Goal: Contribute content: Contribute content

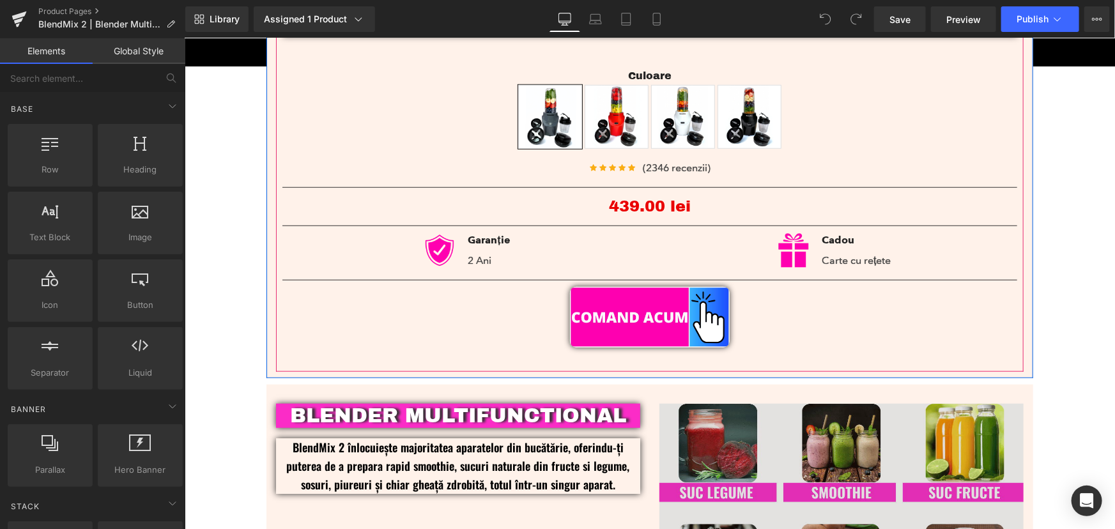
scroll to position [523, 0]
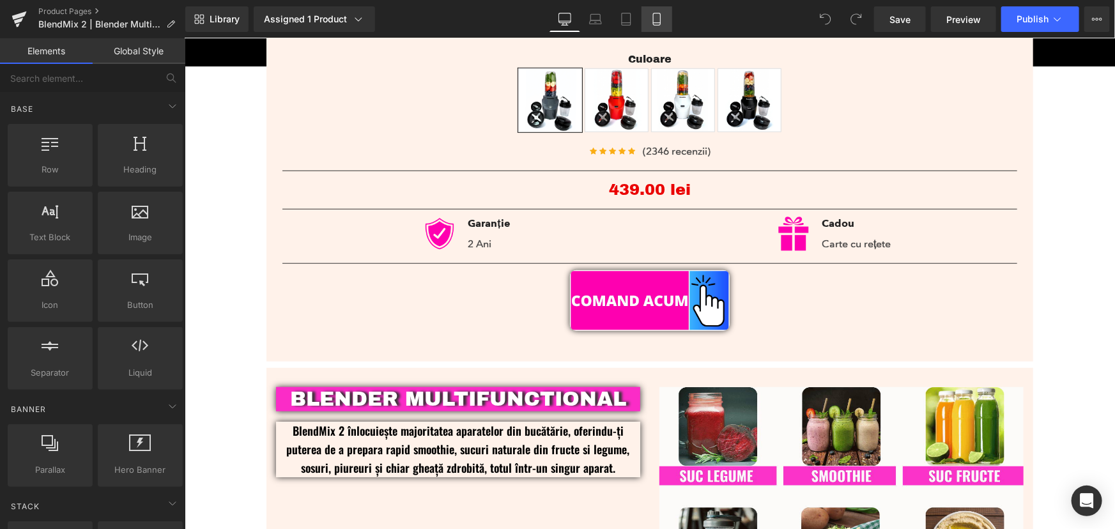
click at [659, 24] on icon at bounding box center [657, 19] width 13 height 13
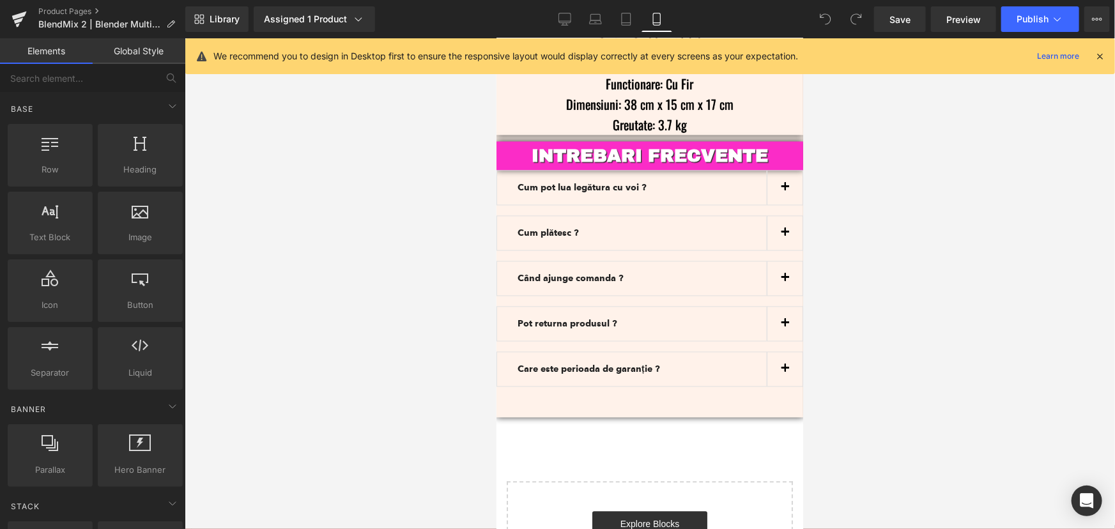
scroll to position [3995, 0]
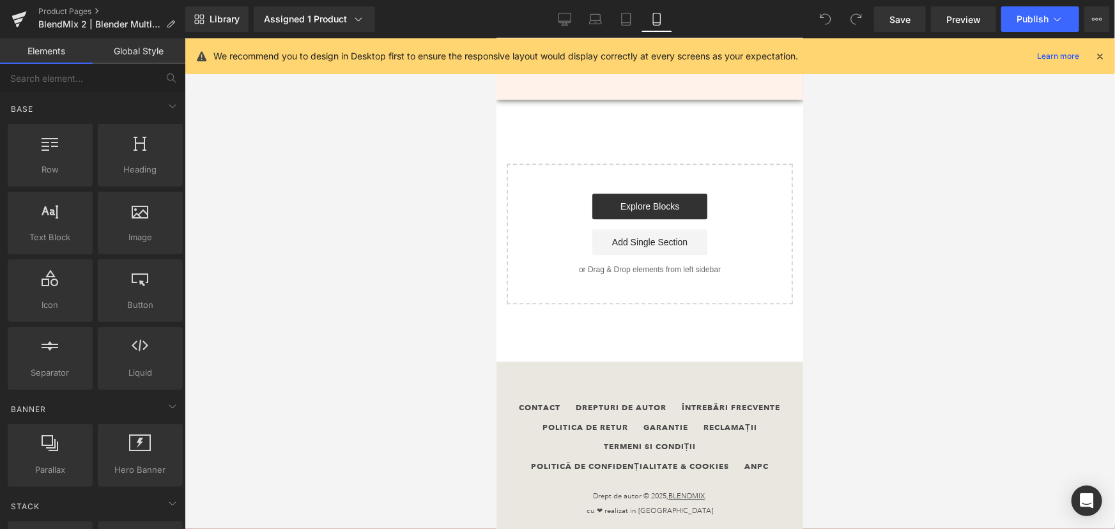
drag, startPoint x: 801, startPoint y: 130, endPoint x: 1365, endPoint y: 508, distance: 679.0
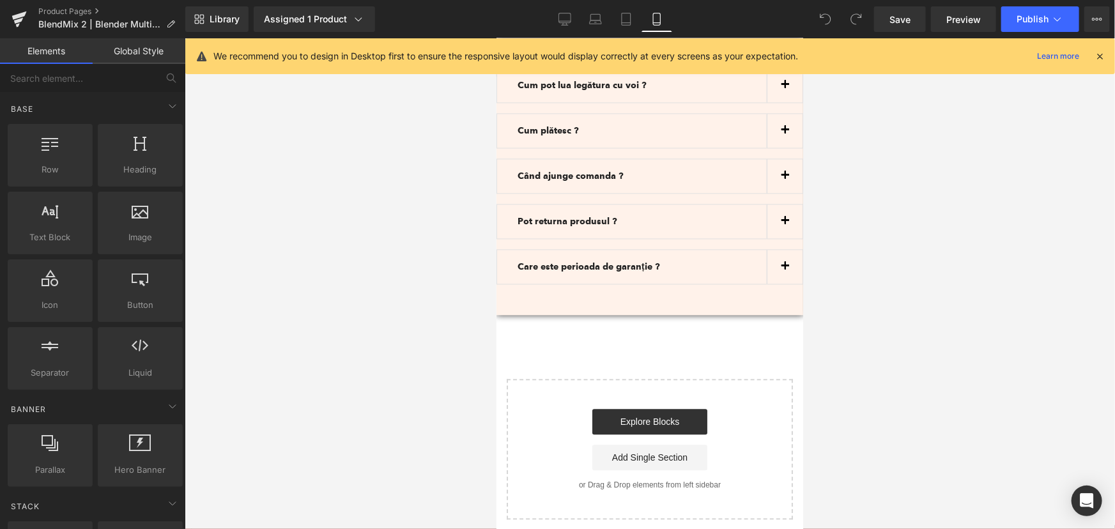
scroll to position [3705, 0]
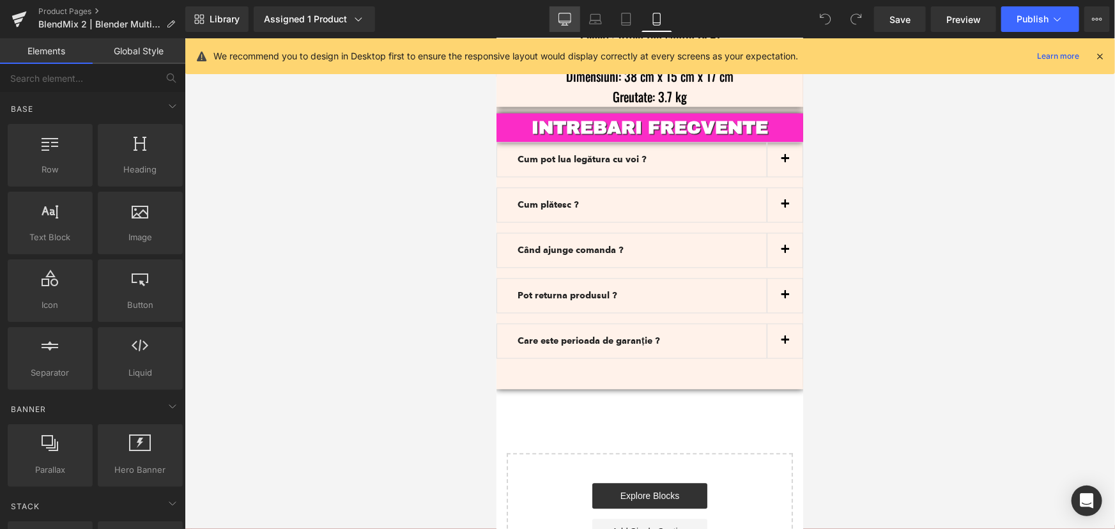
click at [565, 19] on icon at bounding box center [565, 19] width 13 height 13
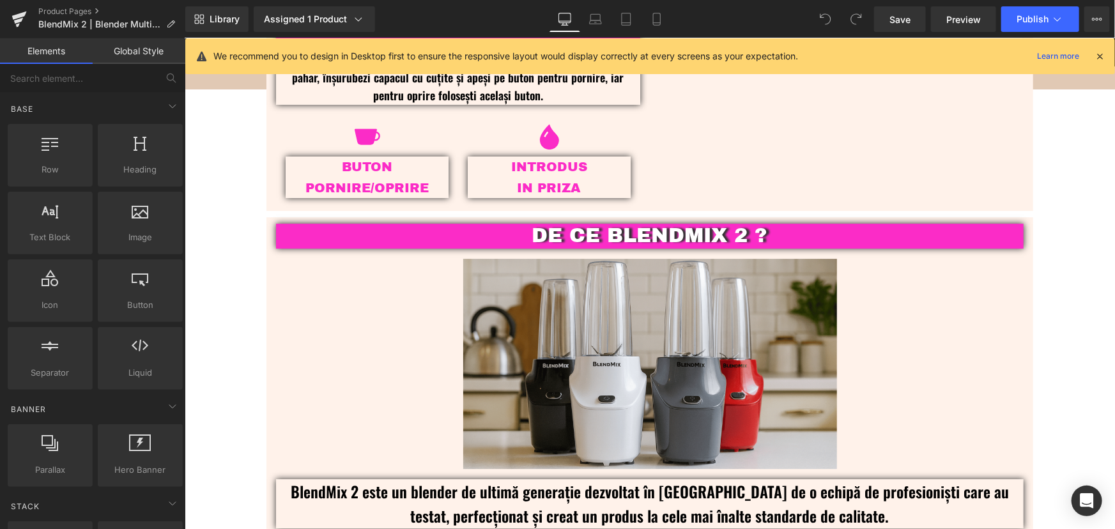
scroll to position [1766, 0]
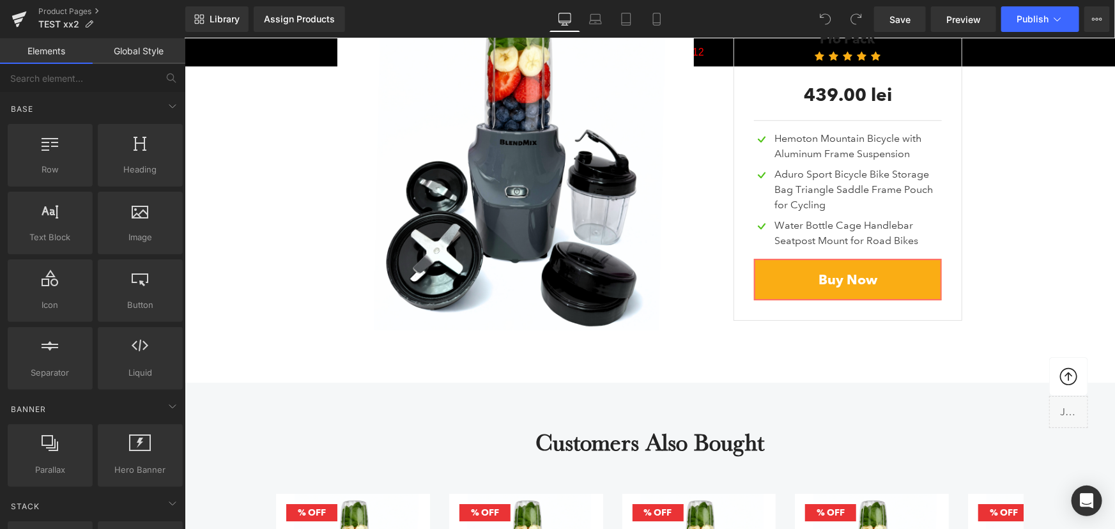
scroll to position [4141, 0]
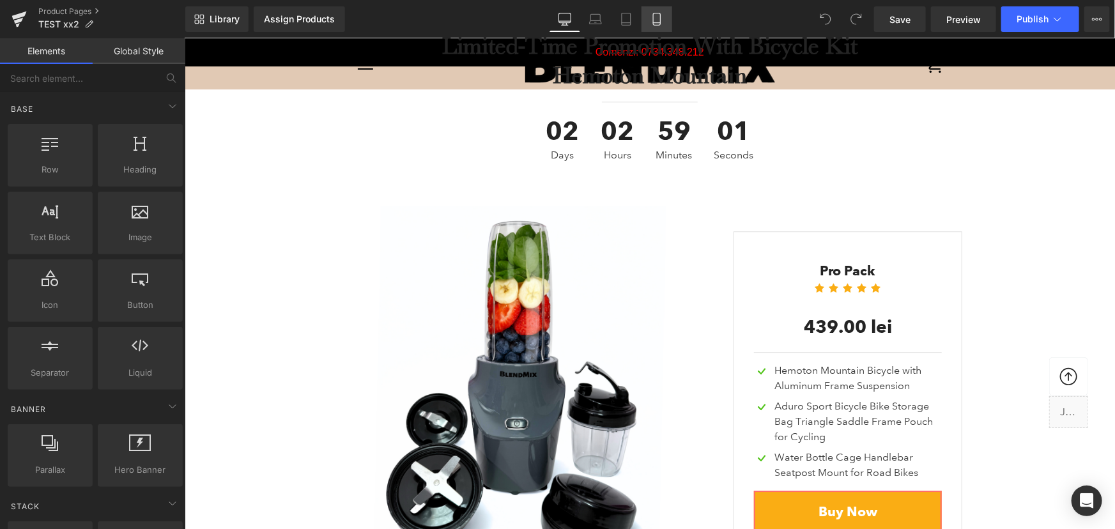
click at [656, 7] on link "Mobile" at bounding box center [657, 19] width 31 height 26
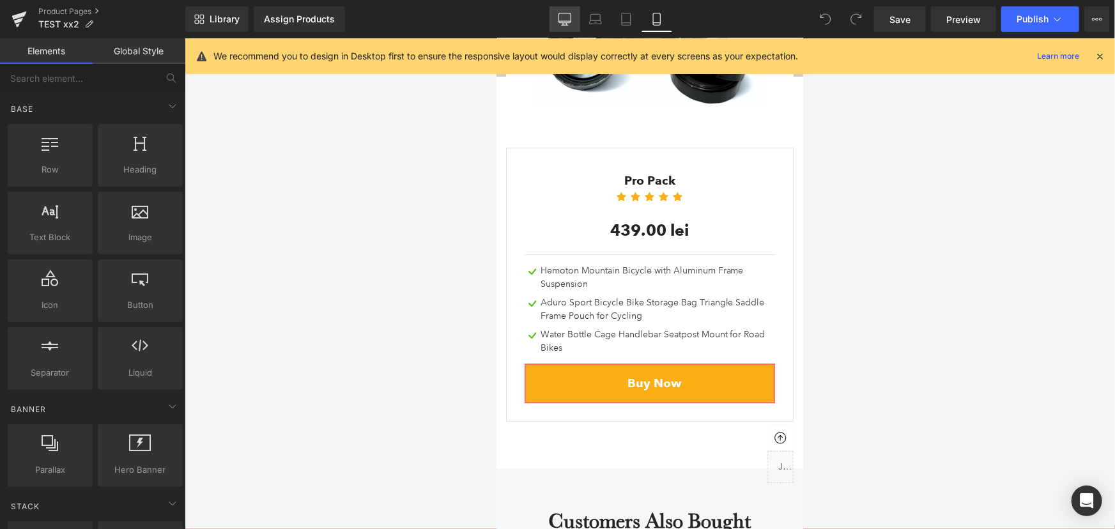
scroll to position [6512, 0]
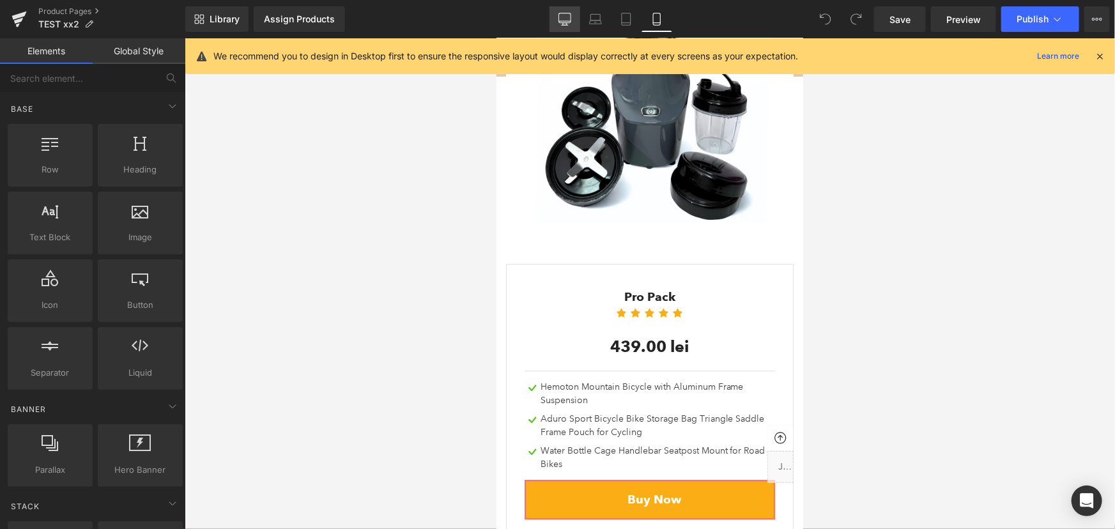
drag, startPoint x: 568, startPoint y: 18, endPoint x: 438, endPoint y: 102, distance: 154.4
click at [568, 18] on icon at bounding box center [565, 19] width 13 height 13
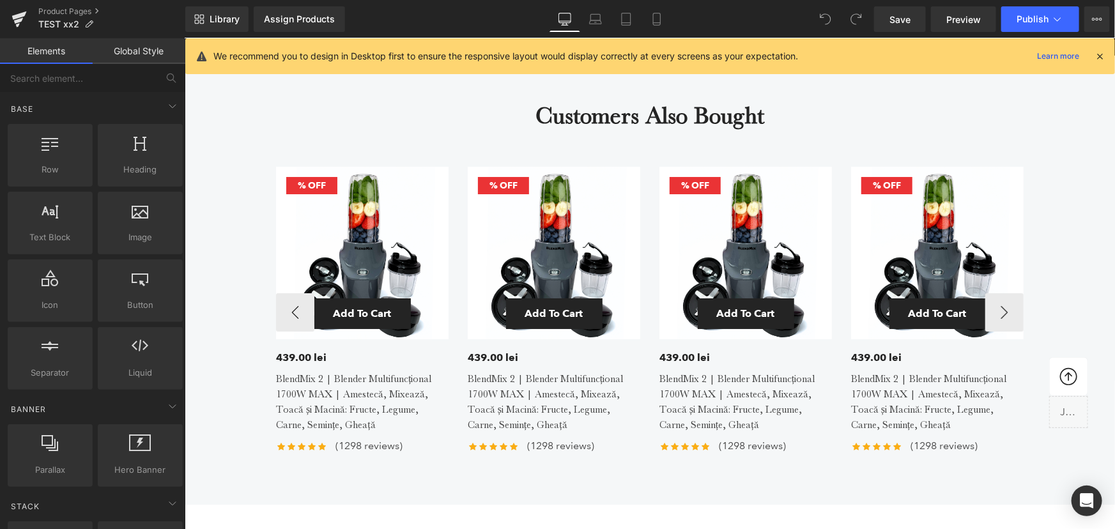
scroll to position [4704, 0]
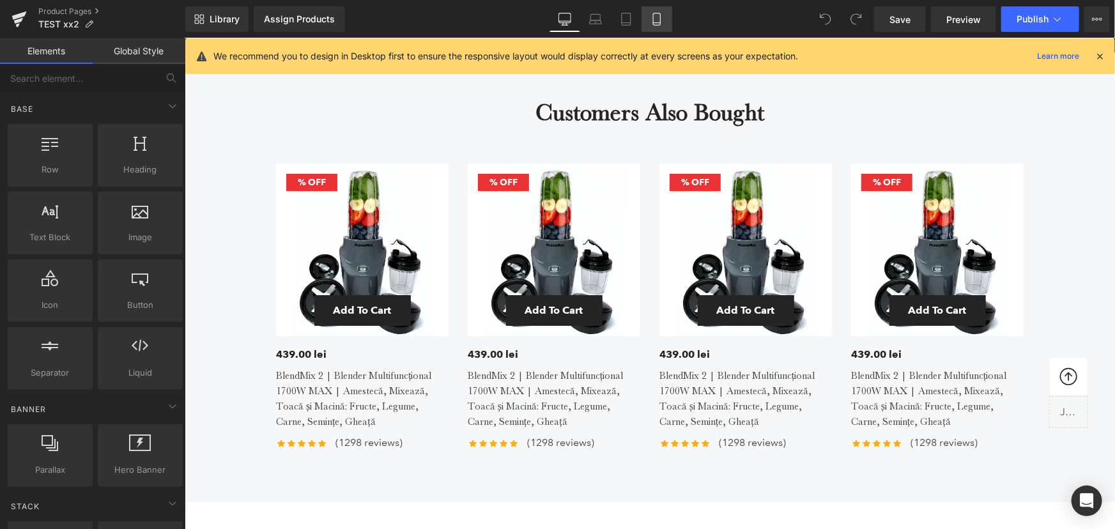
drag, startPoint x: 656, startPoint y: 6, endPoint x: 123, endPoint y: 198, distance: 565.8
click at [656, 6] on link "Mobile" at bounding box center [657, 19] width 31 height 26
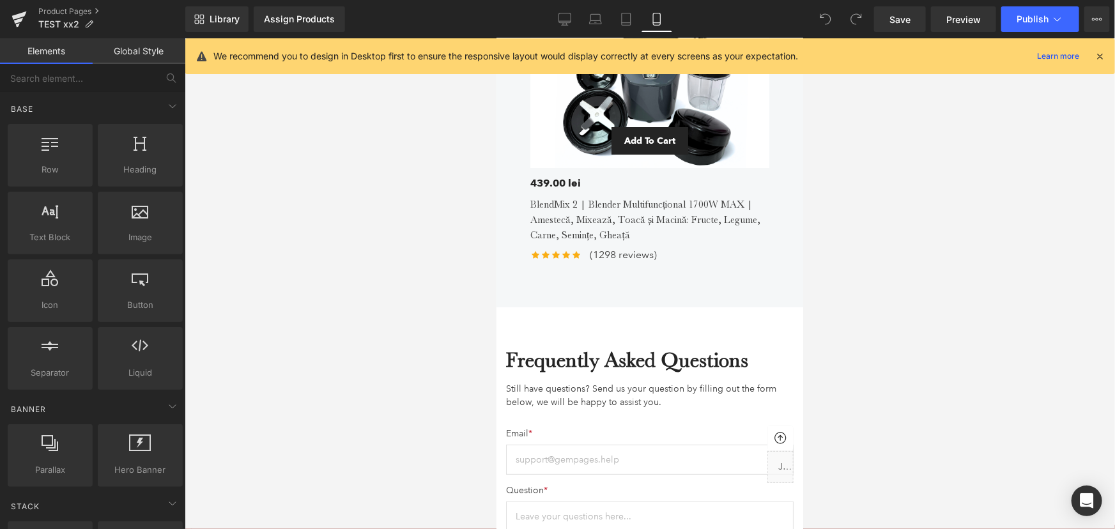
scroll to position [7090, 0]
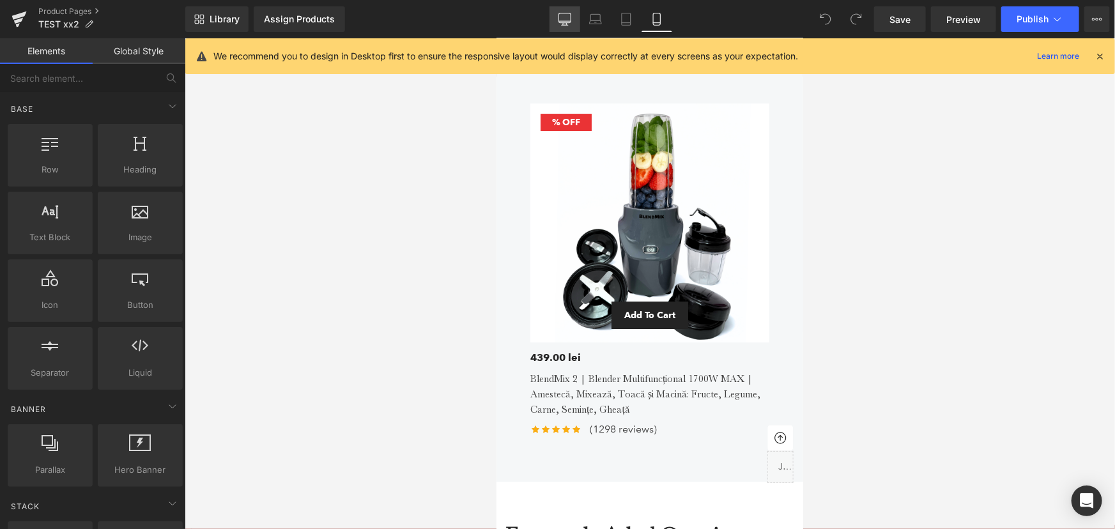
click at [557, 22] on link "Desktop" at bounding box center [565, 19] width 31 height 26
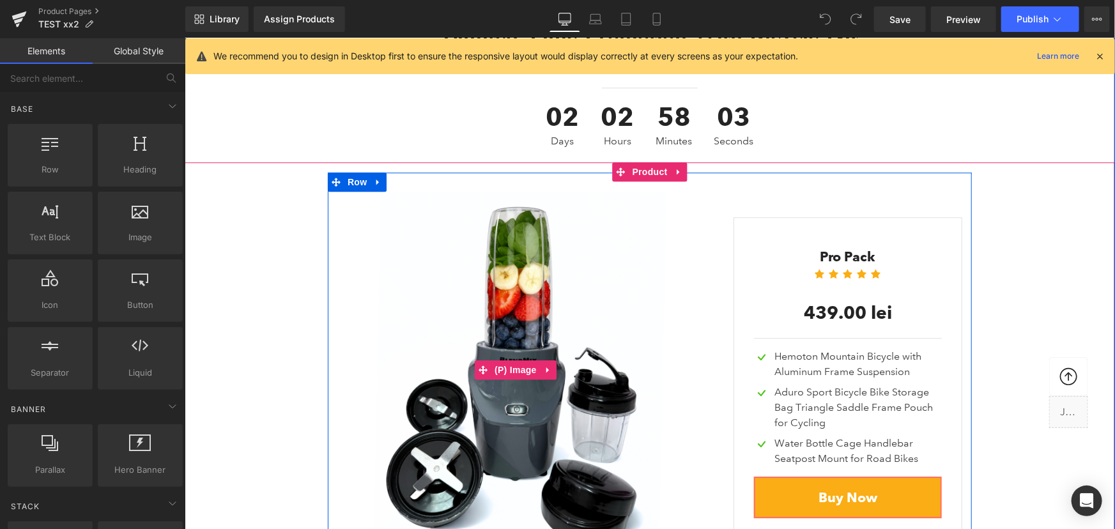
scroll to position [4216, 0]
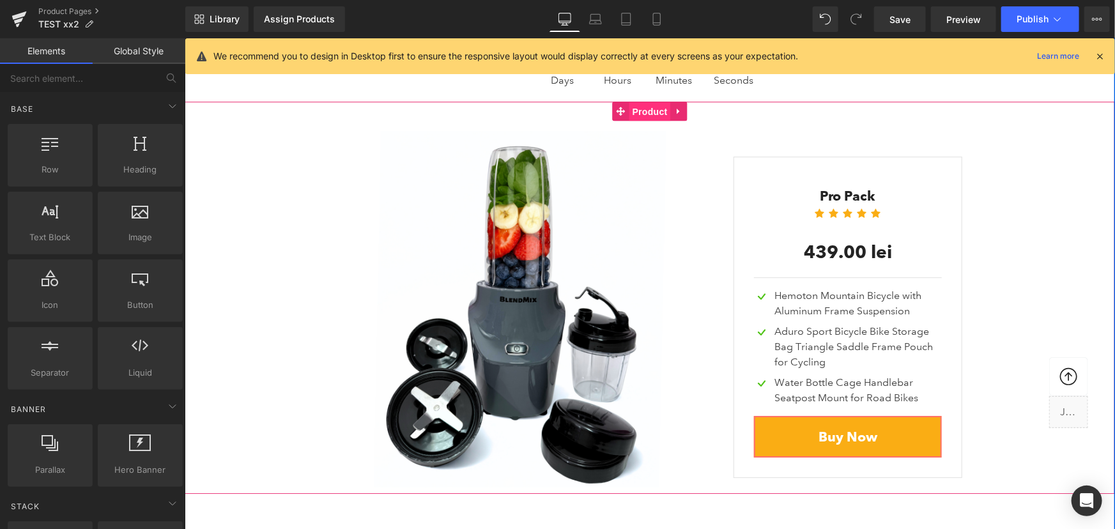
click at [640, 102] on span "Product" at bounding box center [650, 111] width 42 height 19
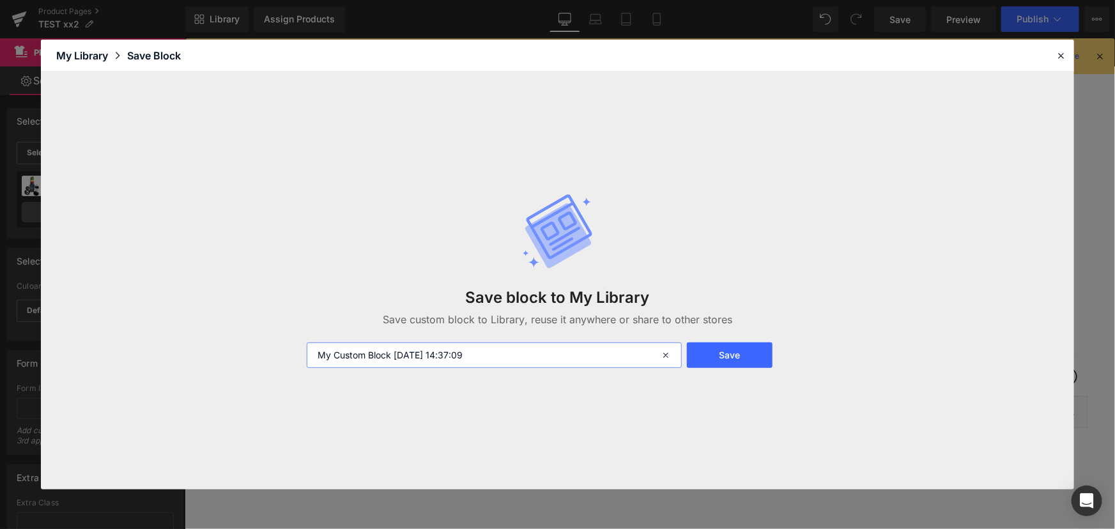
drag, startPoint x: 521, startPoint y: 353, endPoint x: 331, endPoint y: 366, distance: 190.9
click at [331, 366] on input "My Custom Block 2025-09-25 14:37:09" at bounding box center [494, 356] width 374 height 26
type input "My111"
click at [716, 351] on button "Save" at bounding box center [730, 356] width 86 height 26
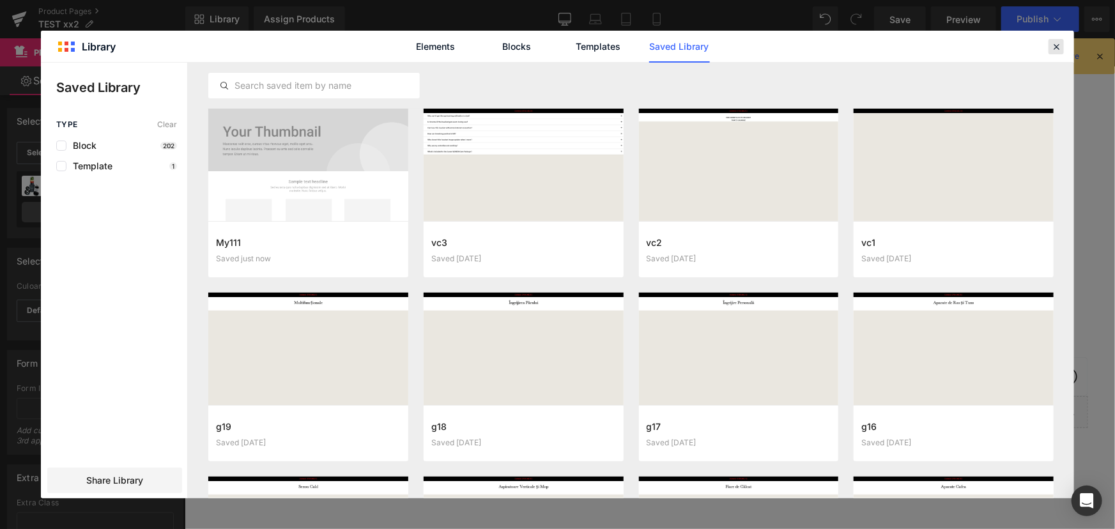
click at [1052, 50] on icon at bounding box center [1057, 47] width 12 height 12
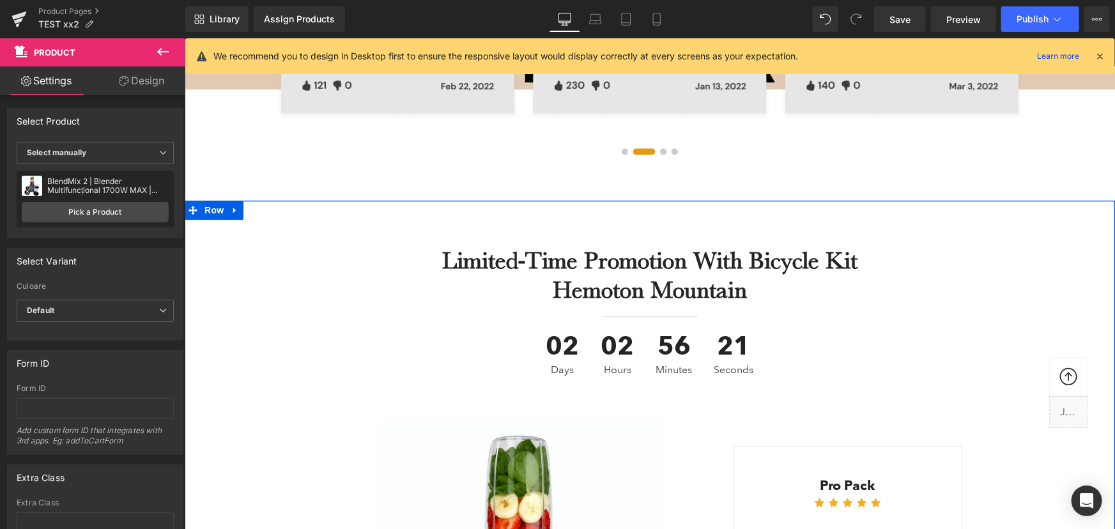
scroll to position [3925, 0]
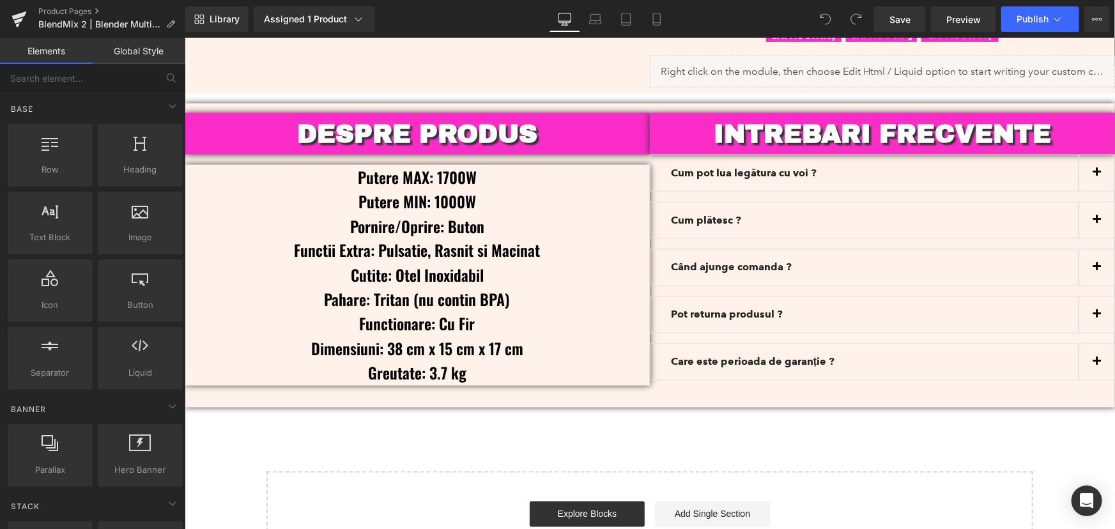
scroll to position [3404, 0]
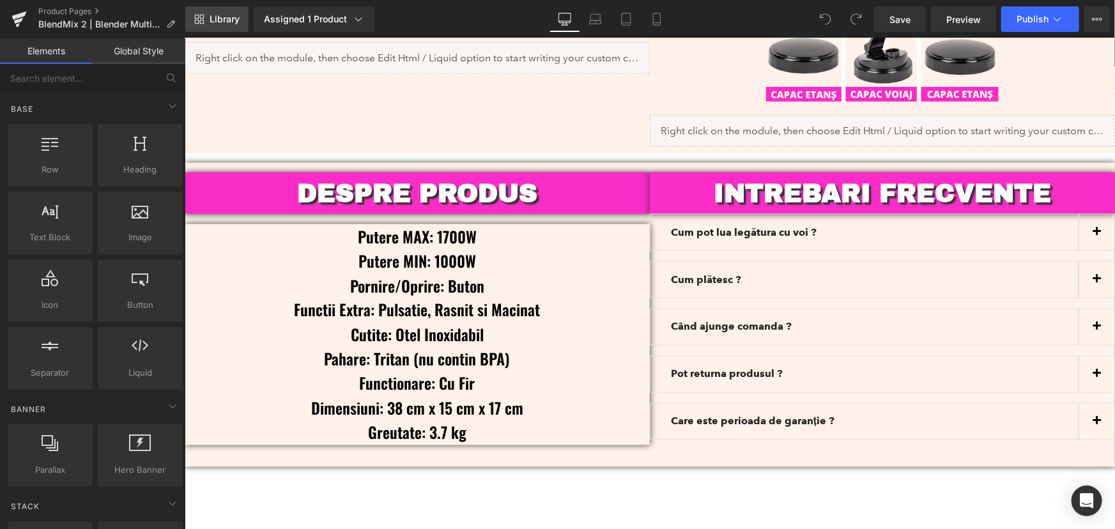
click at [222, 17] on span "Library" at bounding box center [225, 19] width 30 height 12
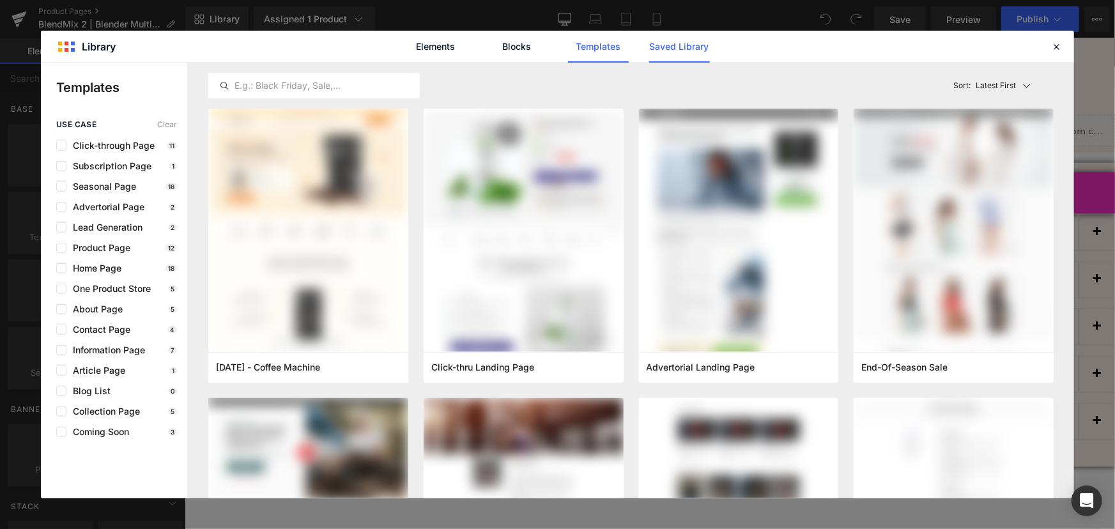
click at [662, 42] on link "Saved Library" at bounding box center [679, 47] width 61 height 32
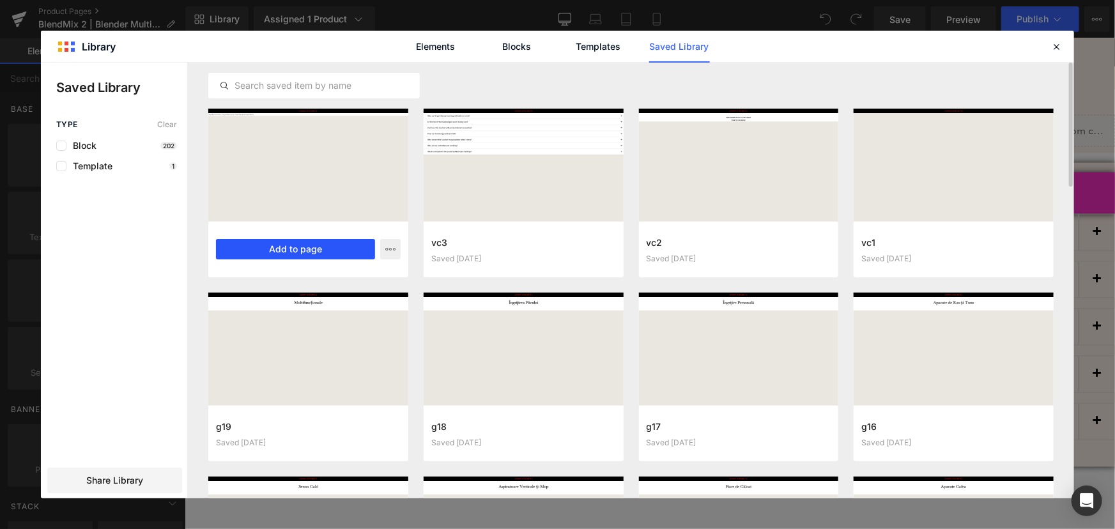
click at [341, 255] on button "Add to page" at bounding box center [295, 249] width 159 height 20
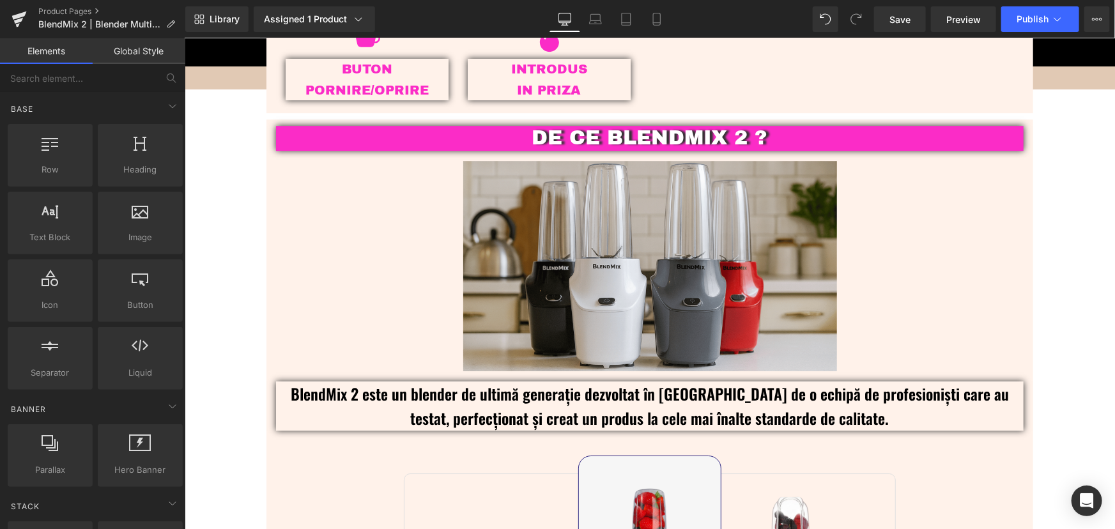
scroll to position [1835, 0]
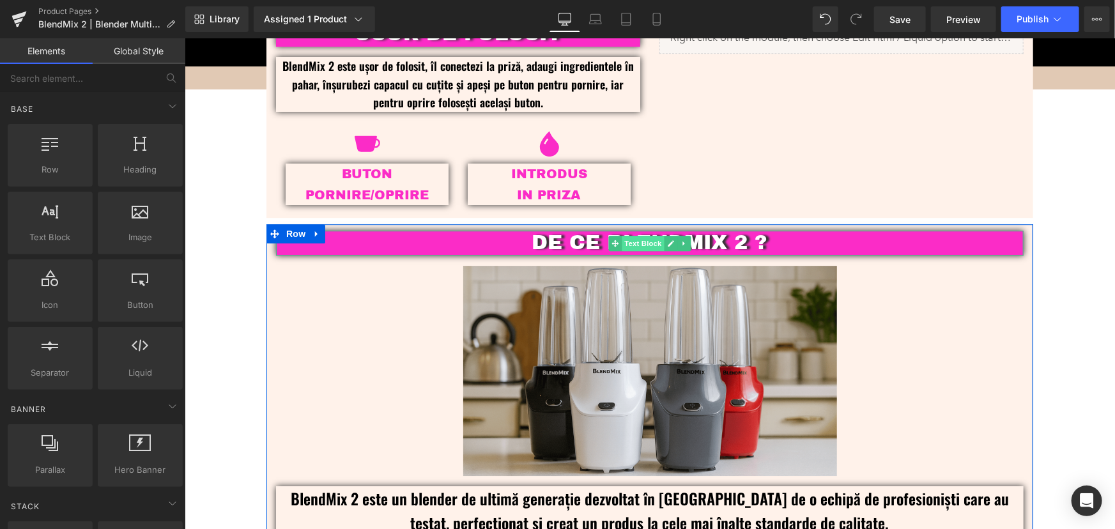
click at [642, 240] on span "Text Block" at bounding box center [642, 242] width 42 height 15
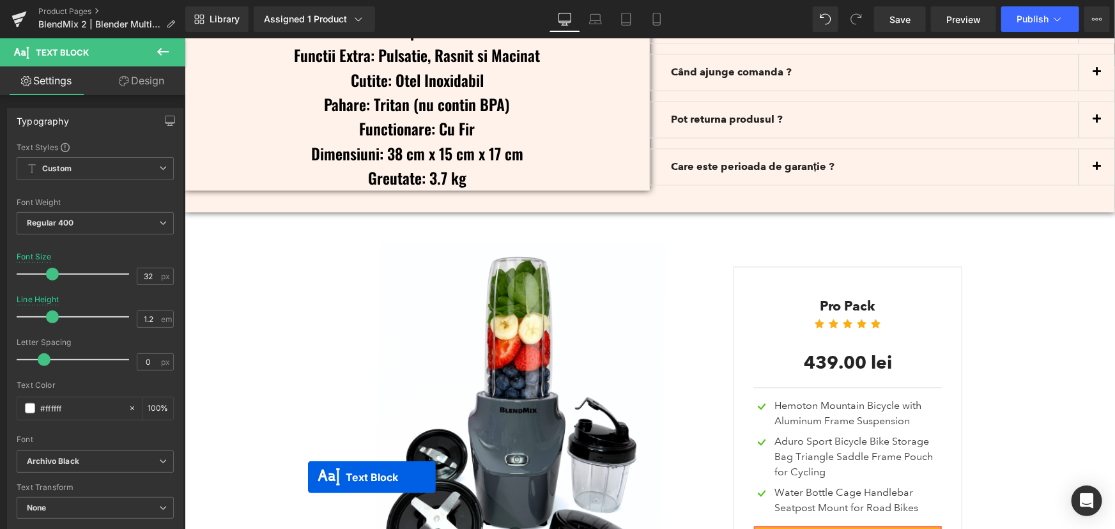
scroll to position [3714, 0]
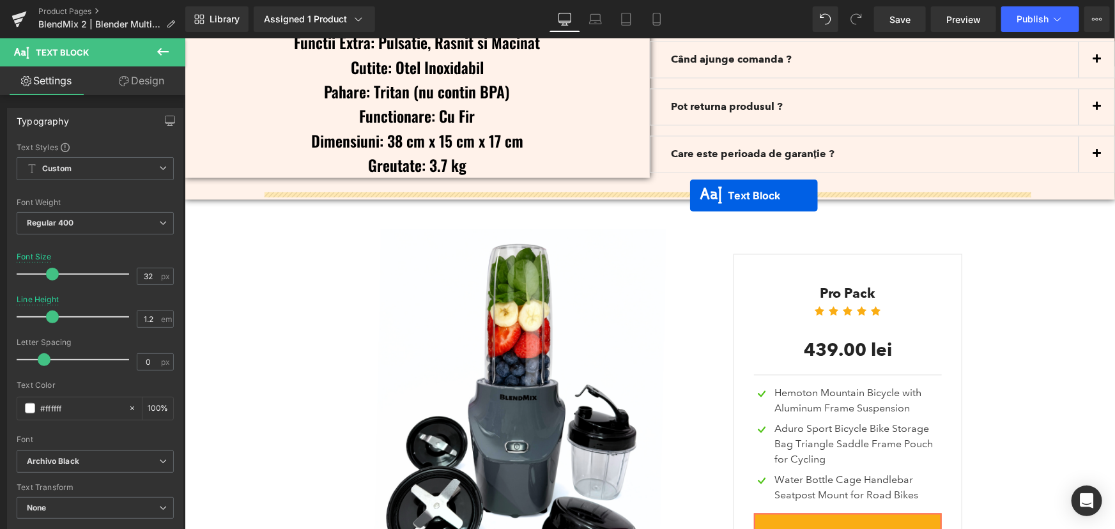
drag, startPoint x: 614, startPoint y: 271, endPoint x: 690, endPoint y: 195, distance: 107.1
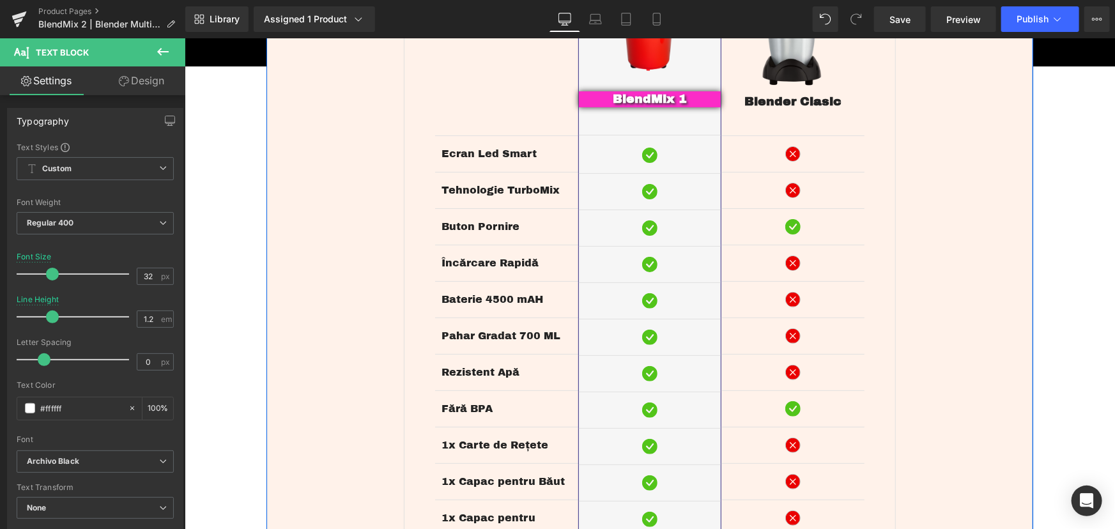
scroll to position [2800, 0]
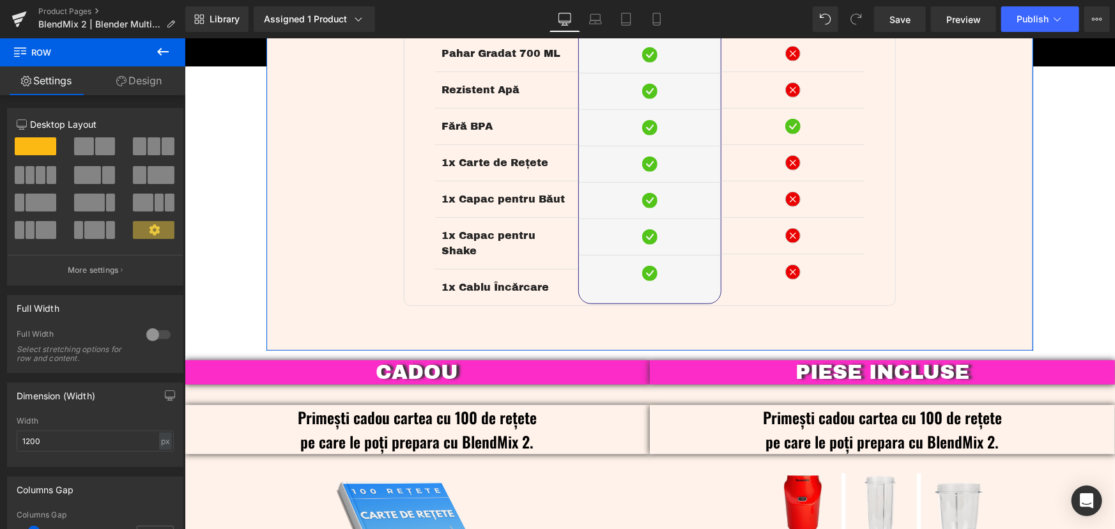
drag, startPoint x: 143, startPoint y: 76, endPoint x: 70, endPoint y: 158, distance: 110.0
click at [143, 76] on link "Design" at bounding box center [139, 80] width 93 height 29
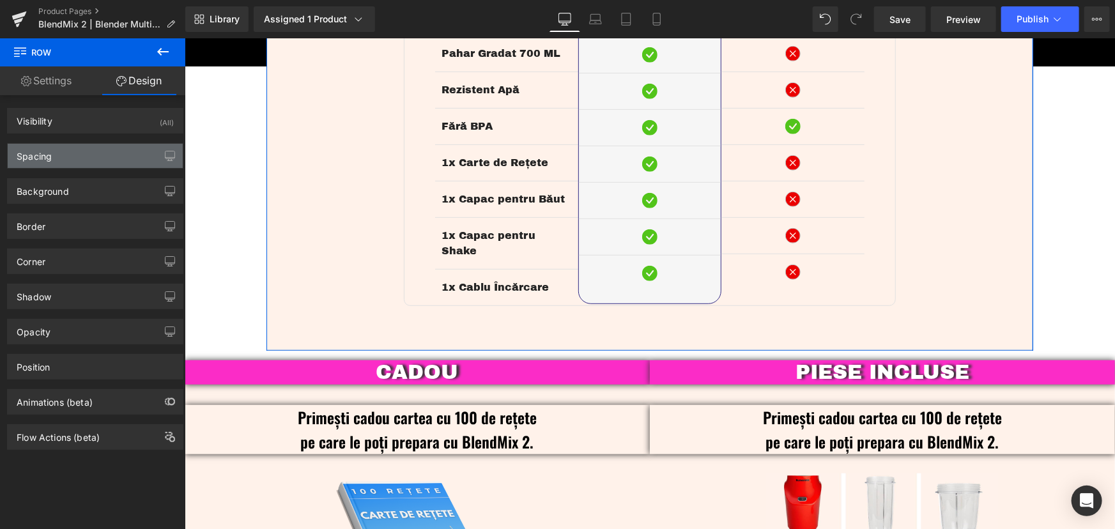
click at [70, 158] on div "Spacing" at bounding box center [95, 156] width 175 height 24
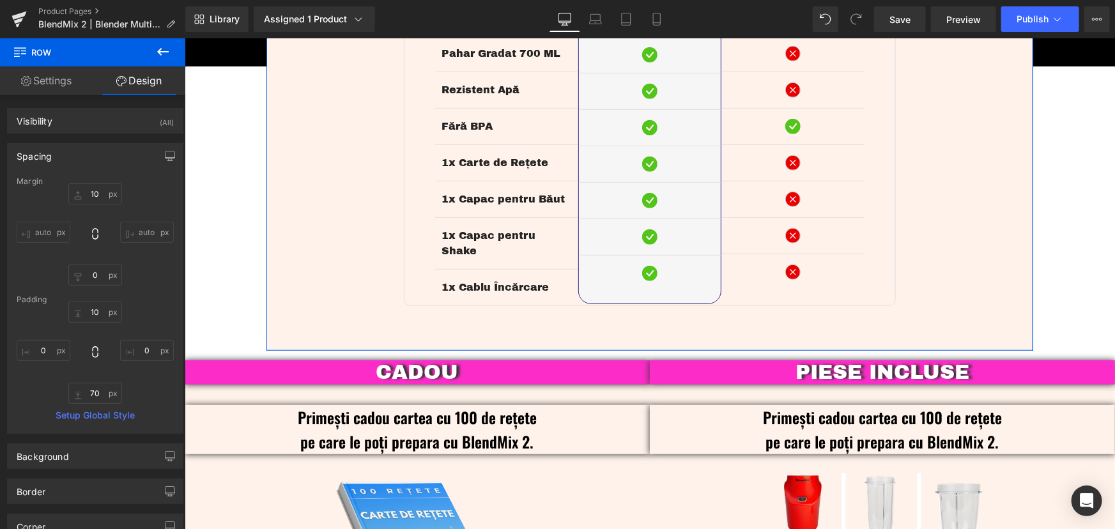
click at [48, 159] on div "Spacing" at bounding box center [34, 153] width 35 height 18
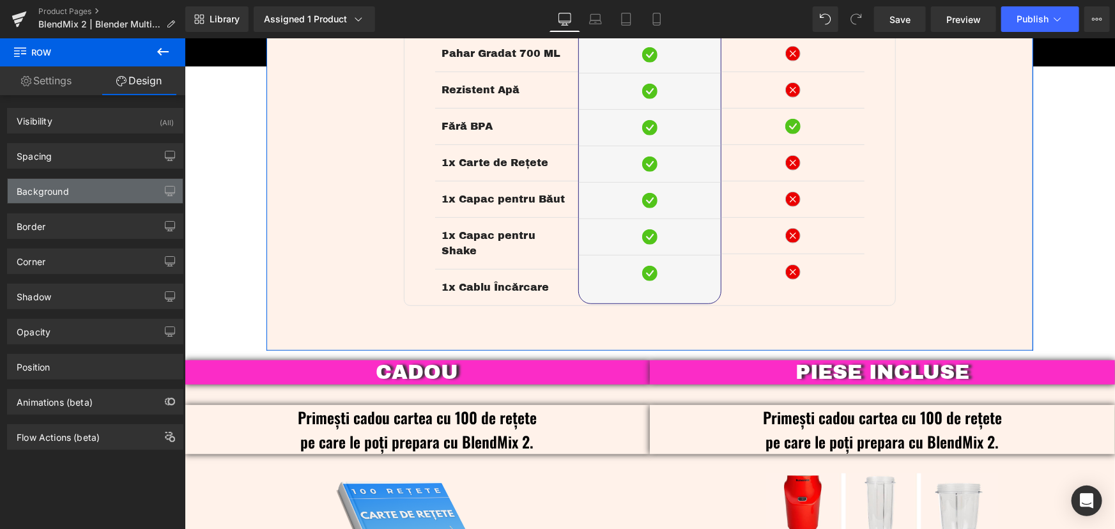
click at [83, 196] on div "Background" at bounding box center [95, 191] width 175 height 24
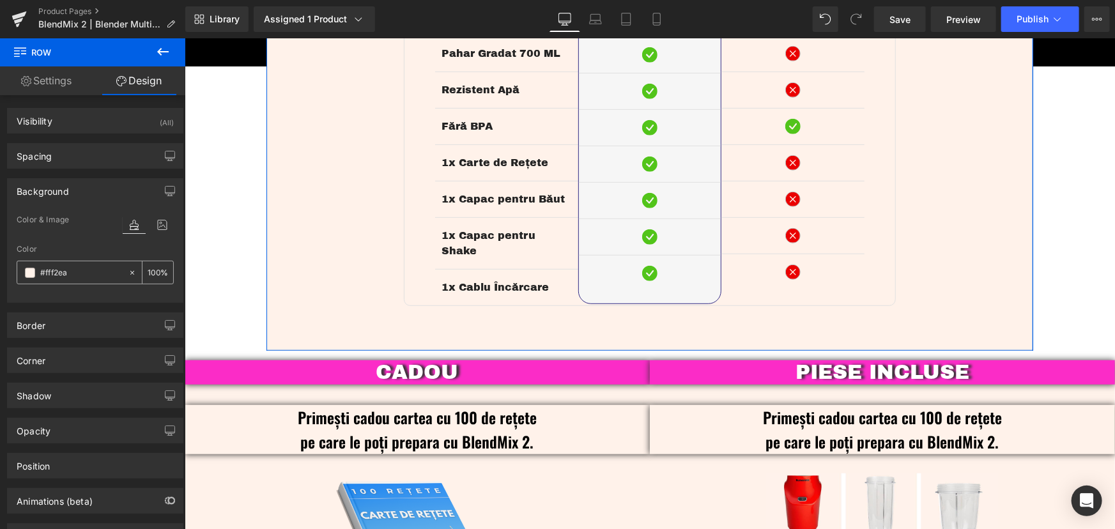
click at [86, 275] on input "text" at bounding box center [81, 273] width 82 height 14
type input "#fff2ea"
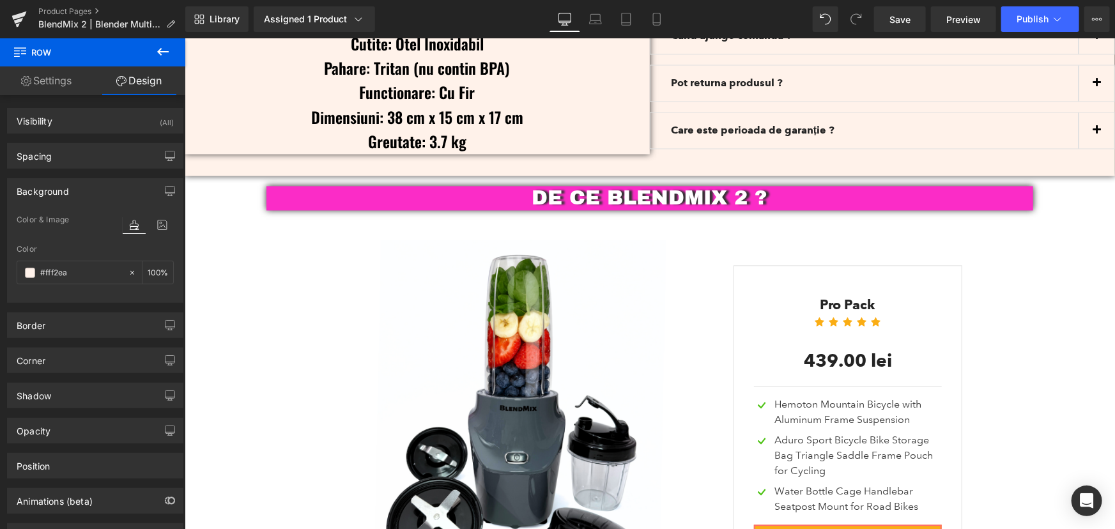
scroll to position [3905, 0]
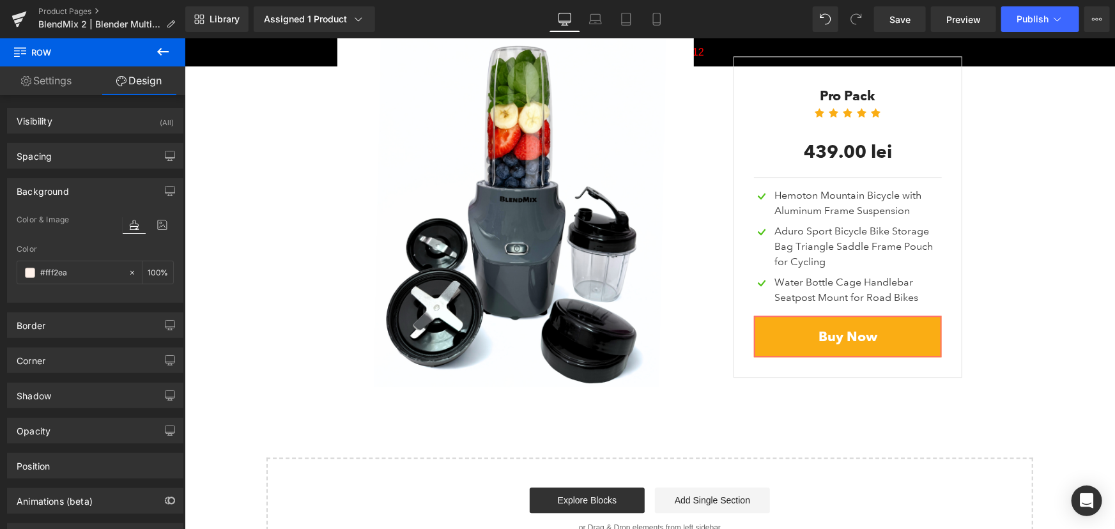
click at [266, 205] on div "DE CE BLENDMIX 2 ? Text Block Sale Off (P) Image 0 lei 439.00 lei SALE -43800% …" at bounding box center [649, 184] width 767 height 417
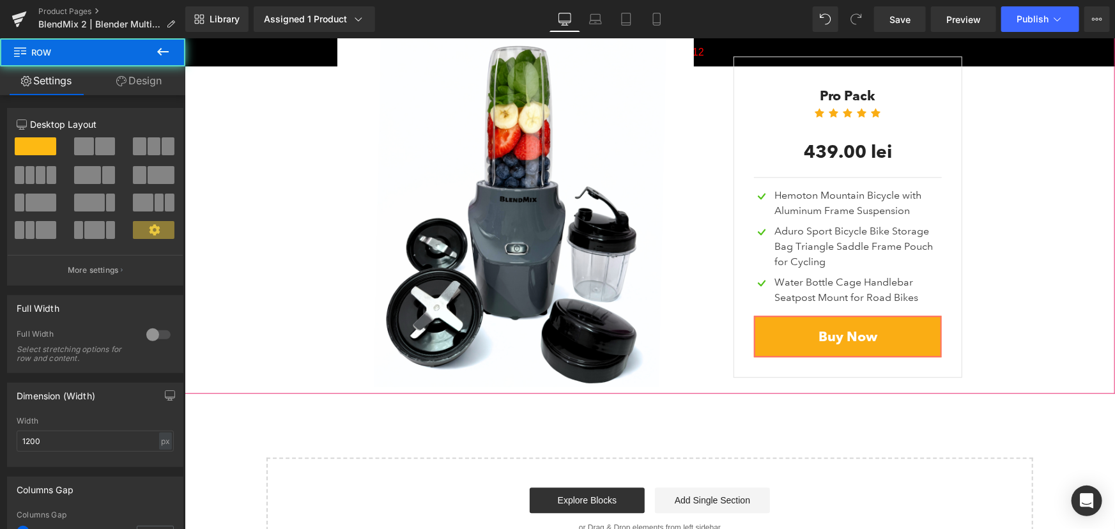
scroll to position [3672, 0]
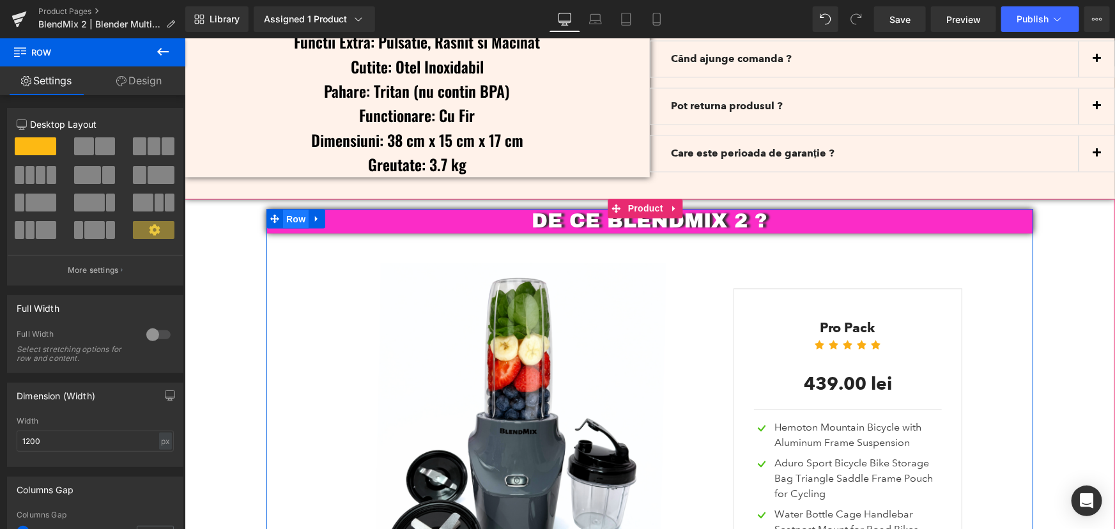
click at [289, 210] on span "Row" at bounding box center [295, 219] width 26 height 19
click at [151, 78] on link "Design" at bounding box center [139, 80] width 93 height 29
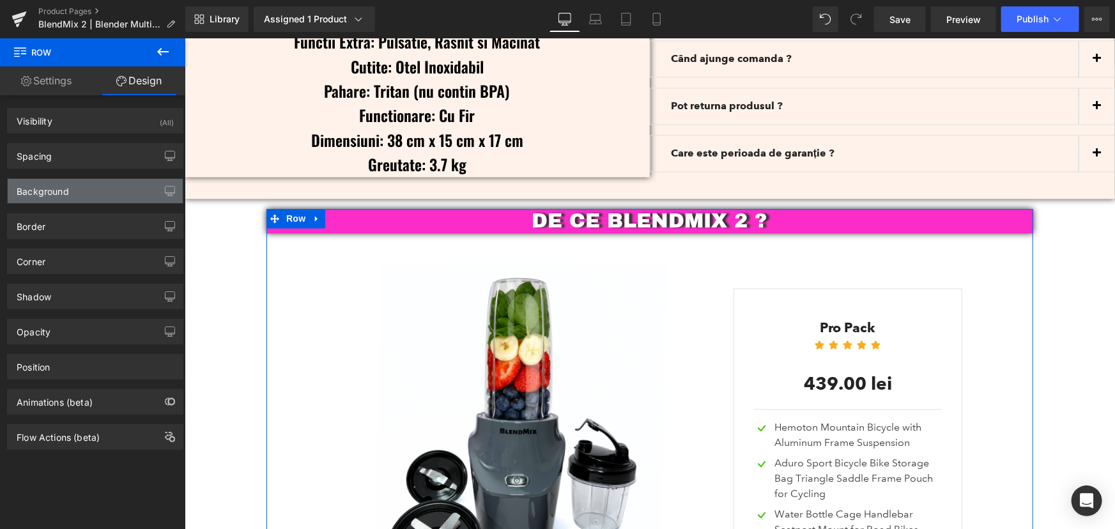
click at [61, 190] on div "Background" at bounding box center [43, 188] width 52 height 18
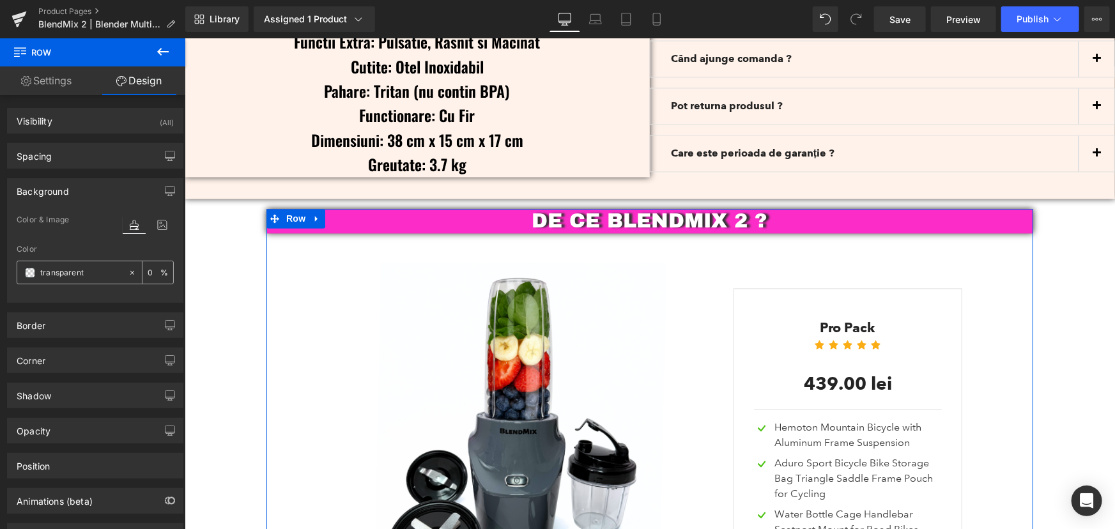
paste input "#fff2ea"
type input "#fff2ea"
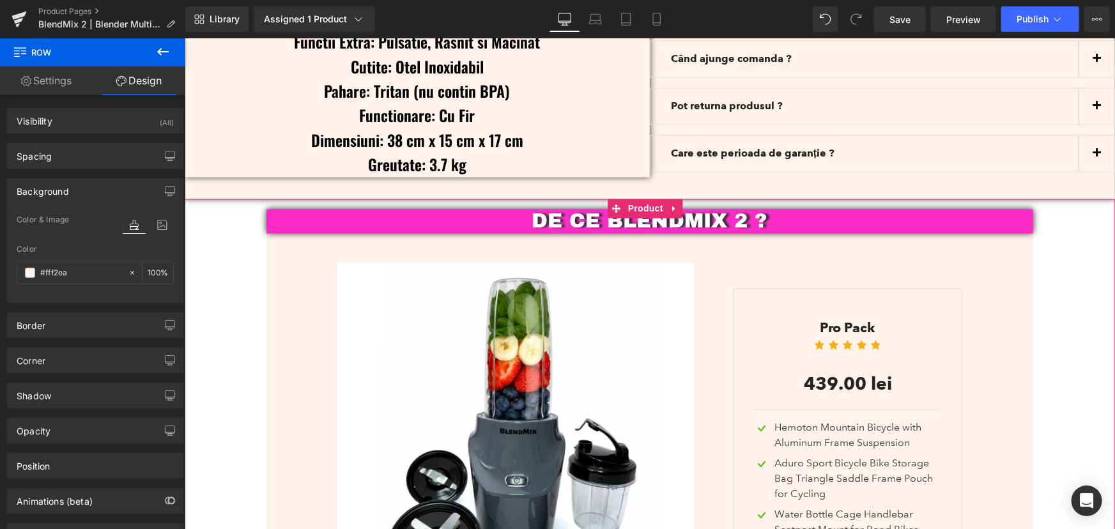
click at [203, 217] on div "DE CE BLENDMIX 2 ? Text Block Sale Off (P) Image 0 lei 439.00 lei SALE -43800% …" at bounding box center [649, 417] width 930 height 417
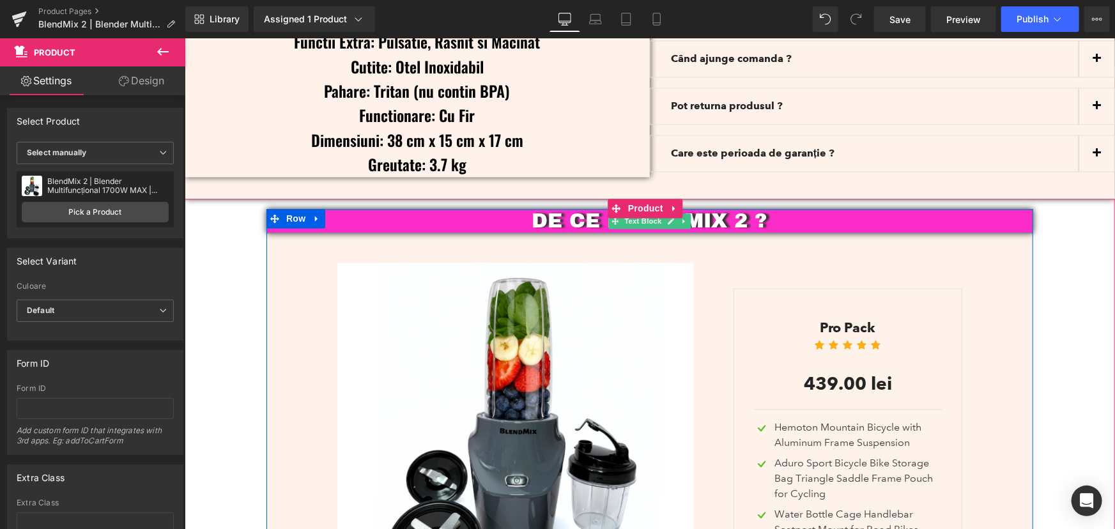
click at [766, 209] on p "DE CE BLENDMIX 2 ?" at bounding box center [649, 221] width 767 height 24
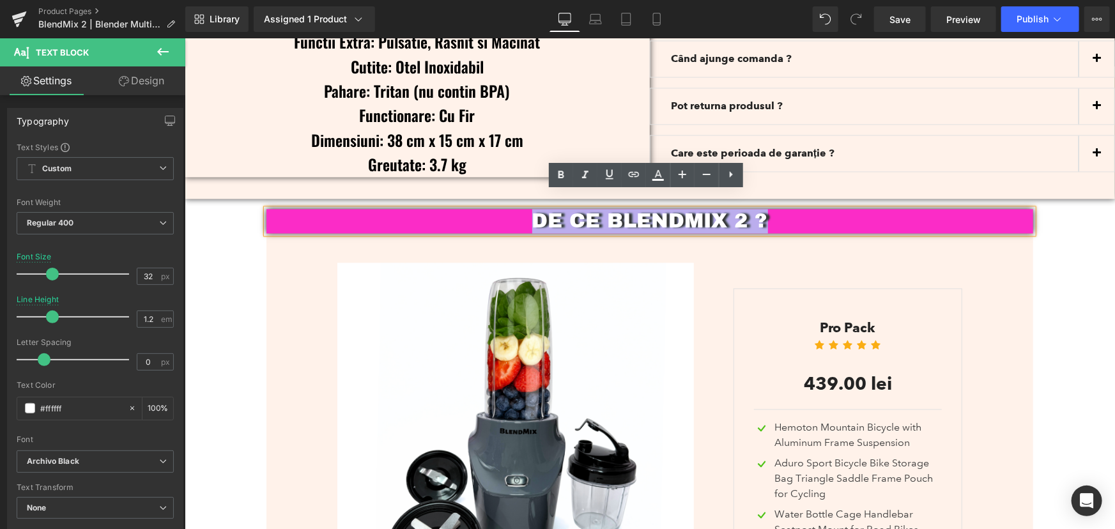
drag, startPoint x: 773, startPoint y: 201, endPoint x: 532, endPoint y: 197, distance: 241.6
click at [532, 209] on p "DE CE BLENDMIX 2 ?" at bounding box center [649, 221] width 767 height 24
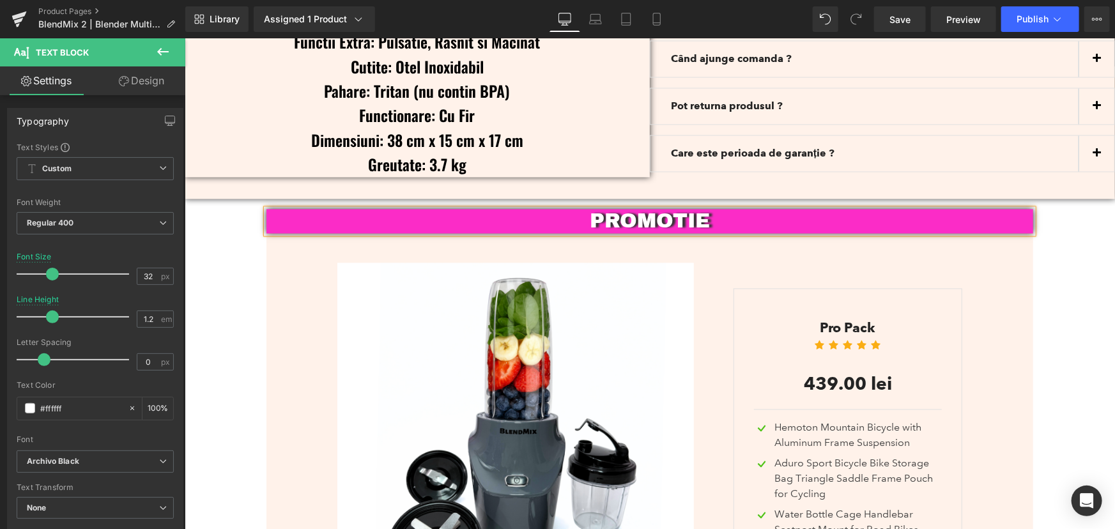
click at [1061, 285] on div "PROMOTIE Text Block Sale Off (P) Image 0 lei 439.00 lei SALE -43800% (P) Price …" at bounding box center [649, 417] width 930 height 417
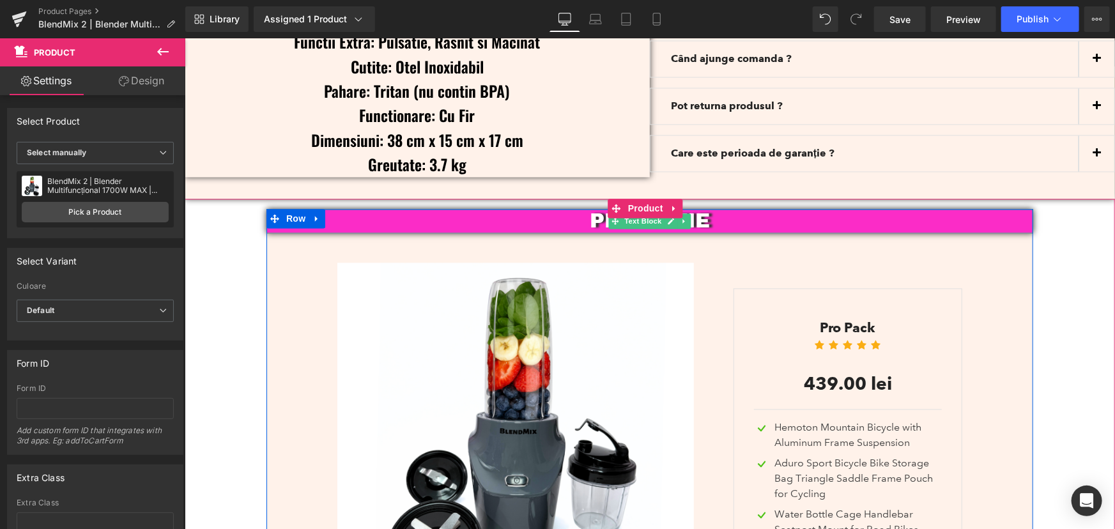
click at [708, 209] on p "PROMOTIE" at bounding box center [649, 221] width 767 height 24
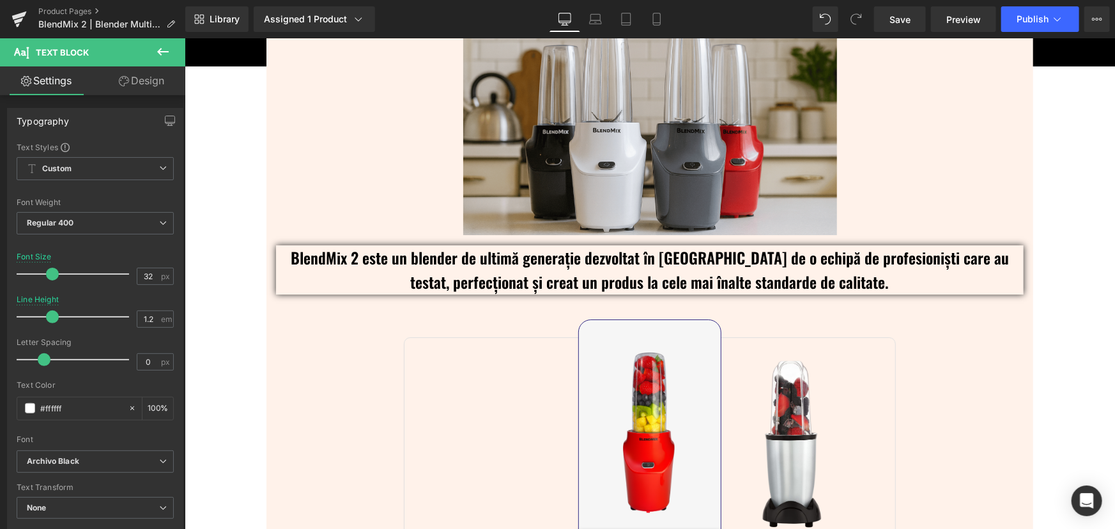
scroll to position [2103, 0]
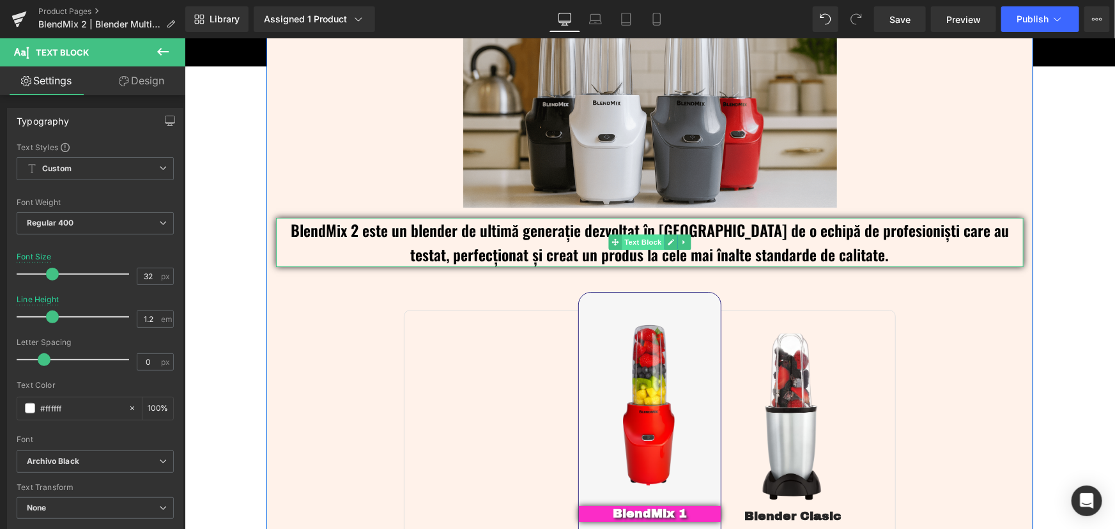
click at [639, 243] on span "Text Block" at bounding box center [642, 241] width 42 height 15
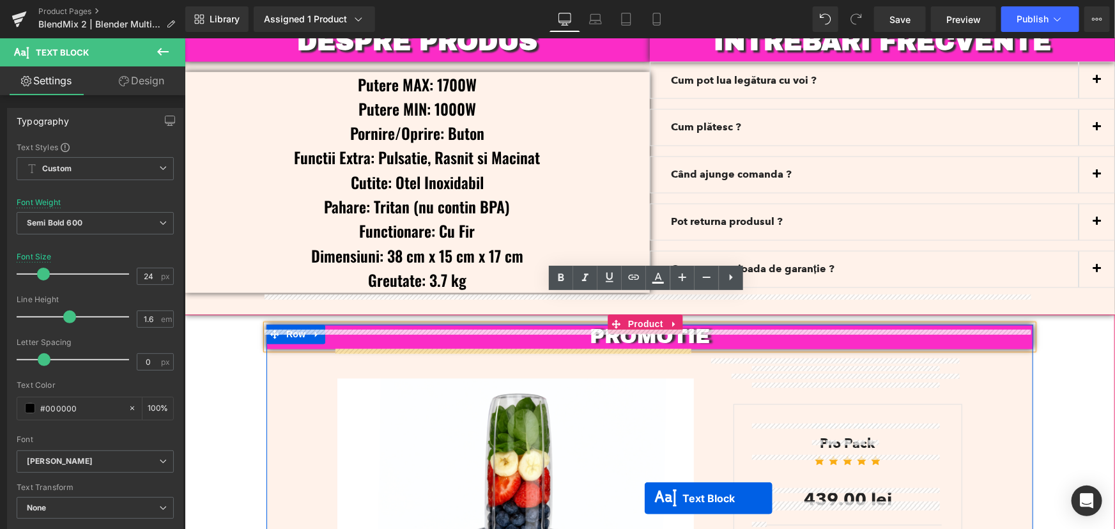
scroll to position [3675, 0]
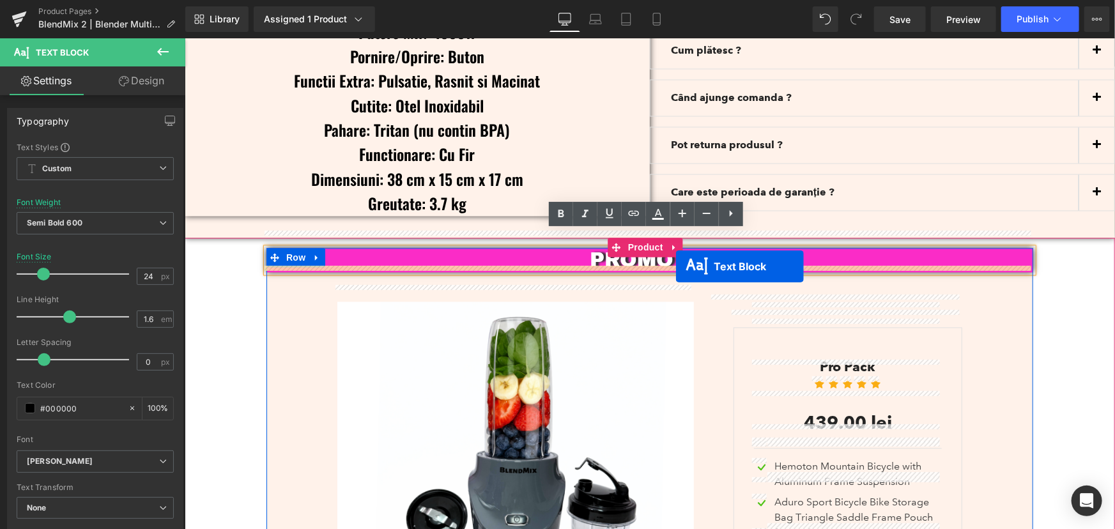
drag, startPoint x: 614, startPoint y: 298, endPoint x: 675, endPoint y: 266, distance: 69.5
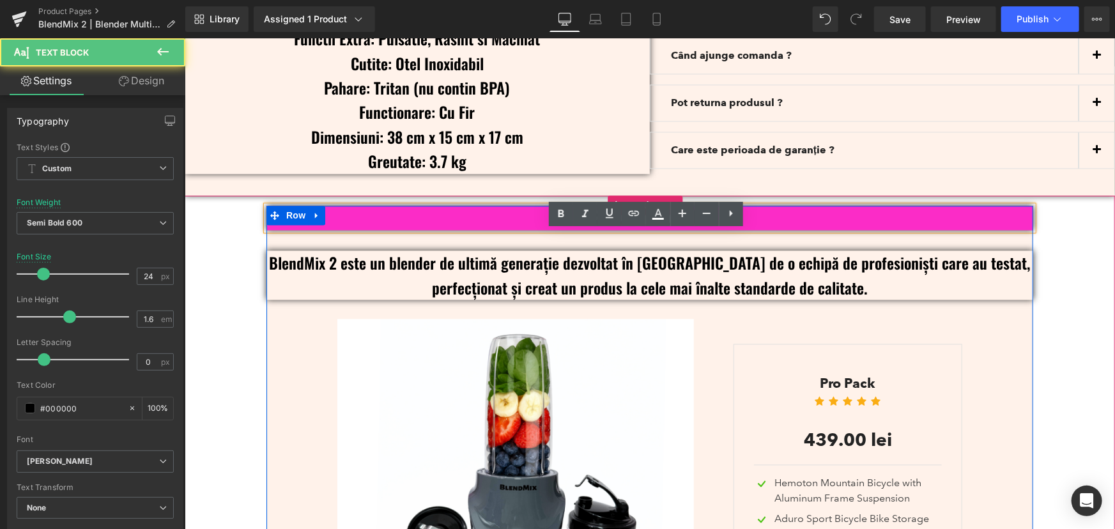
scroll to position [3633, 0]
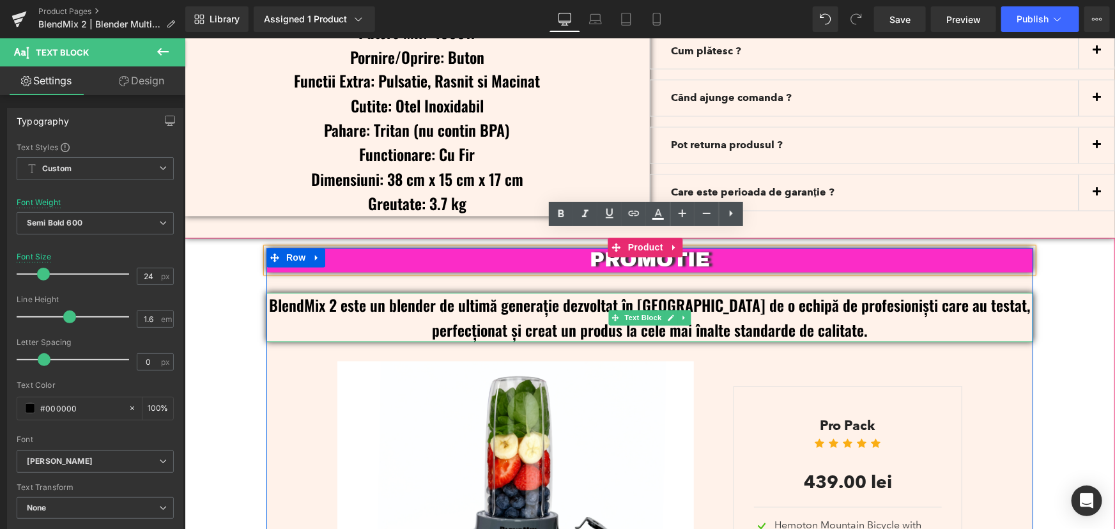
click at [821, 304] on p "BlendMix 2 este un blender de ultimă generație dezvoltat în [GEOGRAPHIC_DATA] d…" at bounding box center [649, 317] width 767 height 49
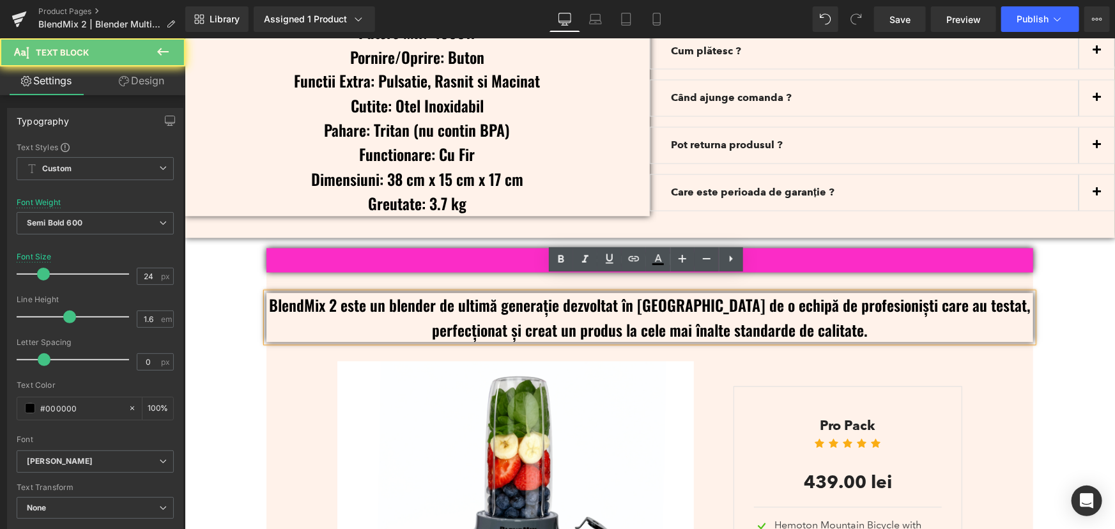
click at [833, 312] on p "BlendMix 2 este un blender de ultimă generație dezvoltat în [GEOGRAPHIC_DATA] d…" at bounding box center [649, 317] width 767 height 49
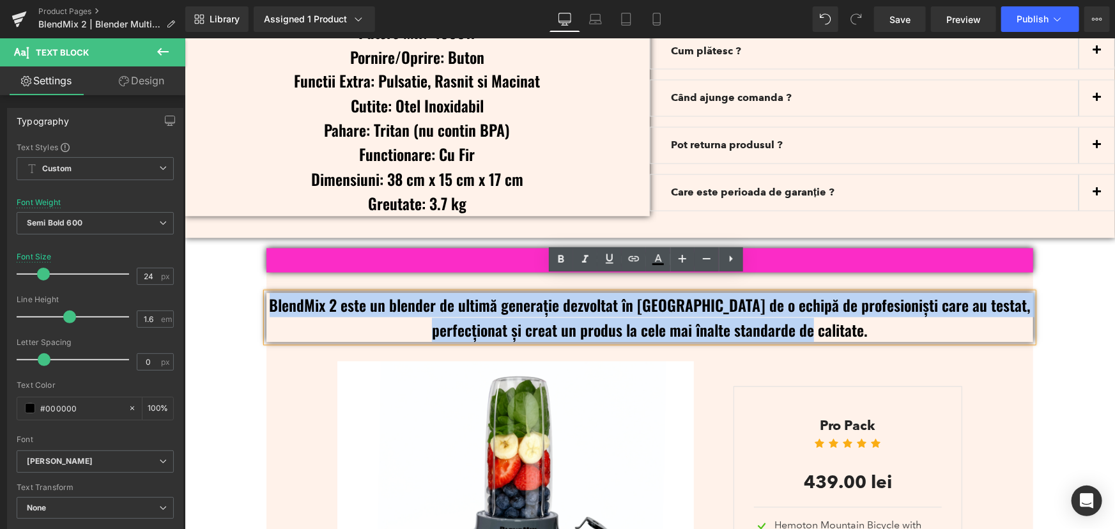
drag, startPoint x: 833, startPoint y: 312, endPoint x: 253, endPoint y: 288, distance: 580.1
click at [253, 288] on div "PROMOTIE Text Block BlendMix 2 este un blender de ultimă generație dezvoltat în…" at bounding box center [649, 486] width 930 height 476
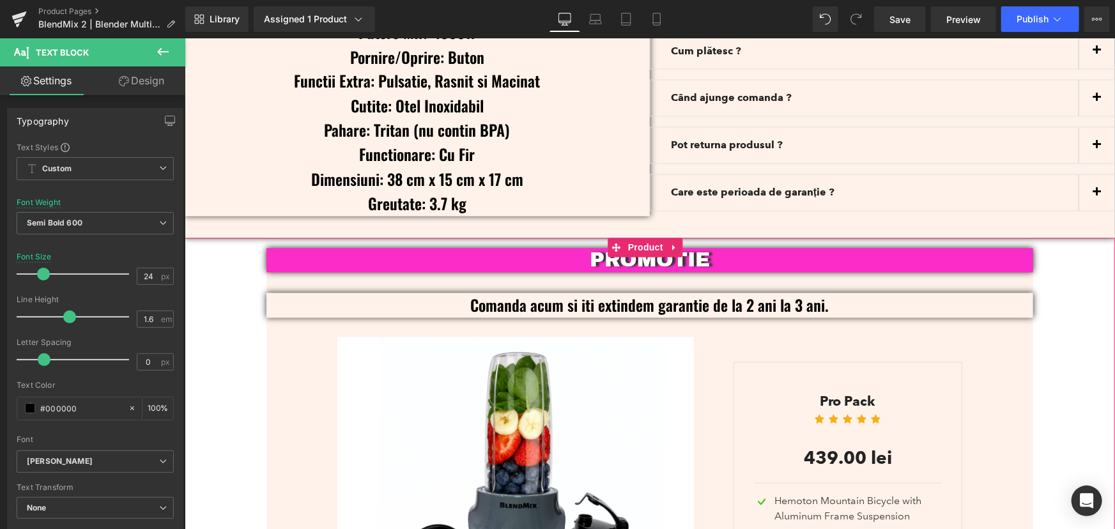
click at [1044, 300] on div "PROMOTIE Text Block Comanda acum si iti extindem garantie de la 2 ani la 3 ani.…" at bounding box center [649, 474] width 930 height 452
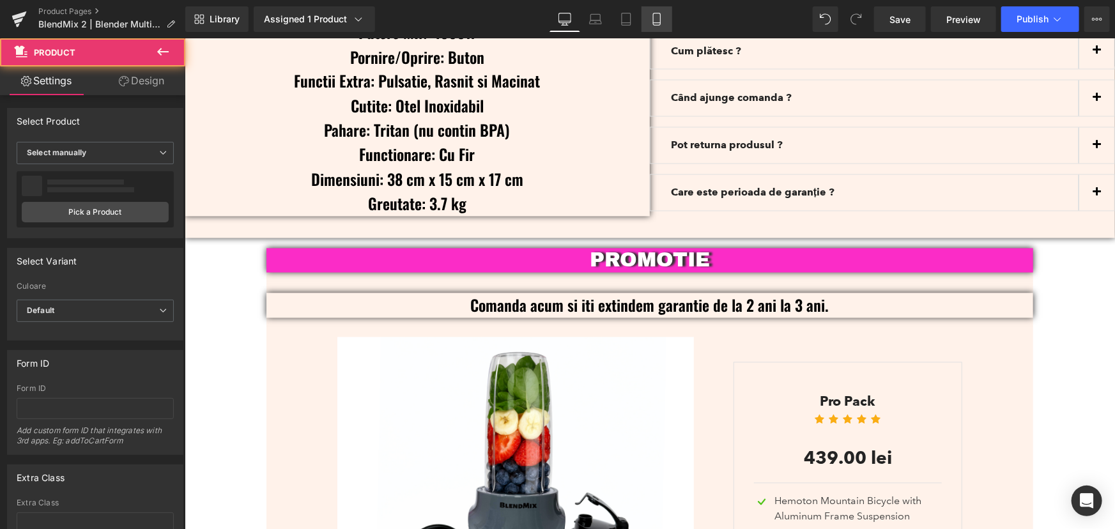
click at [649, 17] on link "Mobile" at bounding box center [657, 19] width 31 height 26
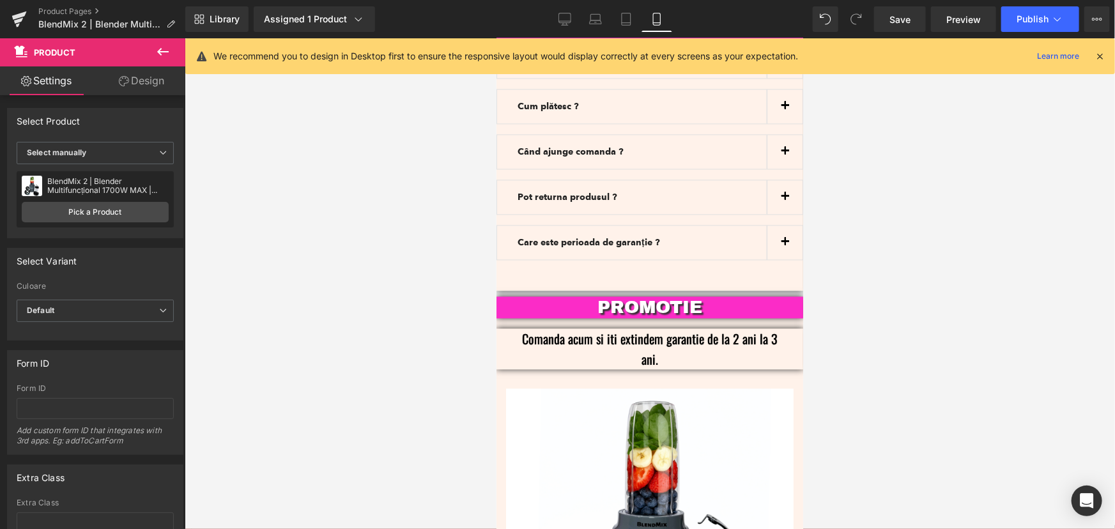
scroll to position [3861, 0]
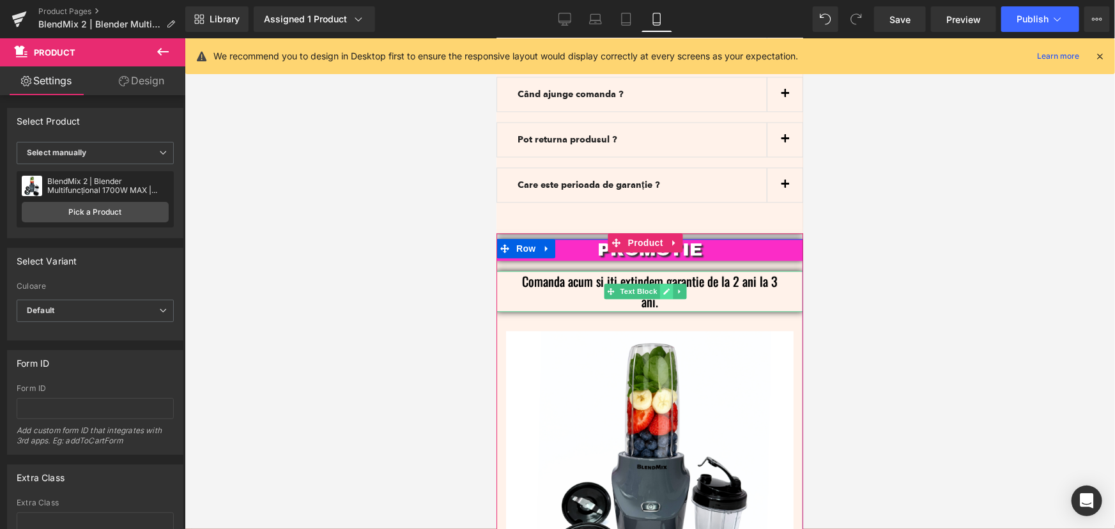
click at [661, 283] on link at bounding box center [666, 290] width 13 height 15
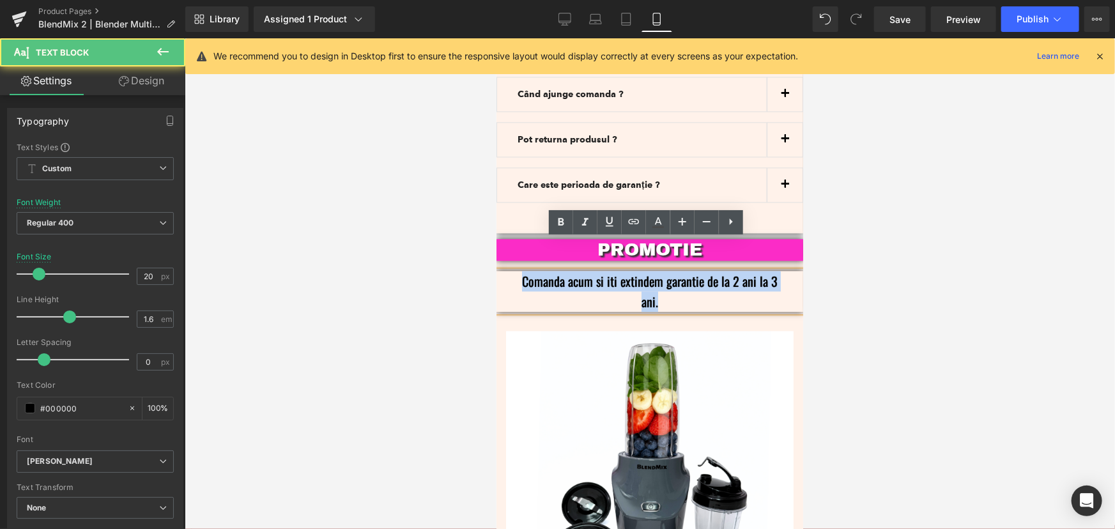
drag, startPoint x: 632, startPoint y: 259, endPoint x: 484, endPoint y: 228, distance: 150.9
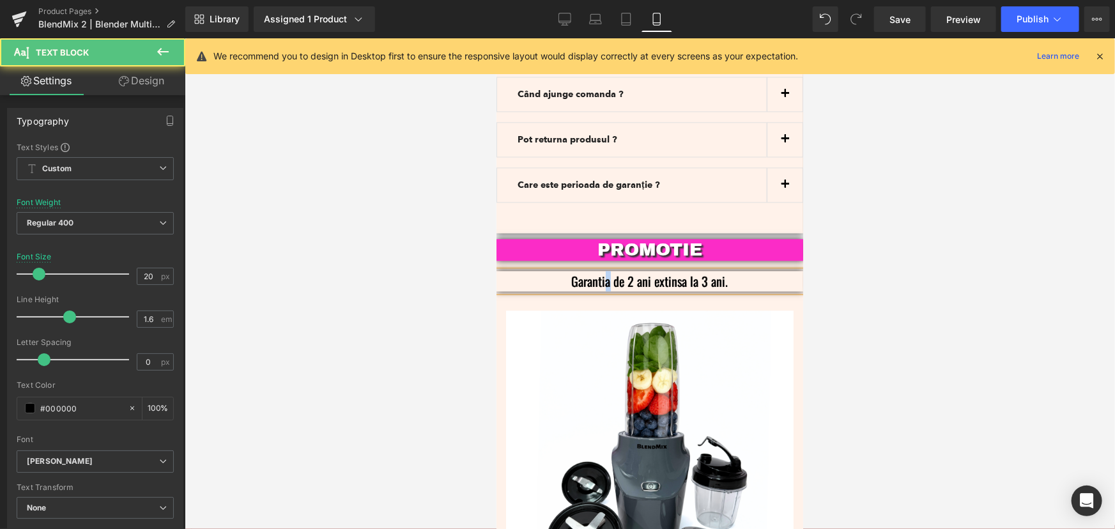
click at [603, 270] on p "Garantia de 2 ani extinsa la 3 ani." at bounding box center [649, 280] width 268 height 20
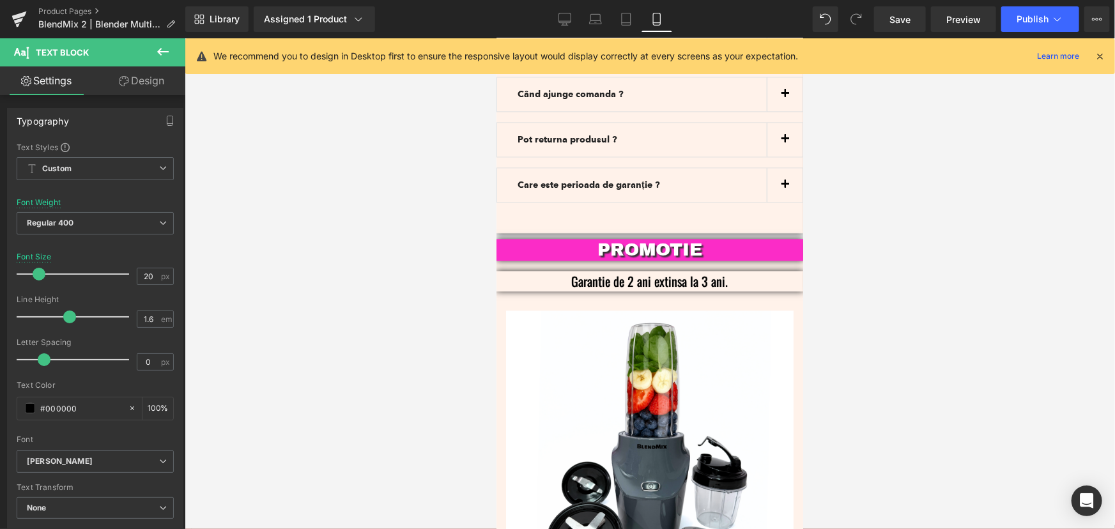
click at [939, 176] on div at bounding box center [650, 283] width 930 height 491
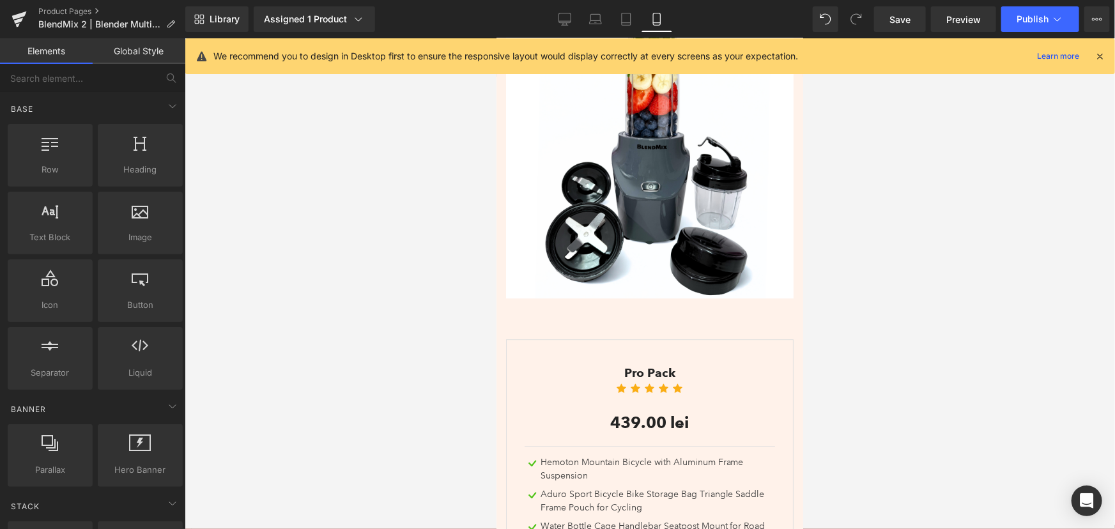
scroll to position [3963, 0]
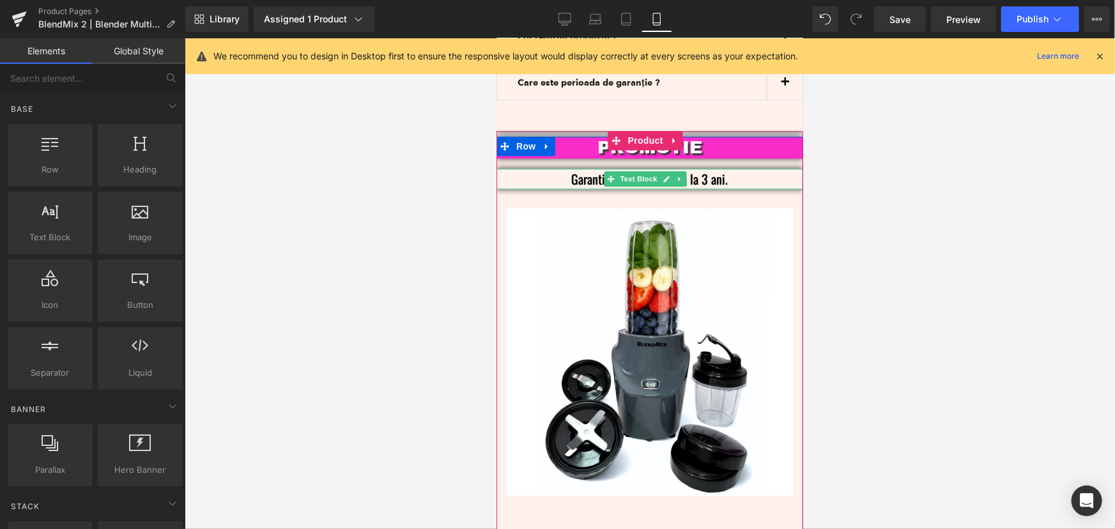
click at [718, 168] on p "Garantie de 2 ani extinsa la 3 ani." at bounding box center [649, 178] width 268 height 20
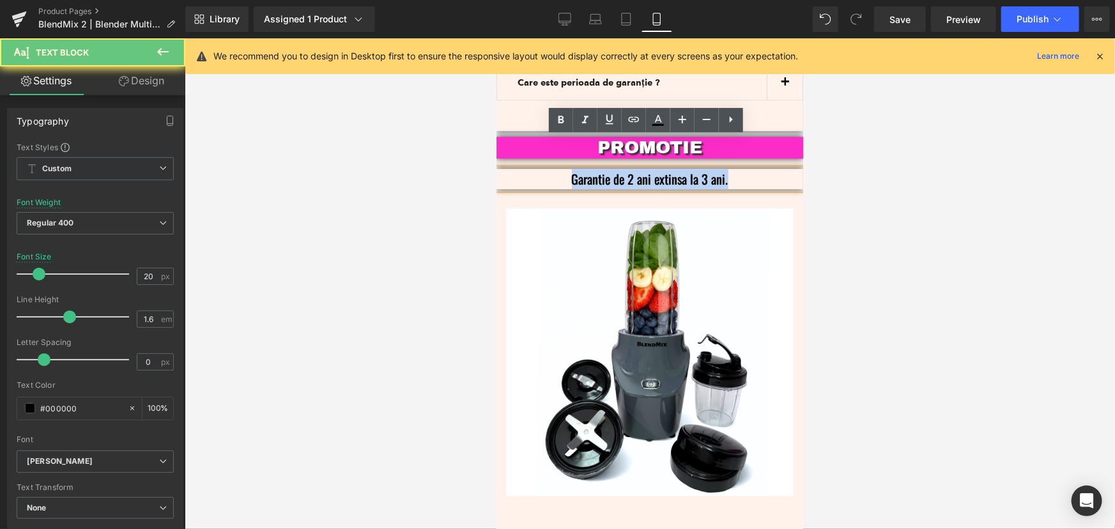
drag, startPoint x: 730, startPoint y: 148, endPoint x: 540, endPoint y: 147, distance: 190.4
click at [540, 168] on p "Garantie de 2 ani extinsa la 3 ani." at bounding box center [649, 178] width 268 height 20
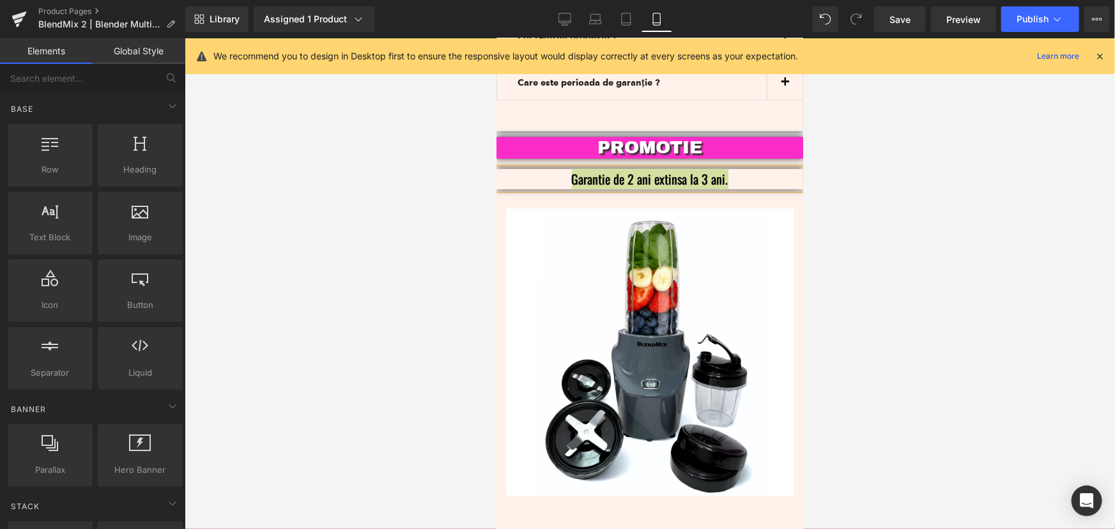
click at [978, 274] on div at bounding box center [650, 283] width 930 height 491
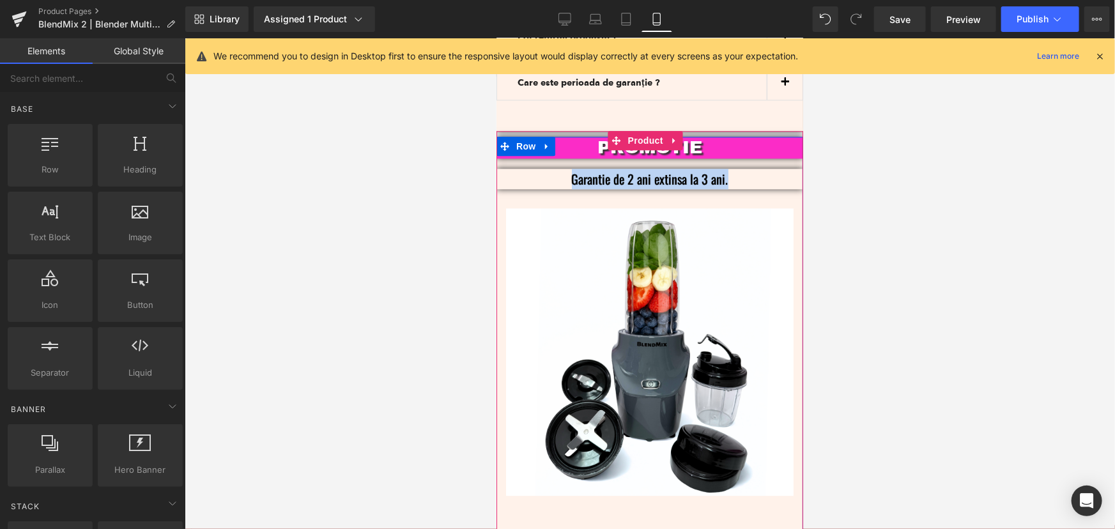
click at [713, 168] on p "Garantie de 2 ani extinsa la 3 ani." at bounding box center [649, 178] width 268 height 20
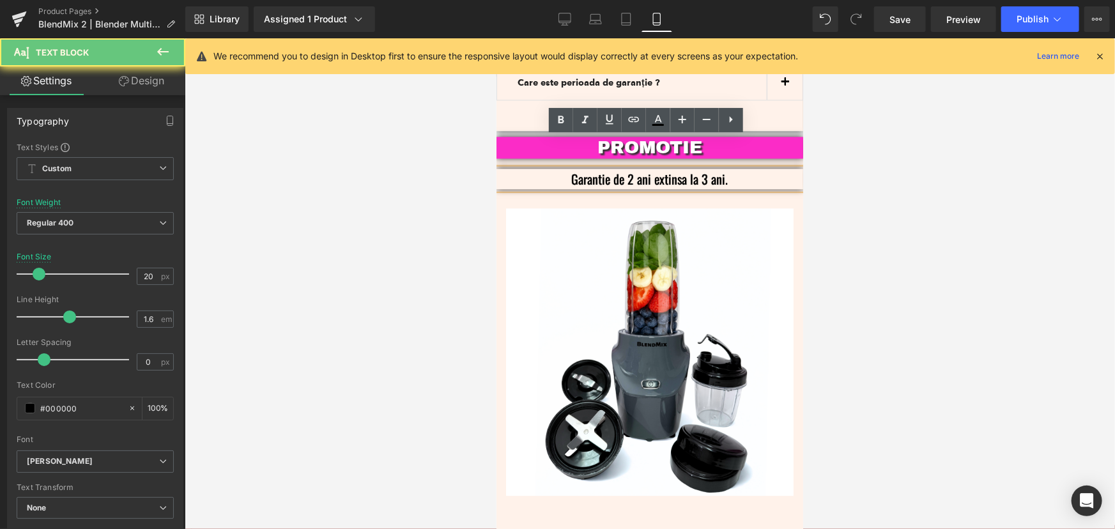
click at [743, 168] on p "Garantie de 2 ani extinsa la 3 ani." at bounding box center [649, 178] width 268 height 20
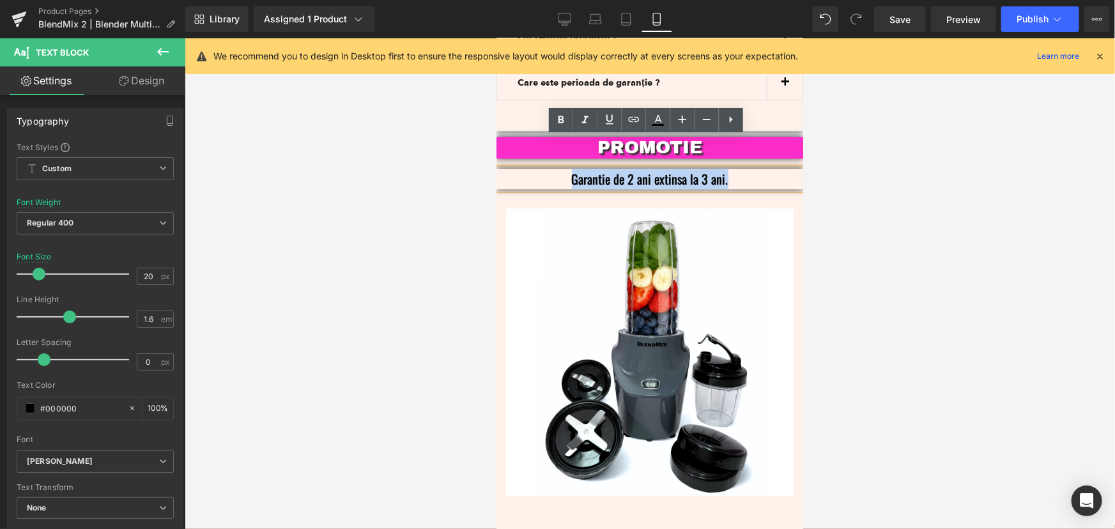
drag, startPoint x: 752, startPoint y: 148, endPoint x: 553, endPoint y: 140, distance: 198.9
click at [553, 168] on p "Garantie de 2 ani extinsa la 3 ani." at bounding box center [649, 178] width 268 height 20
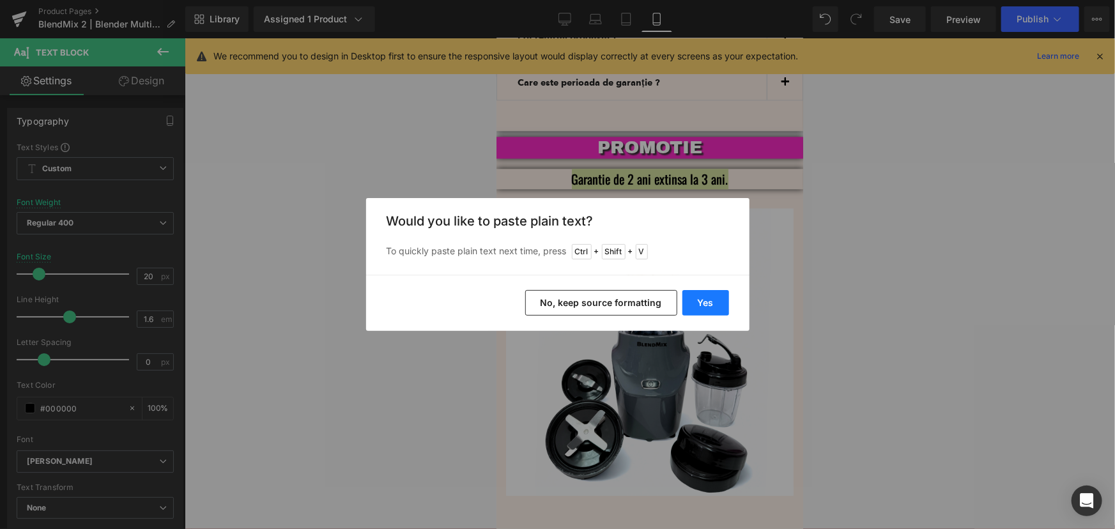
click at [720, 306] on button "Yes" at bounding box center [706, 303] width 47 height 26
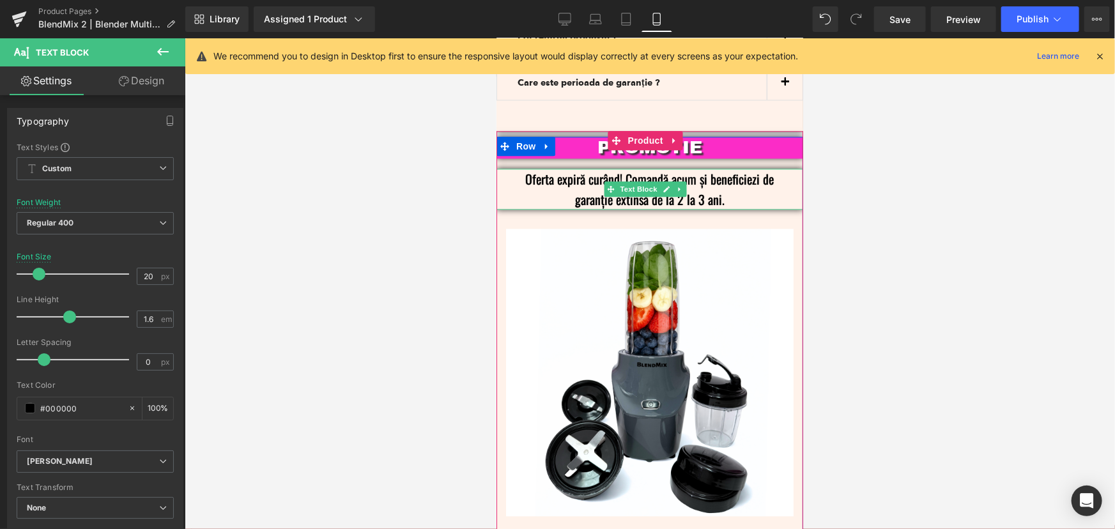
click at [622, 168] on p "Oferta expiră curând! Comandă acum și beneficiezi de garanție extinsă de la 2 l…" at bounding box center [649, 188] width 268 height 41
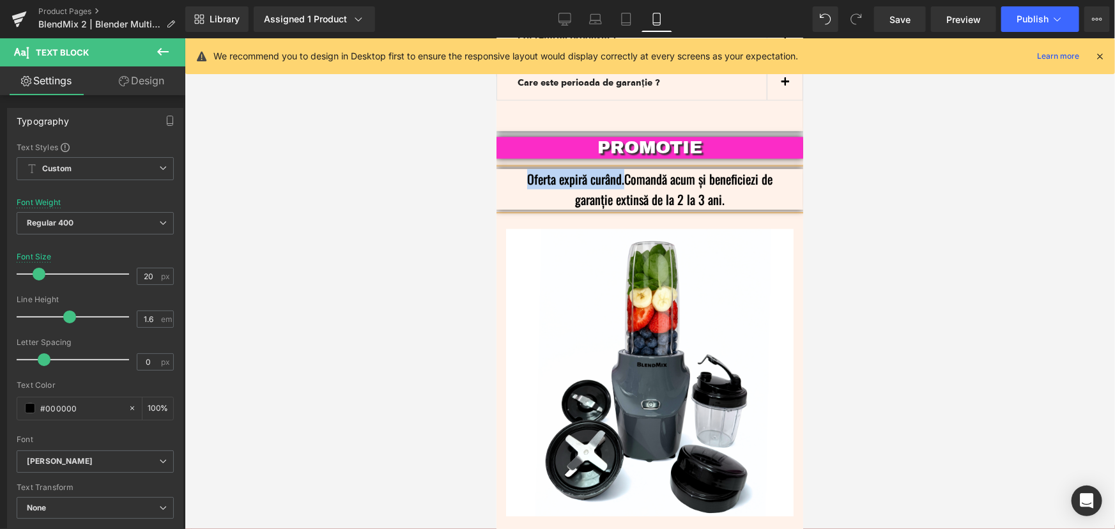
drag, startPoint x: 619, startPoint y: 144, endPoint x: 515, endPoint y: 148, distance: 104.2
click at [515, 168] on p "Oferta expiră curând.Comandă acum și beneficiezi de garanție extinsă de la 2 la…" at bounding box center [649, 188] width 268 height 41
click at [712, 168] on p "Comandă acum și beneficiezi de garanție extinsă de la 2 la 3 ani." at bounding box center [649, 188] width 268 height 41
click at [153, 49] on button at bounding box center [163, 52] width 45 height 28
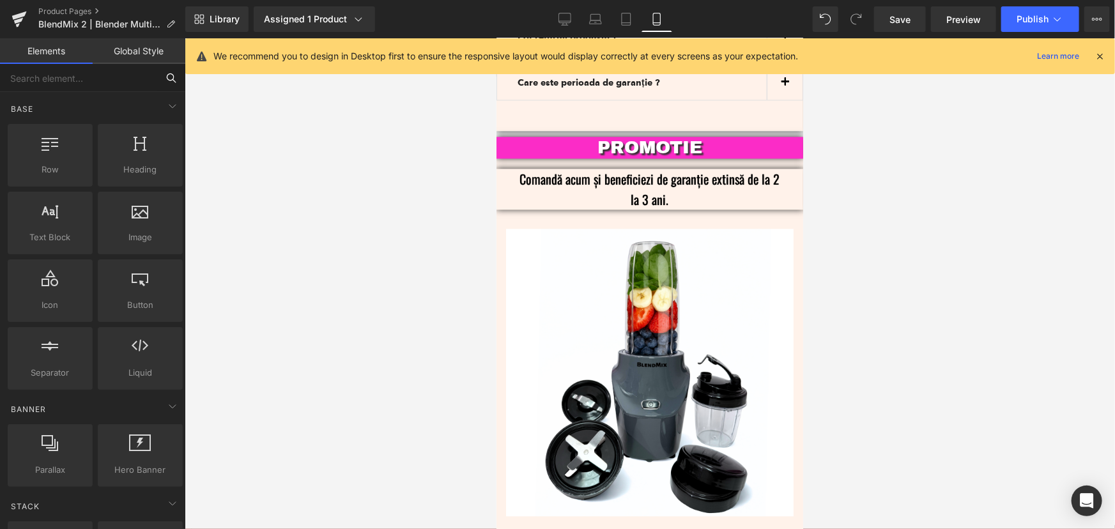
click at [102, 78] on input "text" at bounding box center [78, 78] width 157 height 28
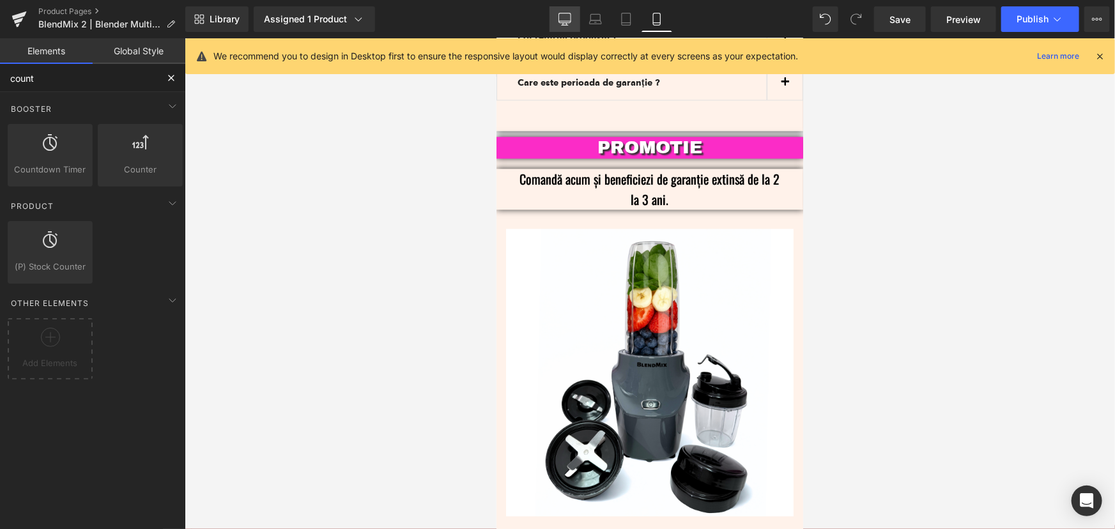
type input "count"
drag, startPoint x: 573, startPoint y: 11, endPoint x: 442, endPoint y: 96, distance: 156.5
click at [573, 11] on link "Desktop" at bounding box center [565, 19] width 31 height 26
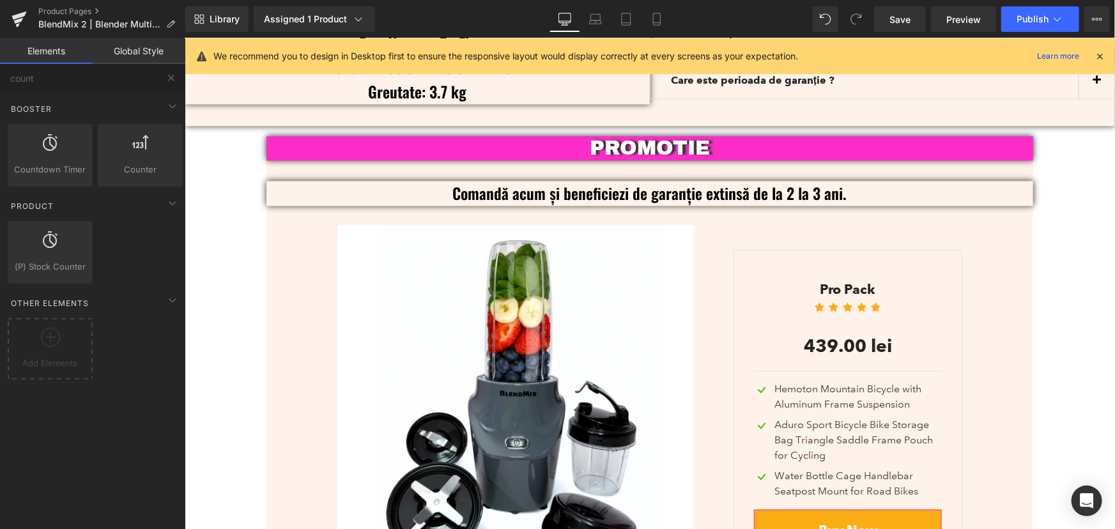
scroll to position [3631, 0]
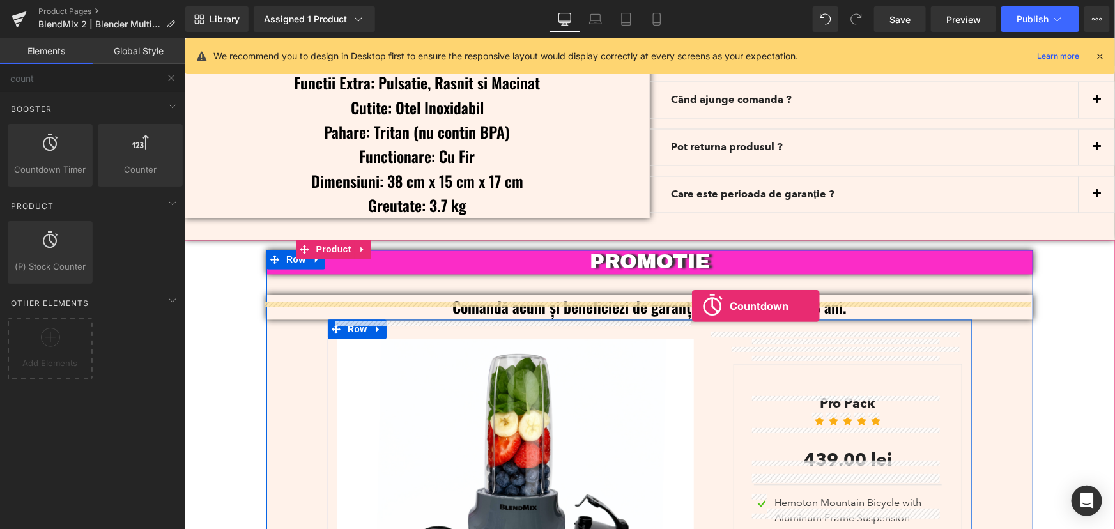
drag, startPoint x: 268, startPoint y: 220, endPoint x: 691, endPoint y: 306, distance: 432.4
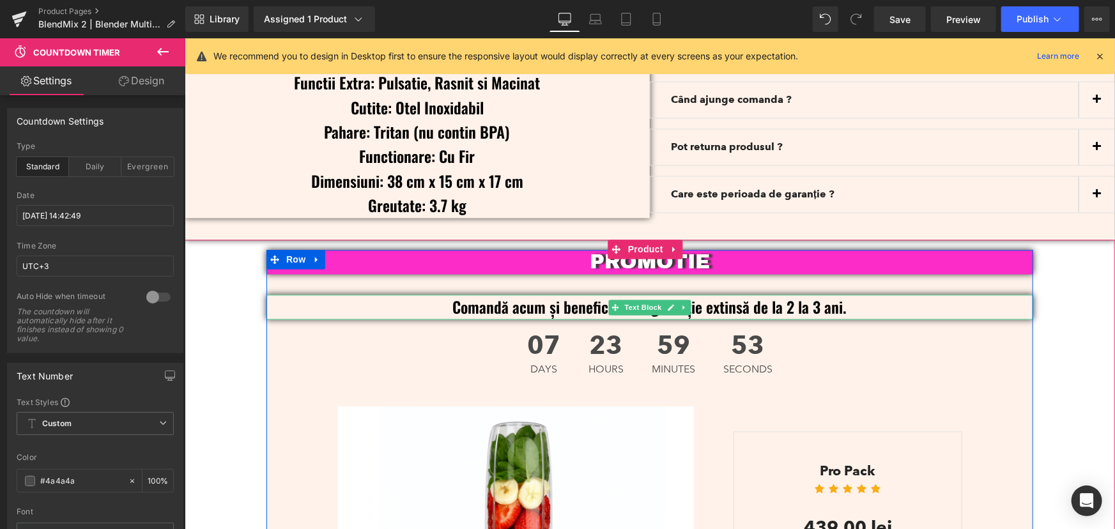
click at [865, 295] on p "Comandă acum și beneficiezi de garanție extinsă de la 2 la 3 ani." at bounding box center [649, 307] width 767 height 24
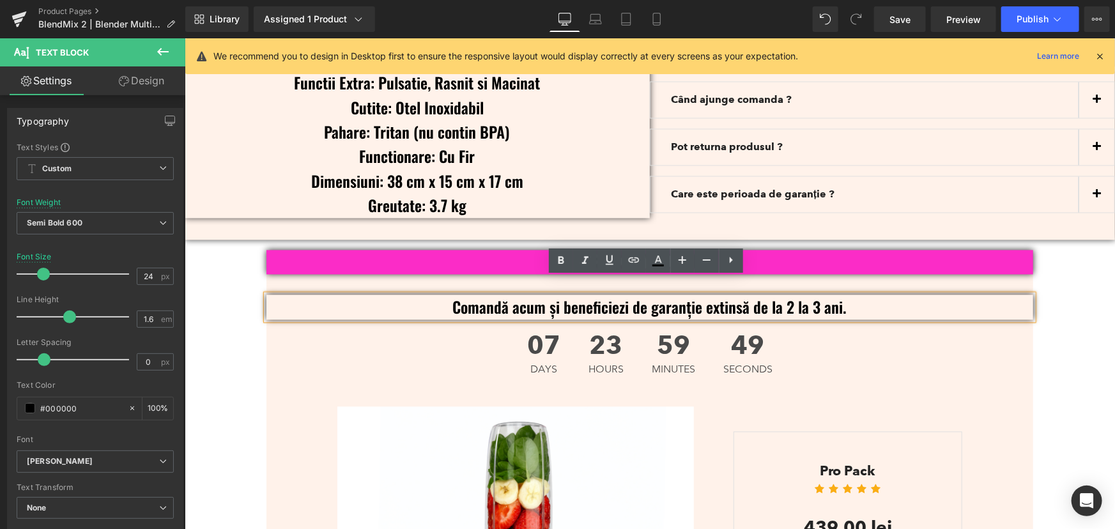
click at [1067, 294] on div "PROMOTIE Text Block Comandă acum și beneficiezi de garanție extinsă de la 2 la …" at bounding box center [649, 510] width 930 height 520
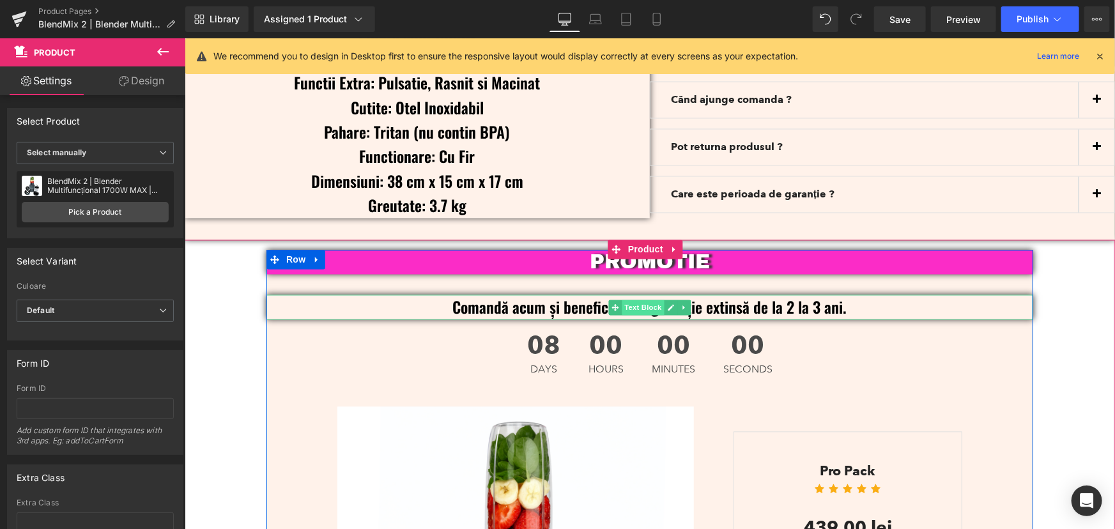
click at [649, 300] on span "Text Block" at bounding box center [642, 307] width 42 height 15
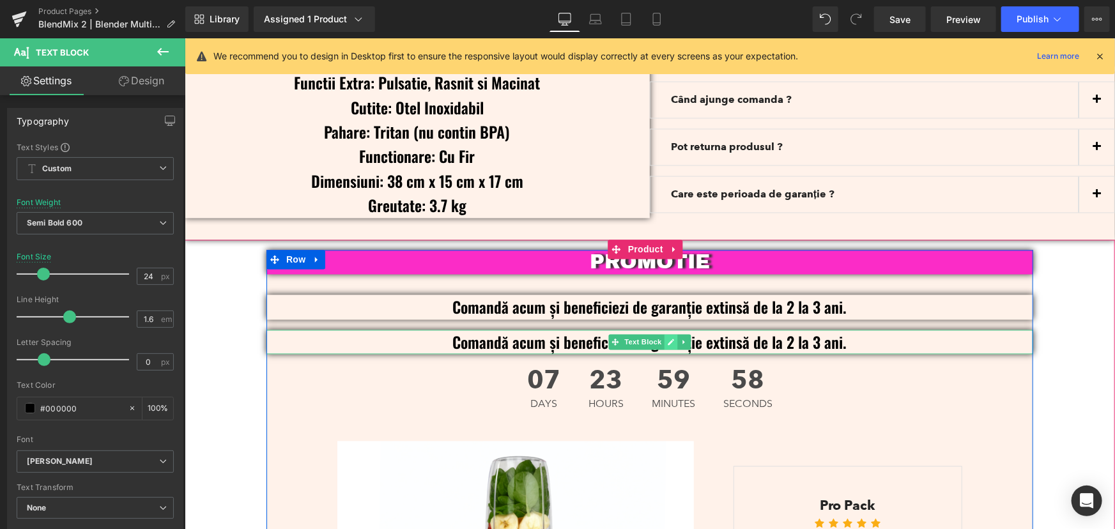
click at [664, 334] on link at bounding box center [670, 341] width 13 height 15
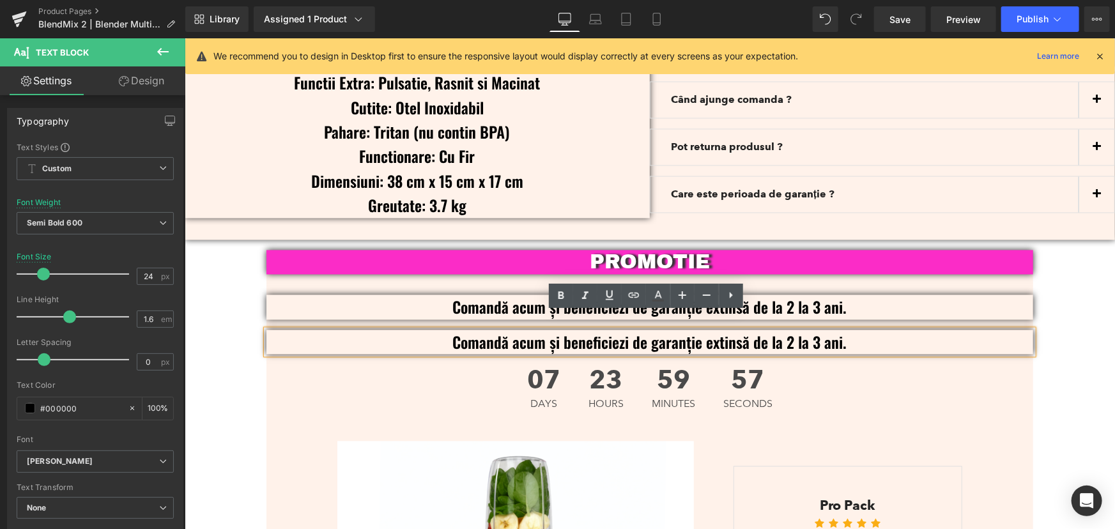
click at [674, 330] on p "Comandă acum și beneficiezi de garanție extinsă de la 2 la 3 ani." at bounding box center [649, 342] width 767 height 24
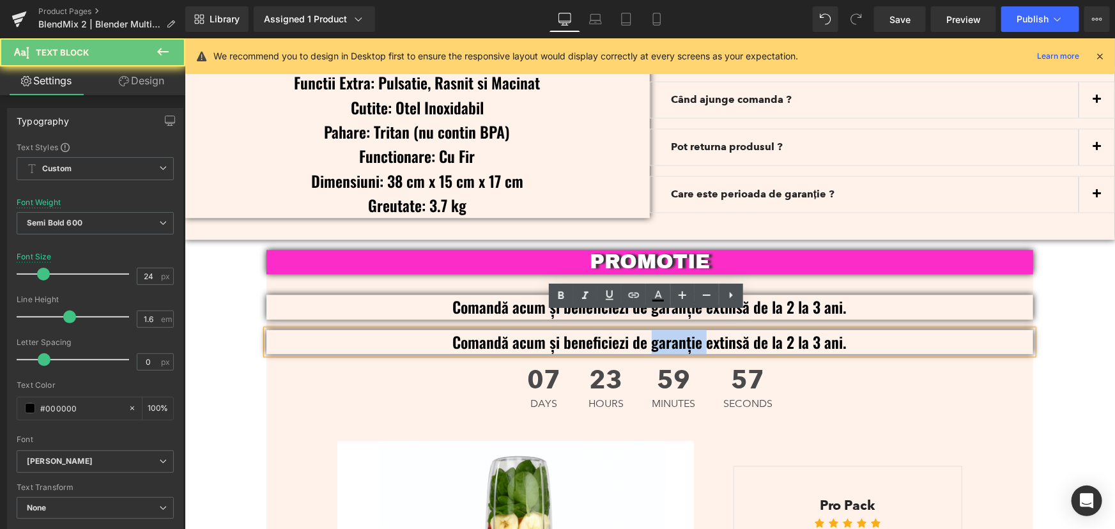
click at [674, 330] on p "Comandă acum și beneficiezi de garanție extinsă de la 2 la 3 ani." at bounding box center [649, 342] width 767 height 24
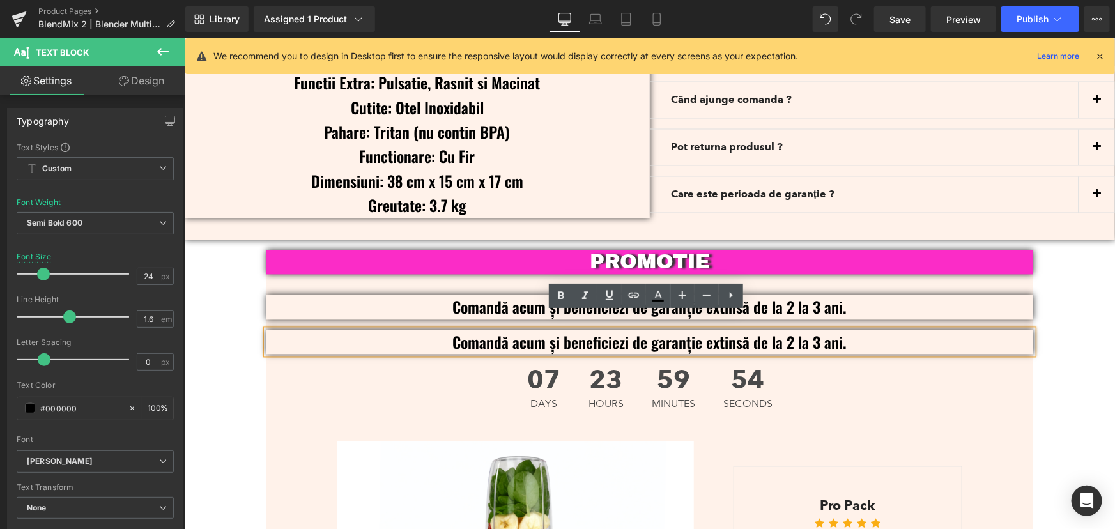
click at [815, 330] on p "Comandă acum și beneficiezi de garanție extinsă de la 2 la 3 ani." at bounding box center [649, 342] width 767 height 24
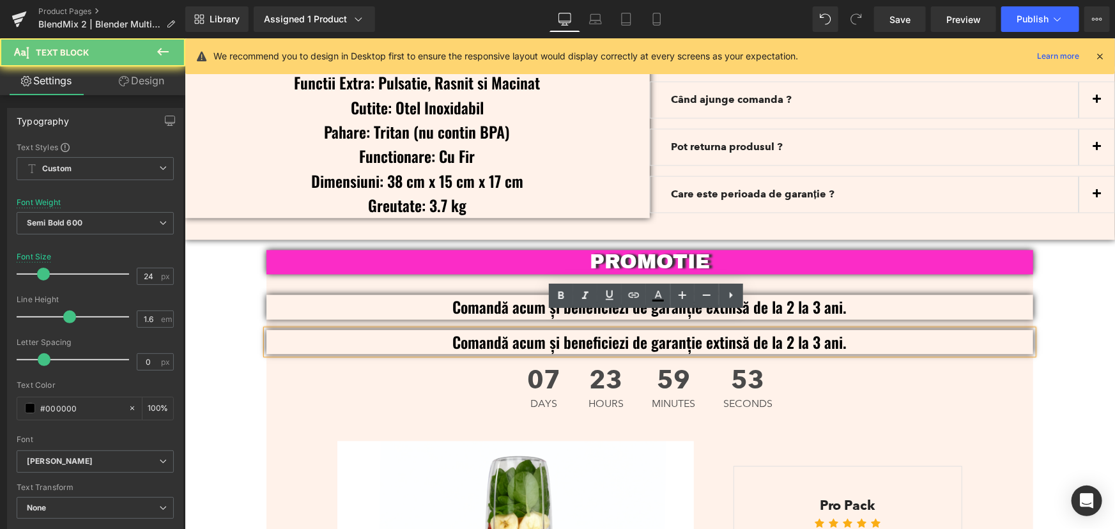
click at [817, 330] on p "Comandă acum și beneficiezi de garanție extinsă de la 2 la 3 ani." at bounding box center [649, 342] width 767 height 24
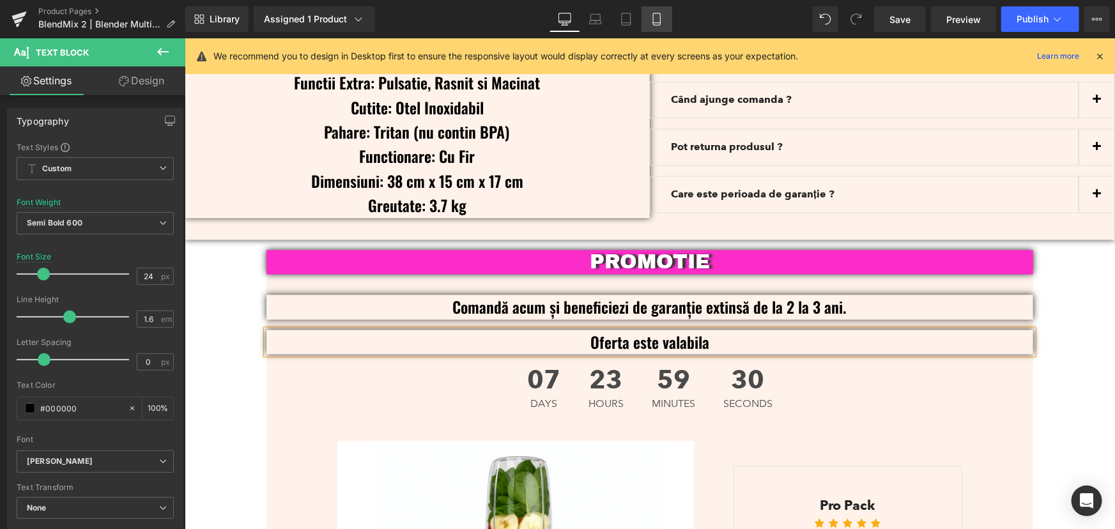
click at [651, 13] on icon at bounding box center [657, 19] width 13 height 13
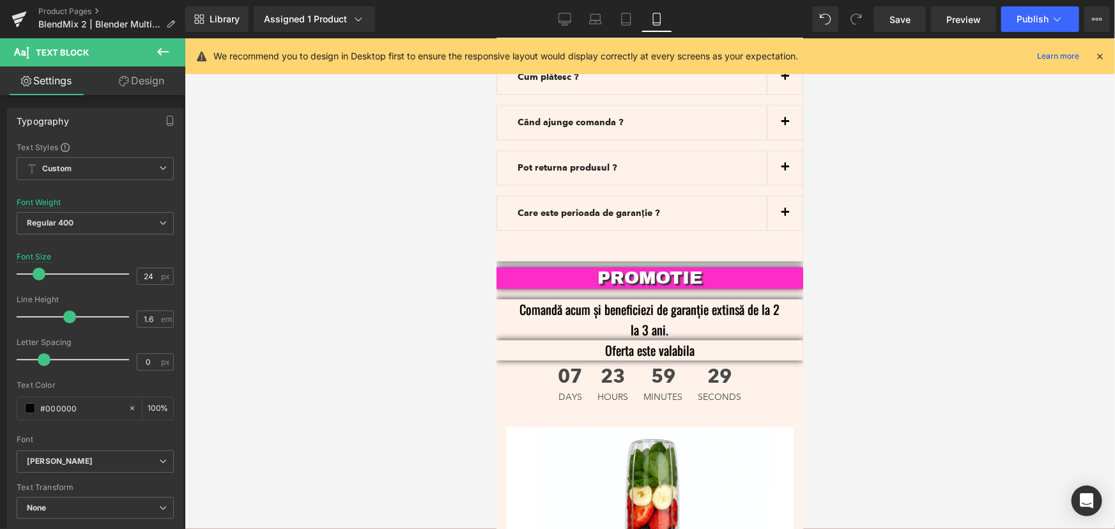
scroll to position [3834, 0]
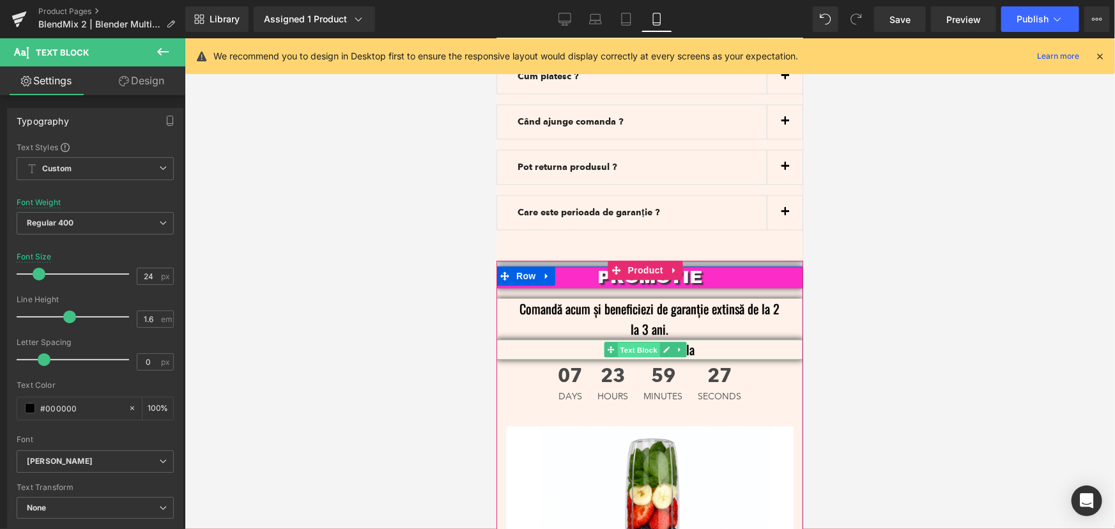
click at [645, 342] on span "Text Block" at bounding box center [638, 349] width 42 height 15
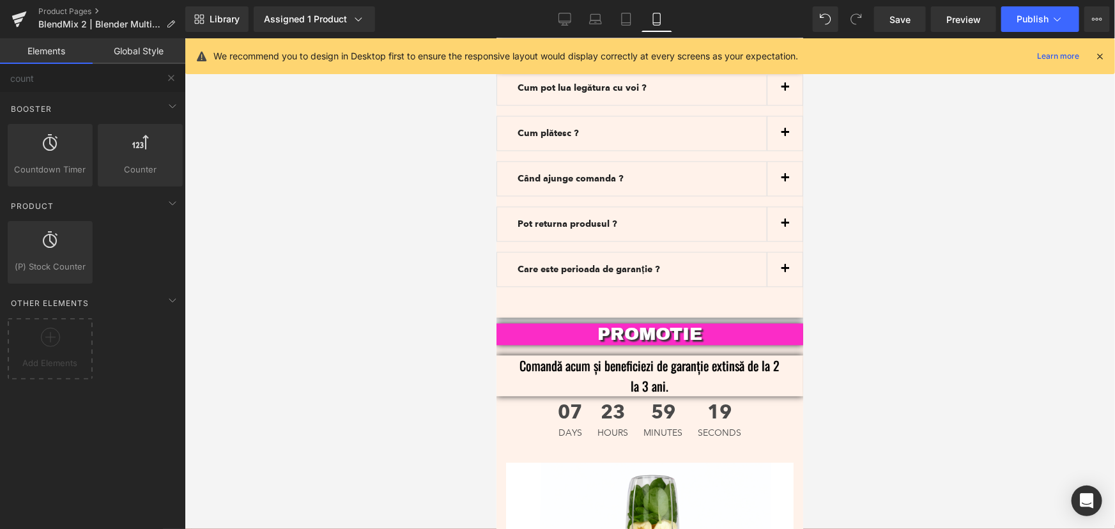
scroll to position [3776, 0]
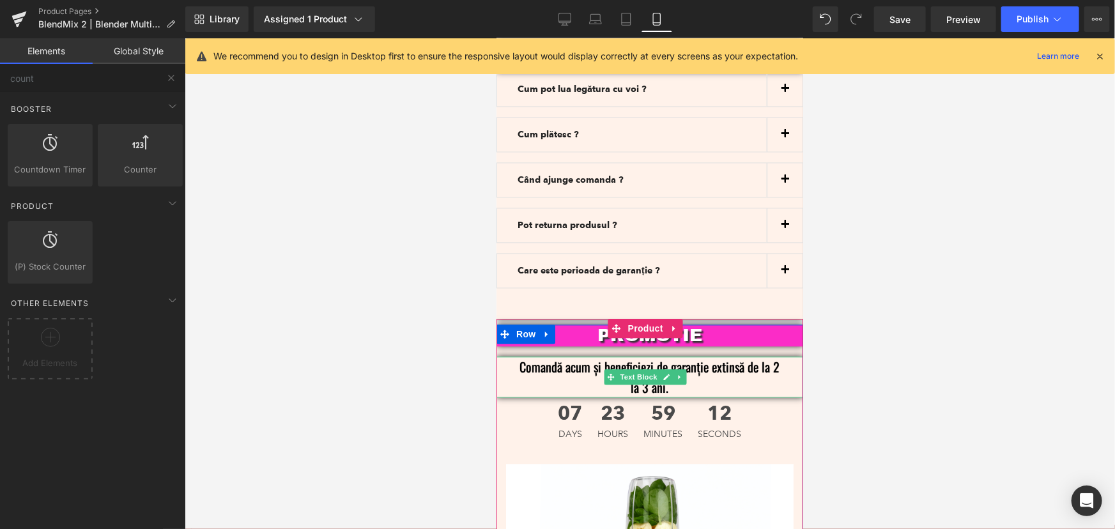
click at [707, 356] on p "Comandă acum și beneficiezi de garanție extinsă de la 2 la 3 ani." at bounding box center [649, 376] width 268 height 41
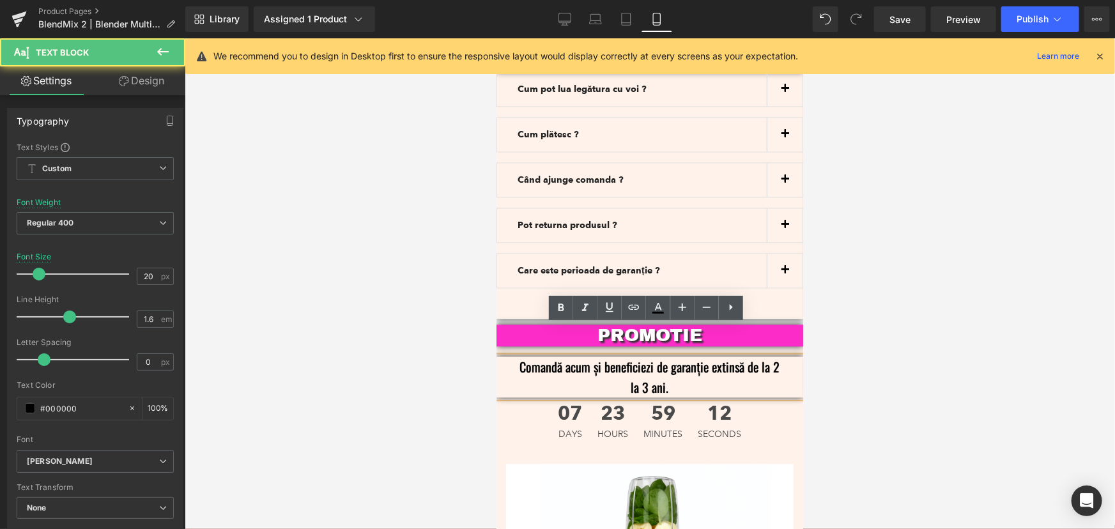
click at [686, 356] on p "Comandă acum și beneficiezi de garanție extinsă de la 2 la 3 ani." at bounding box center [649, 376] width 268 height 41
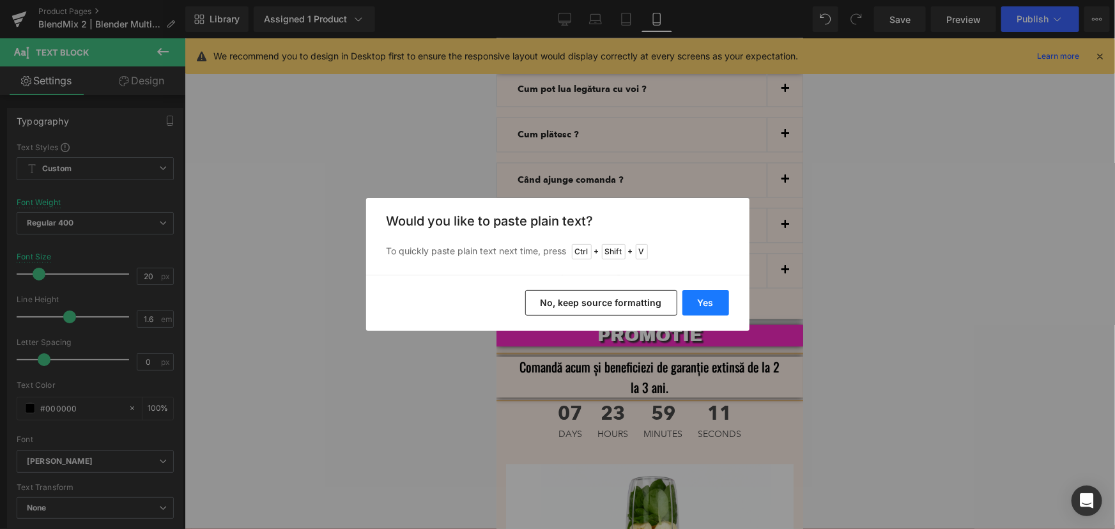
click at [709, 302] on button "Yes" at bounding box center [706, 303] width 47 height 26
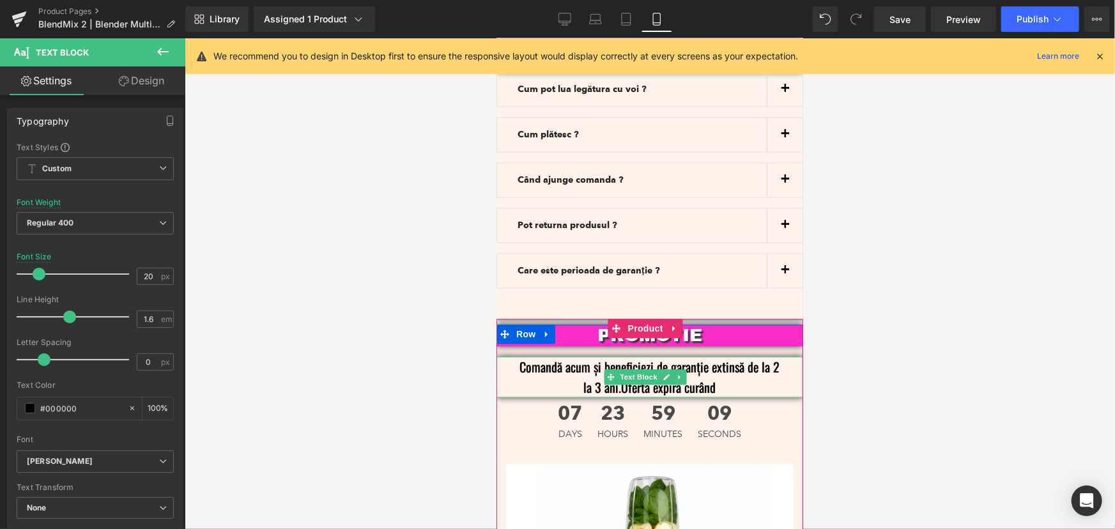
click at [723, 357] on p "Comandă acum și beneficiezi de garanție extinsă de la 2 la 3 ani.Oferta expiră …" at bounding box center [649, 376] width 268 height 41
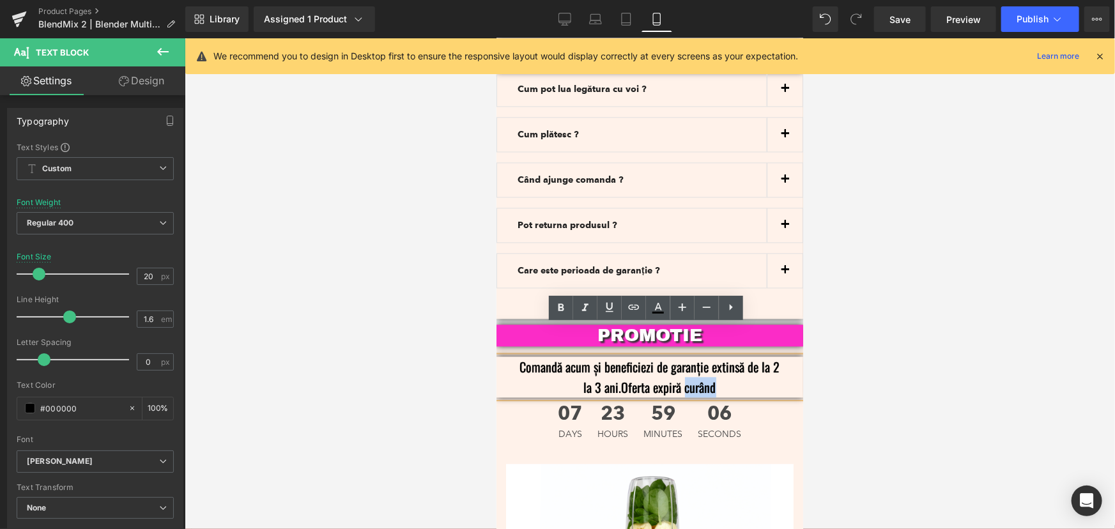
drag, startPoint x: 718, startPoint y: 357, endPoint x: 679, endPoint y: 359, distance: 38.4
click at [679, 359] on p "Comandă acum și beneficiezi de garanție extinsă de la 2 la 3 ani.Oferta expiră …" at bounding box center [649, 376] width 268 height 41
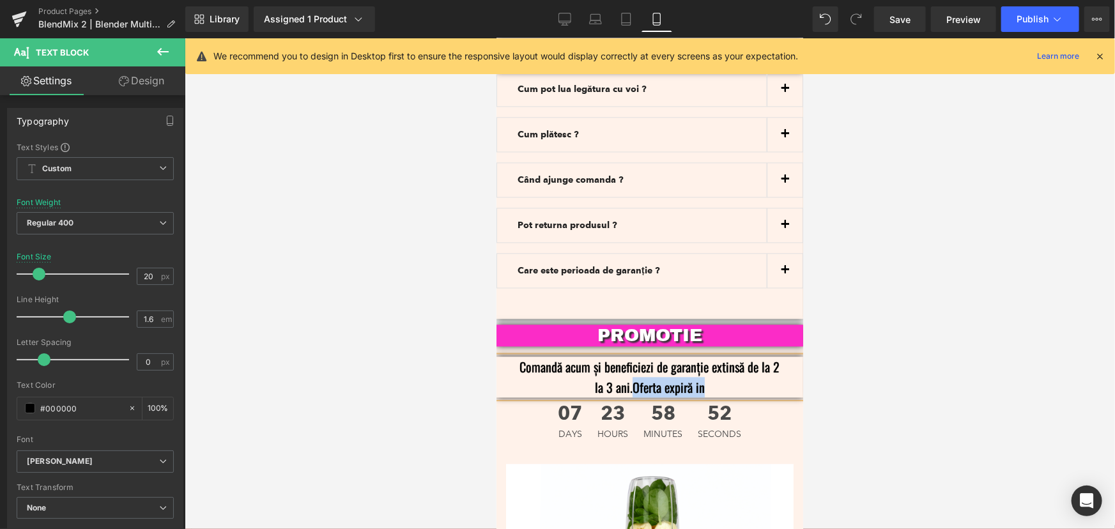
drag, startPoint x: 745, startPoint y: 355, endPoint x: 629, endPoint y: 352, distance: 116.3
click at [629, 356] on p "Comandă acum și beneficiezi de garanție extinsă de la 2 la 3 ani.Oferta expiră …" at bounding box center [649, 376] width 268 height 41
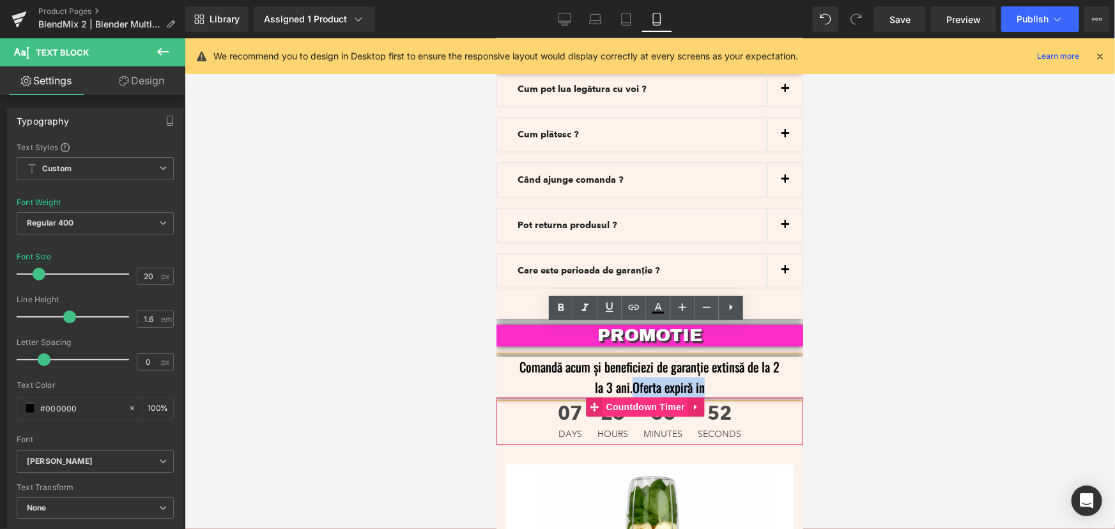
click at [654, 397] on span "Countdown Timer" at bounding box center [645, 406] width 85 height 19
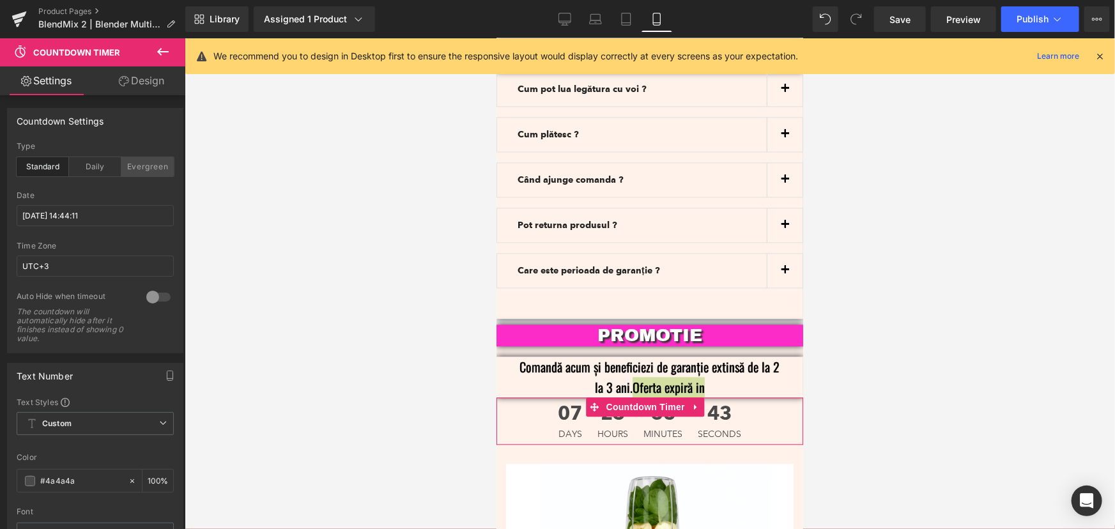
click at [135, 164] on div "Evergreen" at bounding box center [147, 166] width 52 height 19
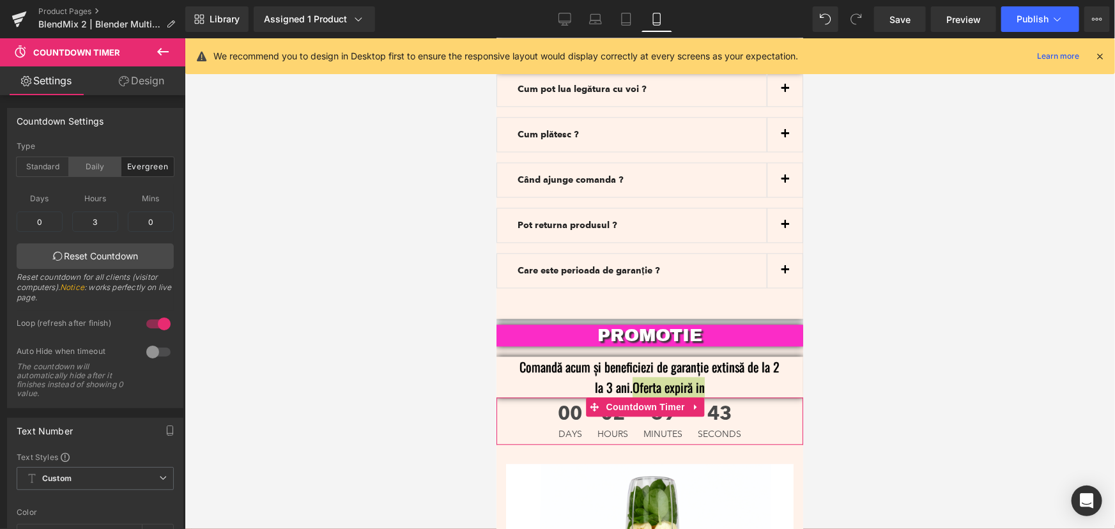
click at [98, 167] on div "Daily" at bounding box center [95, 166] width 52 height 19
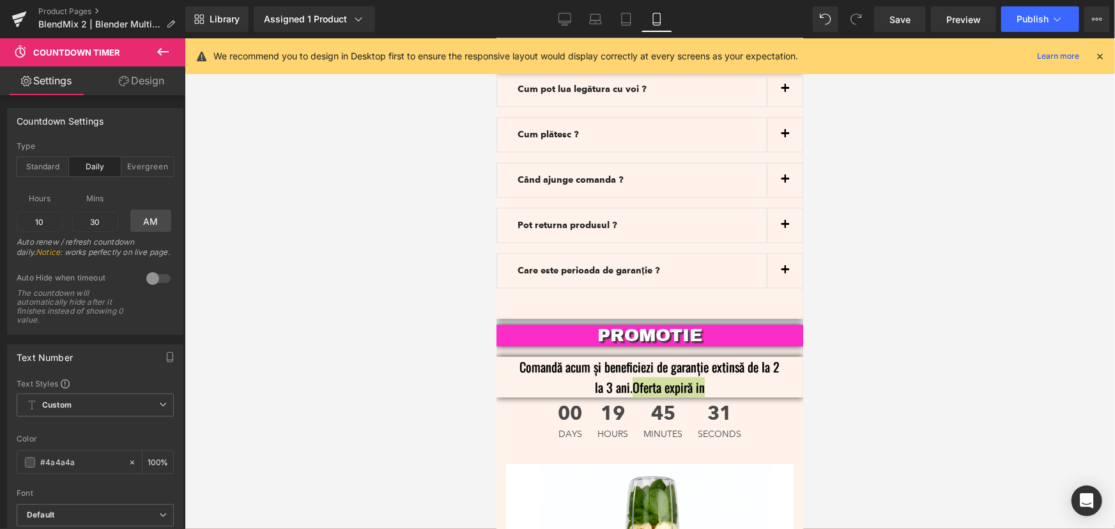
click at [920, 236] on div at bounding box center [650, 283] width 930 height 491
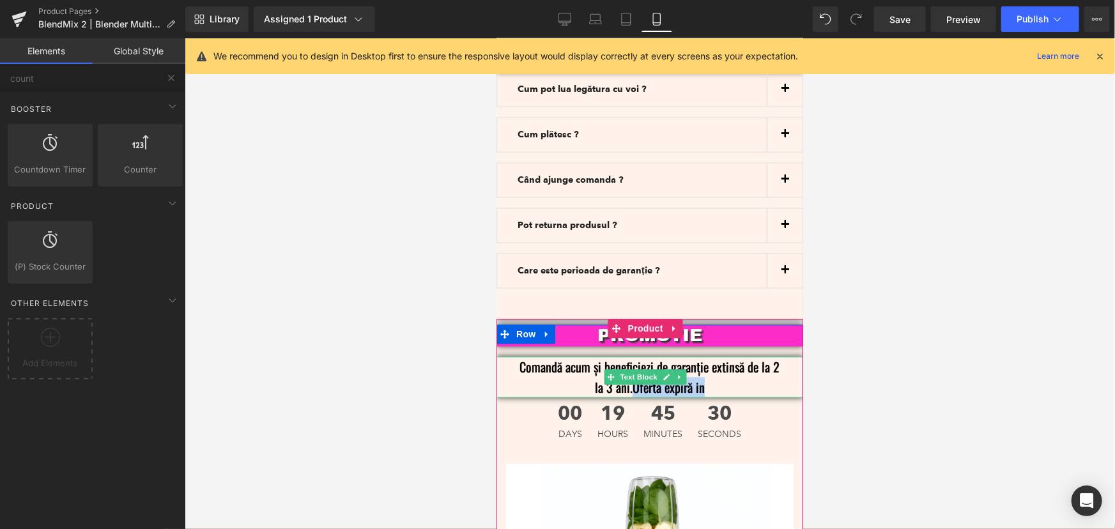
click at [722, 356] on p "Comandă acum și beneficiezi de garanție extinsă de la 2 la 3 ani.Oferta expiră …" at bounding box center [649, 376] width 268 height 41
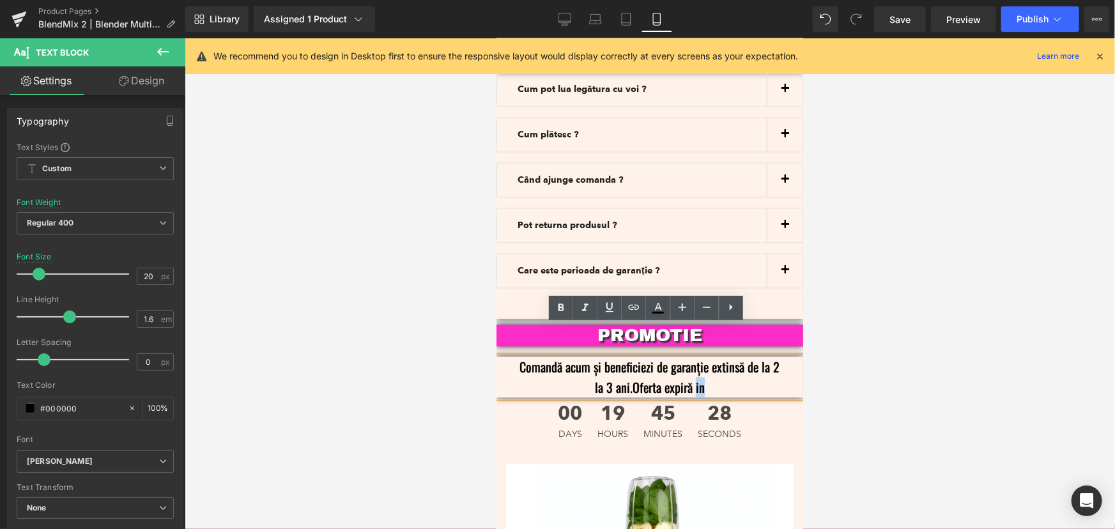
drag, startPoint x: 714, startPoint y: 358, endPoint x: 690, endPoint y: 360, distance: 23.7
click at [690, 360] on p "Comandă acum și beneficiezi de garanție extinsă de la 2 la 3 ani.Oferta expiră …" at bounding box center [649, 376] width 268 height 41
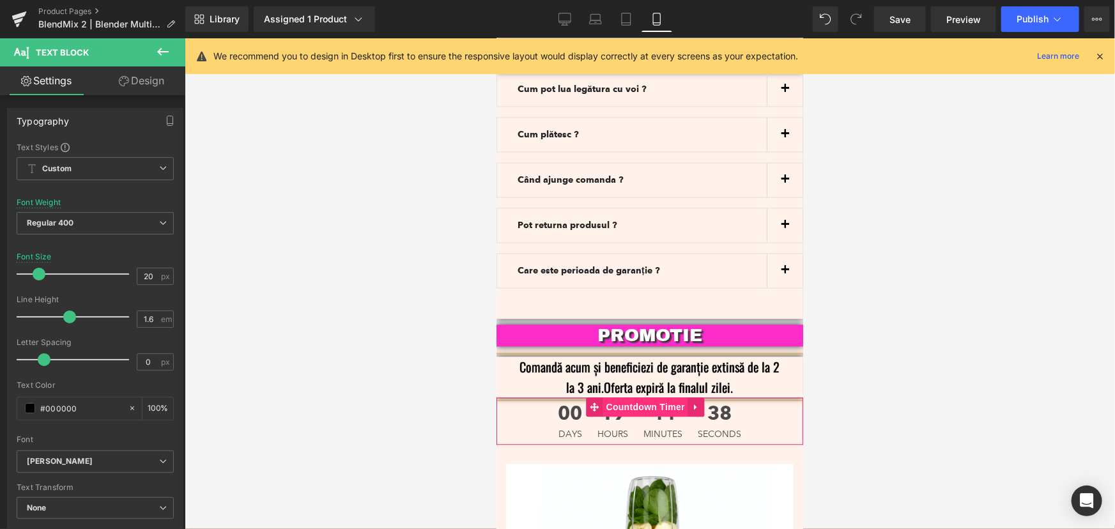
click at [651, 397] on span "Countdown Timer" at bounding box center [645, 406] width 85 height 19
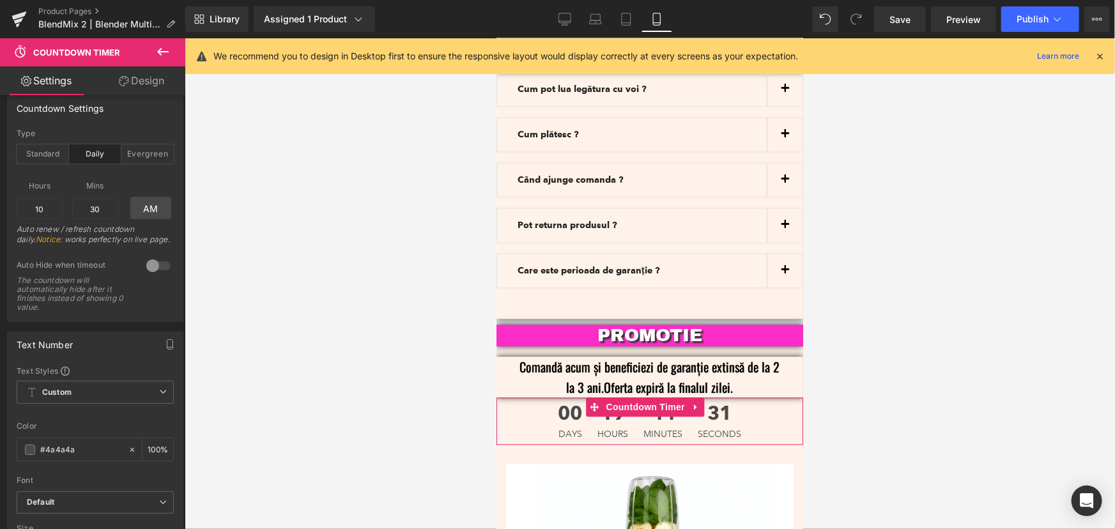
scroll to position [0, 0]
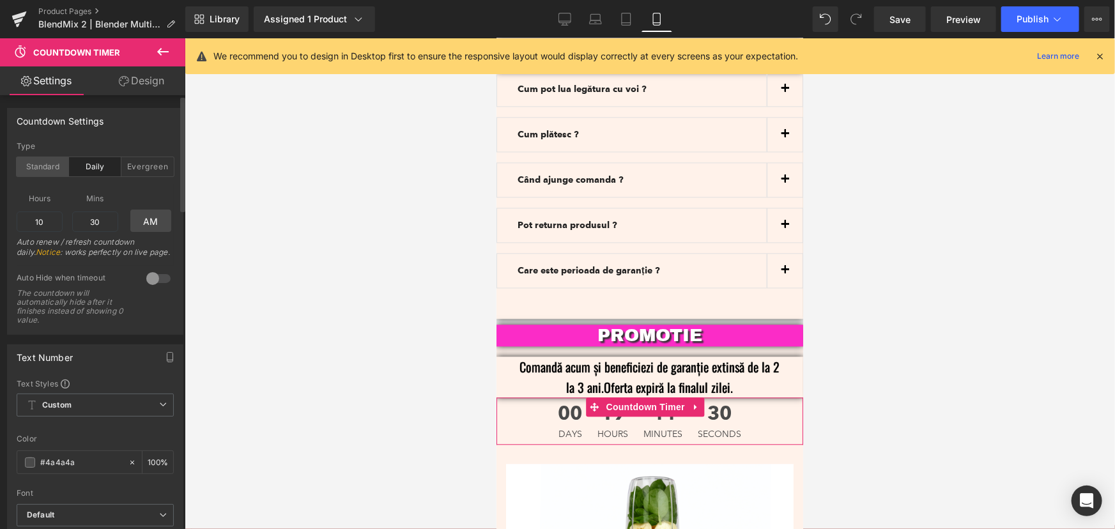
click at [41, 166] on div "Standard" at bounding box center [43, 166] width 52 height 19
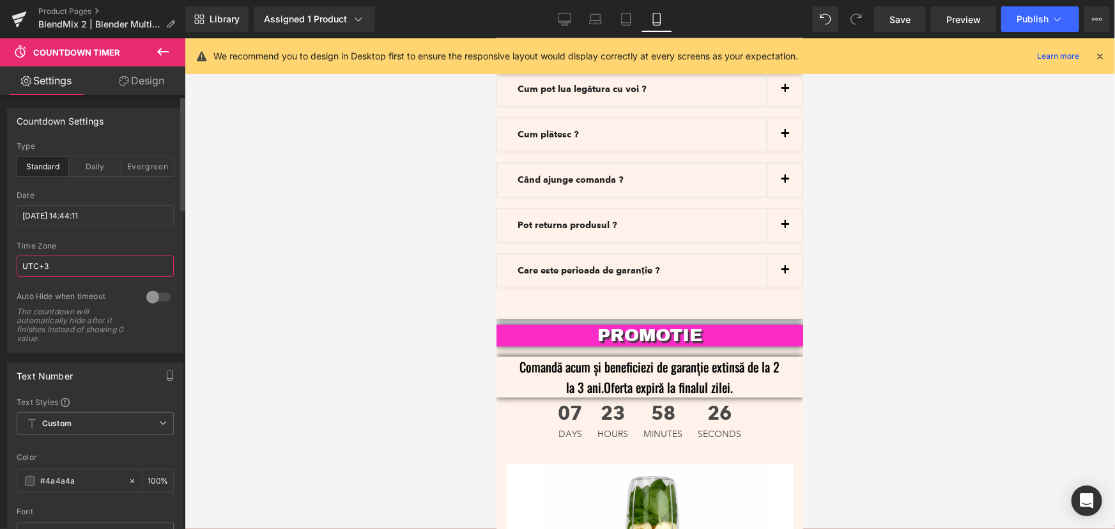
click at [100, 268] on input "UTC+3" at bounding box center [95, 266] width 157 height 21
drag, startPoint x: 62, startPoint y: 274, endPoint x: 40, endPoint y: 262, distance: 24.6
click at [40, 262] on input "UTC+3" at bounding box center [95, 266] width 157 height 21
click at [41, 262] on input "UTC+3" at bounding box center [95, 266] width 157 height 21
click at [57, 265] on input "UTC+3" at bounding box center [95, 266] width 157 height 21
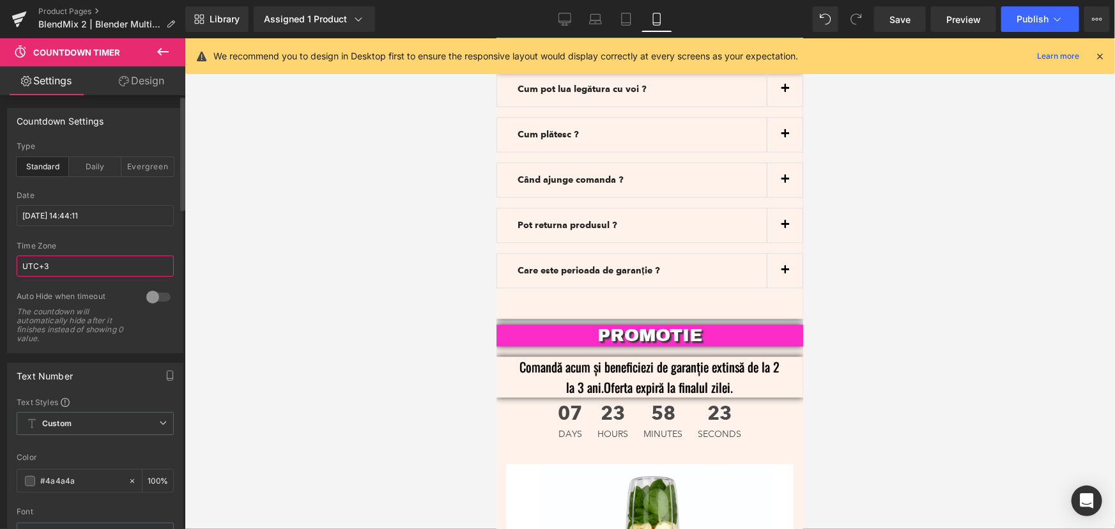
drag, startPoint x: 67, startPoint y: 266, endPoint x: 75, endPoint y: 268, distance: 8.5
click at [68, 266] on input "UTC+3" at bounding box center [95, 266] width 157 height 21
click at [76, 263] on input "UTC+3" at bounding box center [95, 266] width 157 height 21
click at [105, 236] on div at bounding box center [95, 237] width 157 height 8
click at [68, 269] on input "UTC+2" at bounding box center [95, 266] width 157 height 21
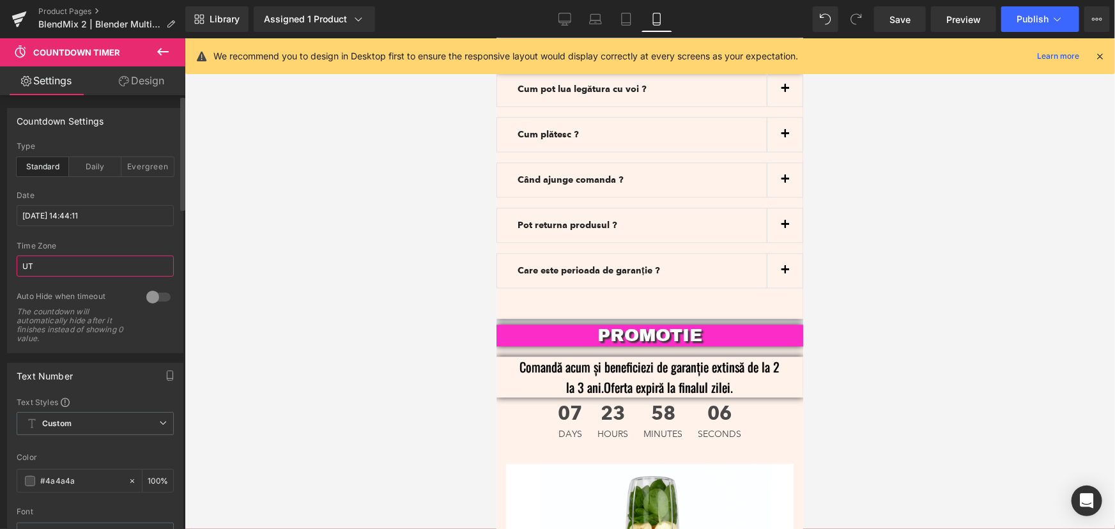
type input "U"
click at [79, 161] on div "Daily" at bounding box center [95, 166] width 52 height 19
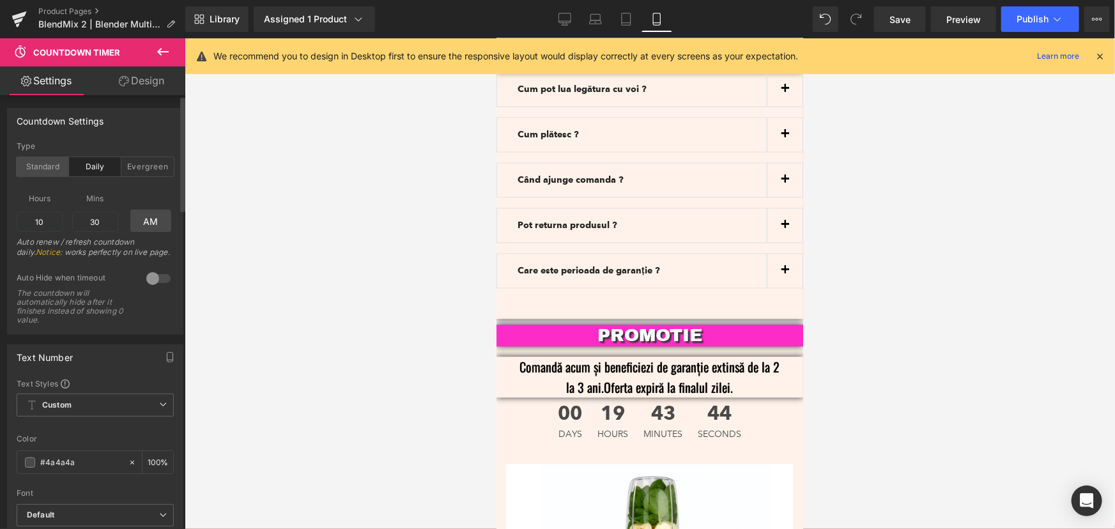
click at [45, 164] on div "Standard" at bounding box center [43, 166] width 52 height 19
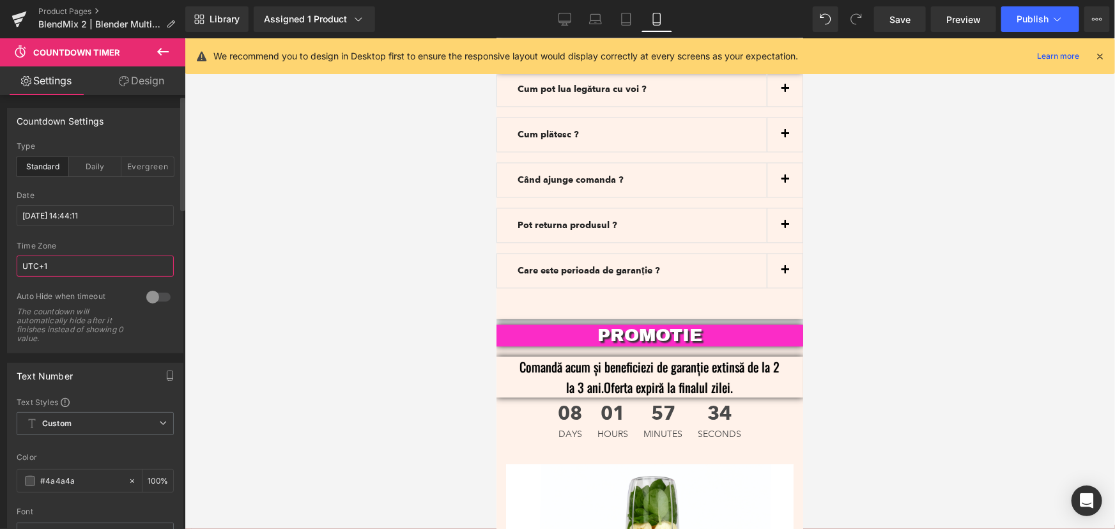
click at [63, 266] on input "UTC+1" at bounding box center [95, 266] width 157 height 21
type input "UTC+2"
click at [107, 235] on div at bounding box center [95, 237] width 157 height 8
click at [96, 166] on div "Daily" at bounding box center [95, 166] width 52 height 19
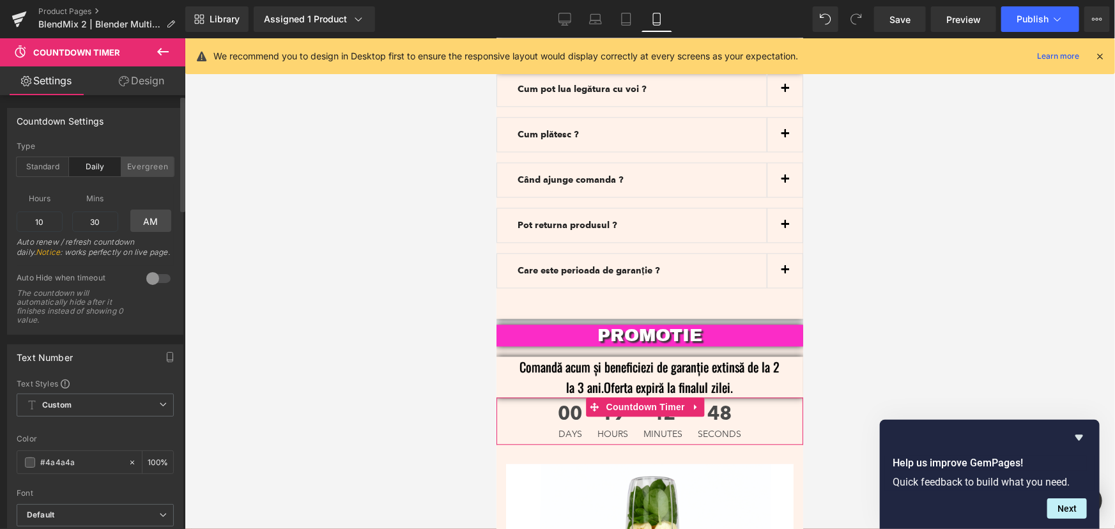
click at [140, 165] on div "Evergreen" at bounding box center [147, 166] width 52 height 19
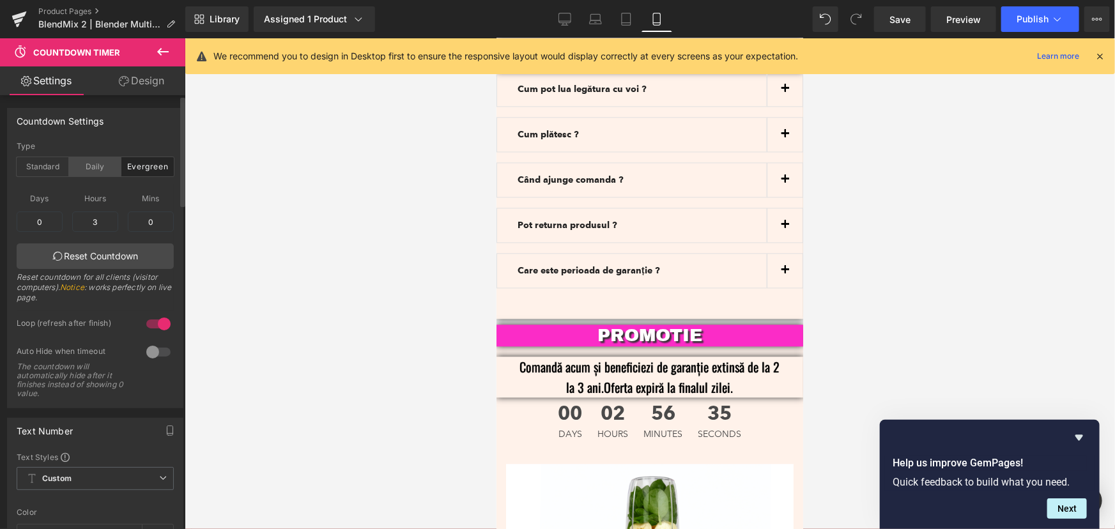
click at [107, 173] on div "Daily" at bounding box center [95, 166] width 52 height 19
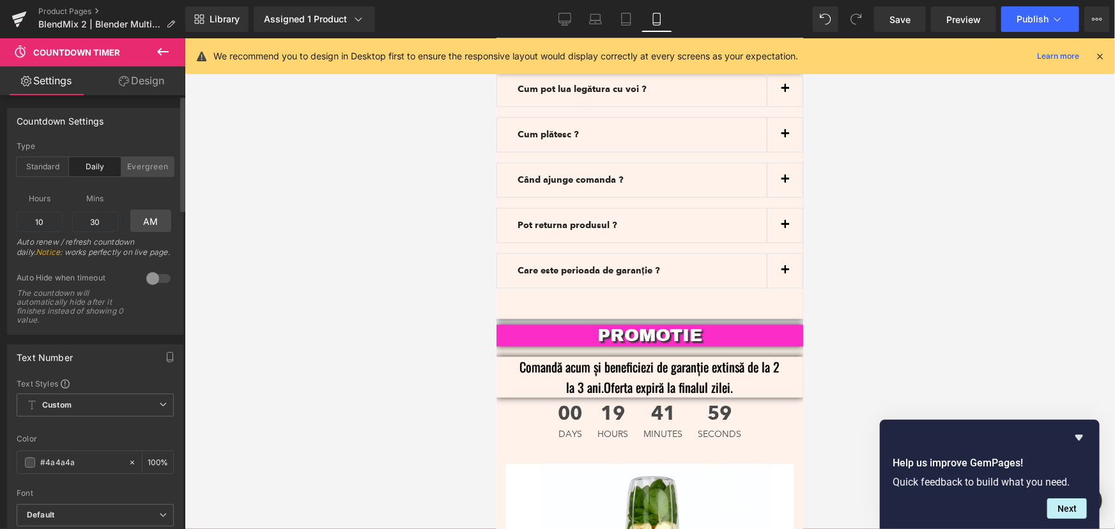
click at [146, 169] on div "Evergreen" at bounding box center [147, 166] width 52 height 19
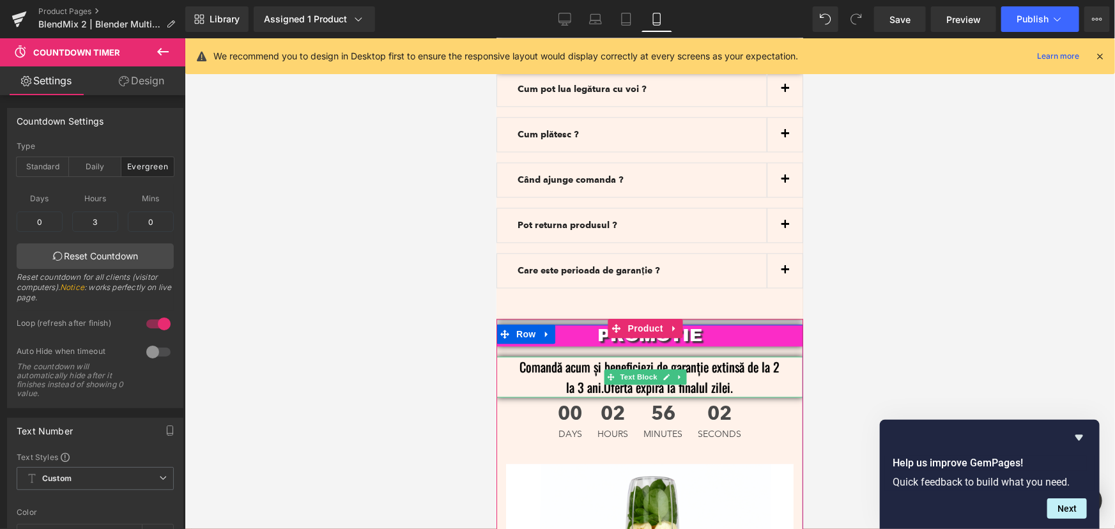
click at [732, 359] on p "Comandă acum și beneficiezi de garanție extinsă de la 2 la 3 ani.Oferta expiră …" at bounding box center [649, 376] width 268 height 41
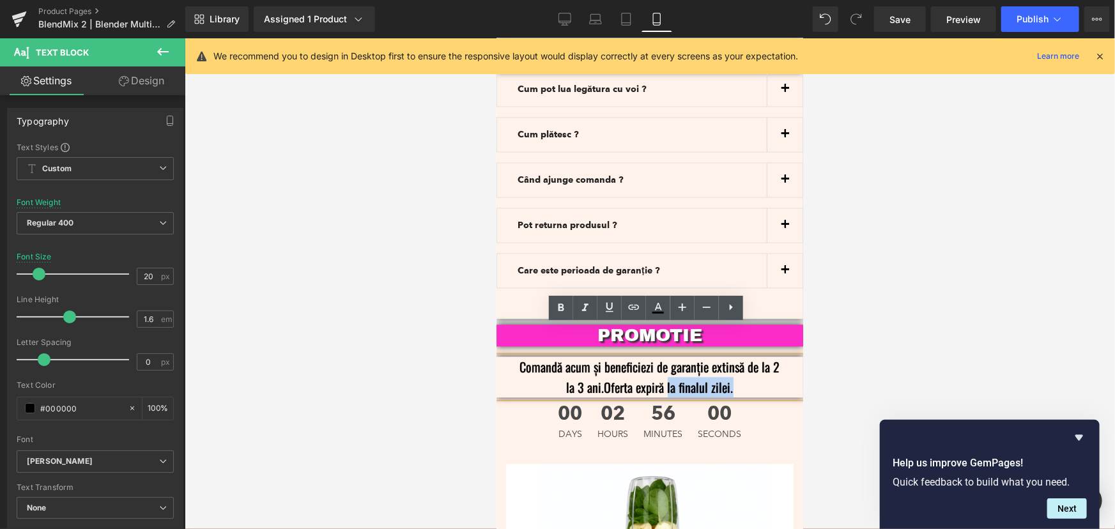
drag, startPoint x: 736, startPoint y: 357, endPoint x: 661, endPoint y: 357, distance: 74.8
click at [661, 357] on p "Comandă acum și beneficiezi de garanție extinsă de la 2 la 3 ani.Oferta expiră …" at bounding box center [649, 376] width 268 height 41
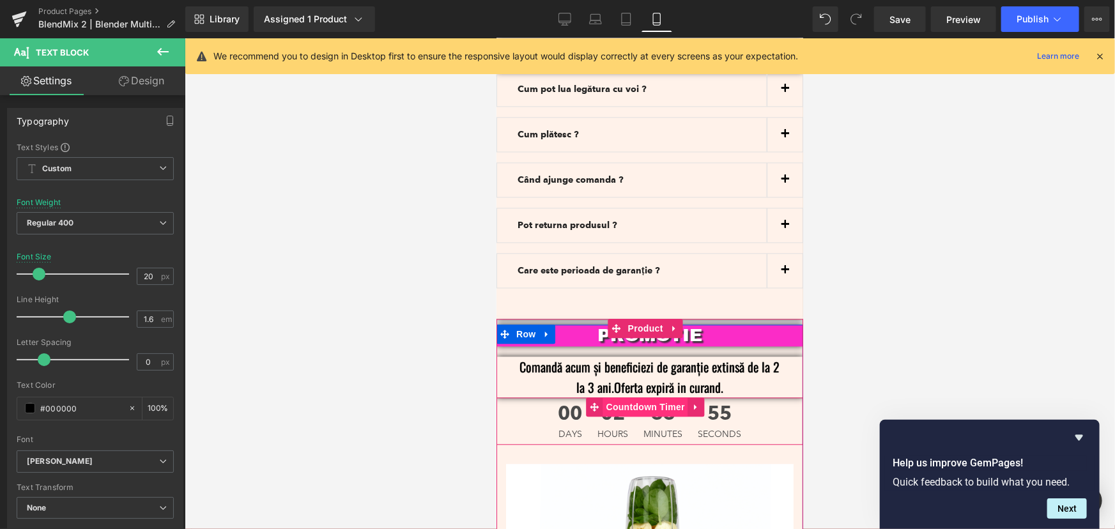
click at [640, 397] on span "Countdown Timer" at bounding box center [645, 406] width 85 height 19
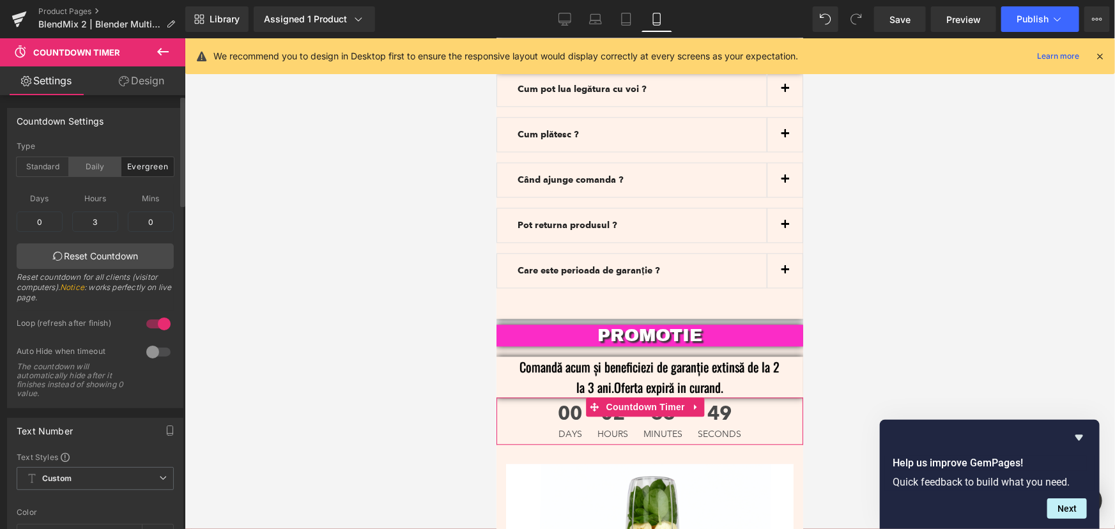
click at [102, 167] on div "Daily" at bounding box center [95, 166] width 52 height 19
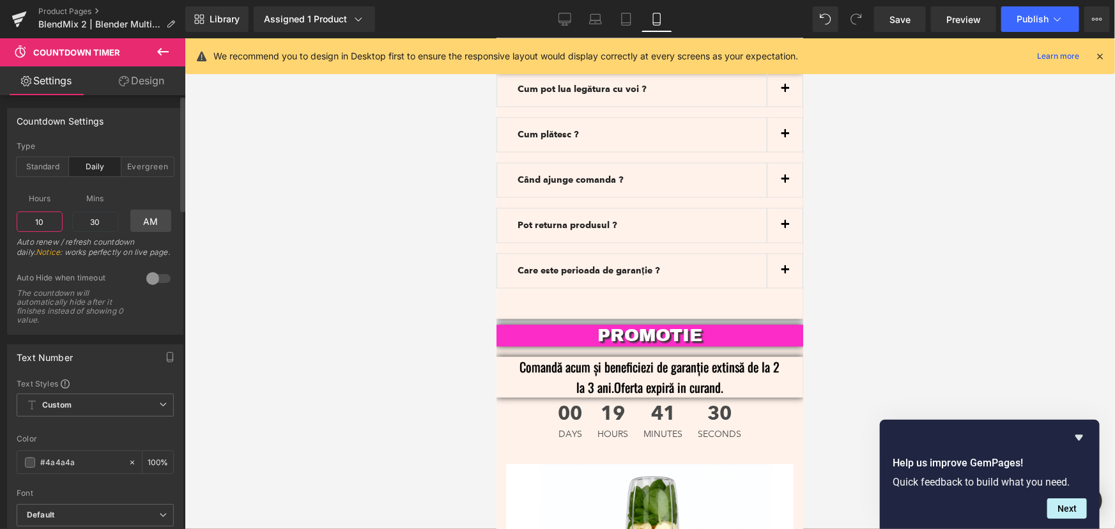
drag, startPoint x: 52, startPoint y: 220, endPoint x: 31, endPoint y: 224, distance: 21.4
click at [31, 224] on input "10" at bounding box center [40, 222] width 46 height 20
type input "12"
type input "00"
click at [98, 194] on span "Mins" at bounding box center [95, 198] width 46 height 16
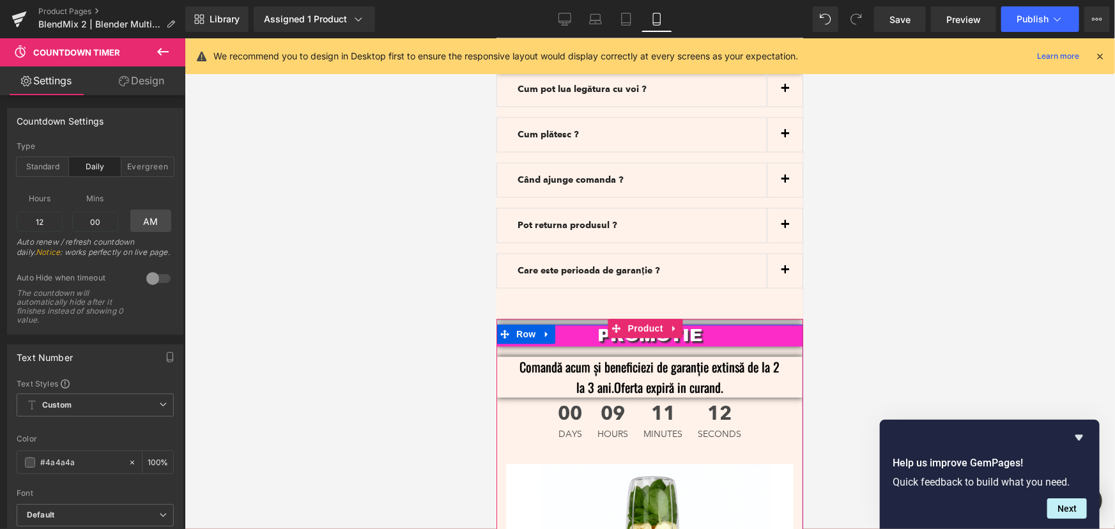
click at [722, 359] on p "Comandă acum și beneficiezi de garanție extinsă de la 2 la 3 ani.Oferta expiră …" at bounding box center [649, 376] width 268 height 41
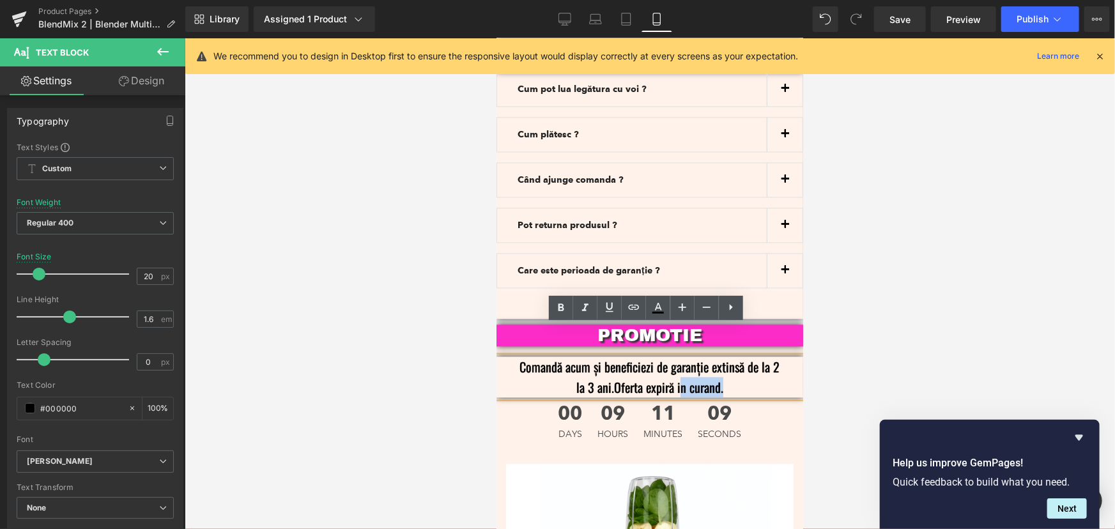
drag, startPoint x: 730, startPoint y: 355, endPoint x: 675, endPoint y: 351, distance: 55.1
click at [675, 356] on p "Comandă acum și beneficiezi de garanție extinsă de la 2 la 3 ani.Oferta expiră …" at bounding box center [649, 376] width 268 height 41
click at [741, 357] on p "Comandă acum și beneficiezi de garanție extinsă de la 2 la 3 ani.Oferta expiră …" at bounding box center [649, 376] width 268 height 41
click at [872, 302] on div at bounding box center [650, 283] width 930 height 491
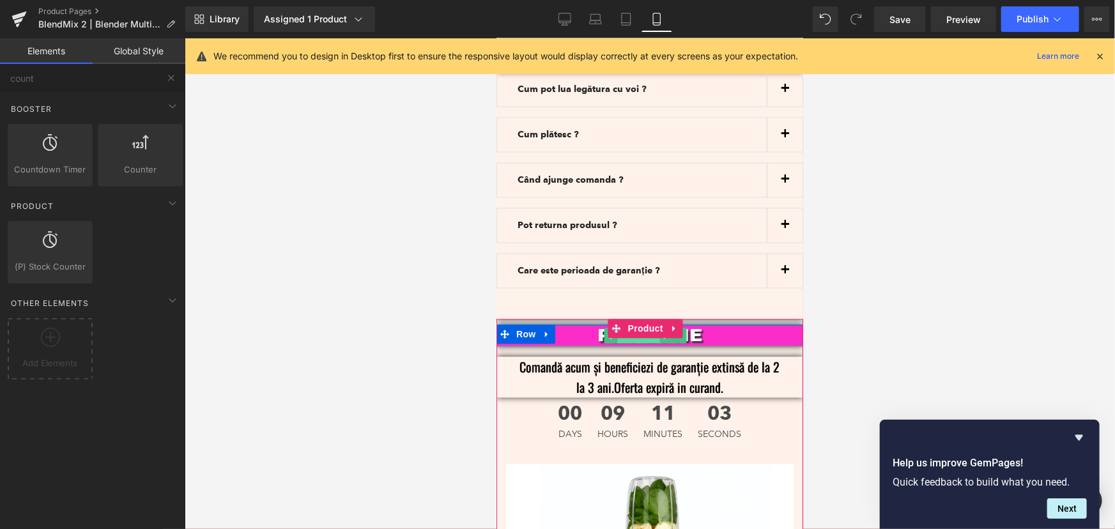
click at [654, 327] on span "Text Block" at bounding box center [638, 334] width 42 height 15
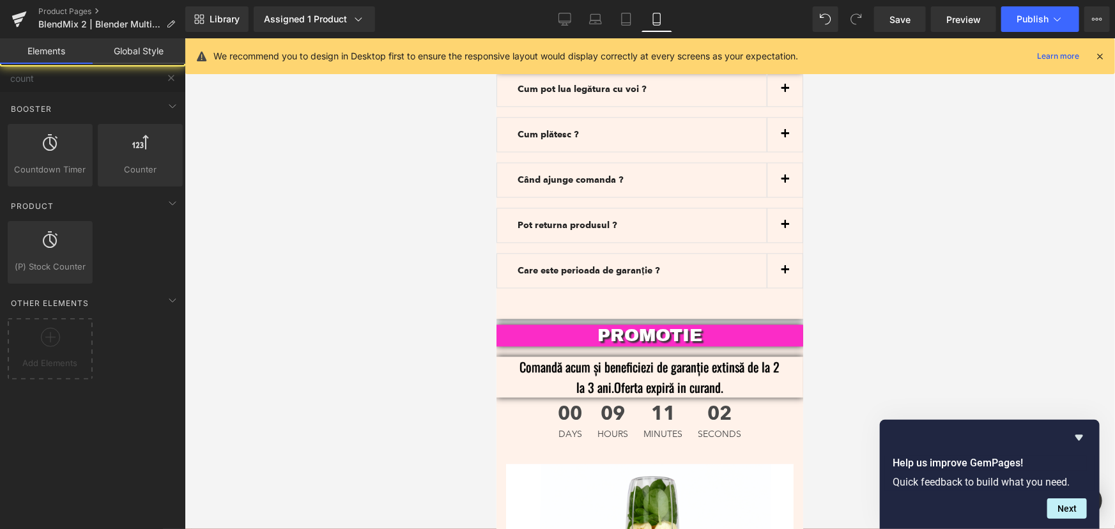
click at [984, 302] on div at bounding box center [650, 283] width 930 height 491
click at [565, 19] on icon at bounding box center [565, 19] width 13 height 13
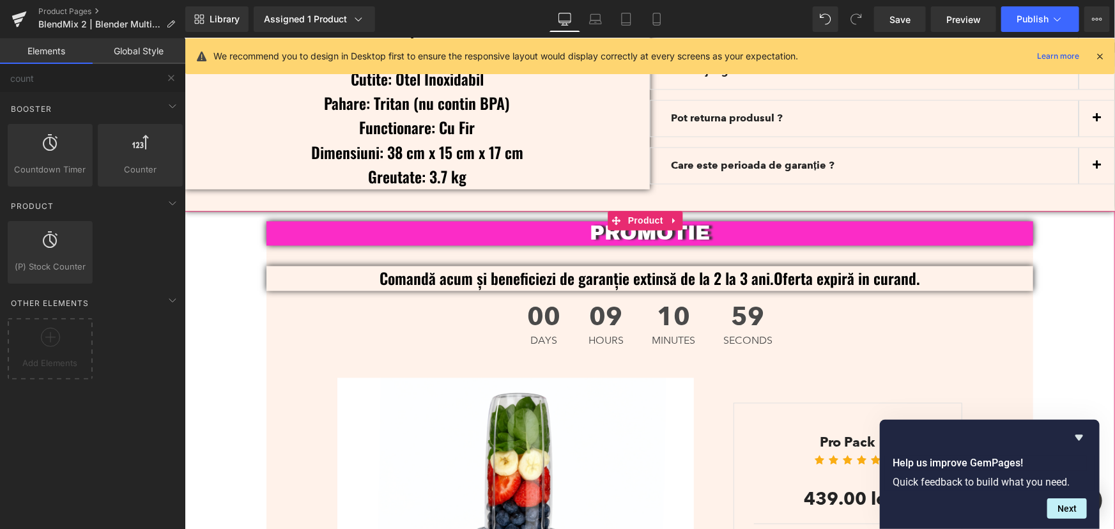
scroll to position [3654, 0]
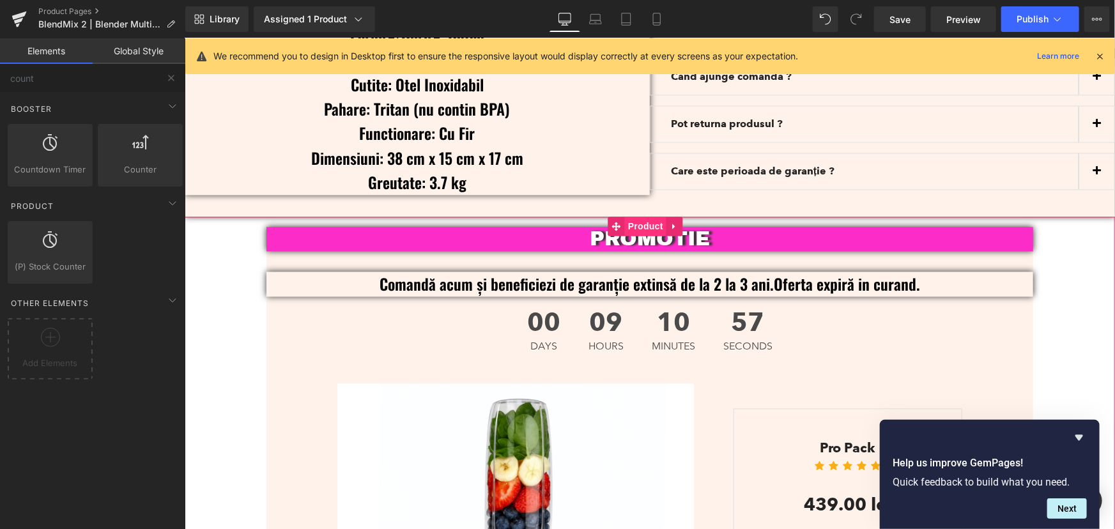
click at [644, 217] on span "Product" at bounding box center [645, 226] width 42 height 19
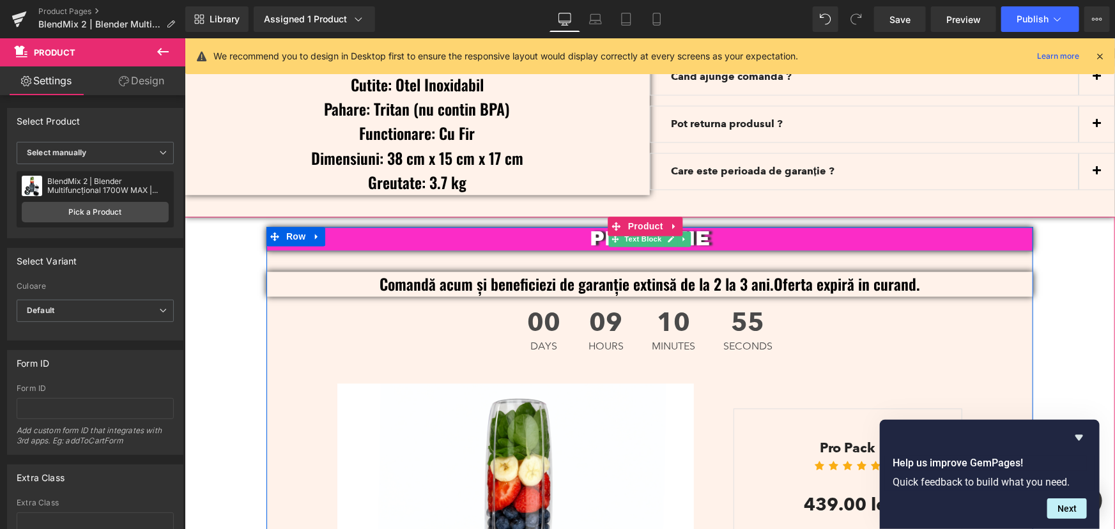
click at [736, 228] on p "PROMOTIE" at bounding box center [649, 239] width 767 height 24
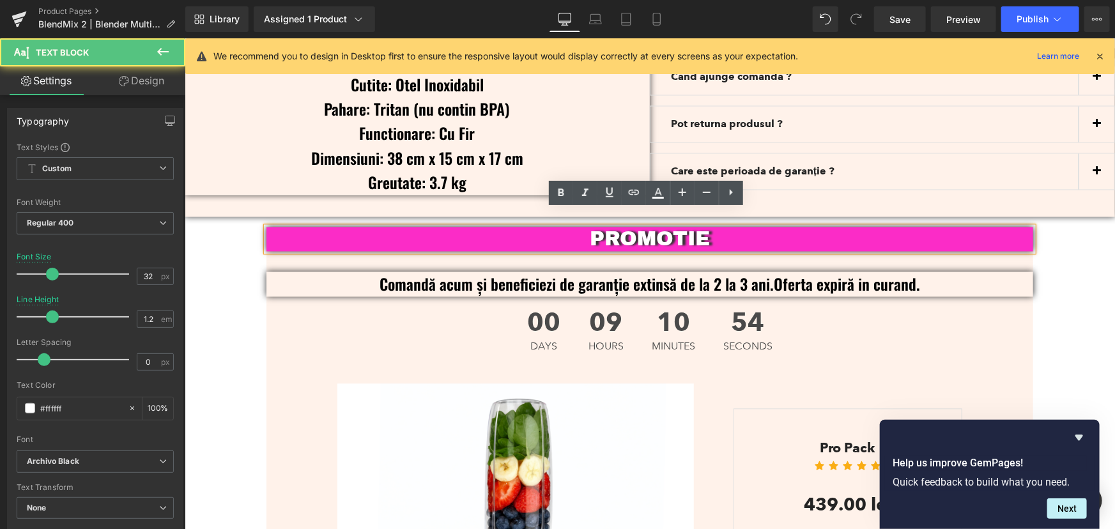
click at [704, 227] on p "PROMOTIE" at bounding box center [649, 239] width 767 height 24
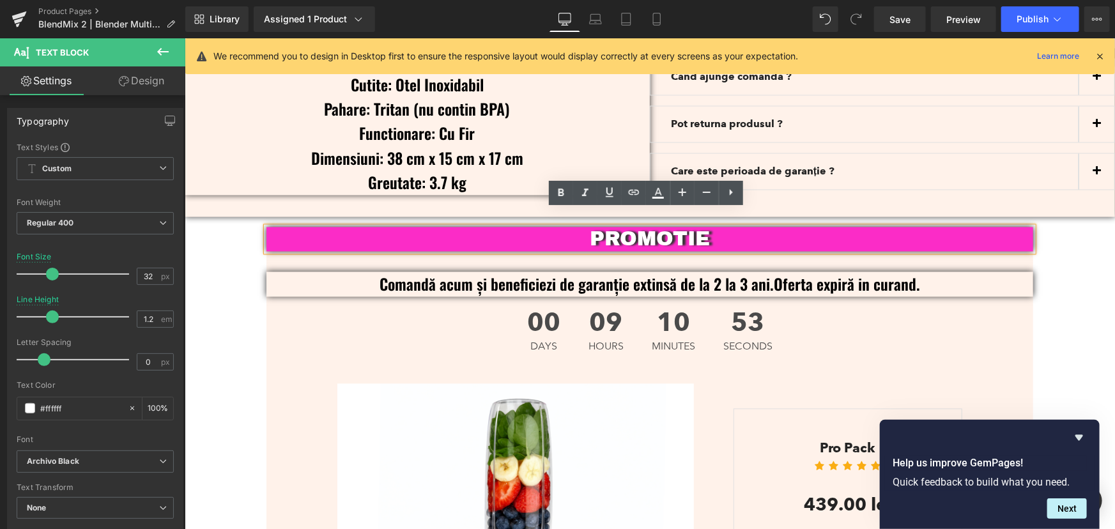
click at [683, 227] on p "PROMOTIE" at bounding box center [649, 239] width 767 height 24
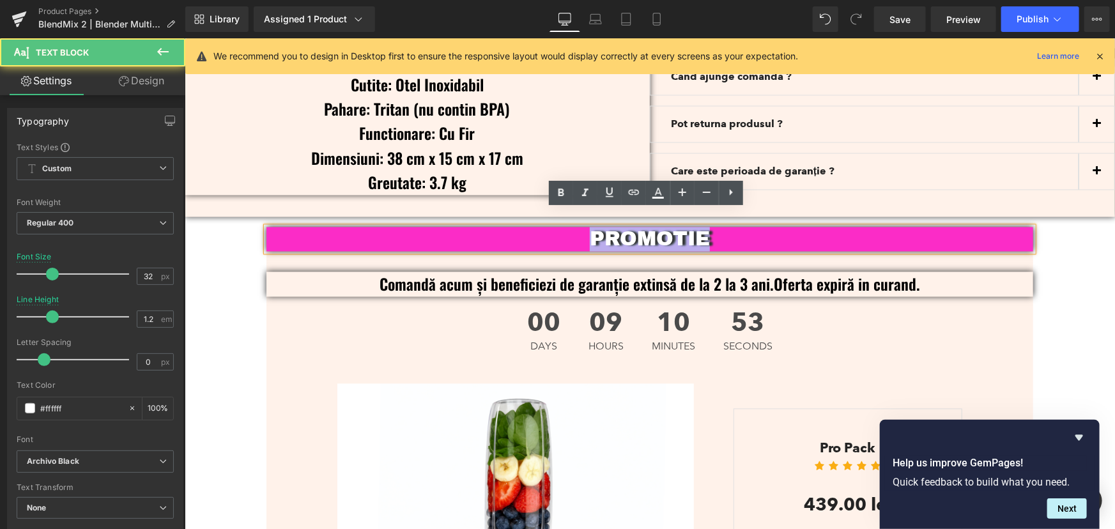
click at [683, 227] on p "PROMOTIE" at bounding box center [649, 239] width 767 height 24
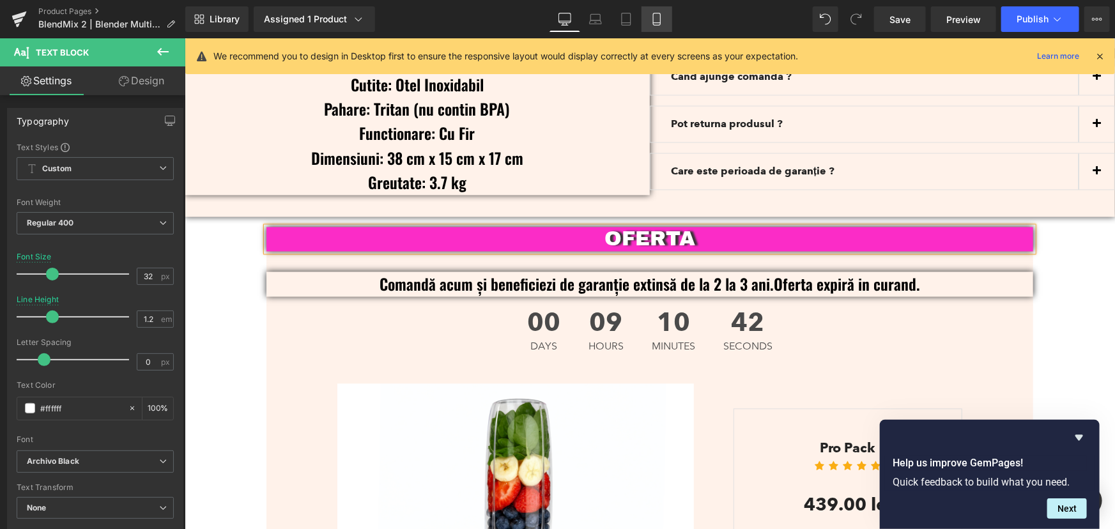
click at [656, 9] on link "Mobile" at bounding box center [657, 19] width 31 height 26
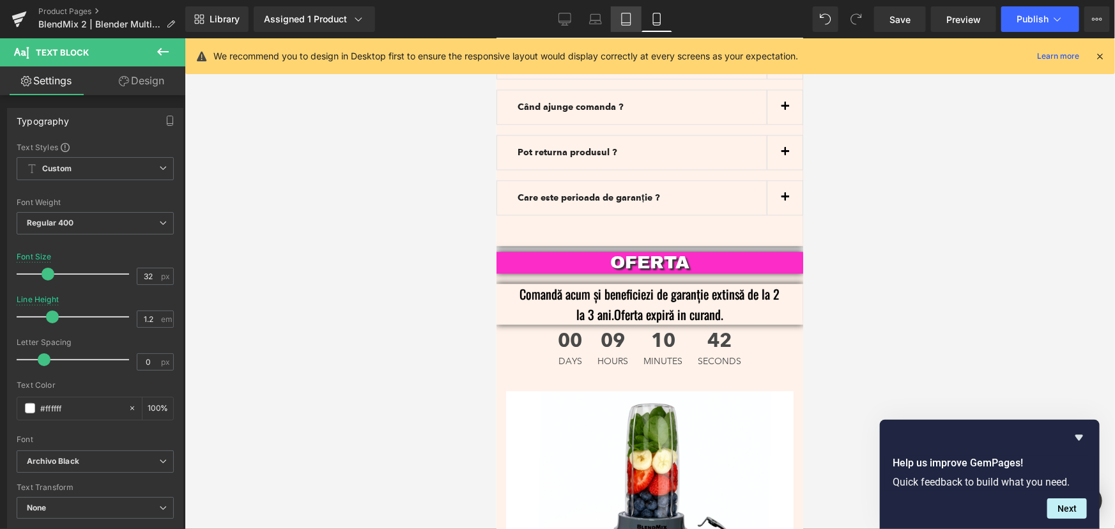
scroll to position [3860, 0]
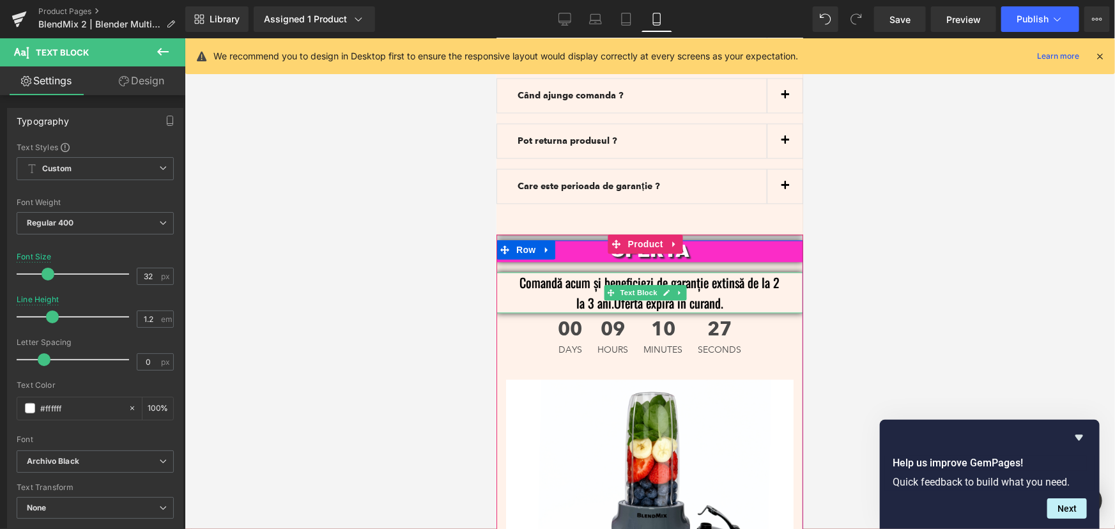
drag, startPoint x: 720, startPoint y: 274, endPoint x: 709, endPoint y: 274, distance: 10.2
click at [720, 274] on p "Comandă acum și beneficiezi de garanție extinsă de la 2 la 3 ani.Oferta expiră …" at bounding box center [649, 292] width 268 height 41
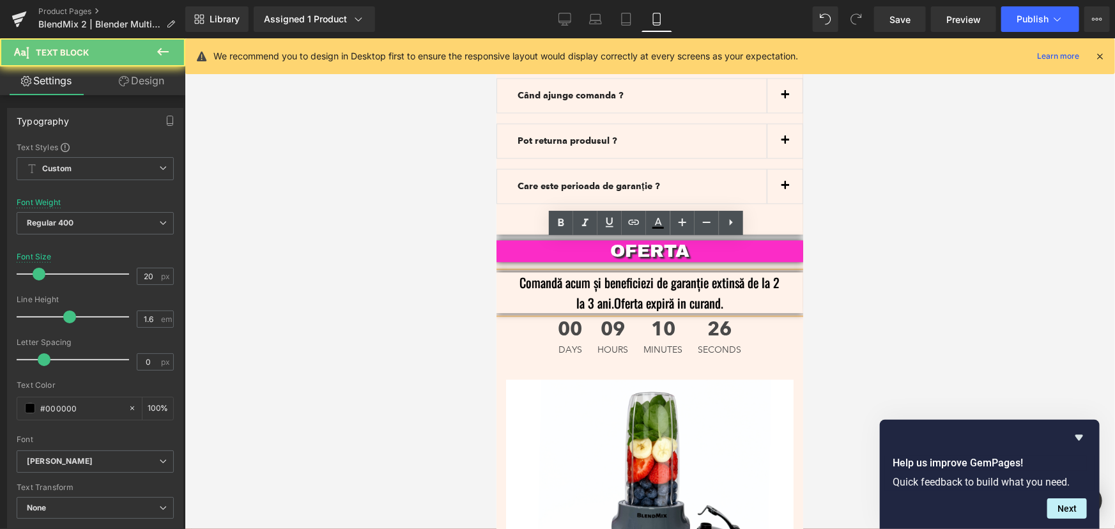
click at [714, 272] on p "Comandă acum și beneficiezi de garanție extinsă de la 2 la 3 ani.Oferta expiră …" at bounding box center [649, 292] width 268 height 41
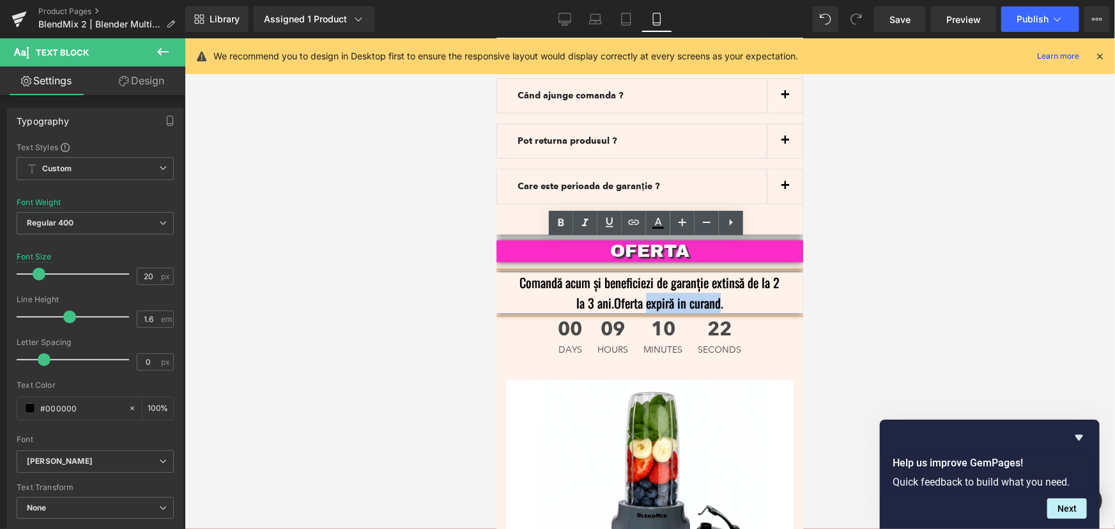
drag, startPoint x: 713, startPoint y: 271, endPoint x: 642, endPoint y: 274, distance: 71.6
click at [642, 274] on p "Comandă acum și beneficiezi de garanție extinsă de la 2 la 3 ani.Oferta expiră …" at bounding box center [649, 292] width 268 height 41
click at [647, 272] on p "Comandă acum și beneficiezi de garanție extinsă de la 2 la 3 ani.Oferta expiră …" at bounding box center [649, 292] width 268 height 41
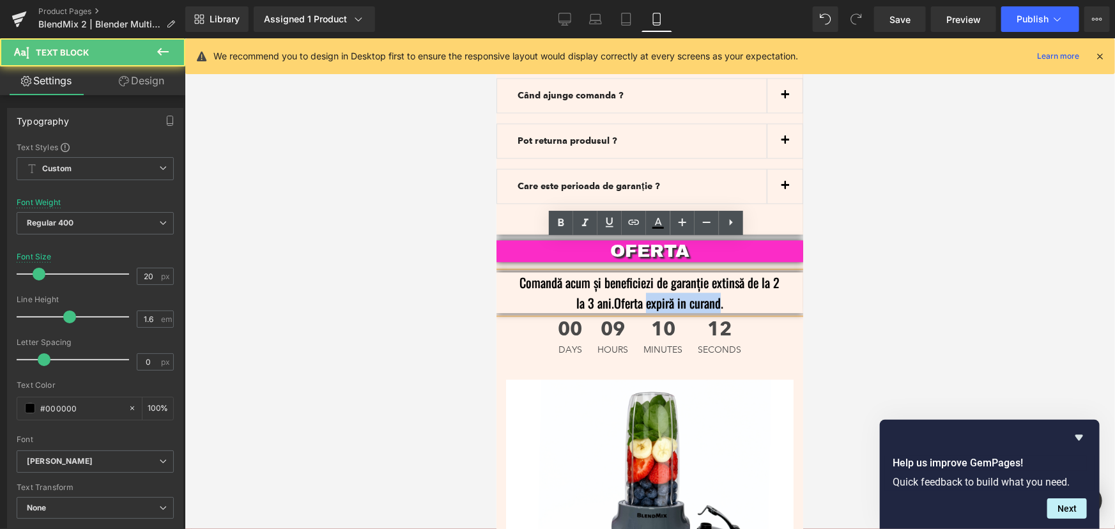
drag, startPoint x: 641, startPoint y: 271, endPoint x: 712, endPoint y: 273, distance: 71.0
click at [712, 273] on p "Comandă acum și beneficiezi de garanție extinsă de la 2 la 3 ani.Oferta expiră …" at bounding box center [649, 292] width 268 height 41
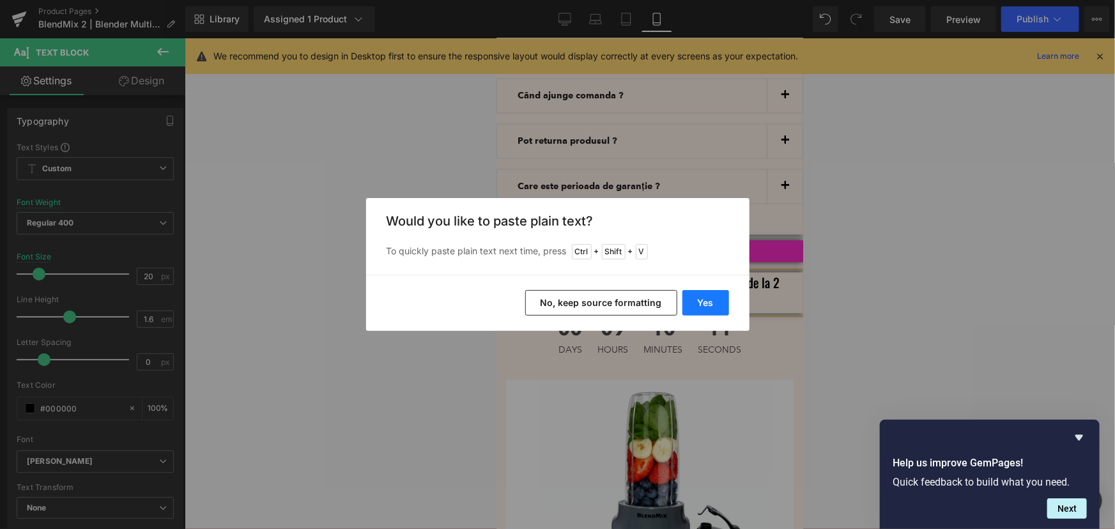
click at [721, 307] on button "Yes" at bounding box center [706, 303] width 47 height 26
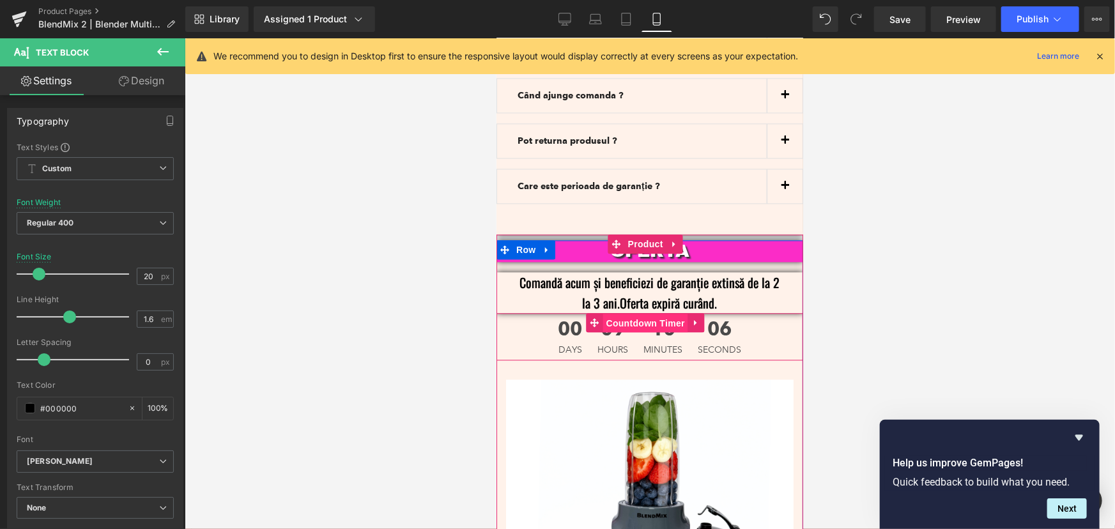
click at [656, 313] on span "Countdown Timer" at bounding box center [645, 322] width 85 height 19
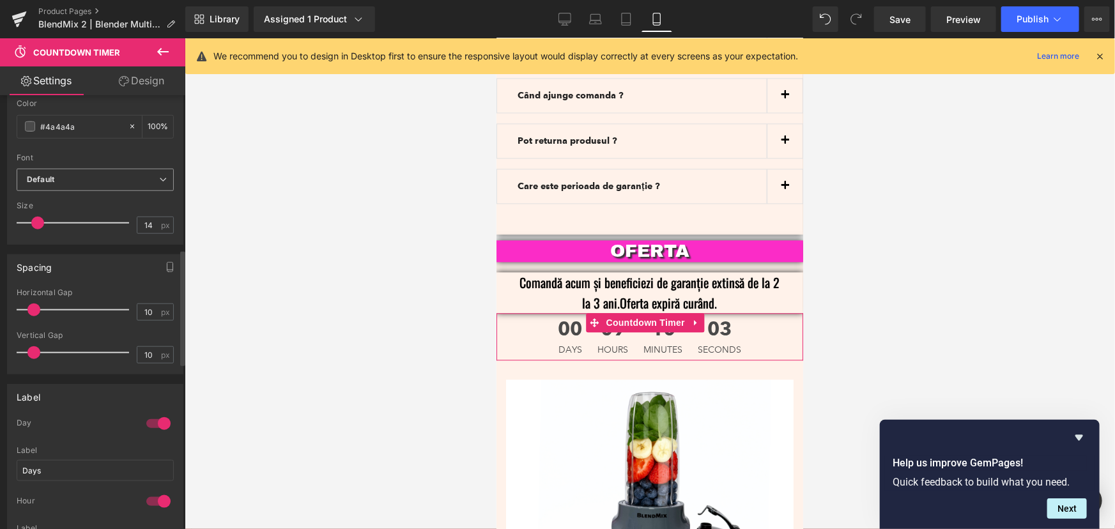
scroll to position [639, 0]
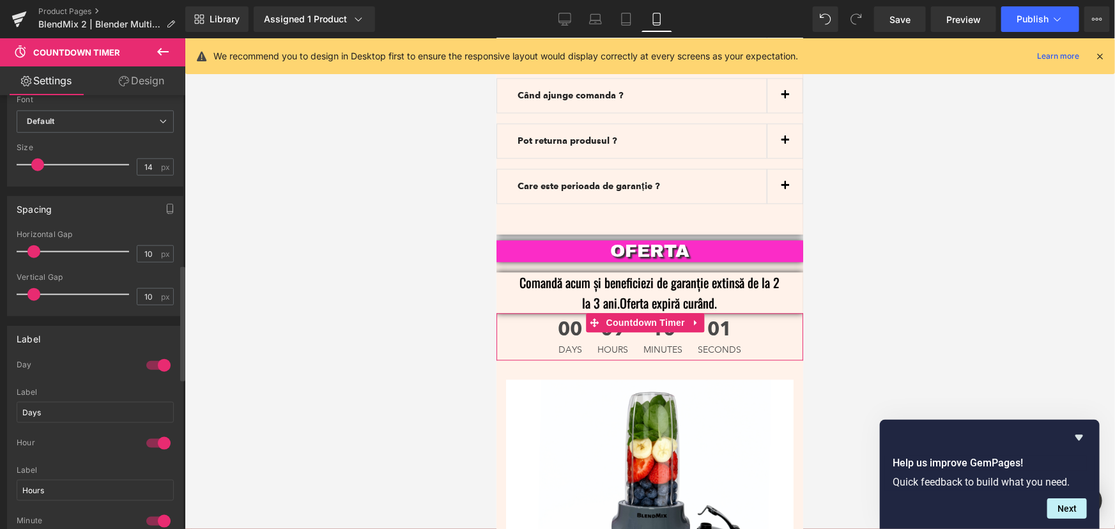
click at [159, 360] on div at bounding box center [158, 365] width 31 height 20
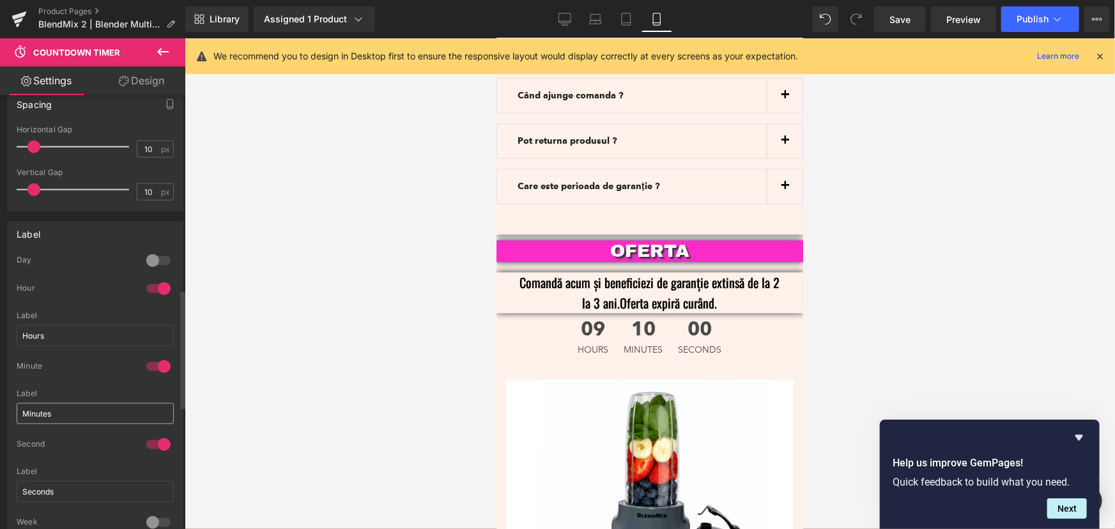
scroll to position [755, 0]
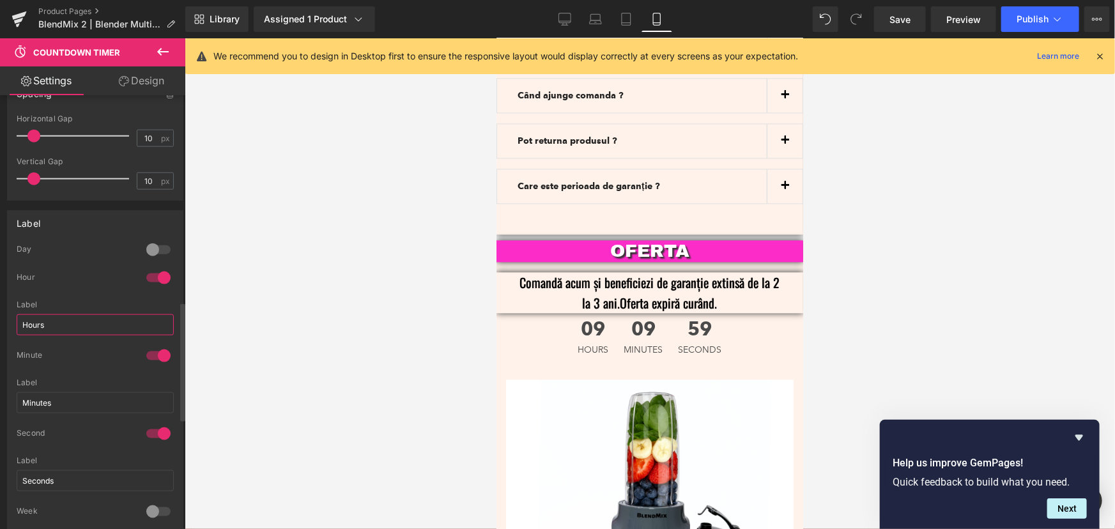
drag, startPoint x: 54, startPoint y: 325, endPoint x: 0, endPoint y: 322, distance: 53.8
click at [0, 322] on div "Label 1 Day Days Label Days 1 Hour Hours Label Hours 1 Minute Minutes Label Min…" at bounding box center [95, 368] width 191 height 334
type input "ORE"
drag, startPoint x: 56, startPoint y: 402, endPoint x: 11, endPoint y: 406, distance: 44.9
click at [11, 406] on div "1 Day Days Label Days 1 Hour Hours Label ORE 1 Minute Minutes Label Minutes 1 S…" at bounding box center [95, 389] width 175 height 290
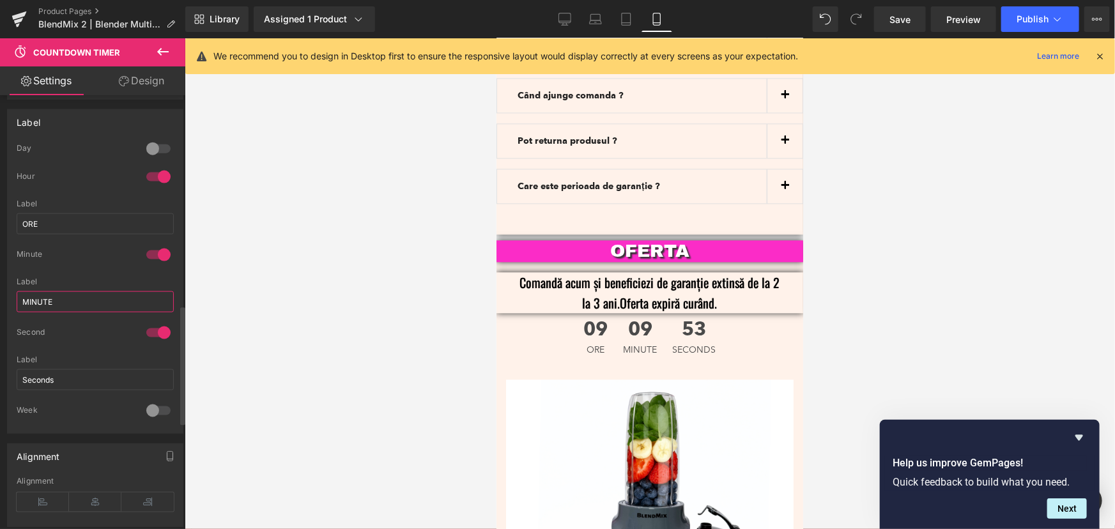
scroll to position [871, 0]
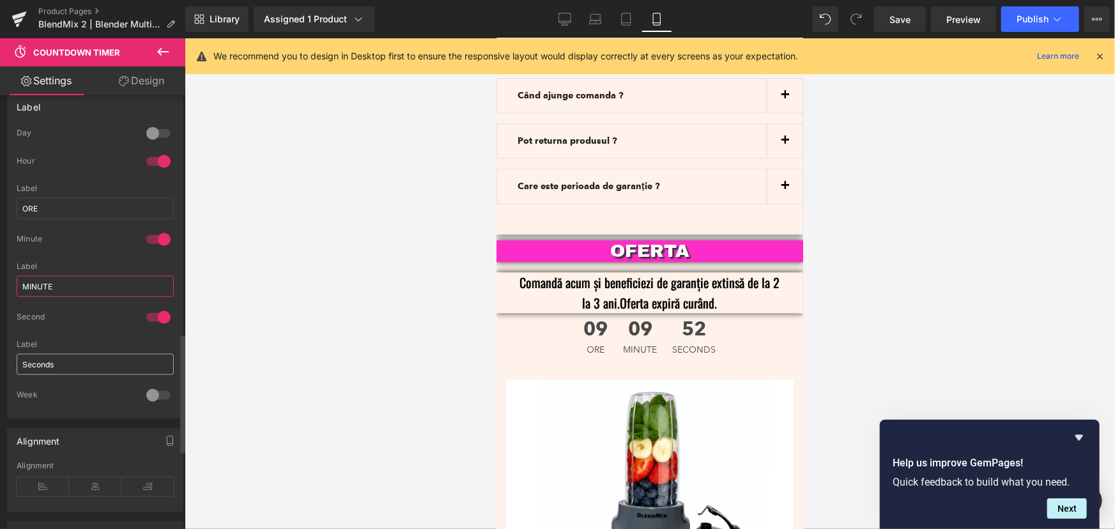
type input "MINUTE"
drag, startPoint x: 80, startPoint y: 367, endPoint x: 18, endPoint y: 362, distance: 62.3
click at [18, 362] on input "Seconds" at bounding box center [95, 364] width 157 height 21
type input "SECUNDE"
click at [946, 243] on div at bounding box center [650, 283] width 930 height 491
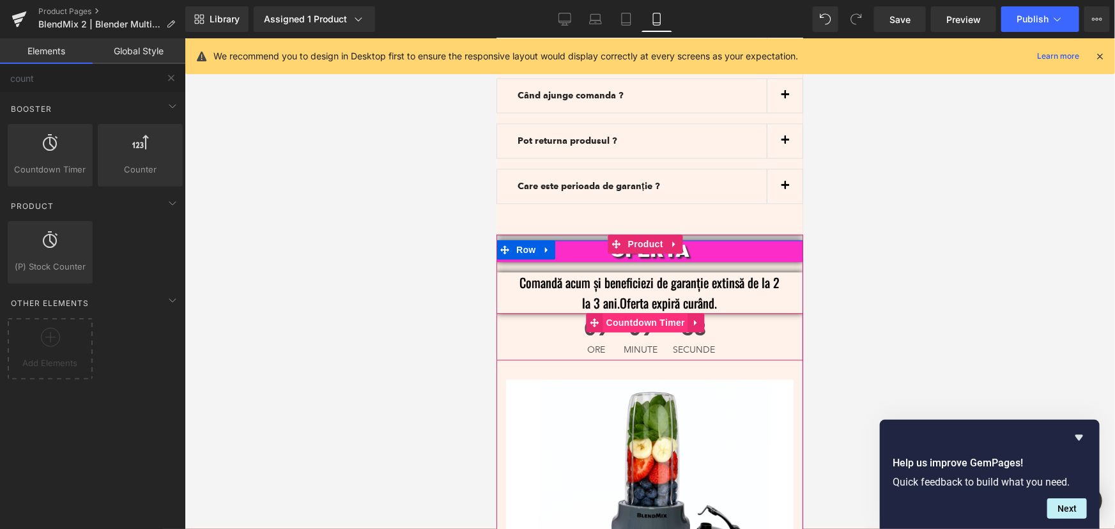
click at [643, 313] on span "Countdown Timer" at bounding box center [645, 322] width 85 height 19
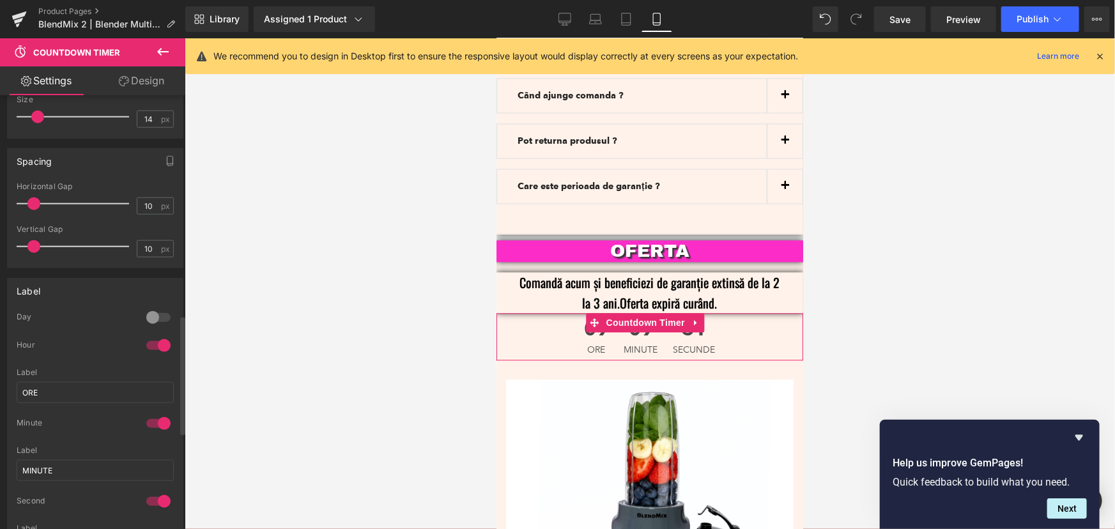
scroll to position [813, 0]
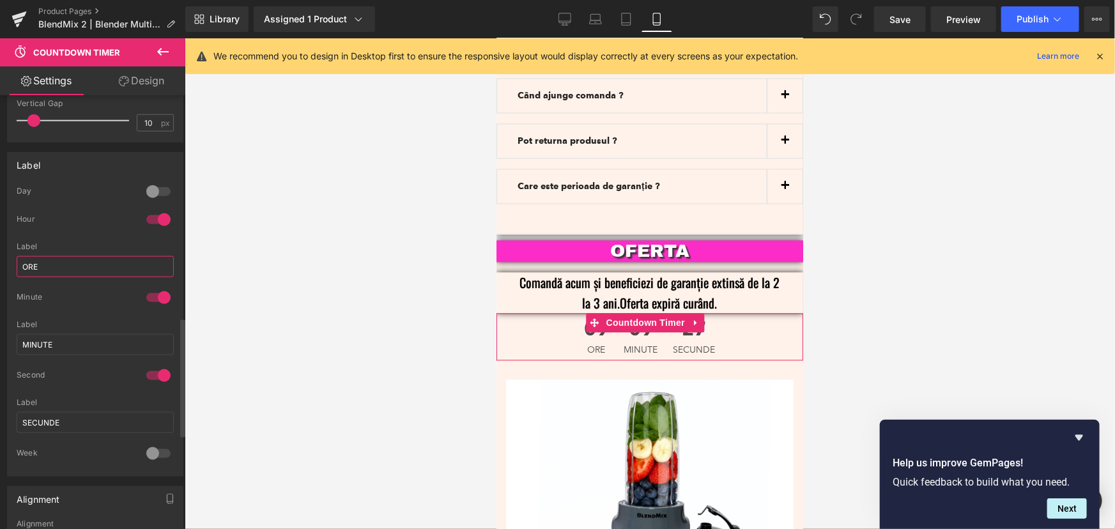
drag, startPoint x: 102, startPoint y: 271, endPoint x: 4, endPoint y: 282, distance: 97.8
click at [4, 282] on div "Label 0 Day Days Label Days 1 Hour ORE Label ORE 1 Minute MINUTE Label MINUTE 1…" at bounding box center [95, 310] width 191 height 334
type input "Ore"
drag, startPoint x: 70, startPoint y: 347, endPoint x: 0, endPoint y: 334, distance: 70.8
click at [0, 334] on div "Label 0 Day Days Label Days 1 Hour ORE Label Ore 1 Minute MINUTE Label MINUTE 1…" at bounding box center [95, 310] width 191 height 334
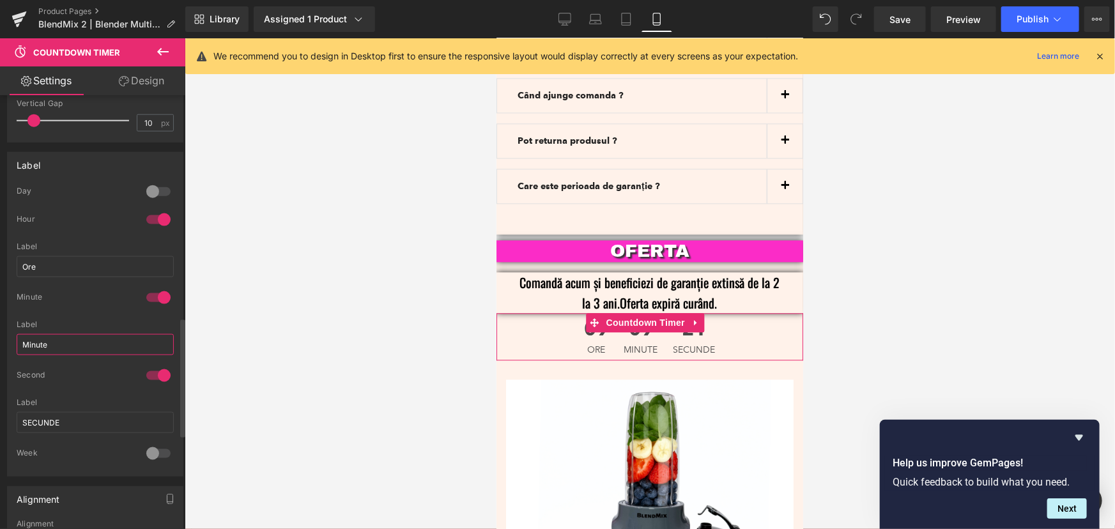
type input "Minute"
click at [0, 401] on div "Label 0 Day Days Label Days 1 Hour ORE Label Ore 1 Minute MINUTE Label Minute 1…" at bounding box center [95, 310] width 191 height 334
type input "Secunde"
click at [876, 192] on div at bounding box center [650, 283] width 930 height 491
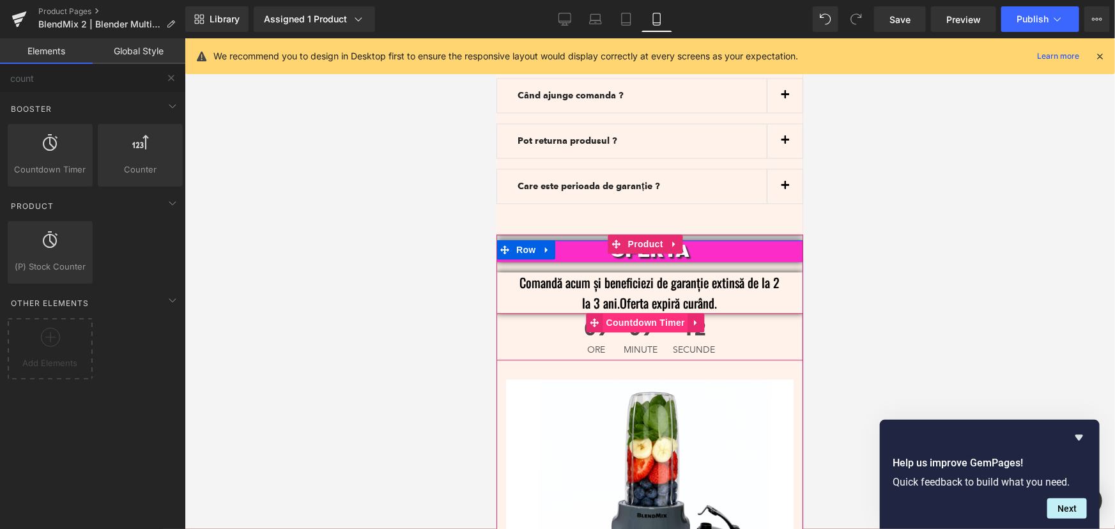
click at [645, 313] on span "Countdown Timer" at bounding box center [645, 322] width 85 height 19
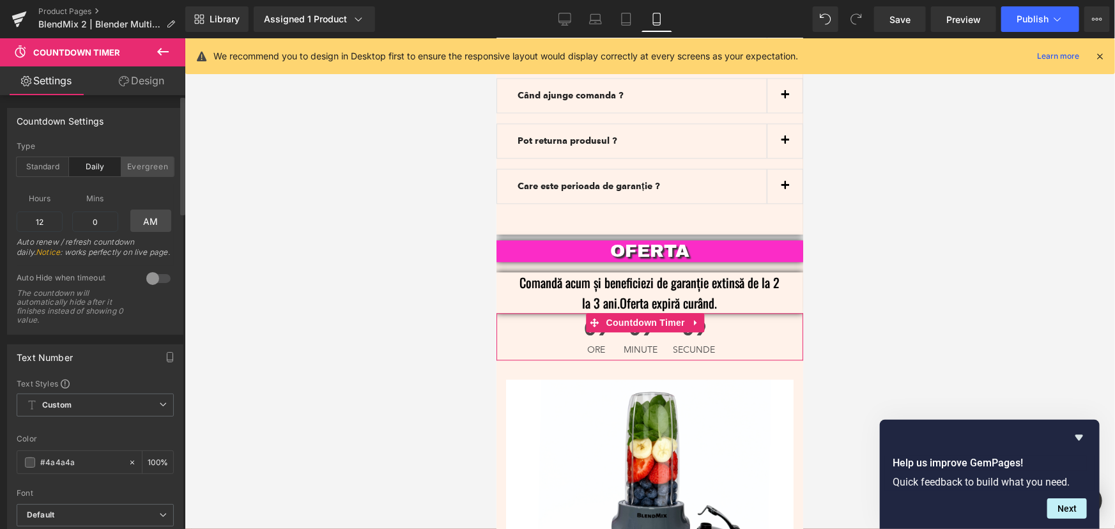
click at [155, 167] on div "Evergreen" at bounding box center [147, 166] width 52 height 19
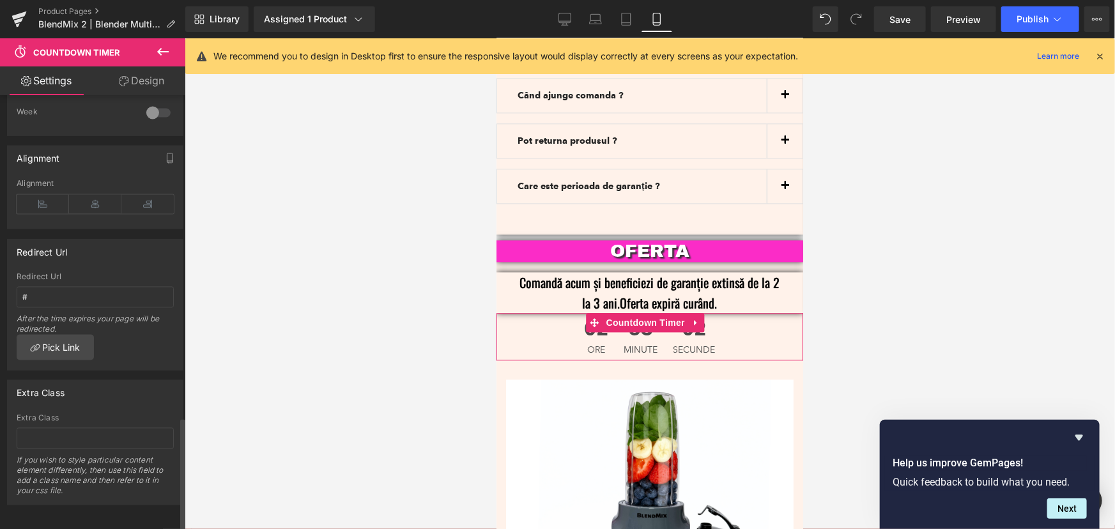
scroll to position [1233, 0]
click at [915, 275] on div at bounding box center [650, 283] width 930 height 491
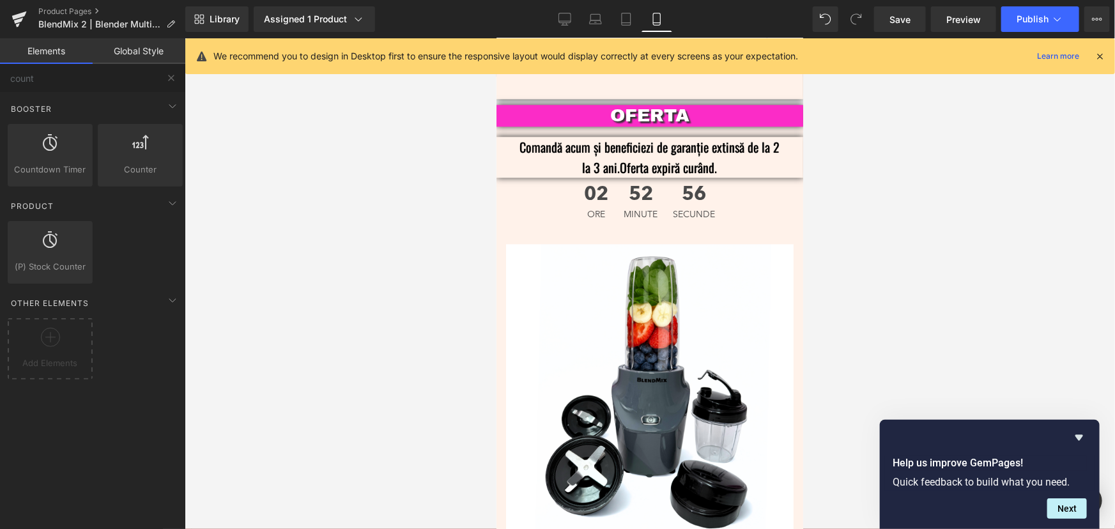
scroll to position [3950, 0]
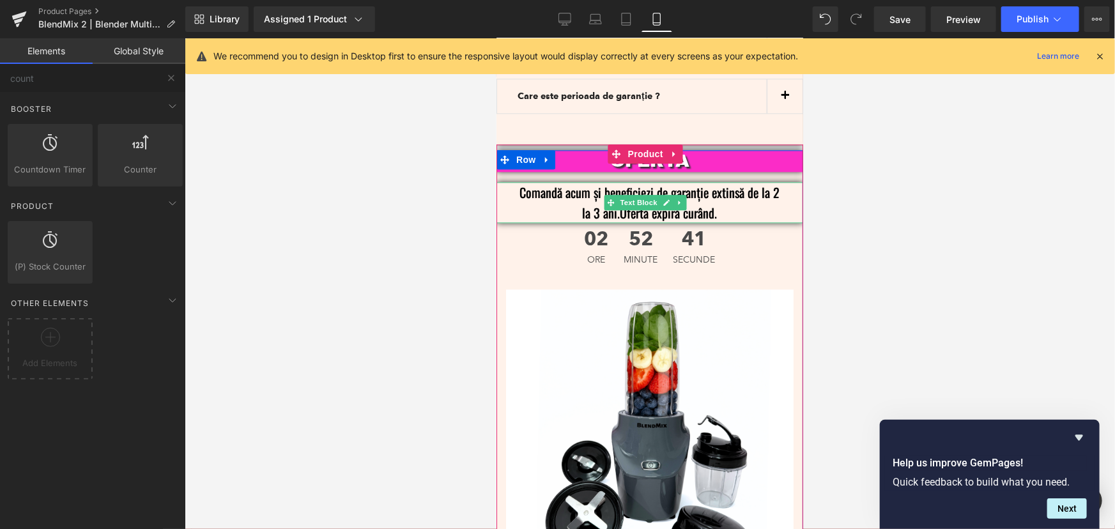
click at [739, 181] on p "Comandă acum și beneficiezi de garanție extinsă de la 2 la 3 ani.Oferta expiră …" at bounding box center [649, 201] width 268 height 41
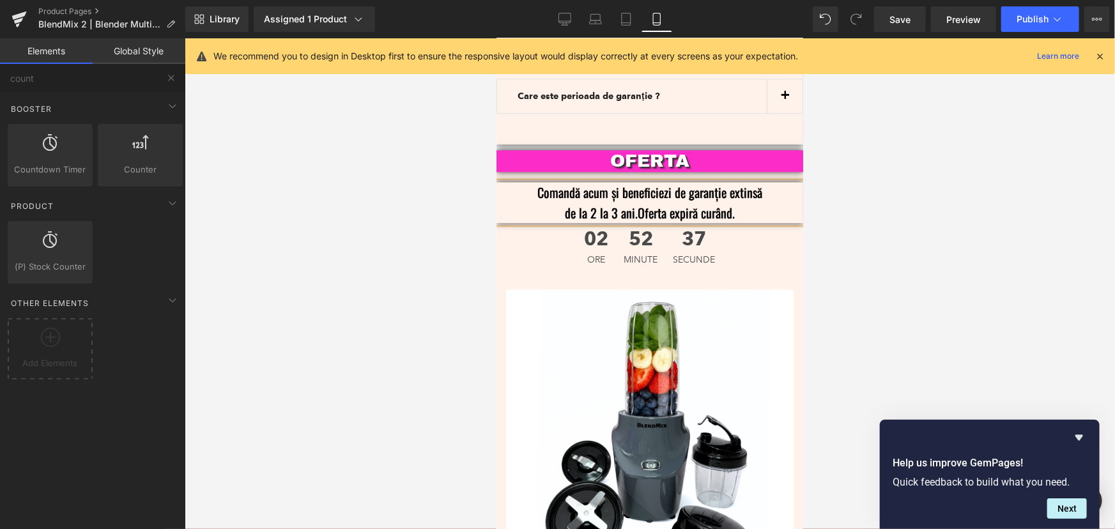
click at [909, 165] on div at bounding box center [650, 283] width 930 height 491
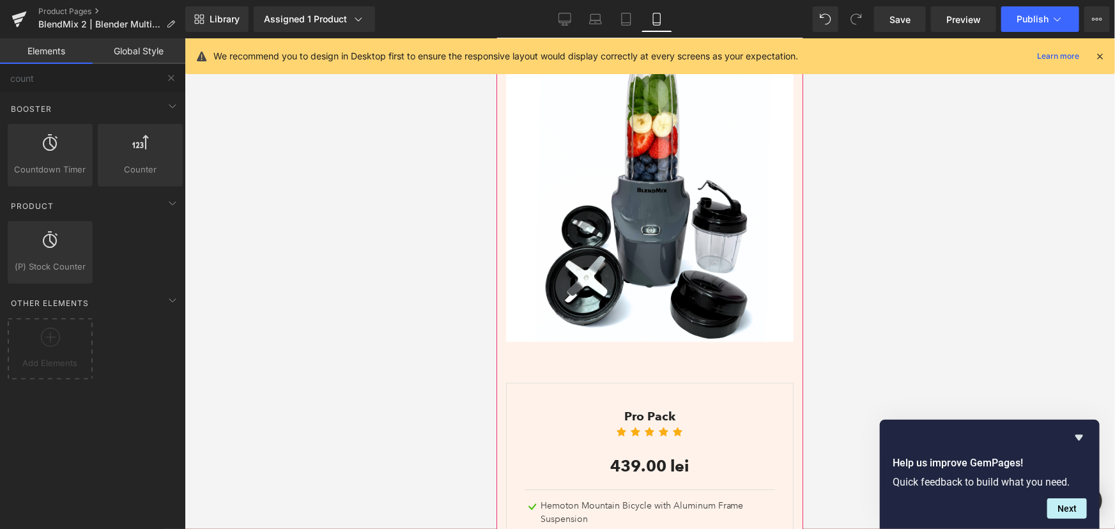
scroll to position [4241, 0]
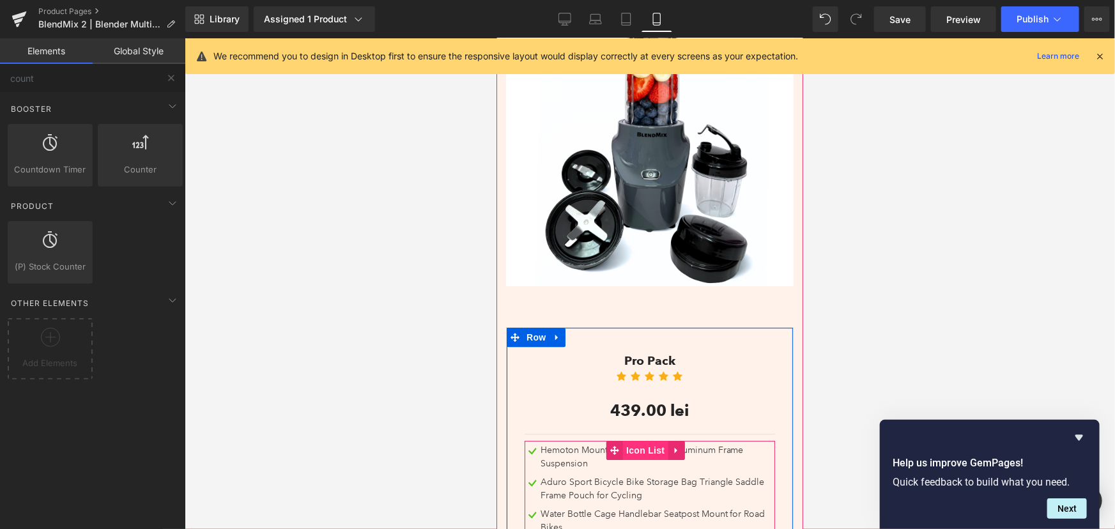
click at [645, 440] on span "Icon List" at bounding box center [644, 449] width 45 height 19
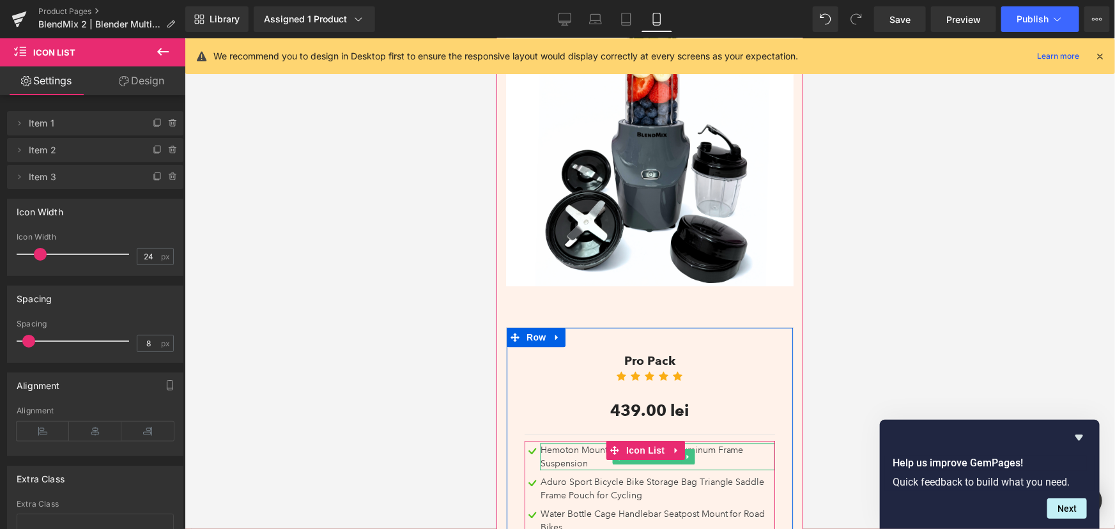
click at [580, 443] on div "Hemoton Mountain Bicycle with Aluminum Frame Suspension" at bounding box center [656, 456] width 235 height 27
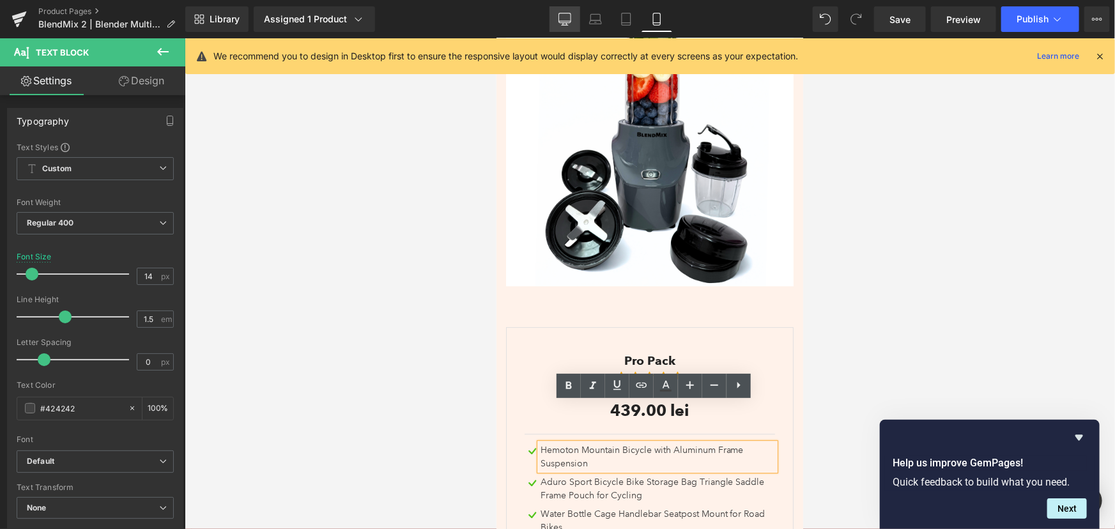
click at [562, 15] on icon at bounding box center [565, 19] width 13 height 13
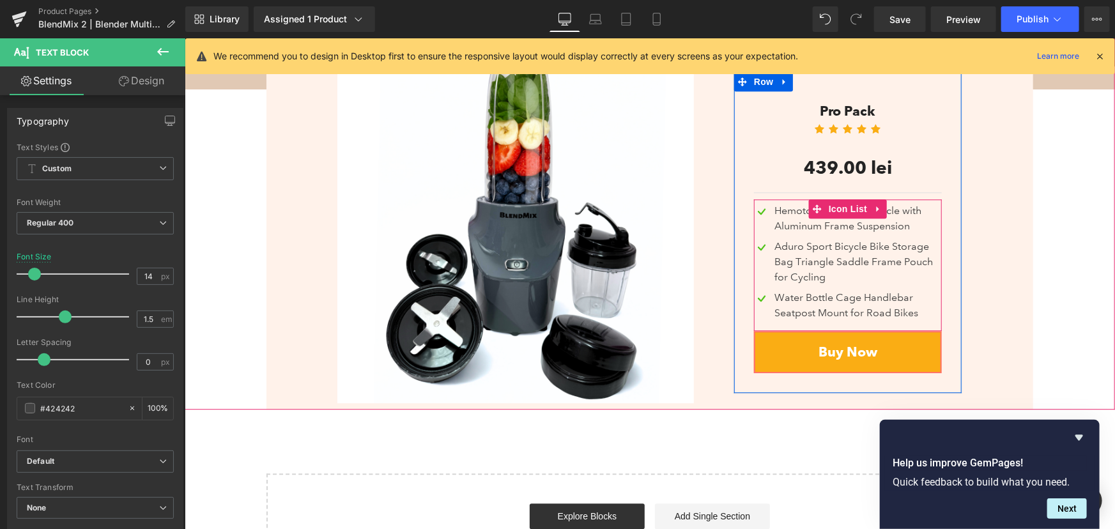
scroll to position [3900, 0]
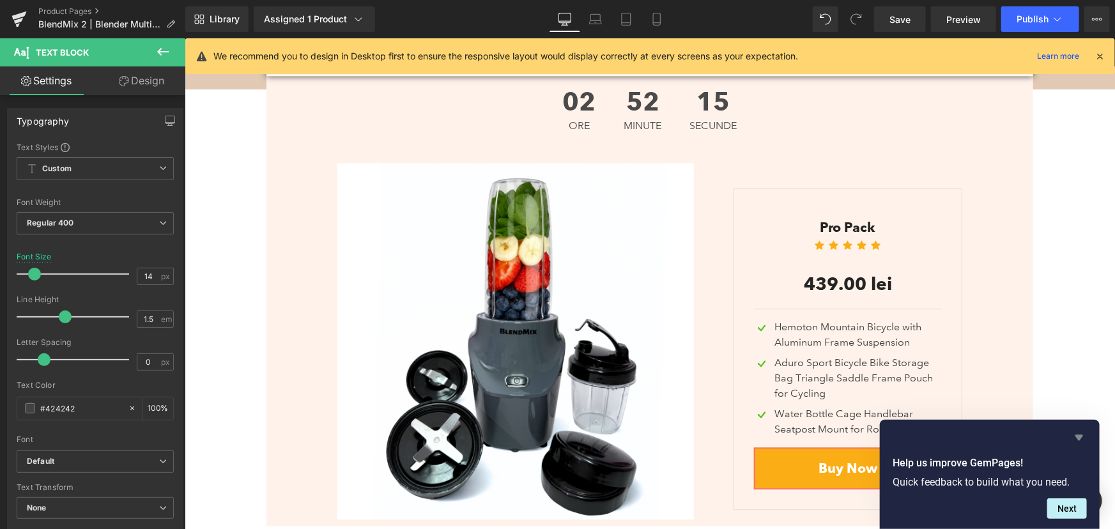
click at [1079, 436] on icon "Hide survey" at bounding box center [1080, 438] width 8 height 6
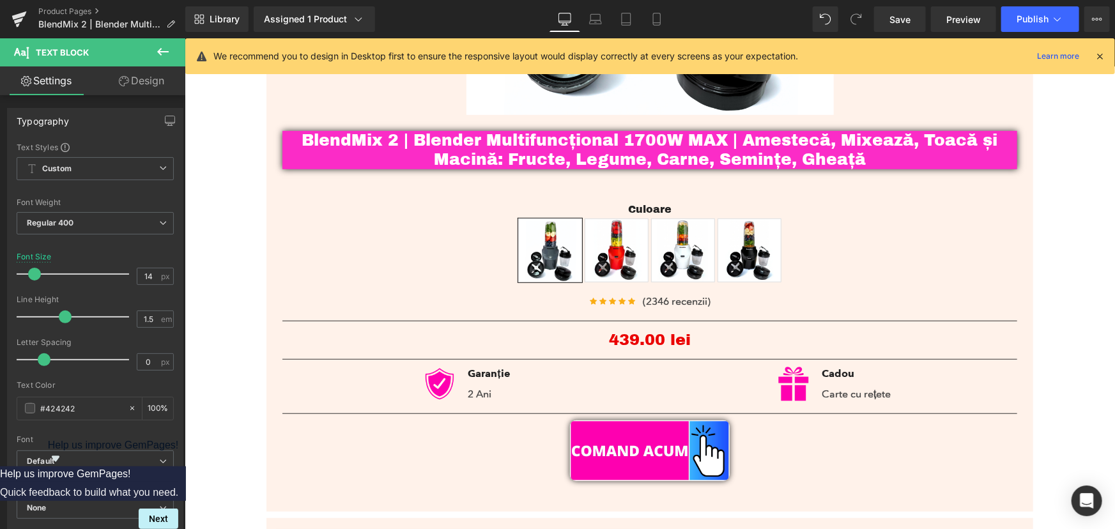
scroll to position [387, 0]
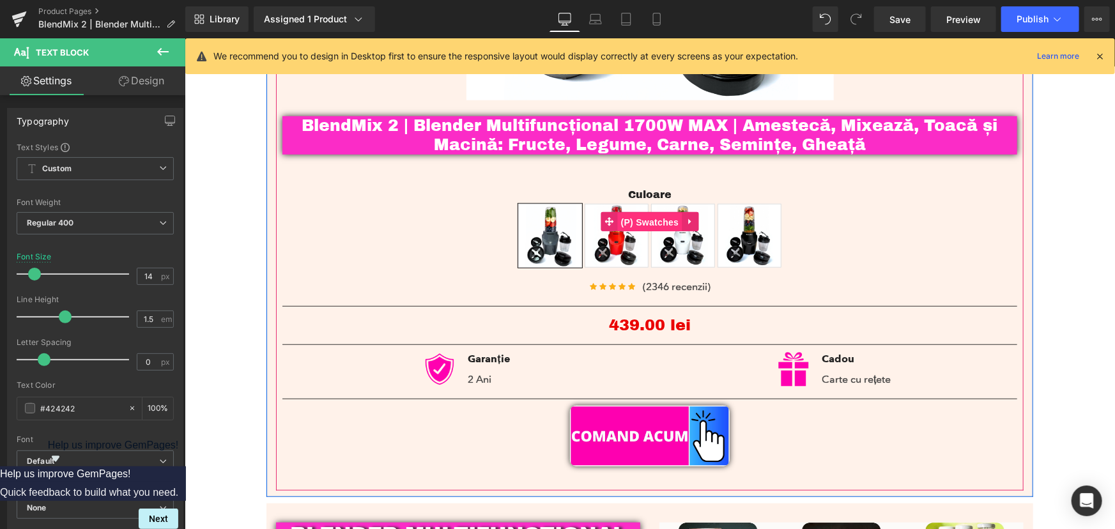
click at [660, 220] on span "(P) Swatches" at bounding box center [649, 221] width 65 height 19
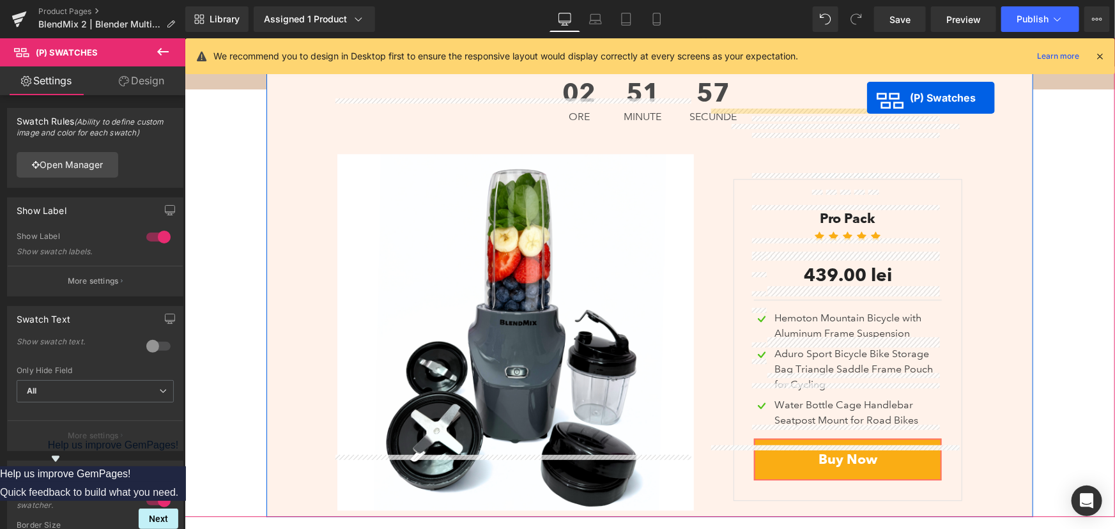
scroll to position [3915, 0]
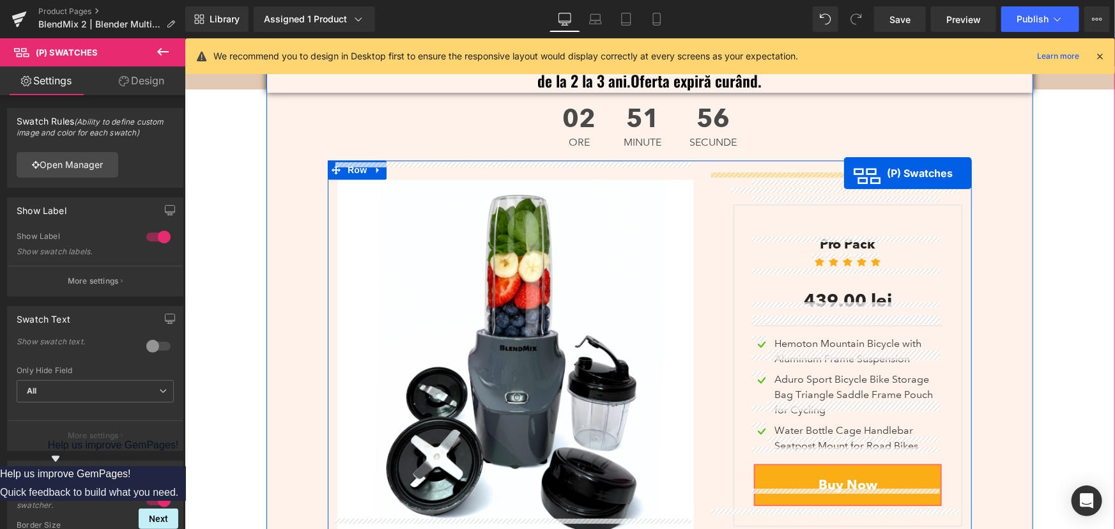
drag, startPoint x: 622, startPoint y: 336, endPoint x: 844, endPoint y: 172, distance: 275.1
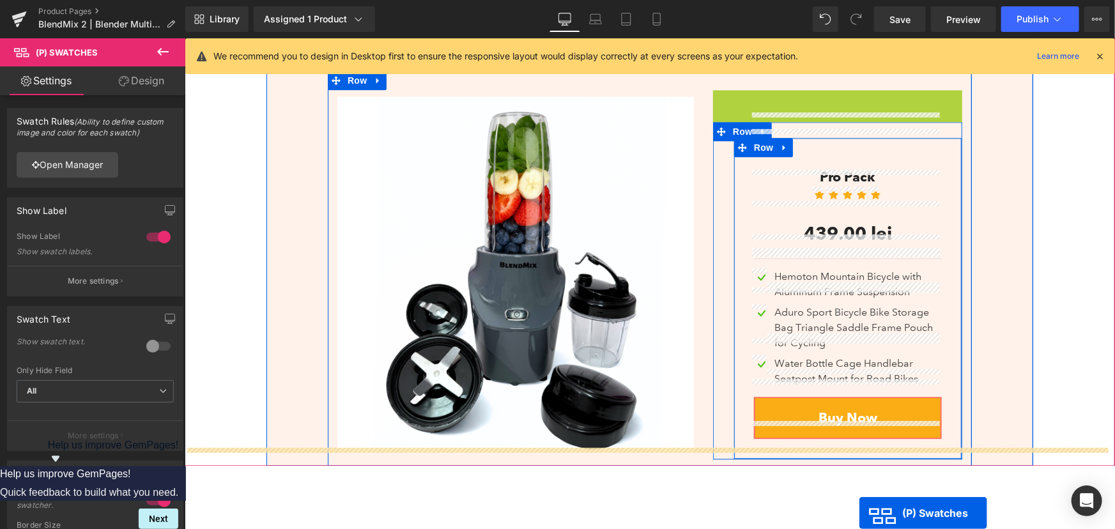
scroll to position [4049, 0]
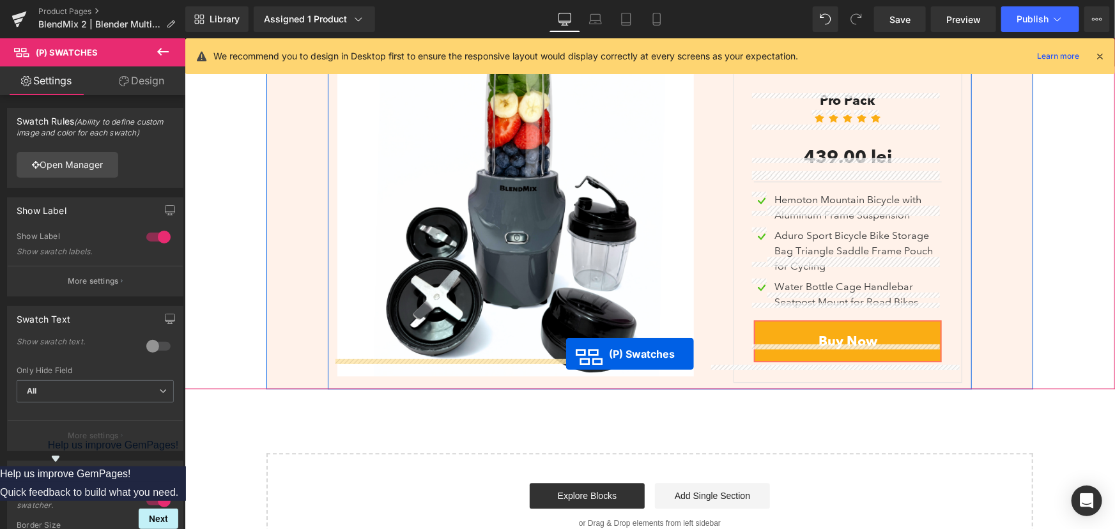
drag, startPoint x: 798, startPoint y: 250, endPoint x: 566, endPoint y: 353, distance: 254.0
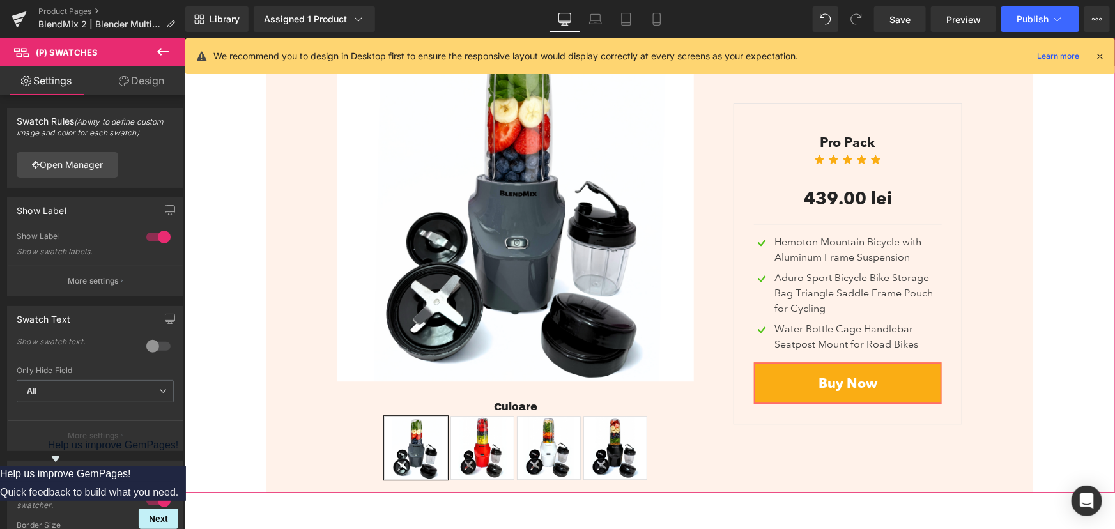
scroll to position [4043, 0]
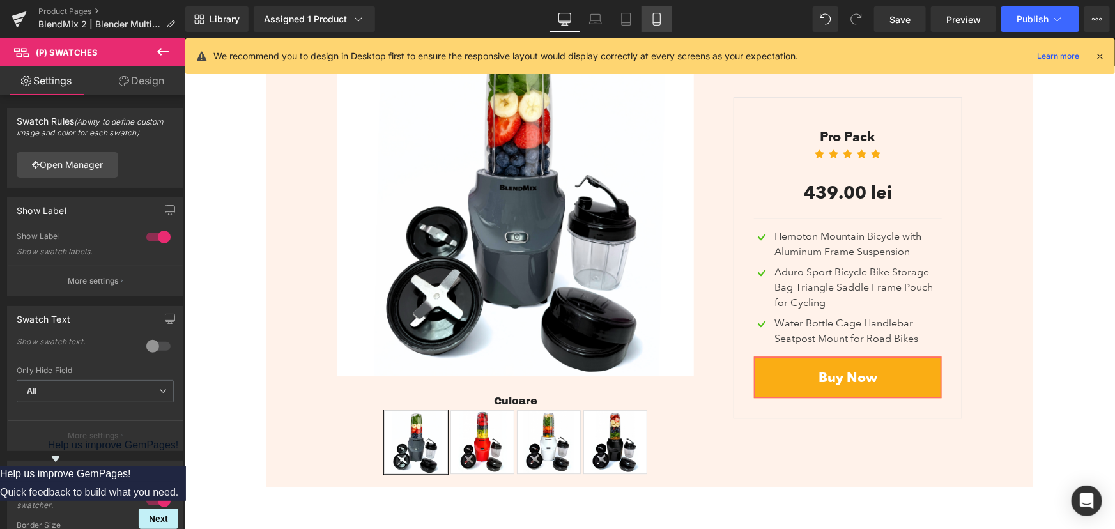
click at [661, 11] on link "Mobile" at bounding box center [657, 19] width 31 height 26
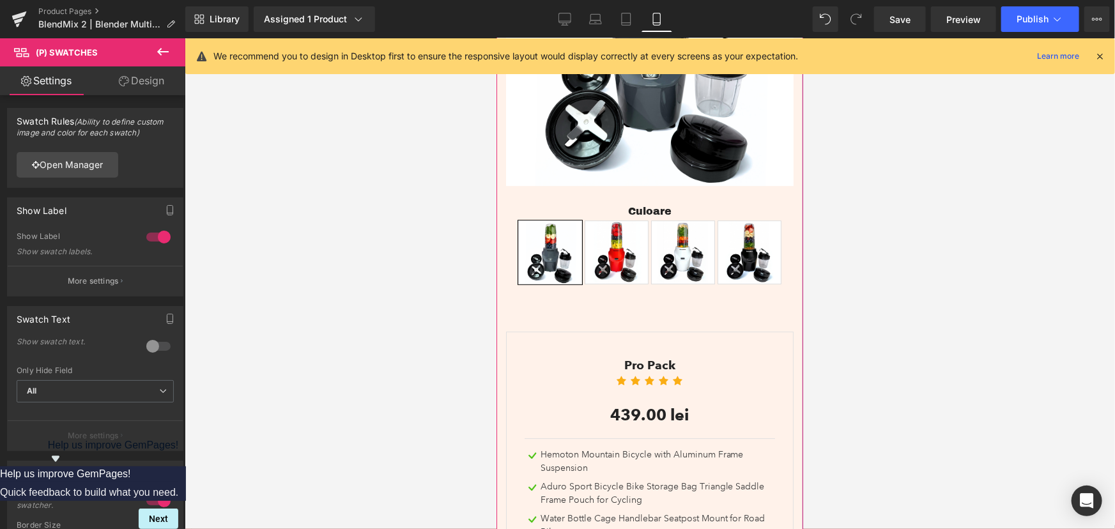
scroll to position [4342, 0]
click at [564, 15] on icon at bounding box center [565, 19] width 13 height 13
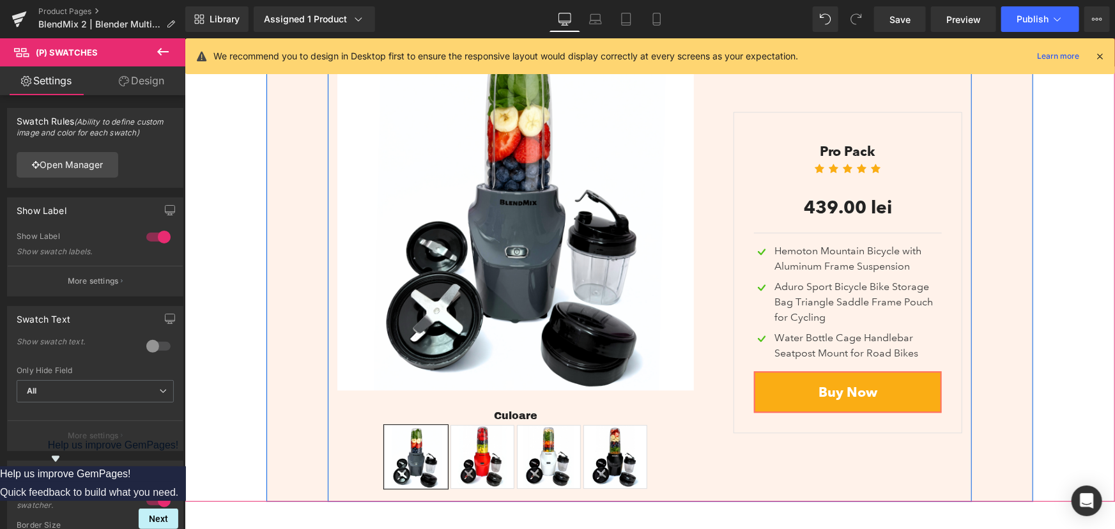
scroll to position [4029, 0]
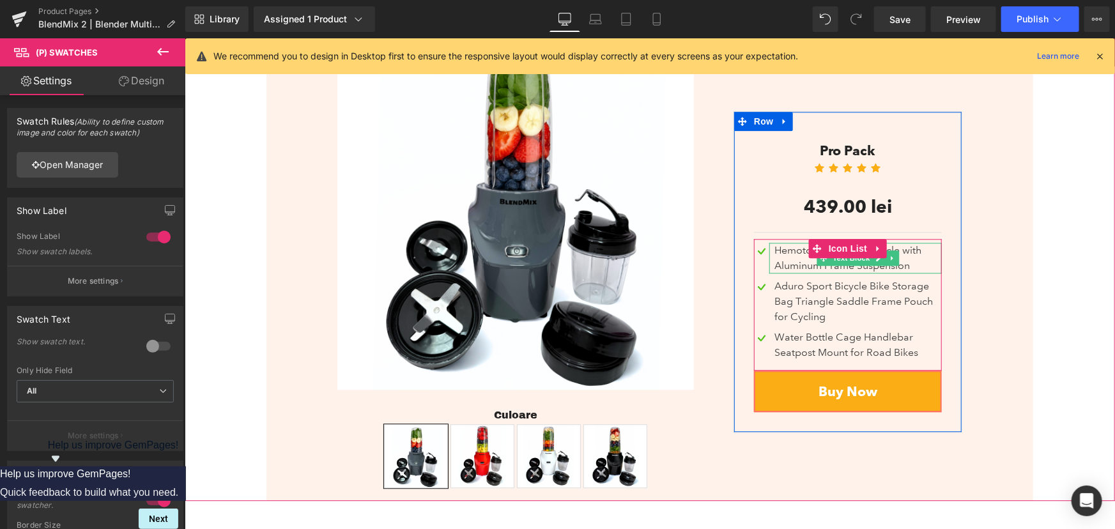
click at [906, 242] on div "Hemoton Mountain Bicycle with Aluminum Frame Suspension" at bounding box center [855, 257] width 173 height 31
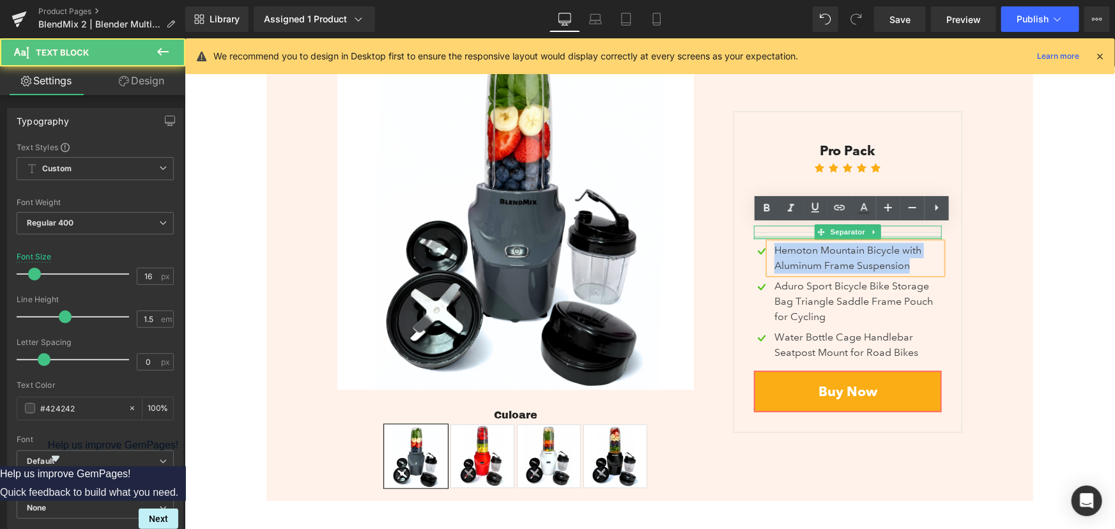
drag, startPoint x: 916, startPoint y: 246, endPoint x: 767, endPoint y: 218, distance: 151.5
click at [767, 218] on div "0 lei 439.00 lei SALE -43800% (P) Price Pro Pack Text Block Icon Icon Icon Icon…" at bounding box center [847, 261] width 188 height 301
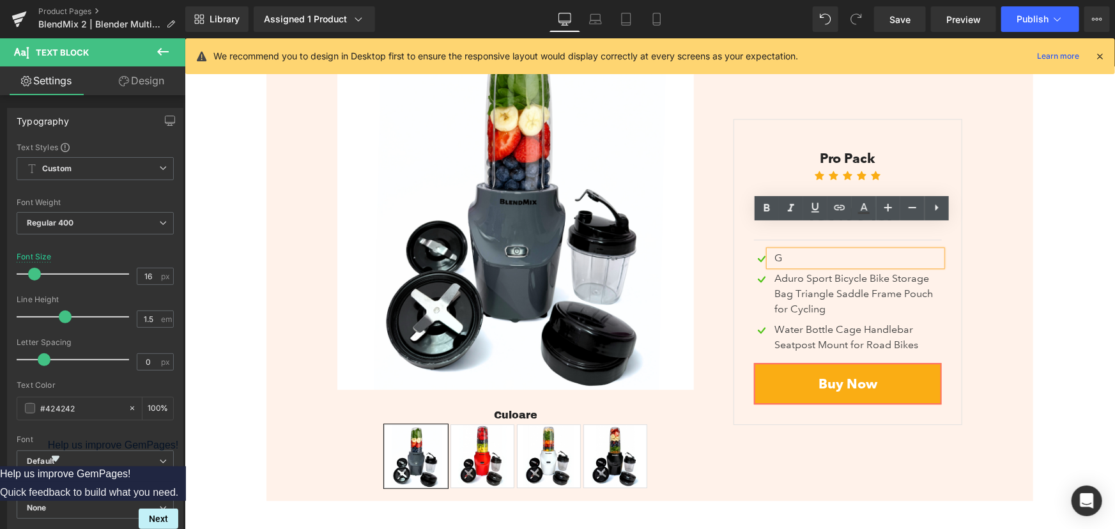
scroll to position [4037, 0]
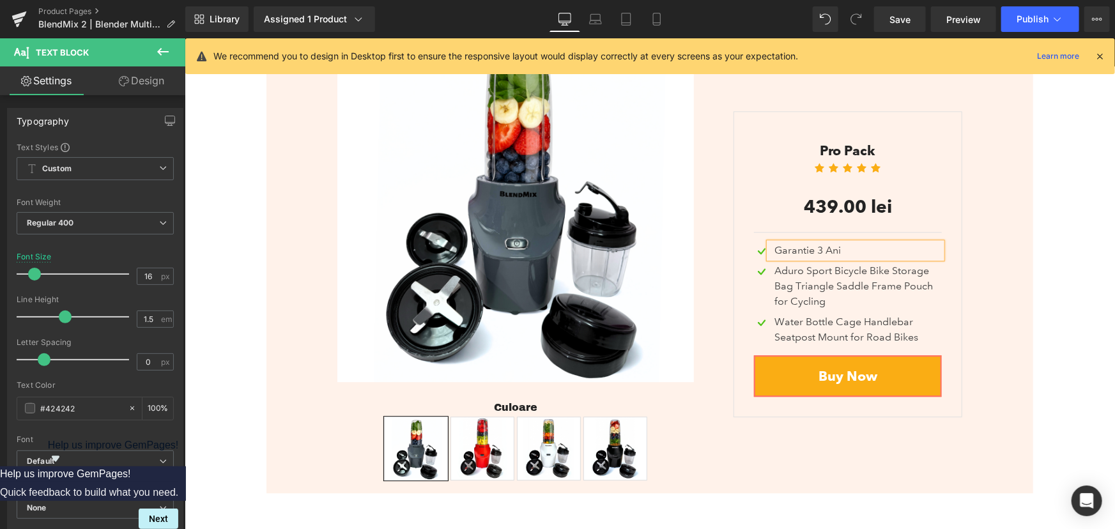
click at [1057, 242] on div "OFERTA Text Block Comandă acum și beneficiezi de garanție extinsă de la 2 la 3 …" at bounding box center [649, 168] width 930 height 649
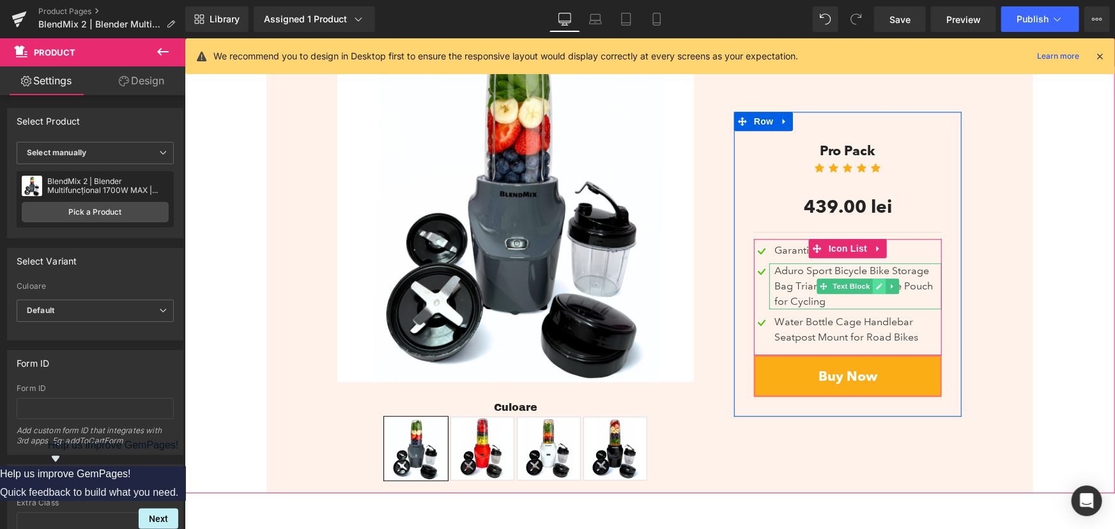
click at [877, 282] on icon at bounding box center [879, 285] width 6 height 6
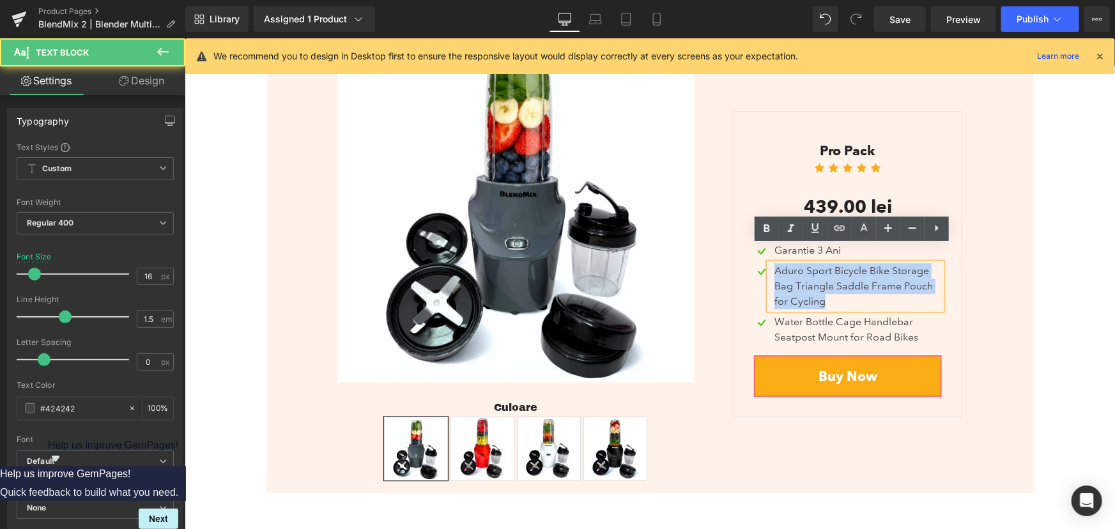
drag, startPoint x: 833, startPoint y: 284, endPoint x: 765, endPoint y: 258, distance: 72.9
click at [769, 263] on div "Aduro Sport Bicycle Bike Storage Bag Triangle Saddle Frame Pouch for Cycling" at bounding box center [855, 286] width 173 height 46
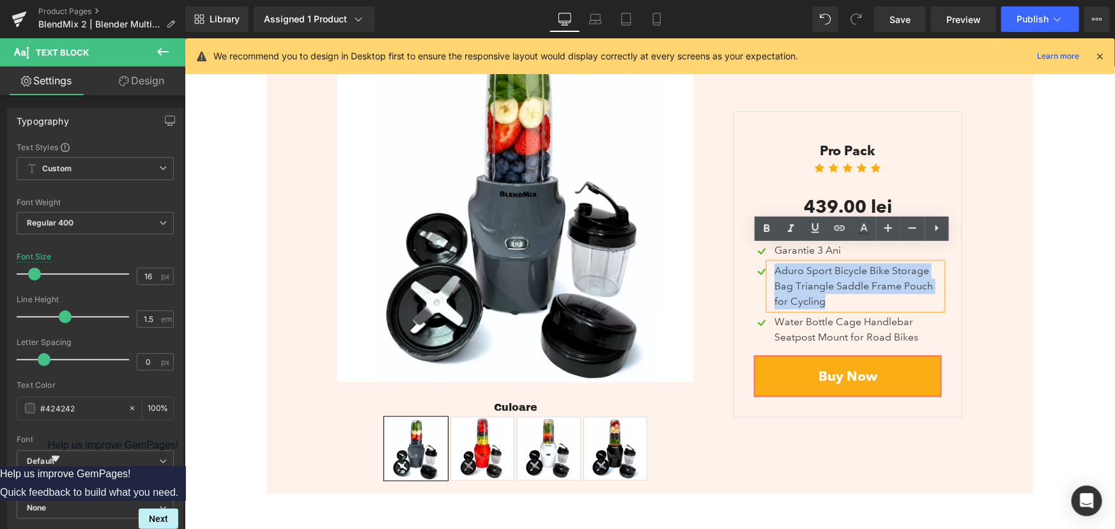
click at [1051, 261] on div "OFERTA Text Block Comandă acum și beneficiezi de garanție extinsă de la 2 la 3 …" at bounding box center [649, 168] width 930 height 649
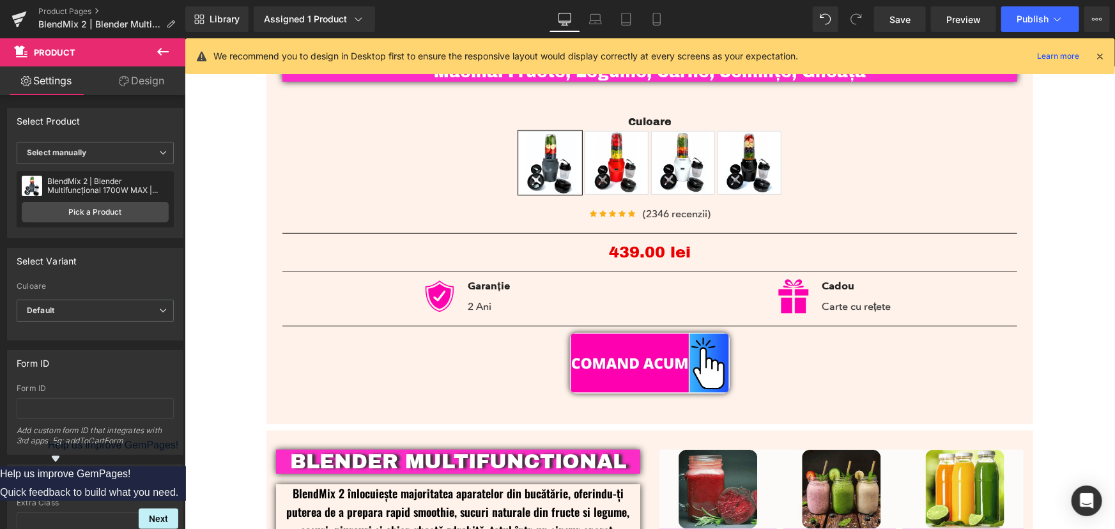
scroll to position [479, 0]
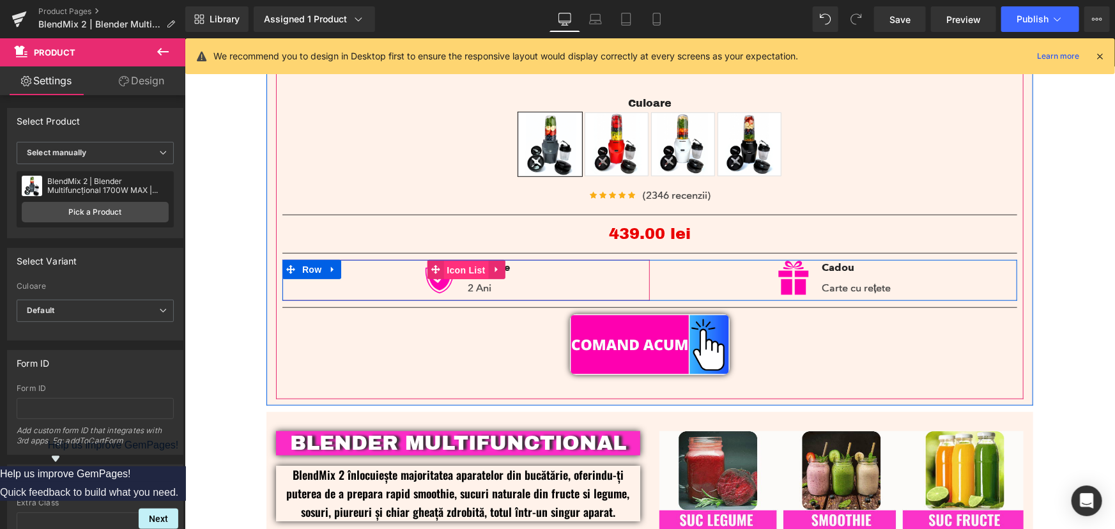
click at [466, 268] on span "Icon List" at bounding box center [465, 269] width 45 height 19
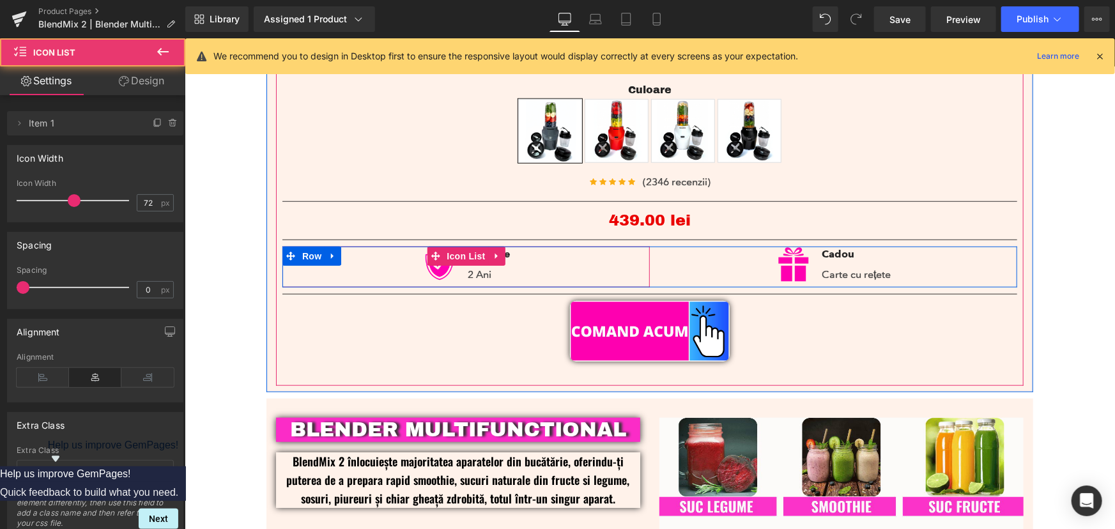
scroll to position [594, 0]
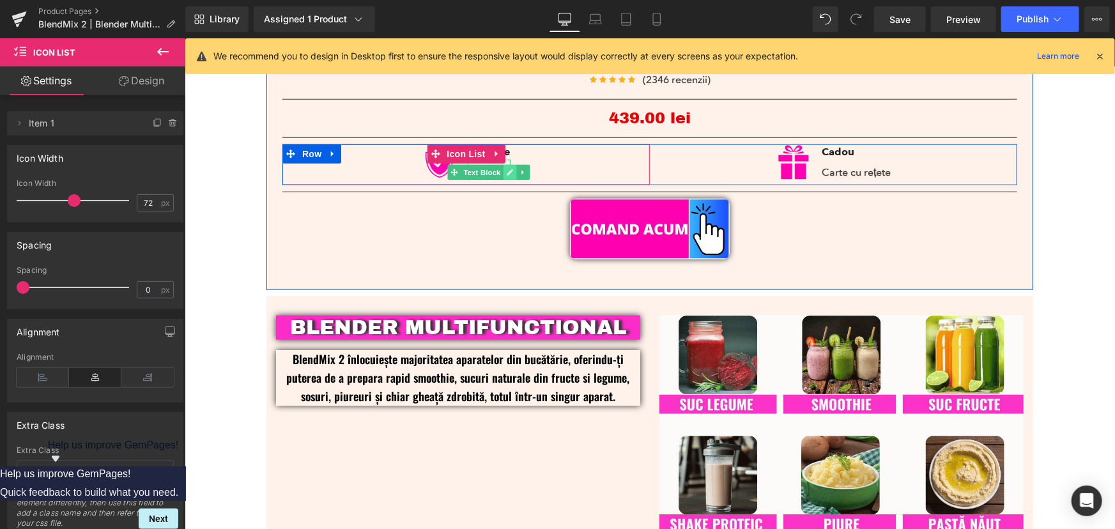
click at [503, 169] on link at bounding box center [509, 171] width 13 height 15
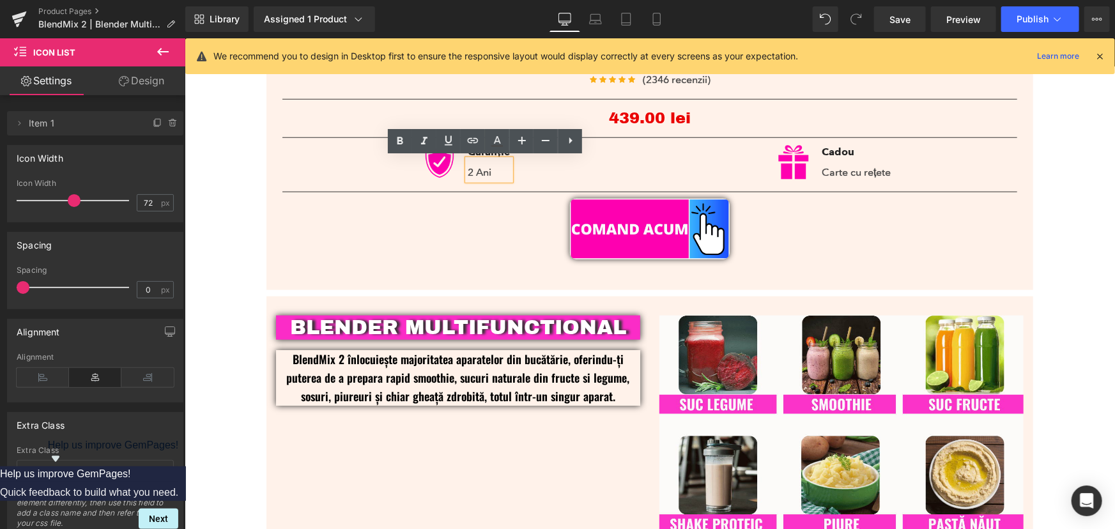
click at [488, 175] on p "2 Ani" at bounding box center [488, 171] width 42 height 15
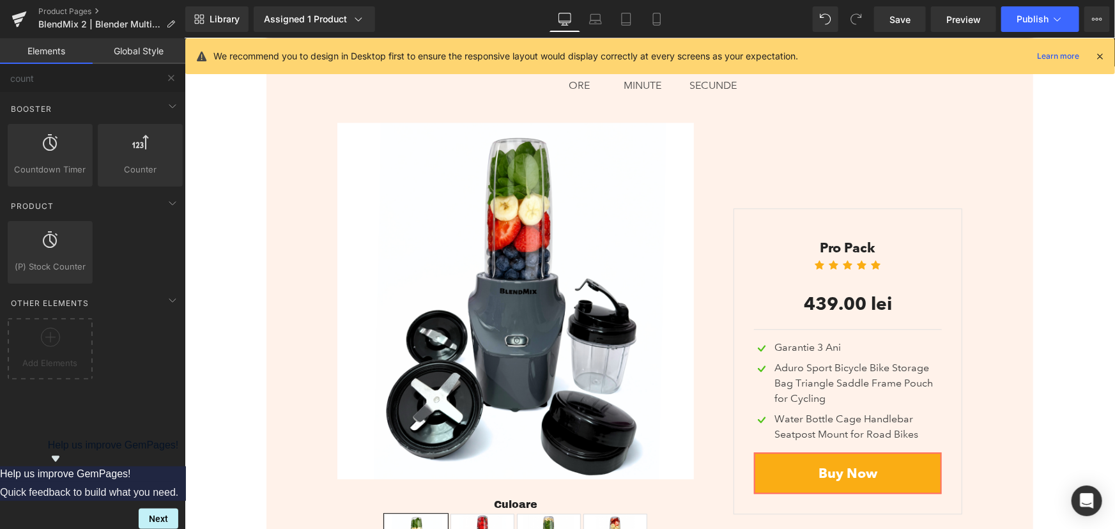
scroll to position [3952, 0]
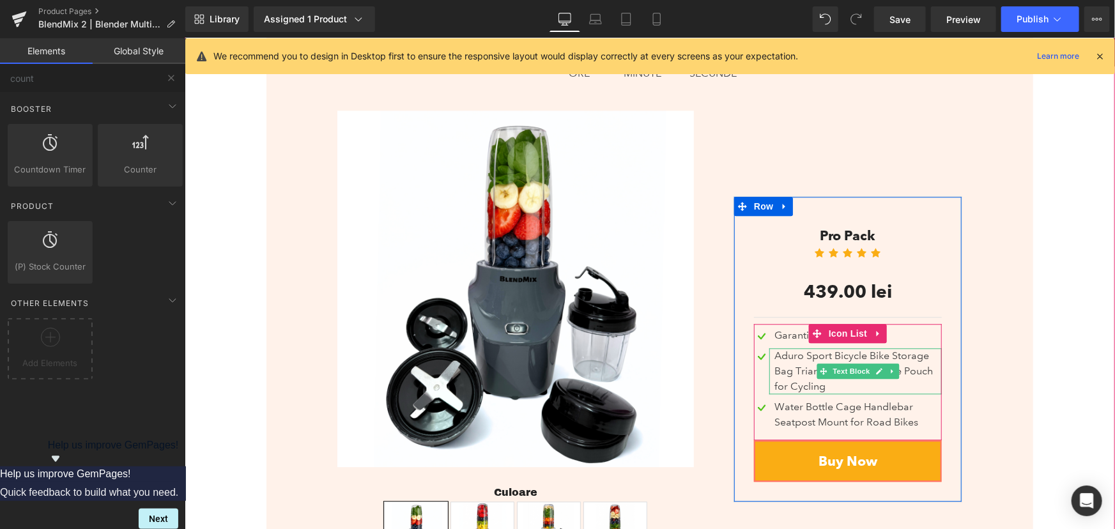
click at [872, 363] on link at bounding box center [878, 370] width 13 height 15
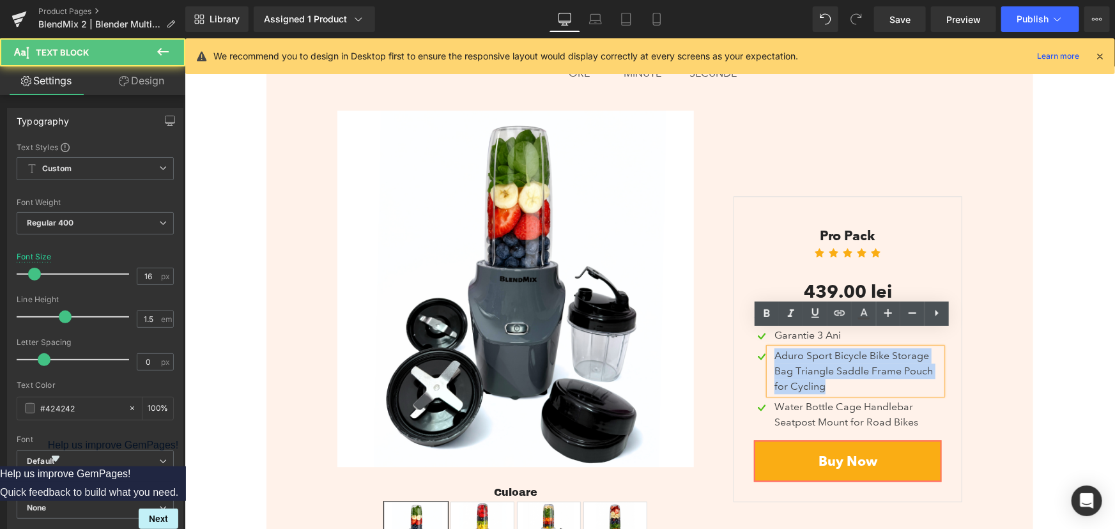
drag, startPoint x: 847, startPoint y: 372, endPoint x: 772, endPoint y: 339, distance: 82.2
click at [772, 348] on div "Aduro Sport Bicycle Bike Storage Bag Triangle Saddle Frame Pouch for Cycling" at bounding box center [855, 371] width 173 height 46
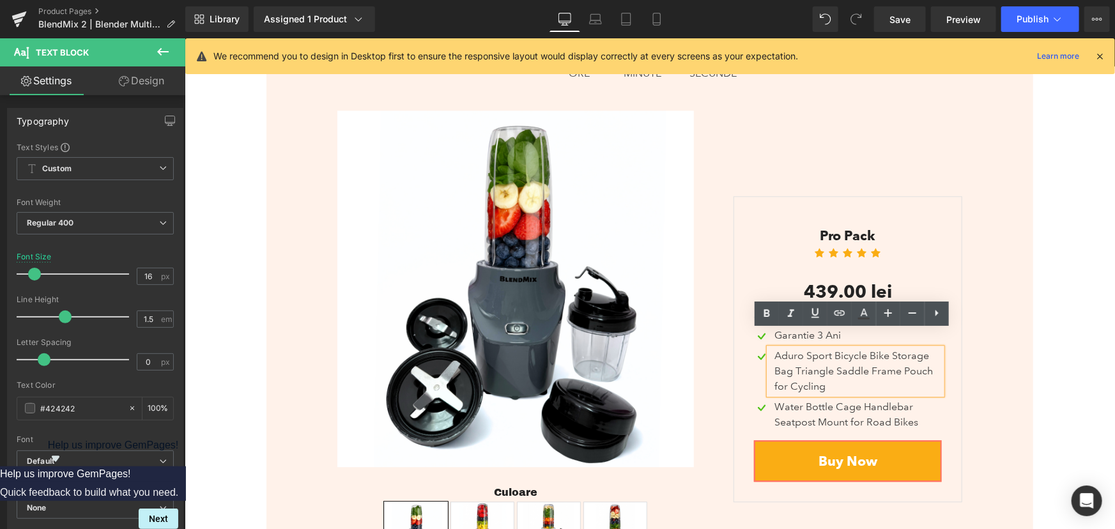
scroll to position [3968, 0]
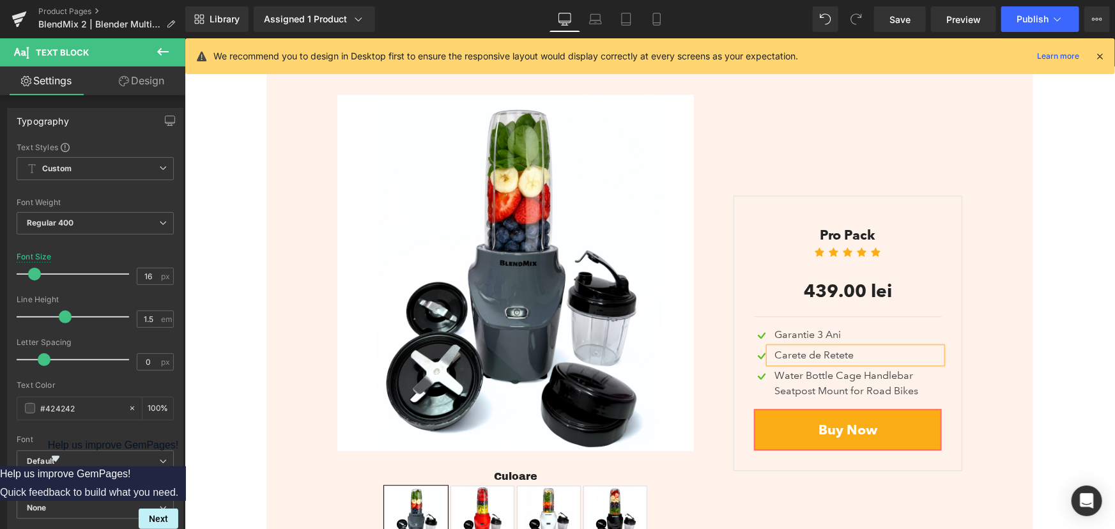
click at [790, 347] on div "Carete de Retete" at bounding box center [855, 354] width 173 height 15
drag, startPoint x: 1076, startPoint y: 336, endPoint x: 1065, endPoint y: 333, distance: 11.3
click at [1076, 336] on div "OFERTA Text Block Comandă acum și beneficiezi de garanție extinsă de la 2 la 3 …" at bounding box center [649, 237] width 930 height 649
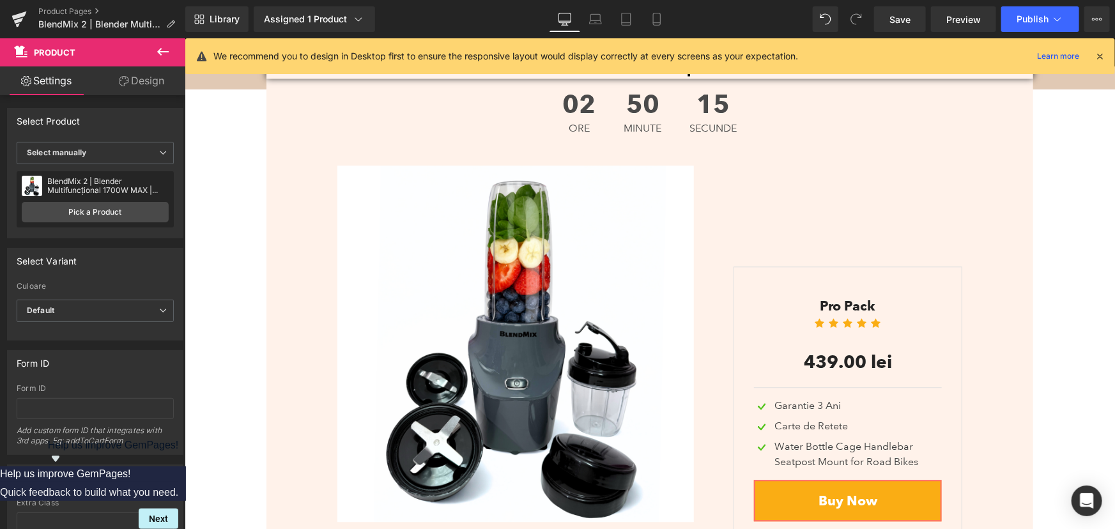
scroll to position [3963, 0]
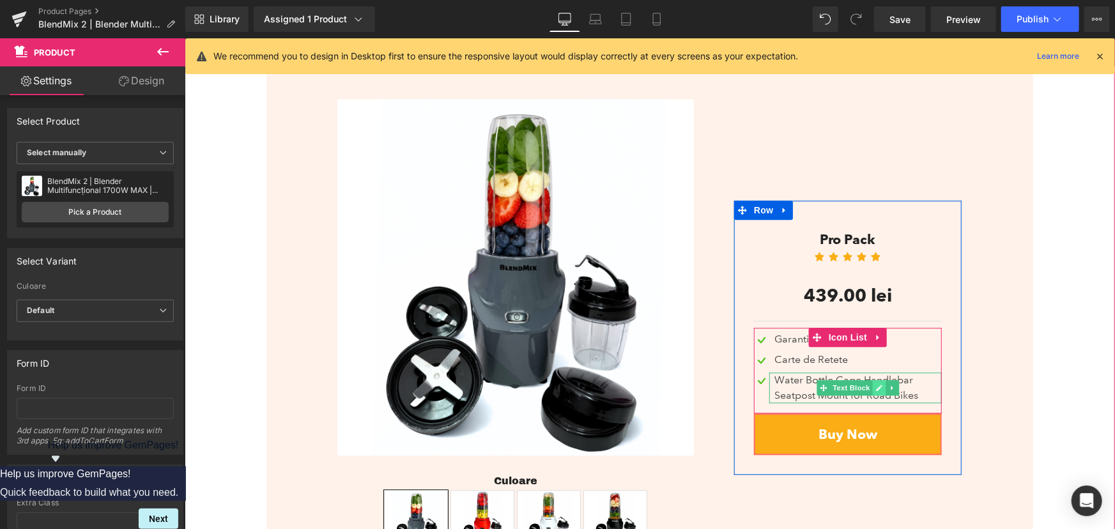
click at [877, 383] on icon at bounding box center [879, 387] width 7 height 8
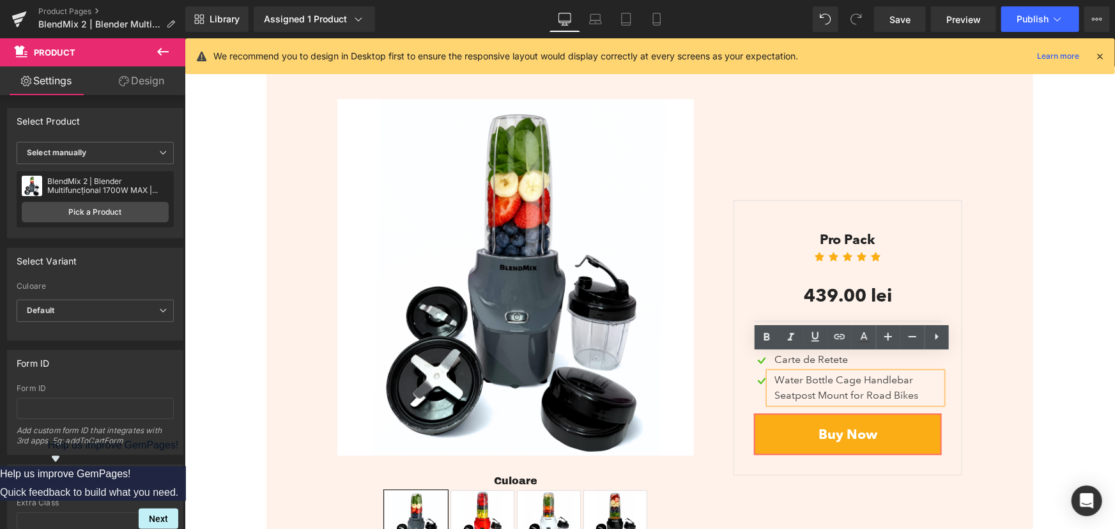
click at [1066, 333] on div "OFERTA Text Block Comandă acum și beneficiezi de garanție extinsă de la 2 la 3 …" at bounding box center [649, 242] width 930 height 649
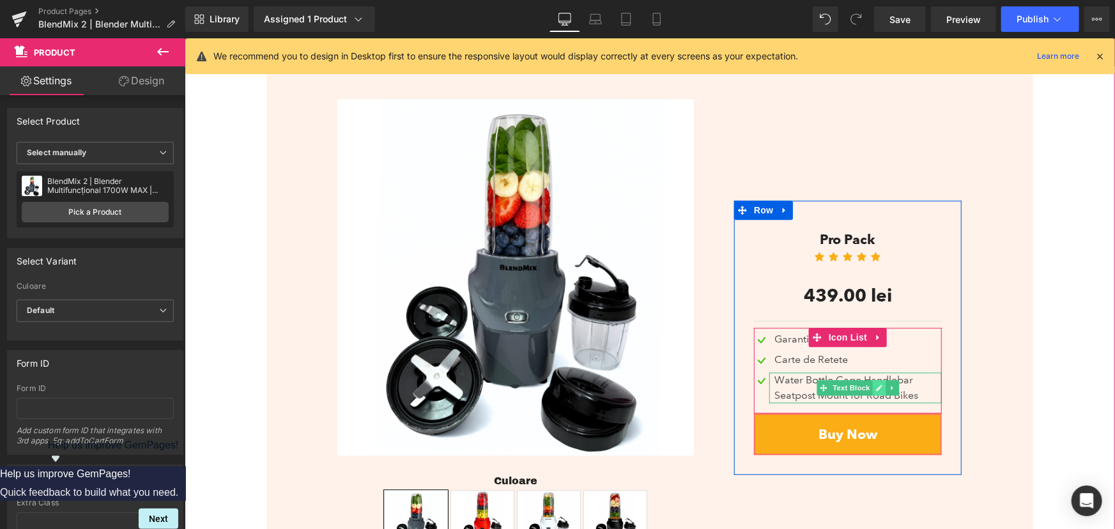
click at [872, 380] on link at bounding box center [878, 387] width 13 height 15
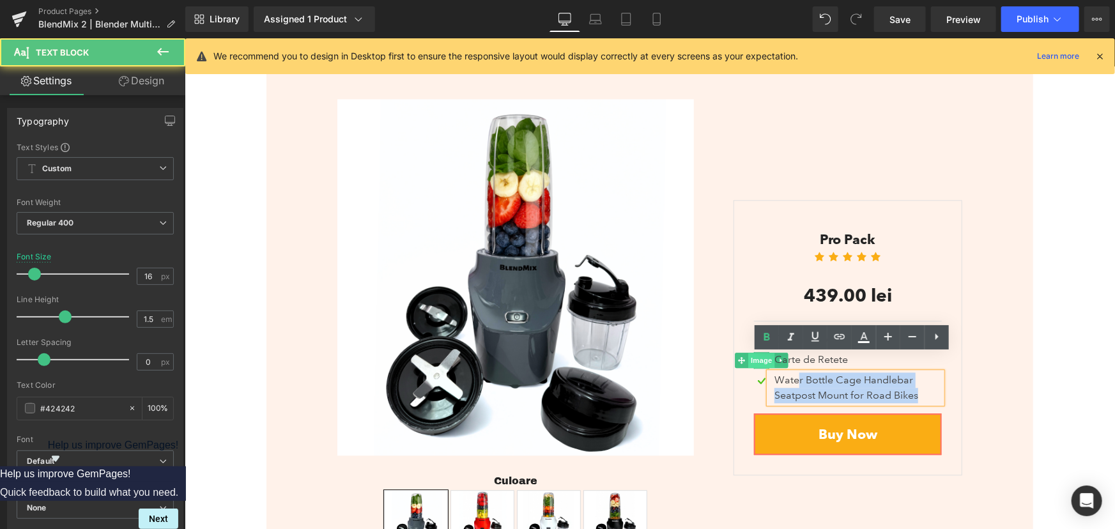
drag, startPoint x: 870, startPoint y: 363, endPoint x: 757, endPoint y: 347, distance: 113.6
click at [757, 347] on ul "Image Garantie 3 Ani Text Block Image Carte de Retete Text Block Image Water Bo…" at bounding box center [847, 369] width 188 height 77
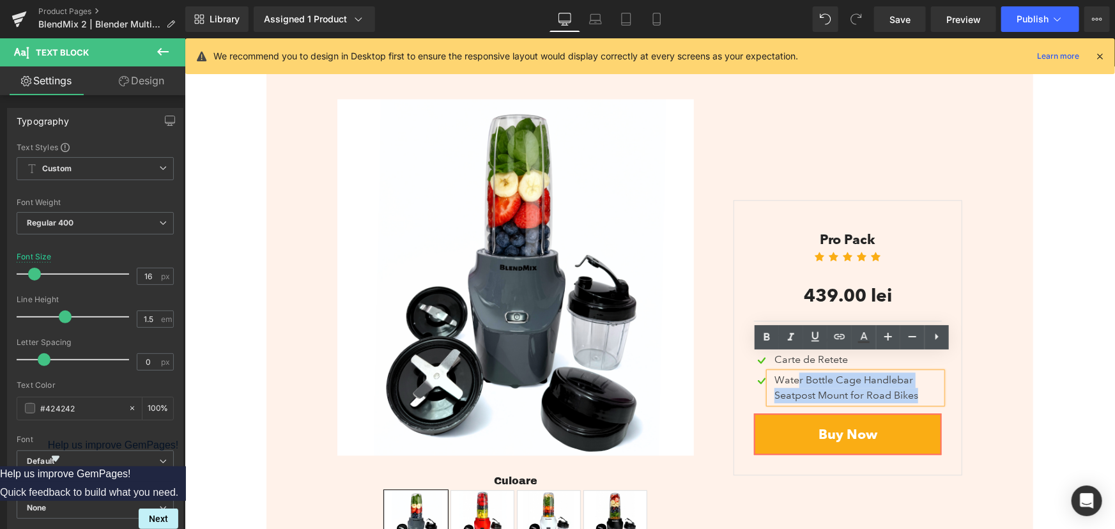
click at [803, 372] on div "Water Bottle Cage Handlebar Seatpost Mount for Road Bikes" at bounding box center [855, 387] width 173 height 31
drag, startPoint x: 919, startPoint y: 376, endPoint x: 771, endPoint y: 365, distance: 148.0
click at [771, 372] on div "Water Bottle Cage Handlebar Seatpost Mount for Road Bikes" at bounding box center [855, 387] width 173 height 31
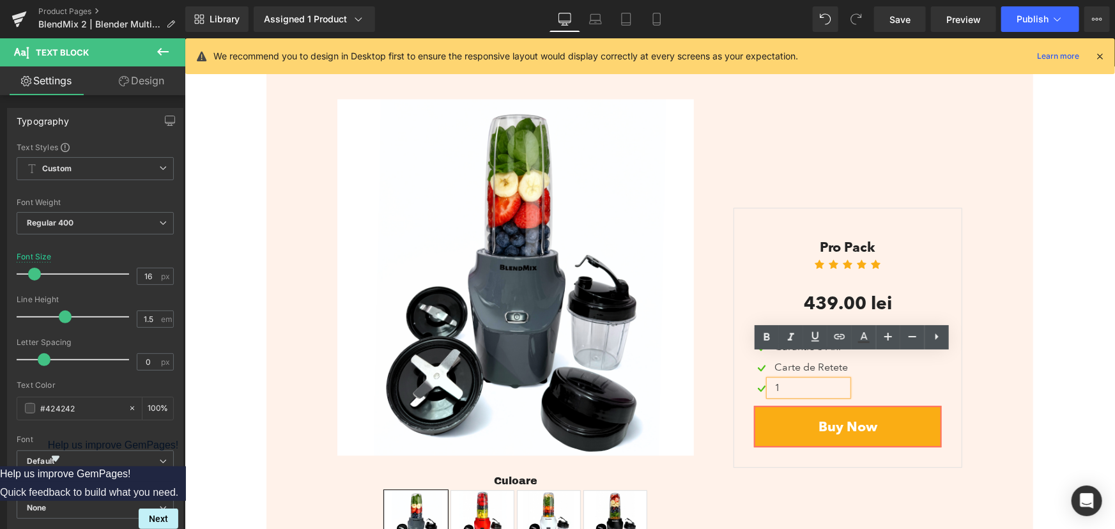
scroll to position [3971, 0]
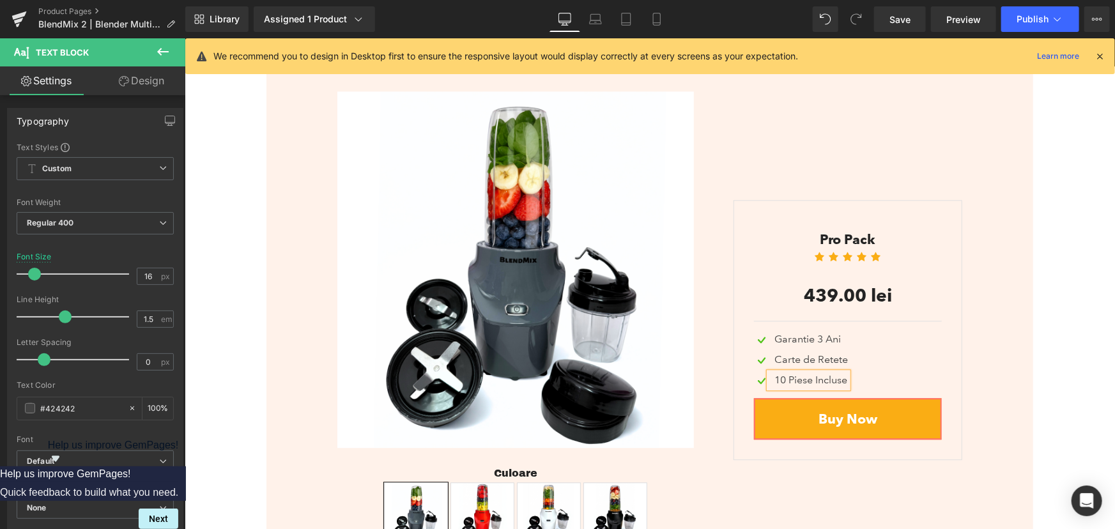
click at [1020, 281] on div "OFERTA Text Block Comandă acum și beneficiezi de garanție extinsă de la 2 la 3 …" at bounding box center [649, 234] width 767 height 649
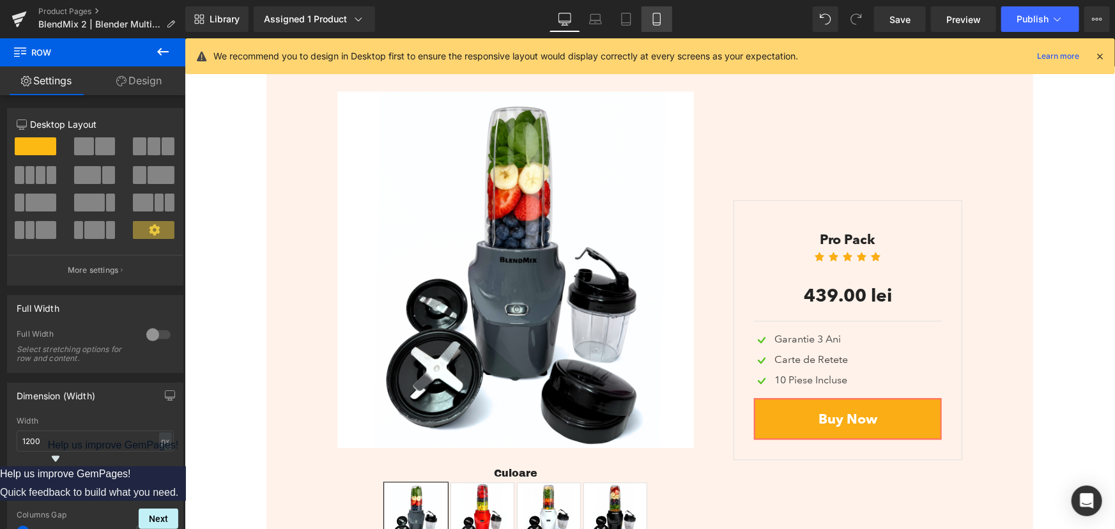
click at [662, 17] on icon at bounding box center [657, 19] width 13 height 13
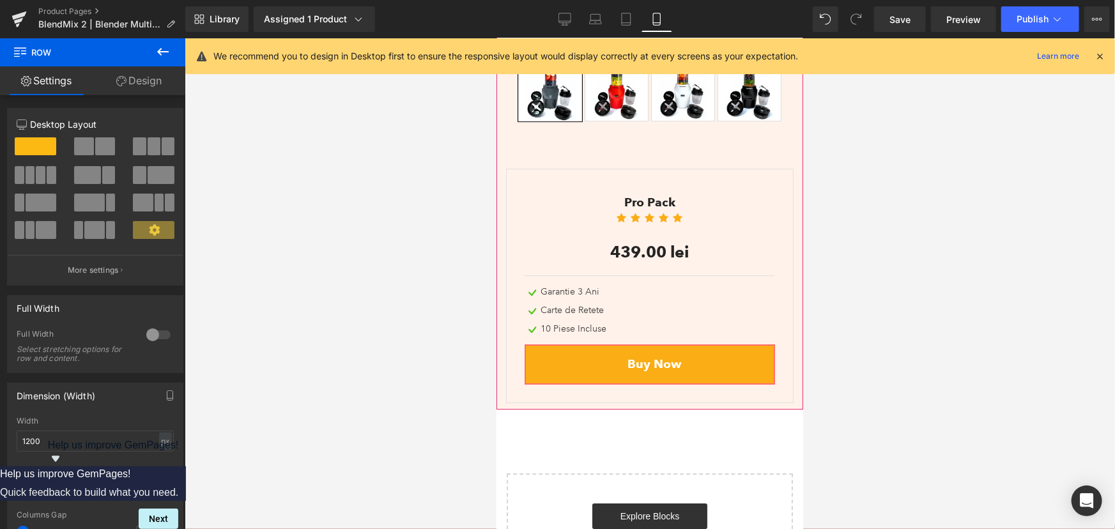
scroll to position [4213, 0]
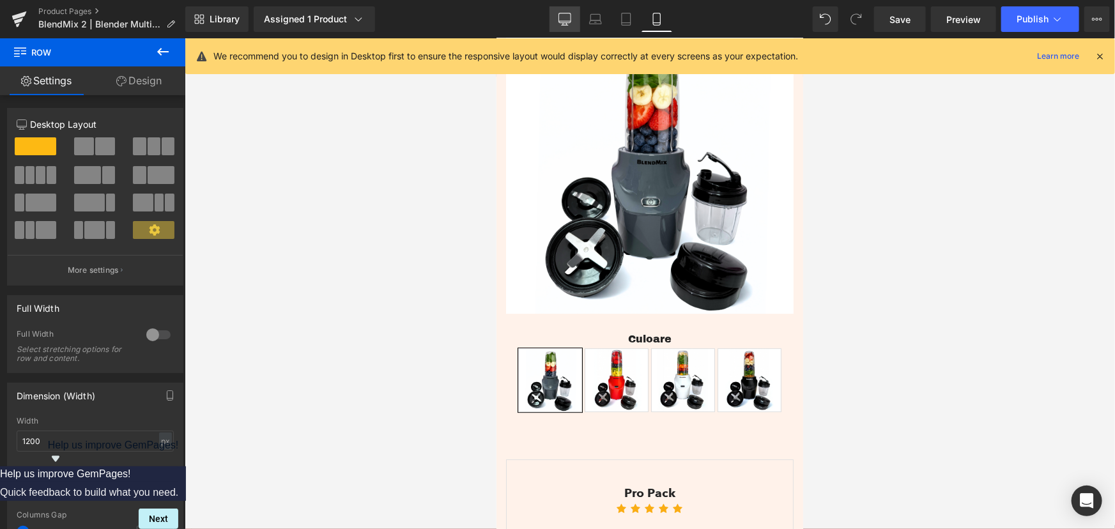
click at [568, 21] on icon at bounding box center [565, 21] width 12 height 0
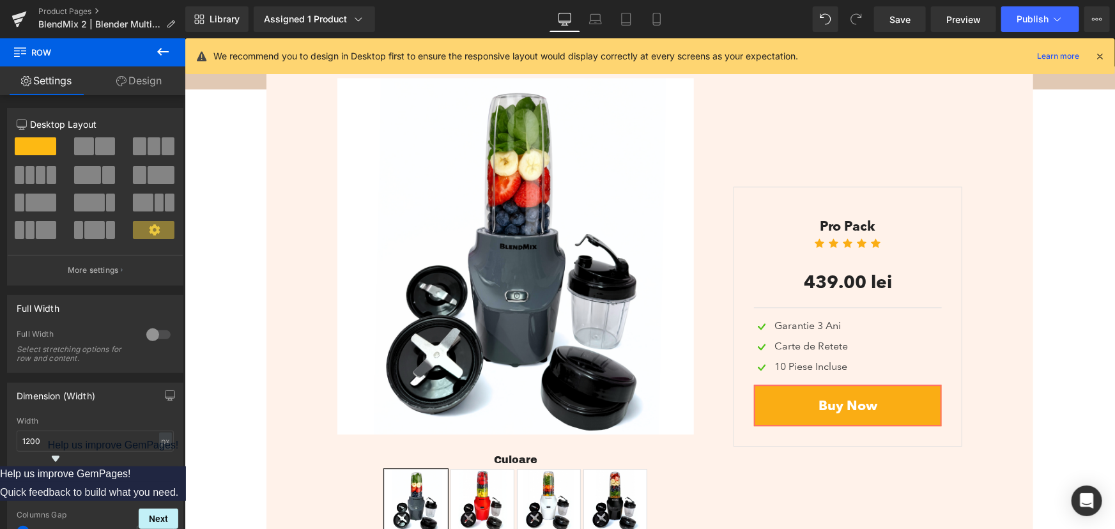
scroll to position [3880, 0]
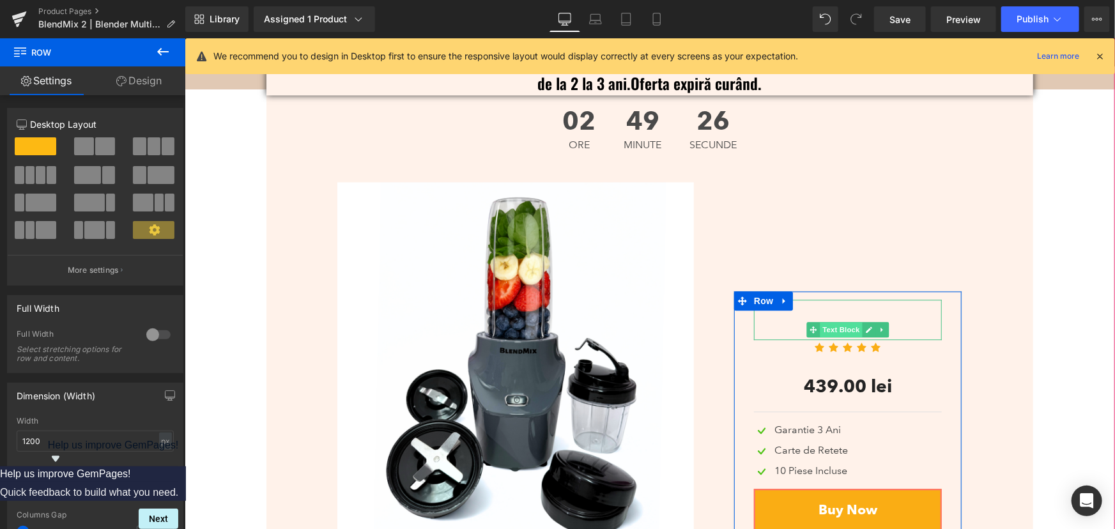
click at [839, 321] on span "Text Block" at bounding box center [841, 328] width 42 height 15
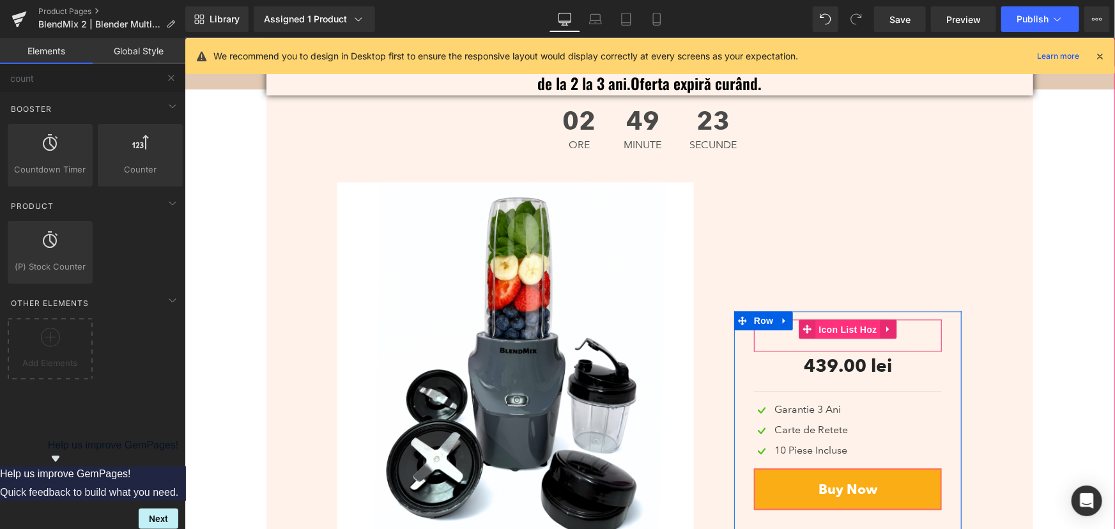
click at [835, 320] on span "Icon List Hoz" at bounding box center [847, 329] width 65 height 19
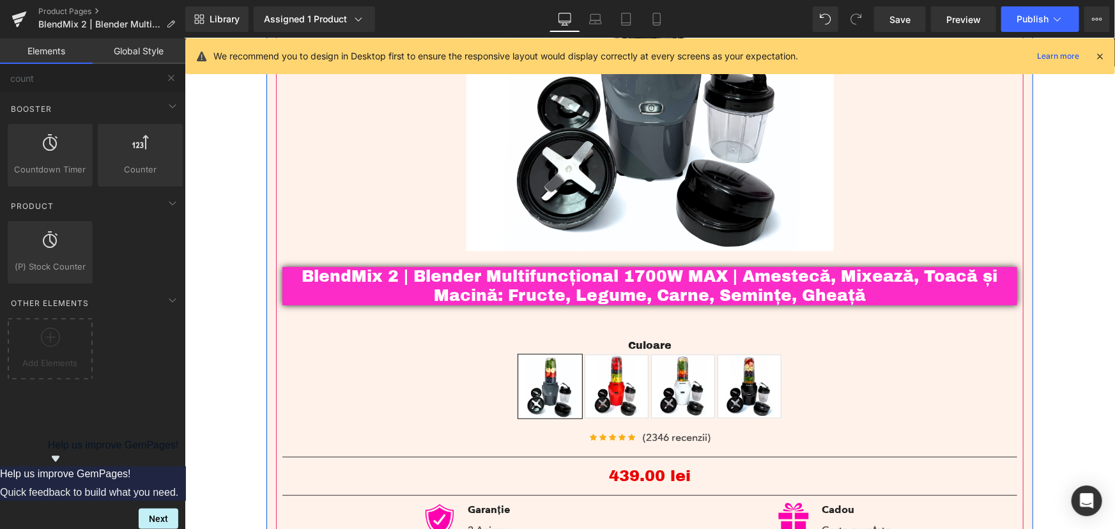
scroll to position [259, 0]
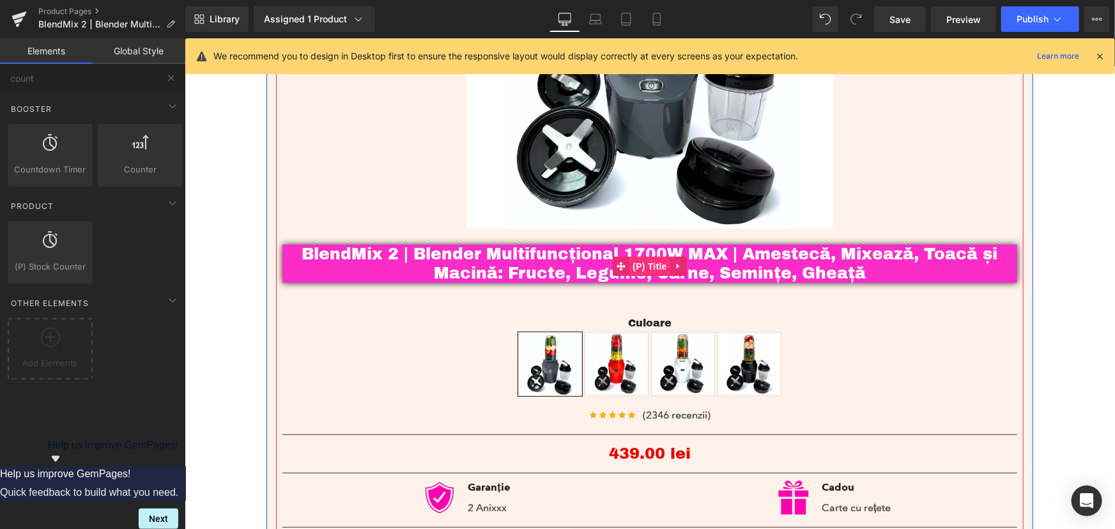
click at [651, 267] on span "(P) Title" at bounding box center [649, 265] width 41 height 19
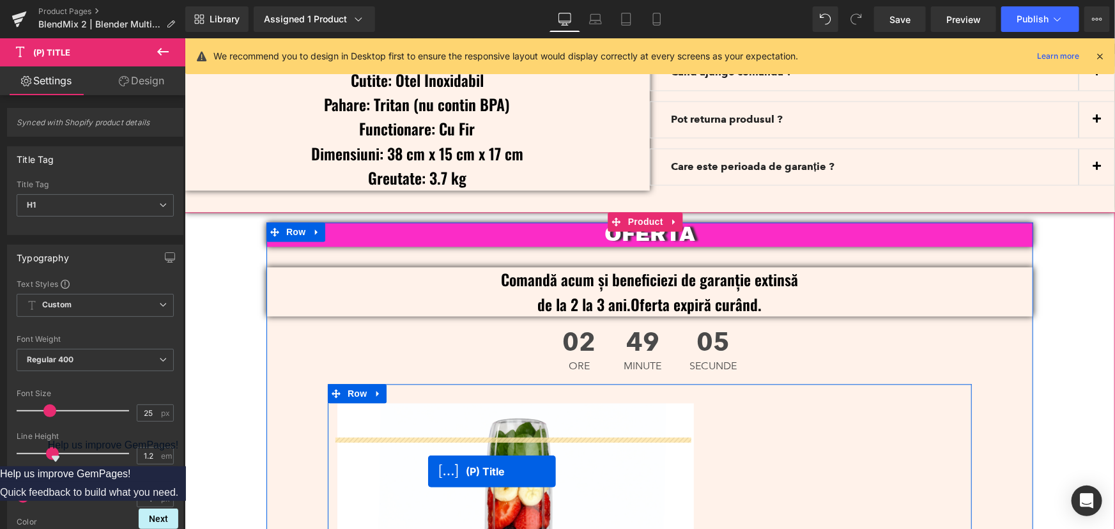
scroll to position [3761, 0]
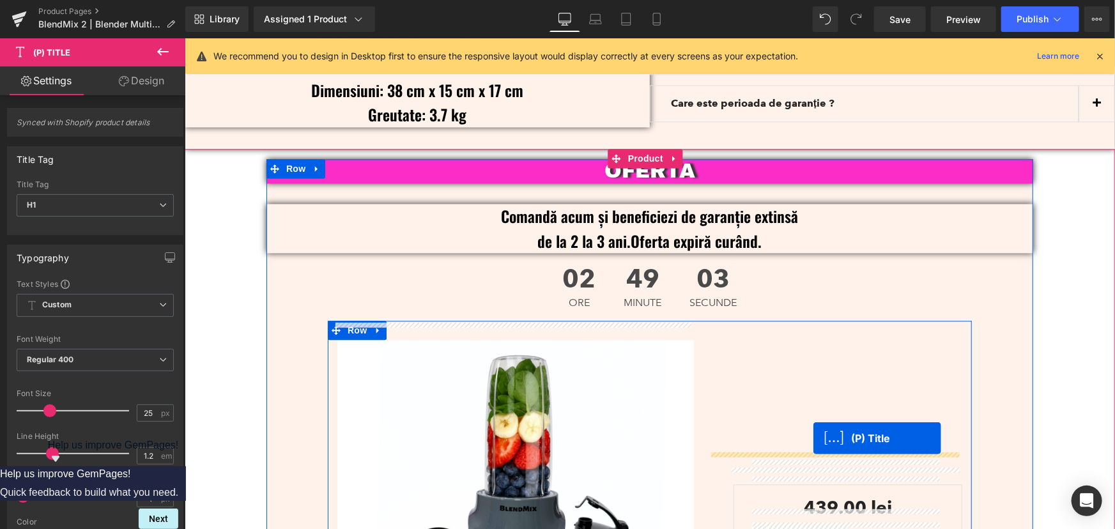
drag, startPoint x: 618, startPoint y: 335, endPoint x: 813, endPoint y: 438, distance: 220.4
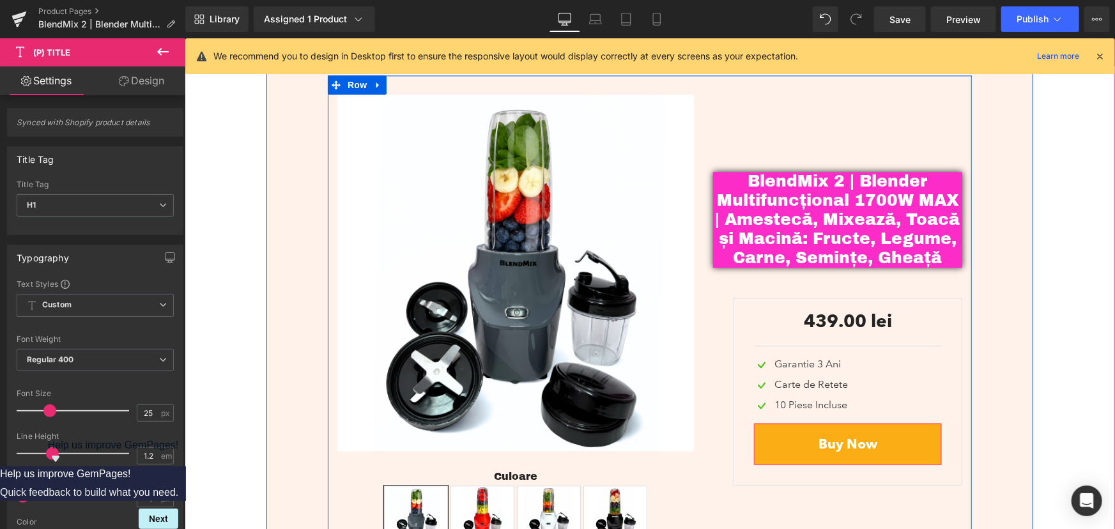
scroll to position [4013, 0]
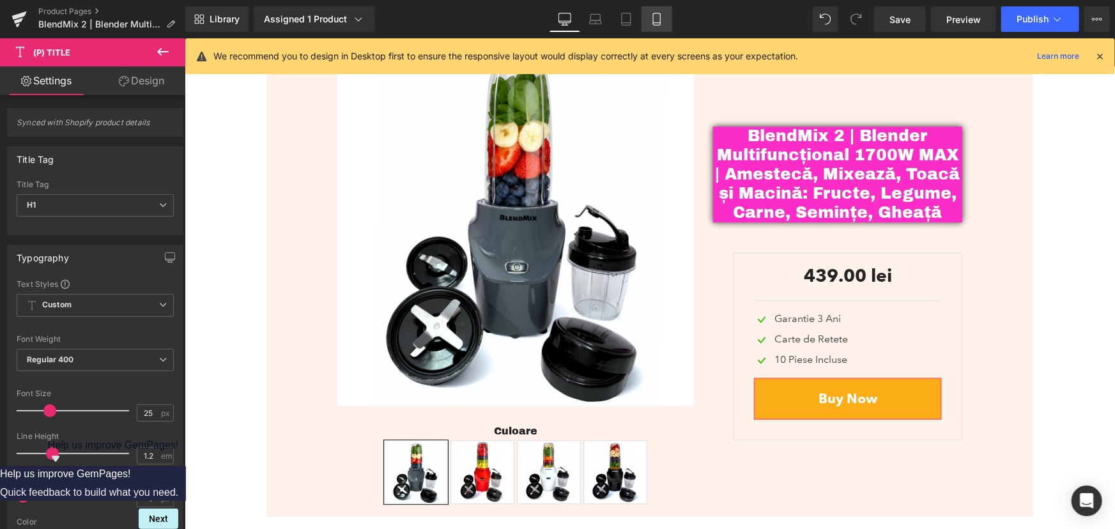
click at [658, 15] on icon at bounding box center [657, 19] width 13 height 13
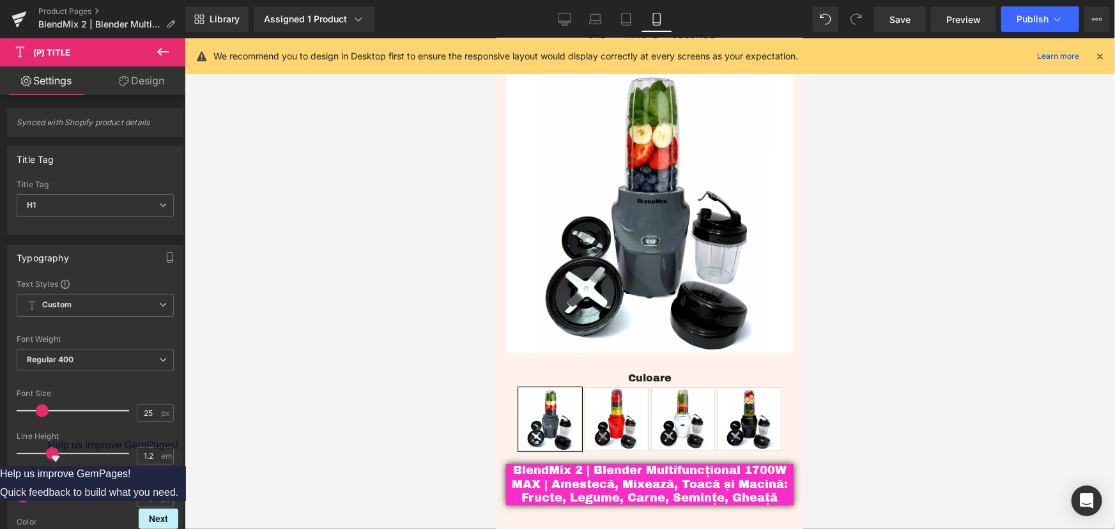
scroll to position [4132, 0]
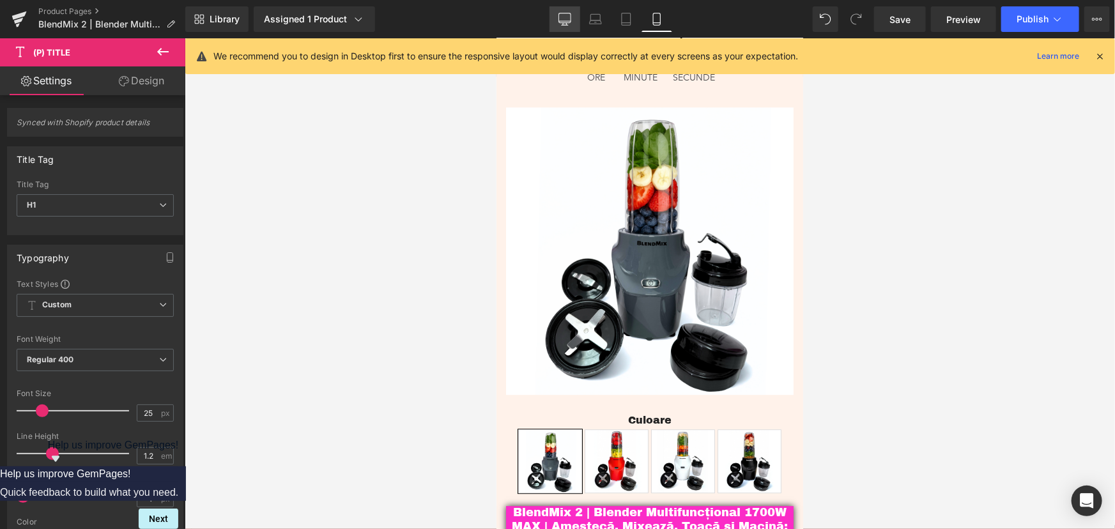
click at [566, 23] on icon at bounding box center [565, 19] width 13 height 13
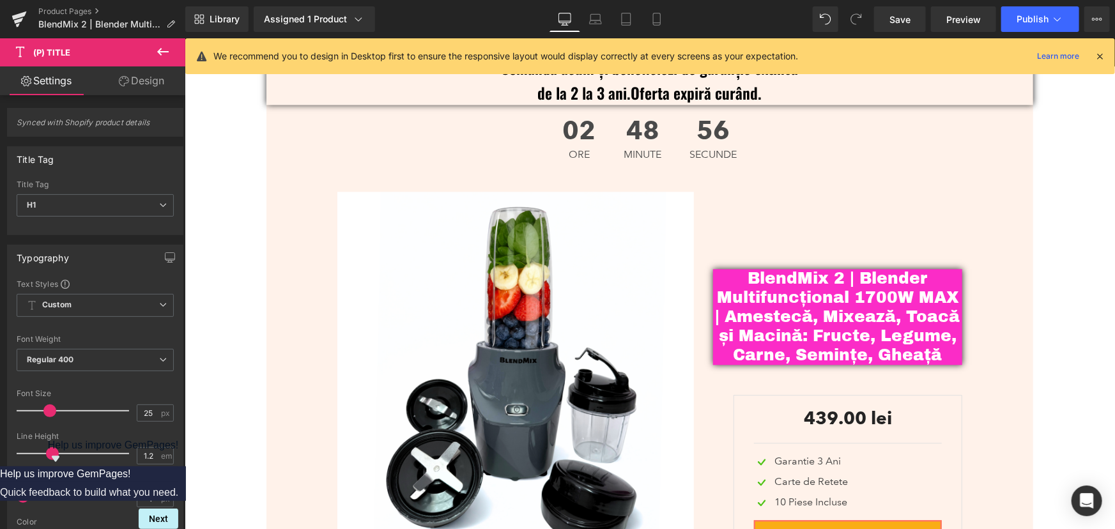
scroll to position [3952, 0]
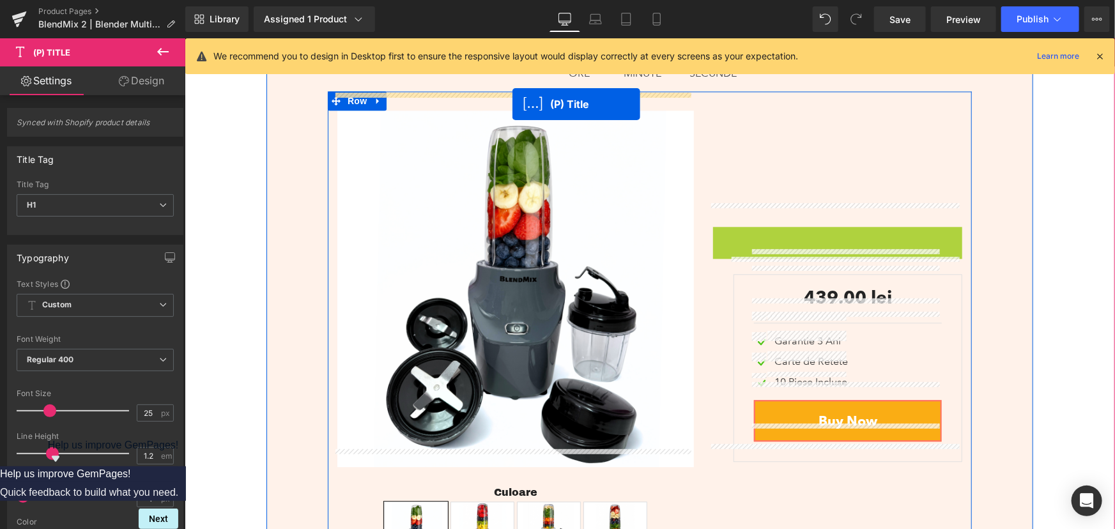
drag, startPoint x: 806, startPoint y: 223, endPoint x: 512, endPoint y: 104, distance: 317.3
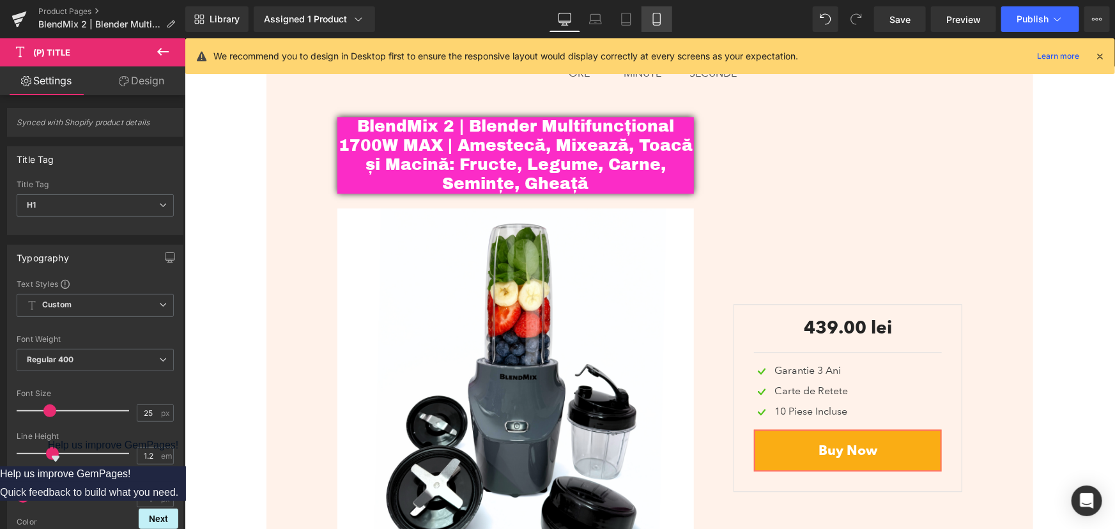
click at [651, 17] on icon at bounding box center [657, 19] width 13 height 13
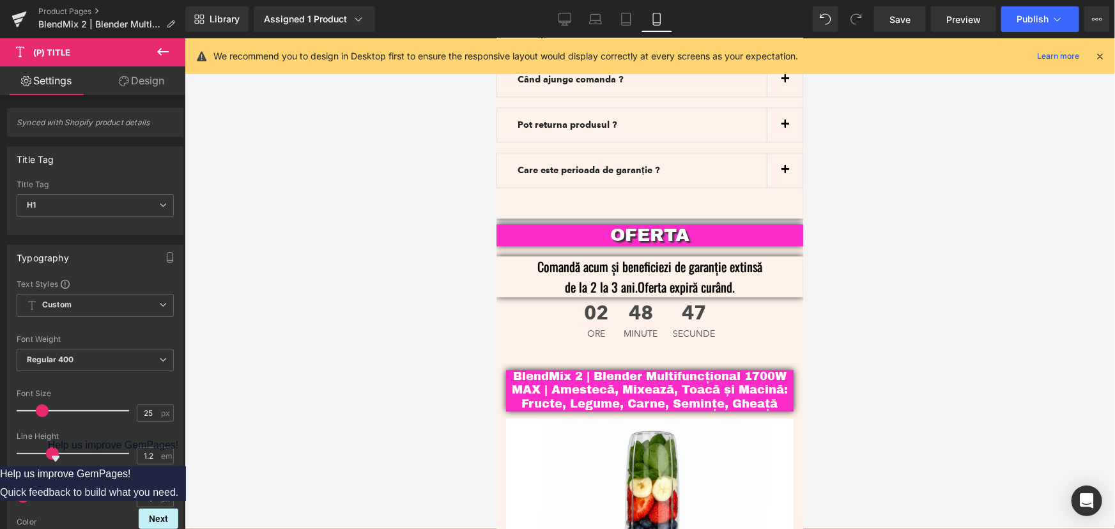
scroll to position [3875, 0]
click at [565, 17] on icon at bounding box center [565, 19] width 13 height 13
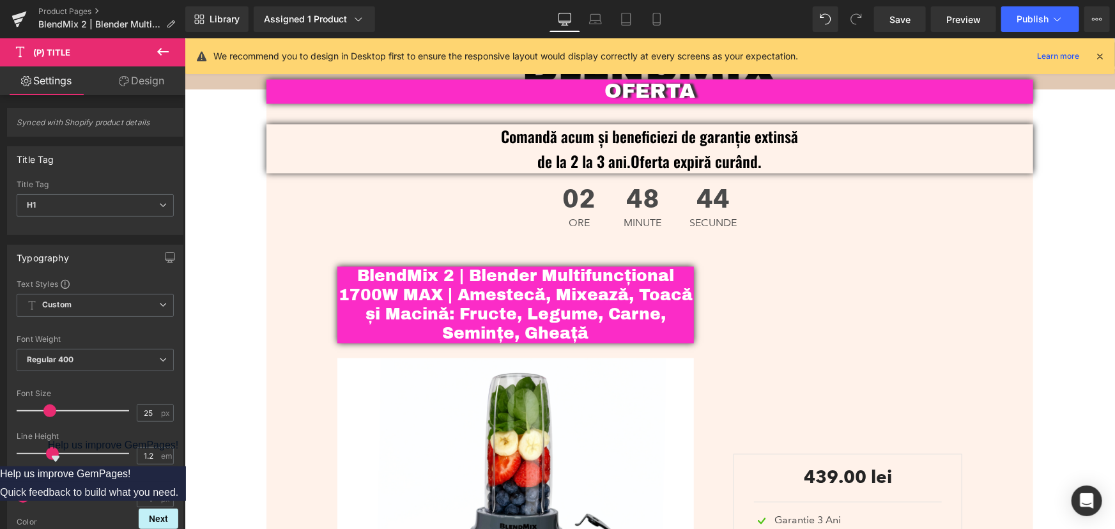
scroll to position [3898, 0]
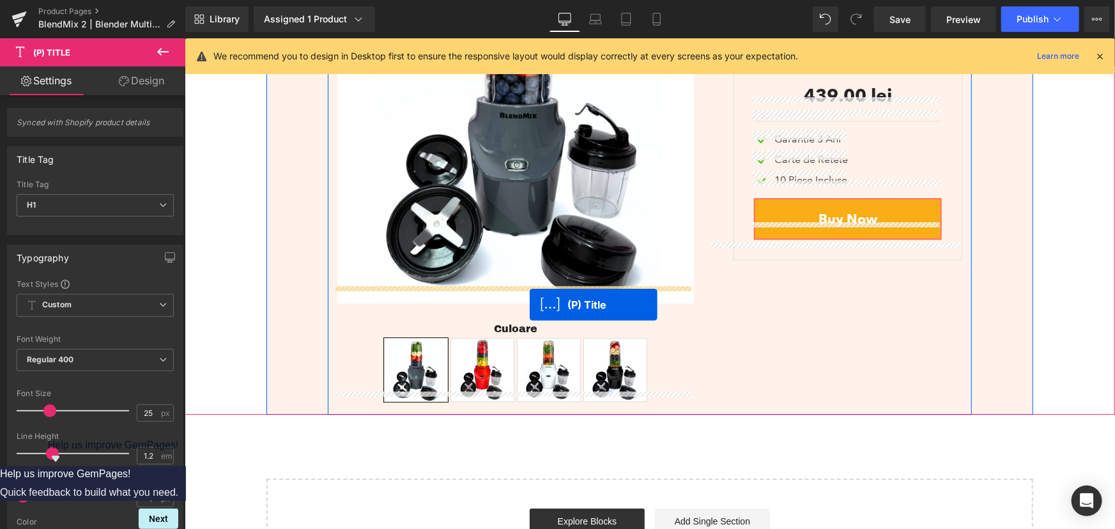
drag, startPoint x: 482, startPoint y: 199, endPoint x: 529, endPoint y: 304, distance: 115.6
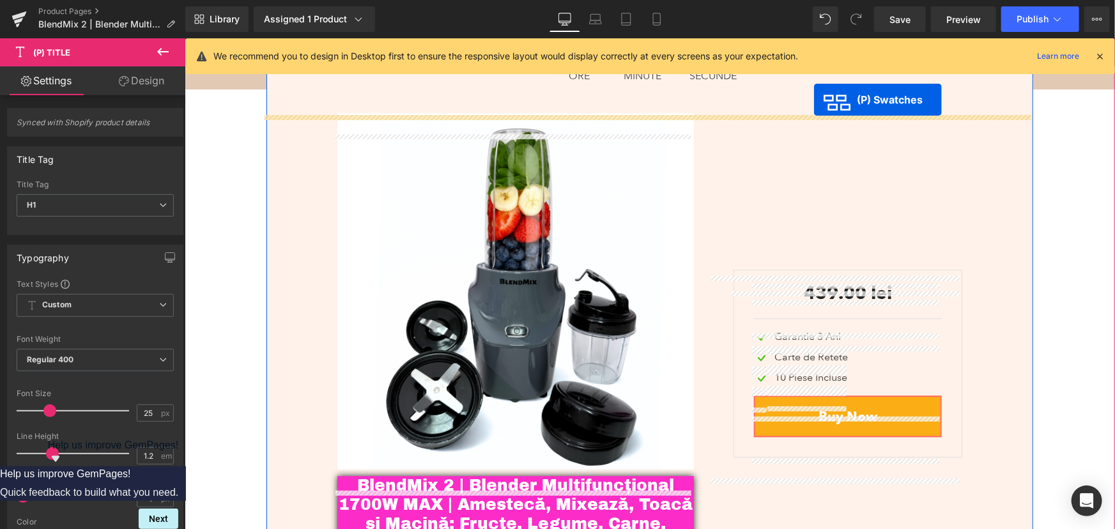
scroll to position [3911, 0]
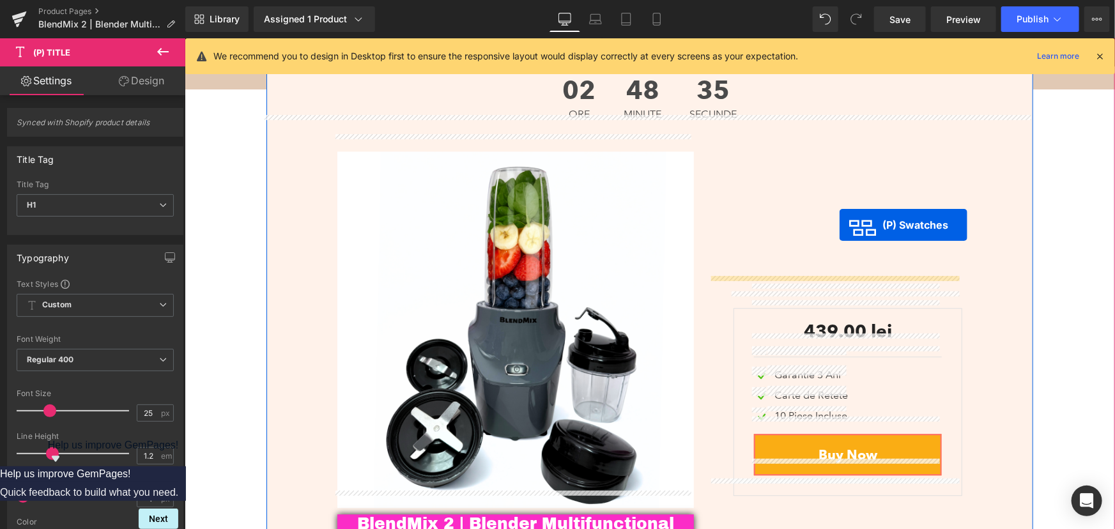
drag, startPoint x: 468, startPoint y: 434, endPoint x: 839, endPoint y: 224, distance: 425.8
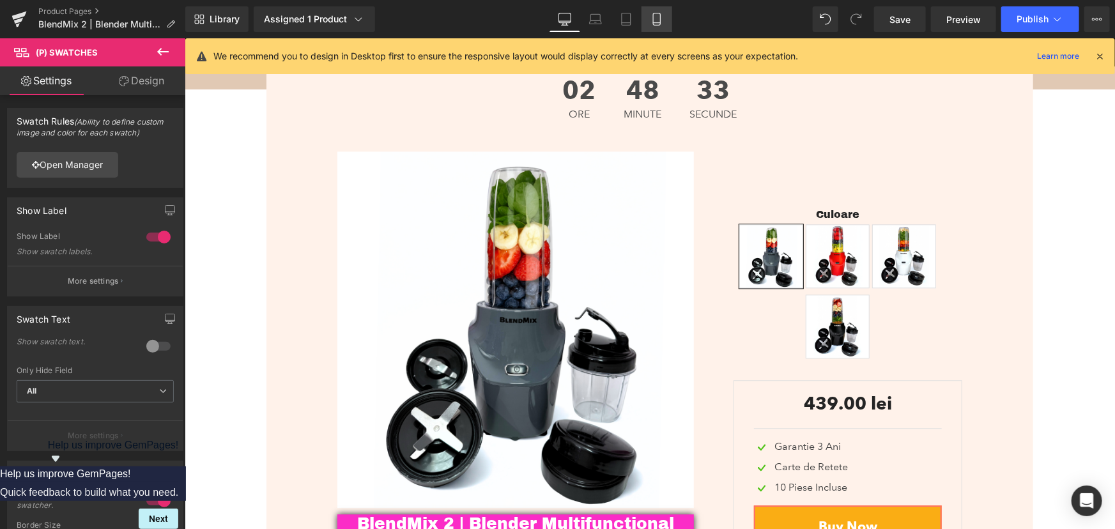
click at [661, 19] on icon at bounding box center [657, 19] width 13 height 13
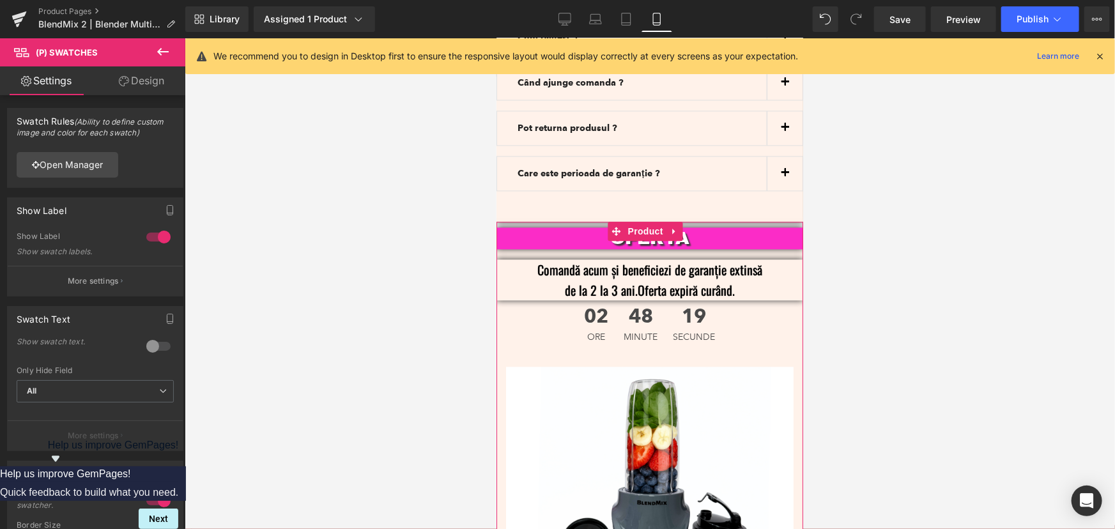
scroll to position [3859, 0]
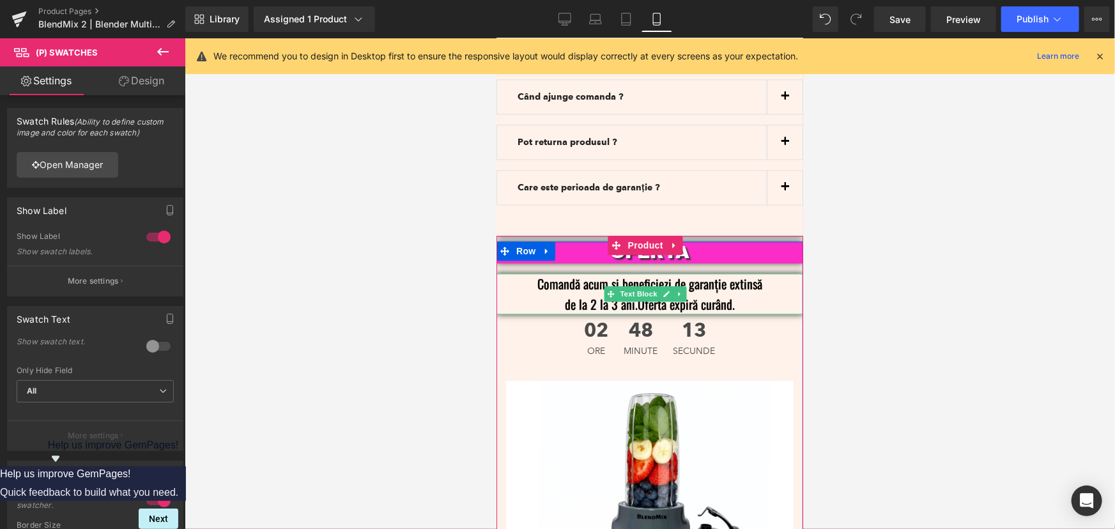
click at [631, 275] on p "Comandă acum și beneficiezi de garanție extinsă de la 2 la 3 ani.Oferta expiră …" at bounding box center [649, 293] width 268 height 41
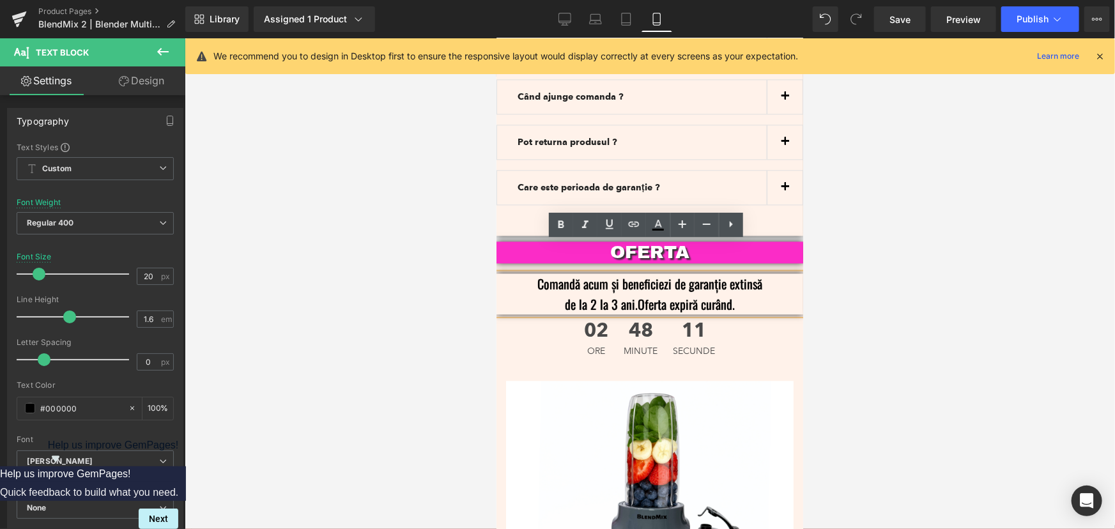
click at [633, 273] on p "Comandă acum și beneficiezi de garanție extinsă de la 2 la 3 ani.Oferta expiră …" at bounding box center [649, 293] width 268 height 41
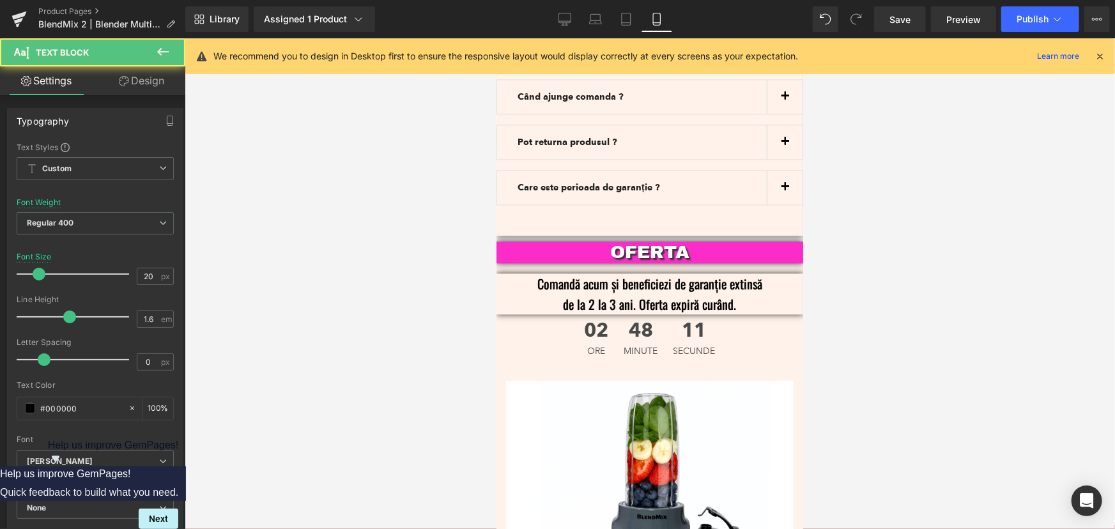
click at [906, 259] on div at bounding box center [650, 283] width 930 height 491
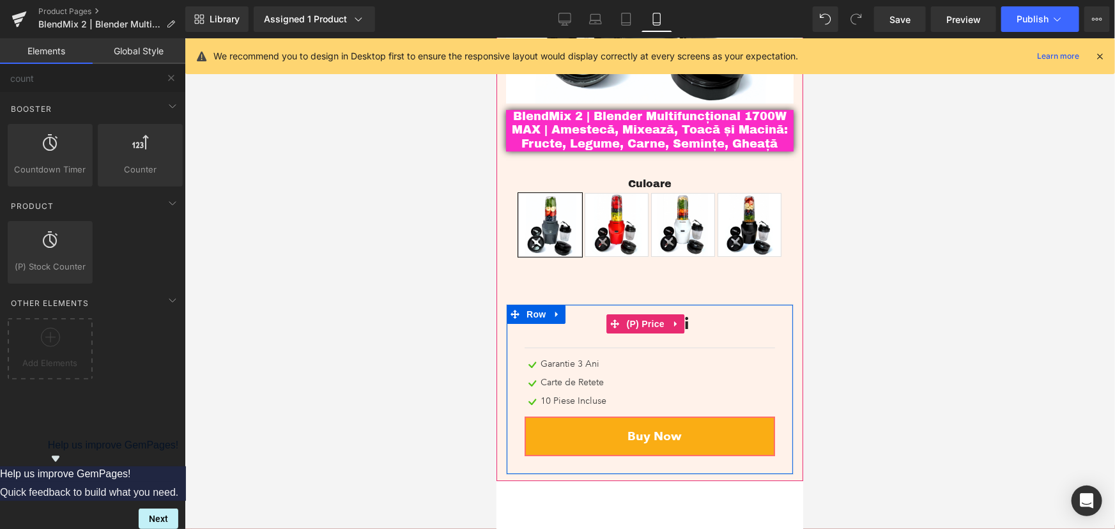
scroll to position [4365, 0]
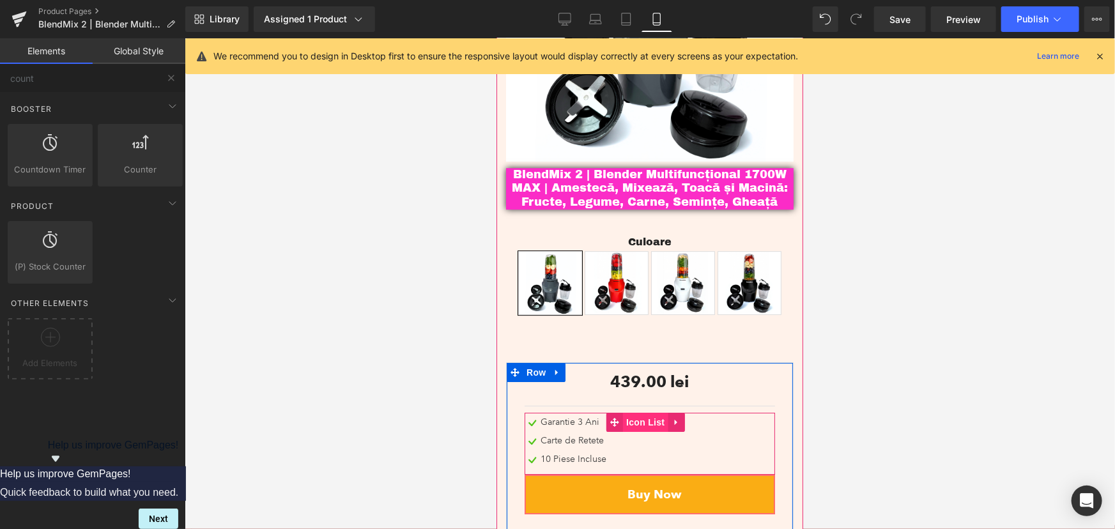
click at [646, 412] on span "Icon List" at bounding box center [644, 421] width 45 height 19
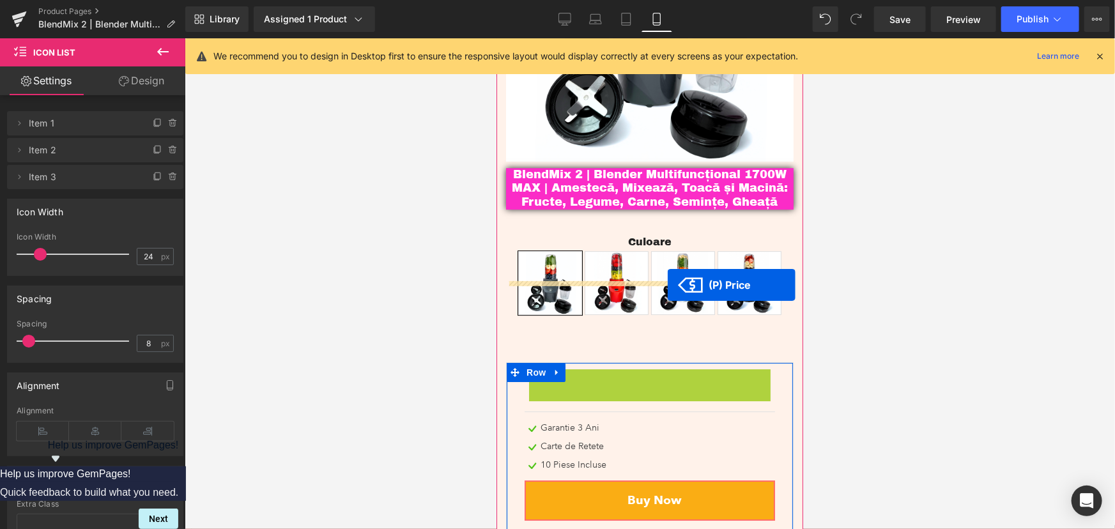
drag, startPoint x: 614, startPoint y: 343, endPoint x: 667, endPoint y: 284, distance: 79.2
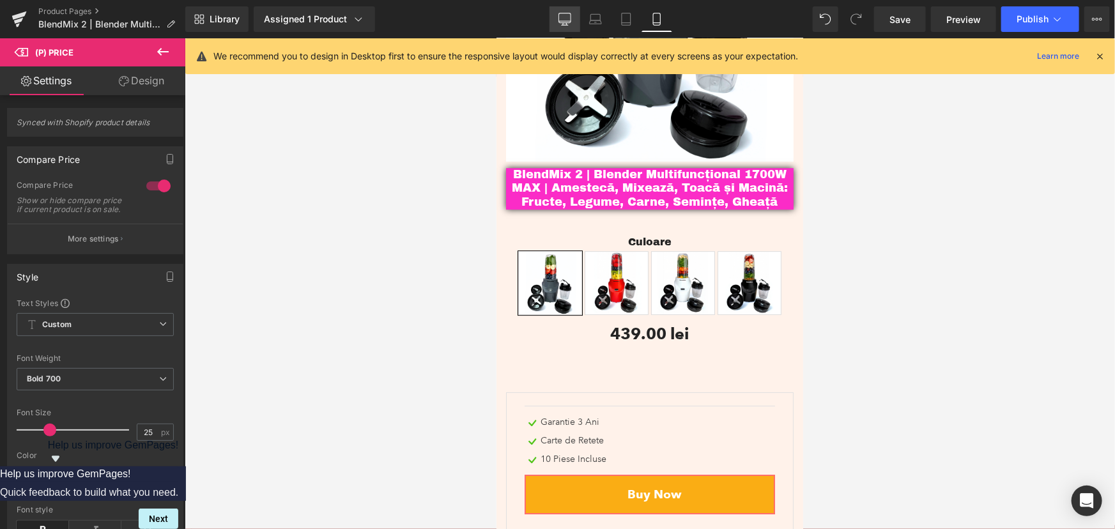
click at [560, 26] on link "Desktop" at bounding box center [565, 19] width 31 height 26
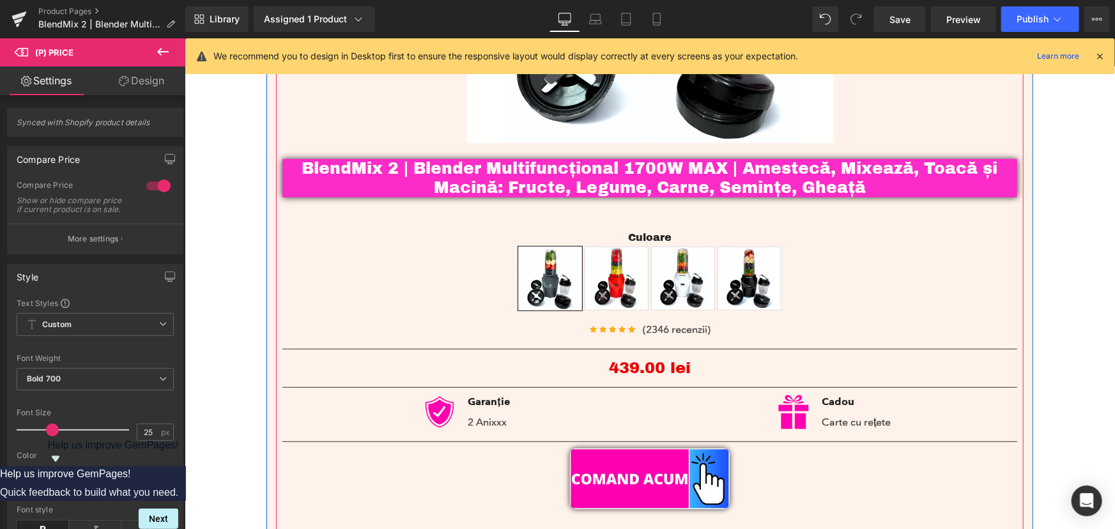
scroll to position [465, 0]
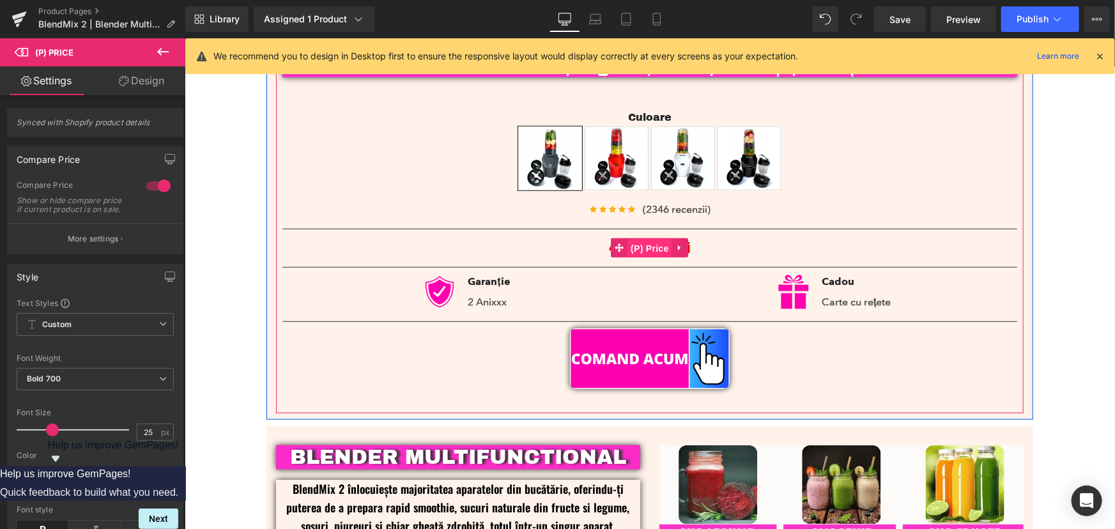
click at [637, 247] on span "(P) Price" at bounding box center [649, 247] width 45 height 19
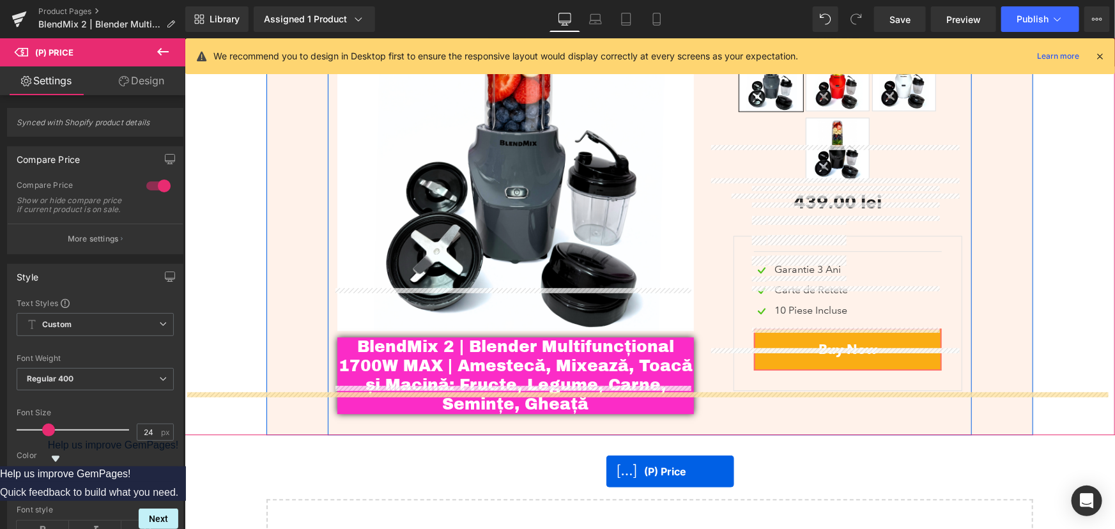
scroll to position [4158, 0]
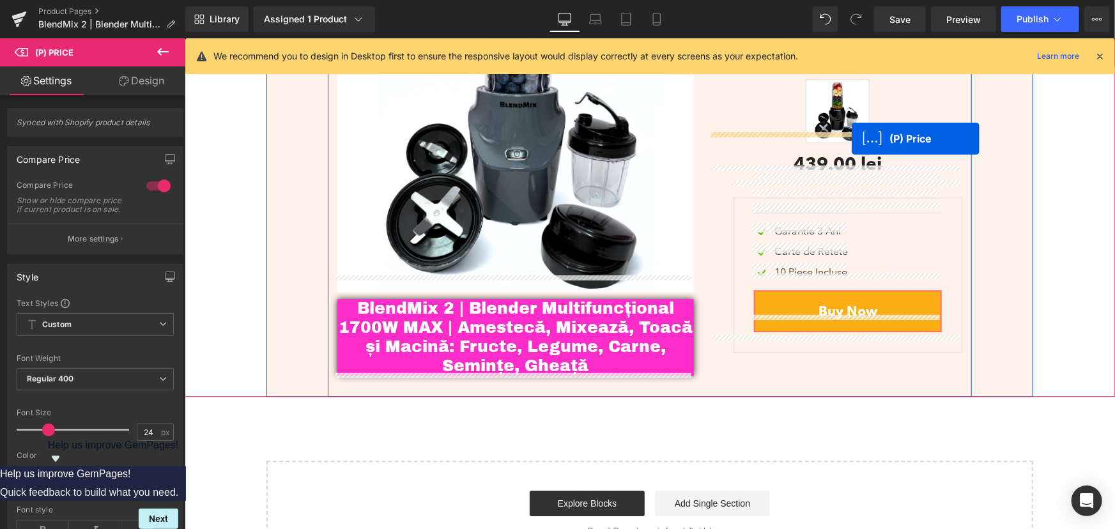
drag, startPoint x: 614, startPoint y: 274, endPoint x: 851, endPoint y: 138, distance: 273.1
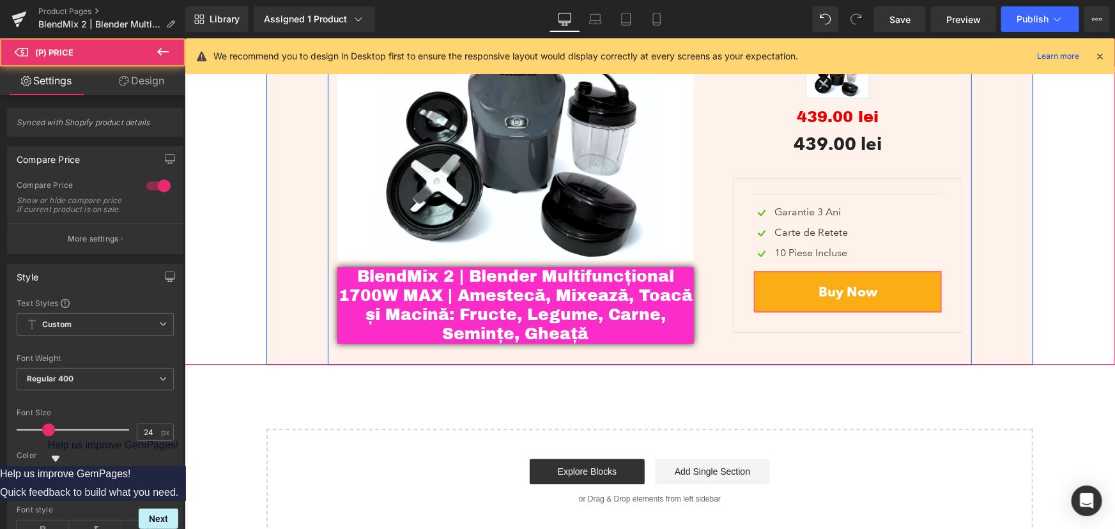
scroll to position [4126, 0]
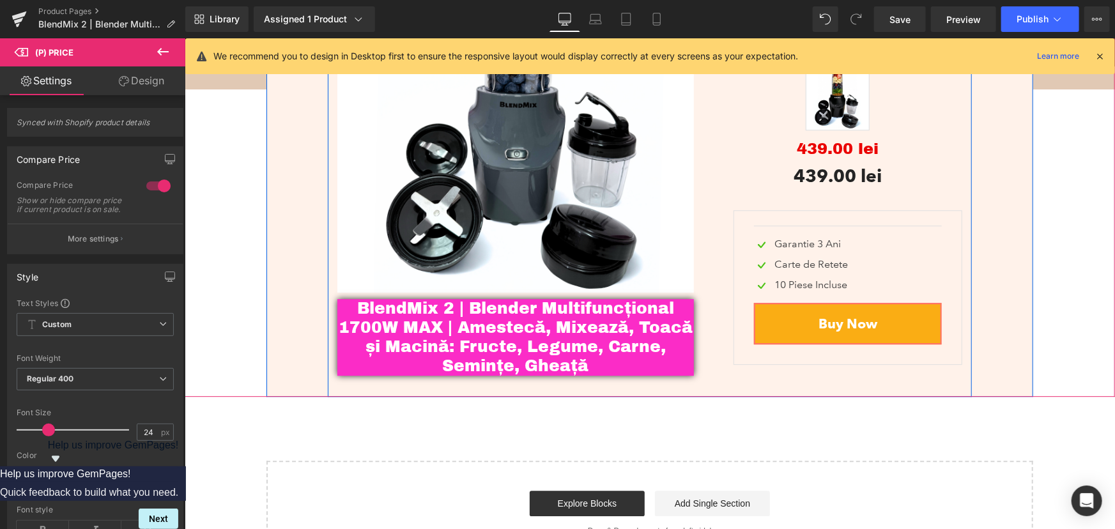
click at [797, 161] on div "439.00 lei 0 lei (P) Price" at bounding box center [837, 175] width 249 height 29
click at [824, 166] on span "(P) Price" at bounding box center [837, 175] width 45 height 19
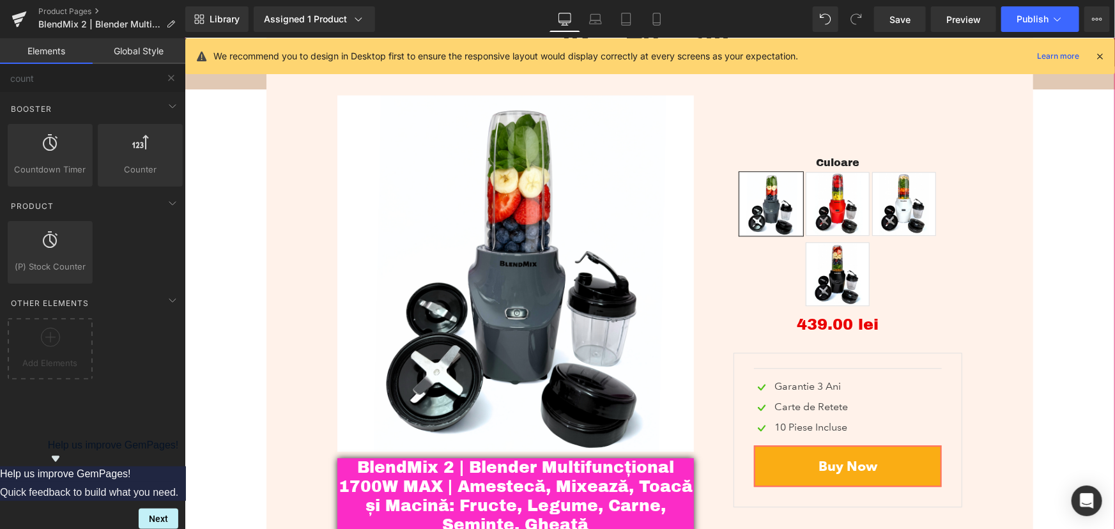
scroll to position [3952, 0]
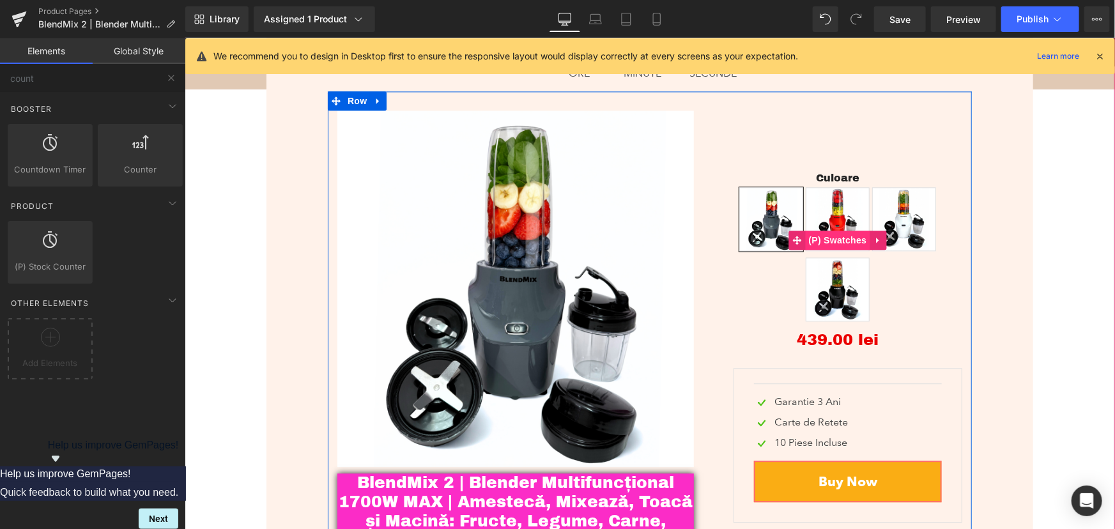
click at [828, 230] on span "(P) Swatches" at bounding box center [837, 239] width 65 height 19
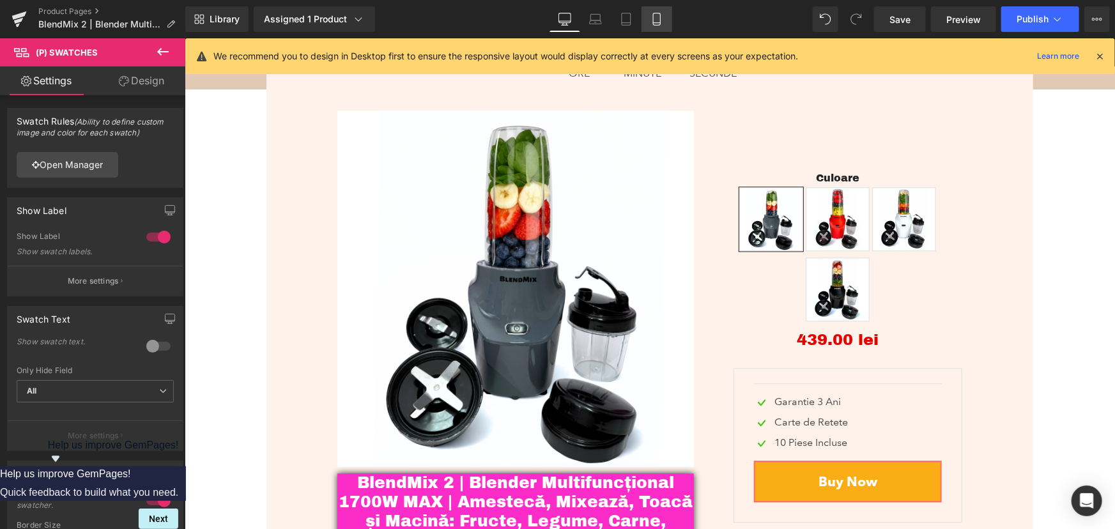
click at [658, 31] on link "Mobile" at bounding box center [657, 19] width 31 height 26
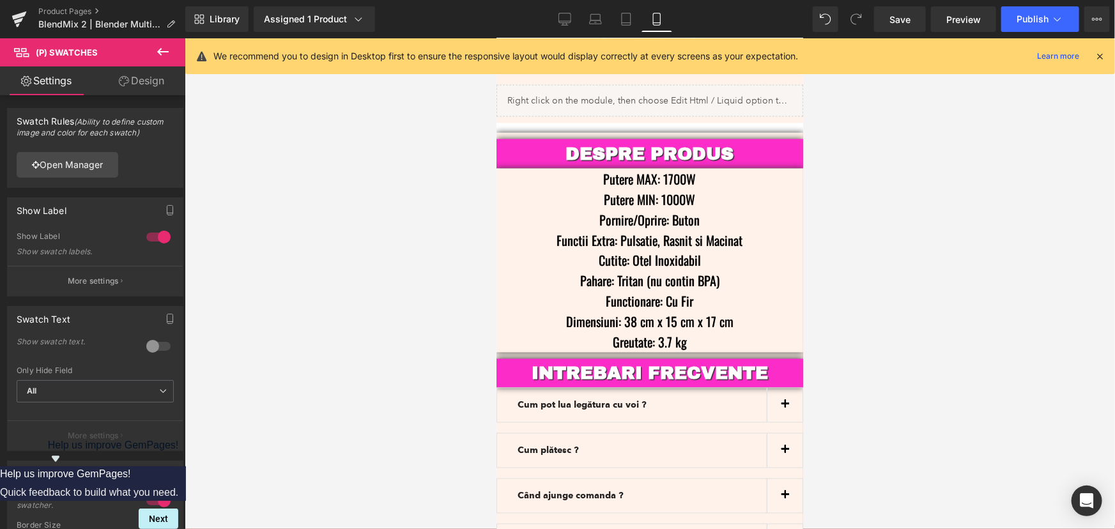
scroll to position [3460, 0]
click at [898, 19] on span "Save" at bounding box center [900, 19] width 21 height 13
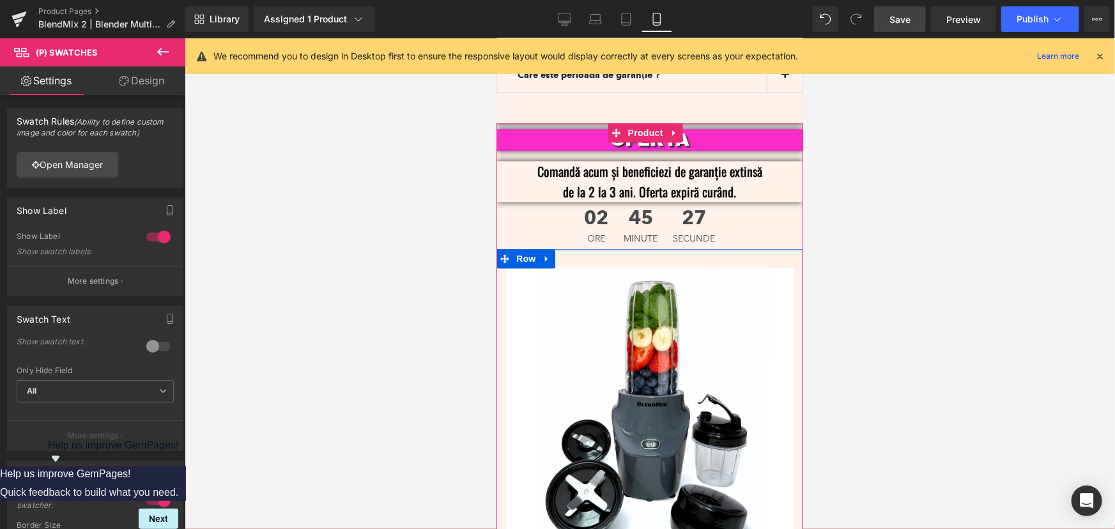
scroll to position [3916, 0]
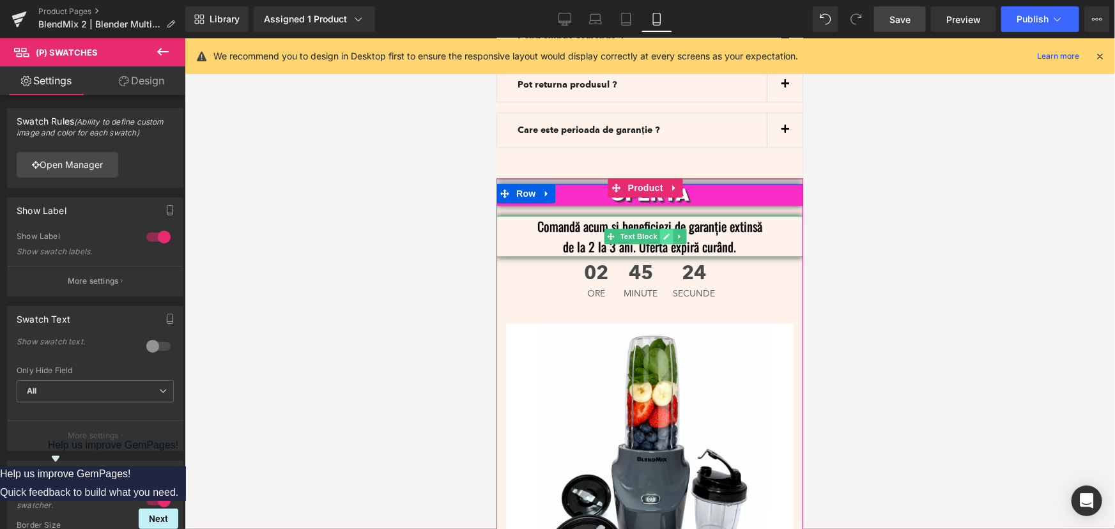
click at [668, 228] on link at bounding box center [666, 235] width 13 height 15
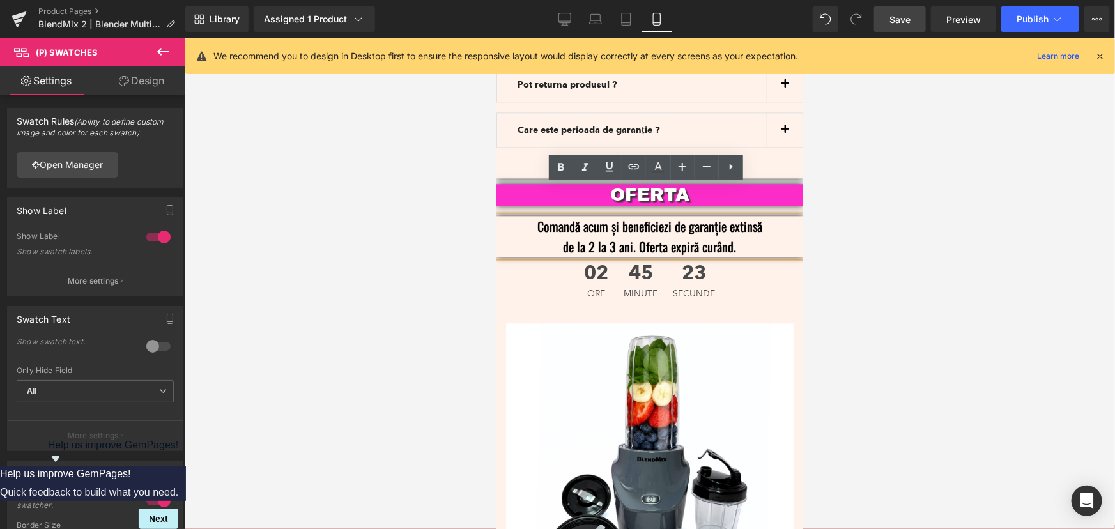
click at [668, 215] on p "Comandă acum și beneficiezi de garanție extinsă de la 2 la 3 ani. Oferta expiră…" at bounding box center [649, 235] width 268 height 41
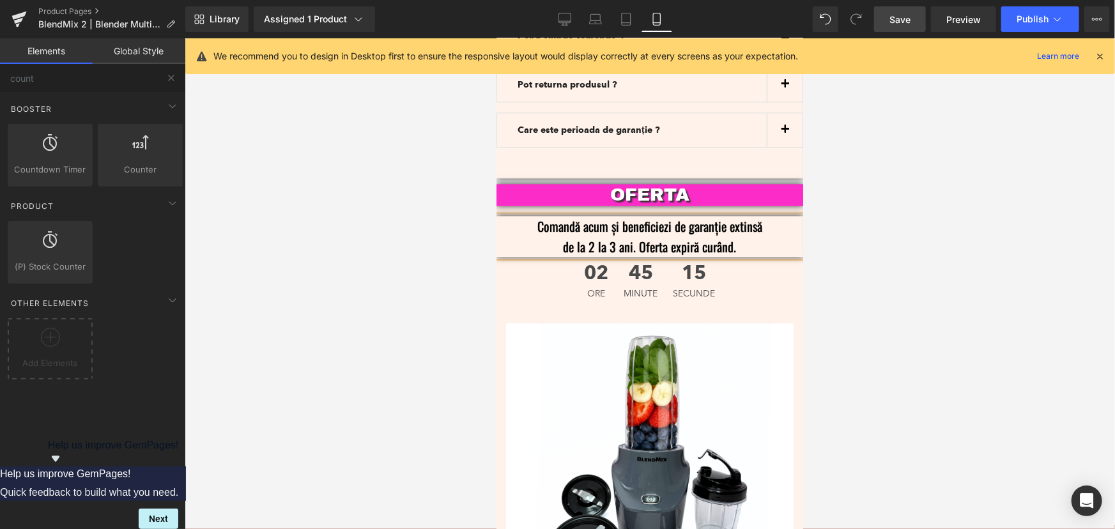
click at [901, 249] on div at bounding box center [650, 283] width 930 height 491
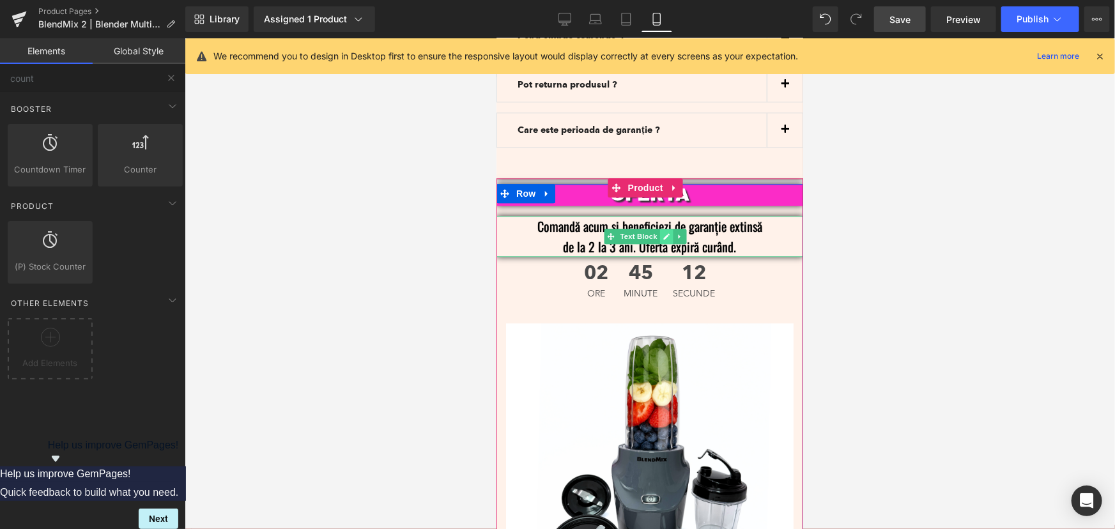
click at [663, 233] on icon at bounding box center [666, 236] width 6 height 6
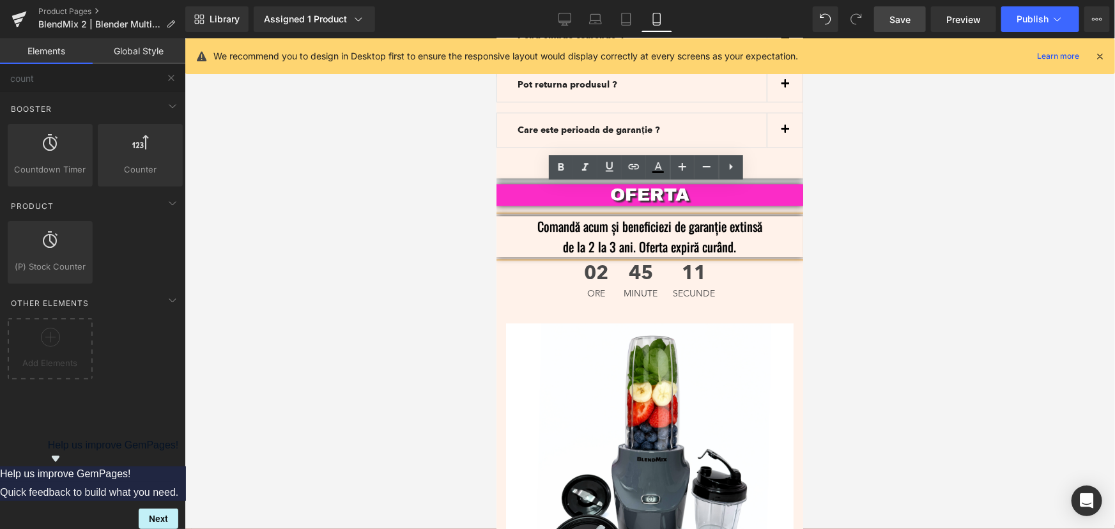
click at [603, 215] on p "Comandă acum și beneficiezi de garanție extinsă de la 2 la 3 ani. Oferta expiră…" at bounding box center [649, 235] width 268 height 41
click at [911, 240] on div at bounding box center [650, 283] width 930 height 491
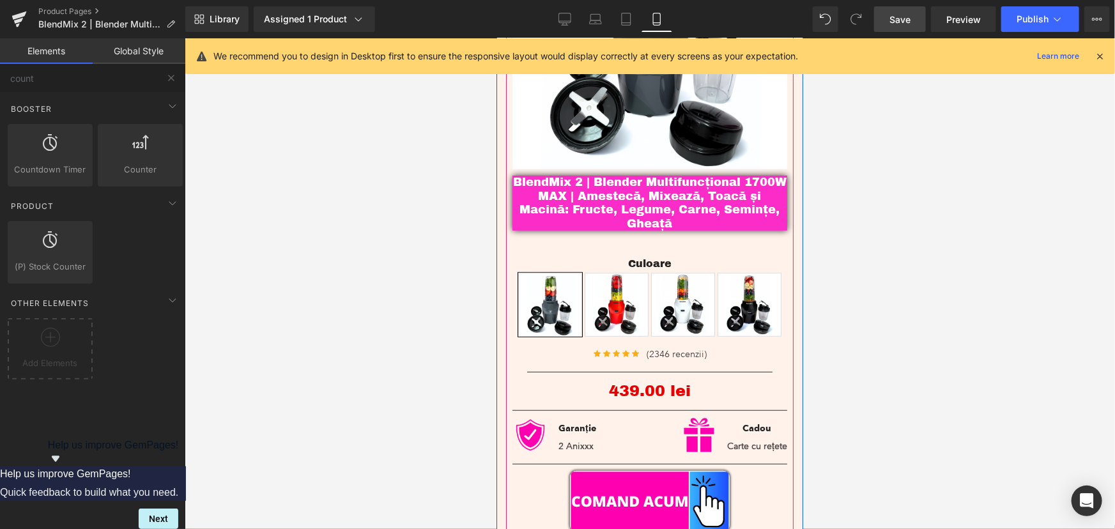
scroll to position [232, 0]
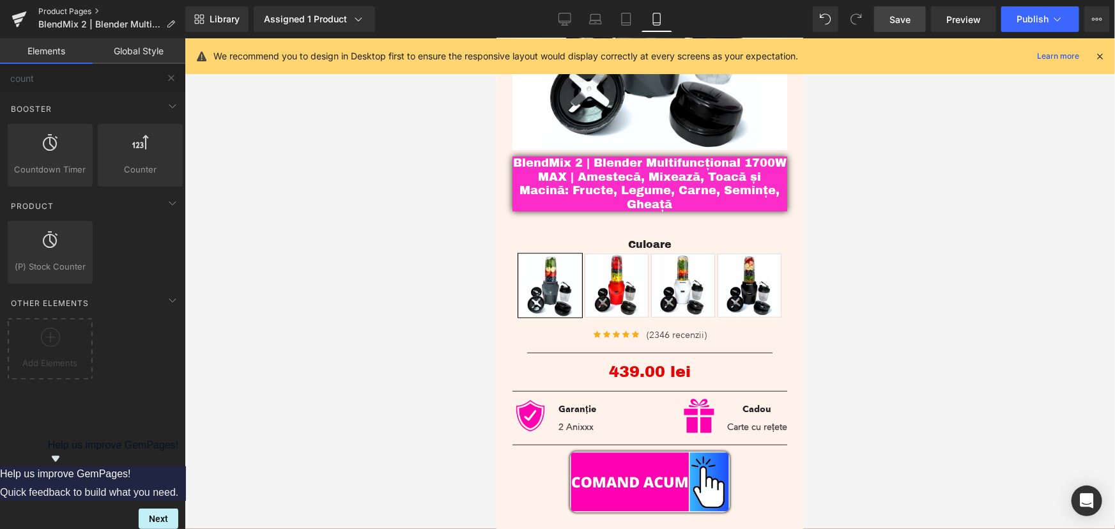
click at [66, 12] on link "Product Pages" at bounding box center [111, 11] width 147 height 10
click at [911, 15] on span "Save" at bounding box center [900, 19] width 21 height 13
click at [60, 8] on link "Product Pages" at bounding box center [111, 11] width 147 height 10
